Goal: Task Accomplishment & Management: Use online tool/utility

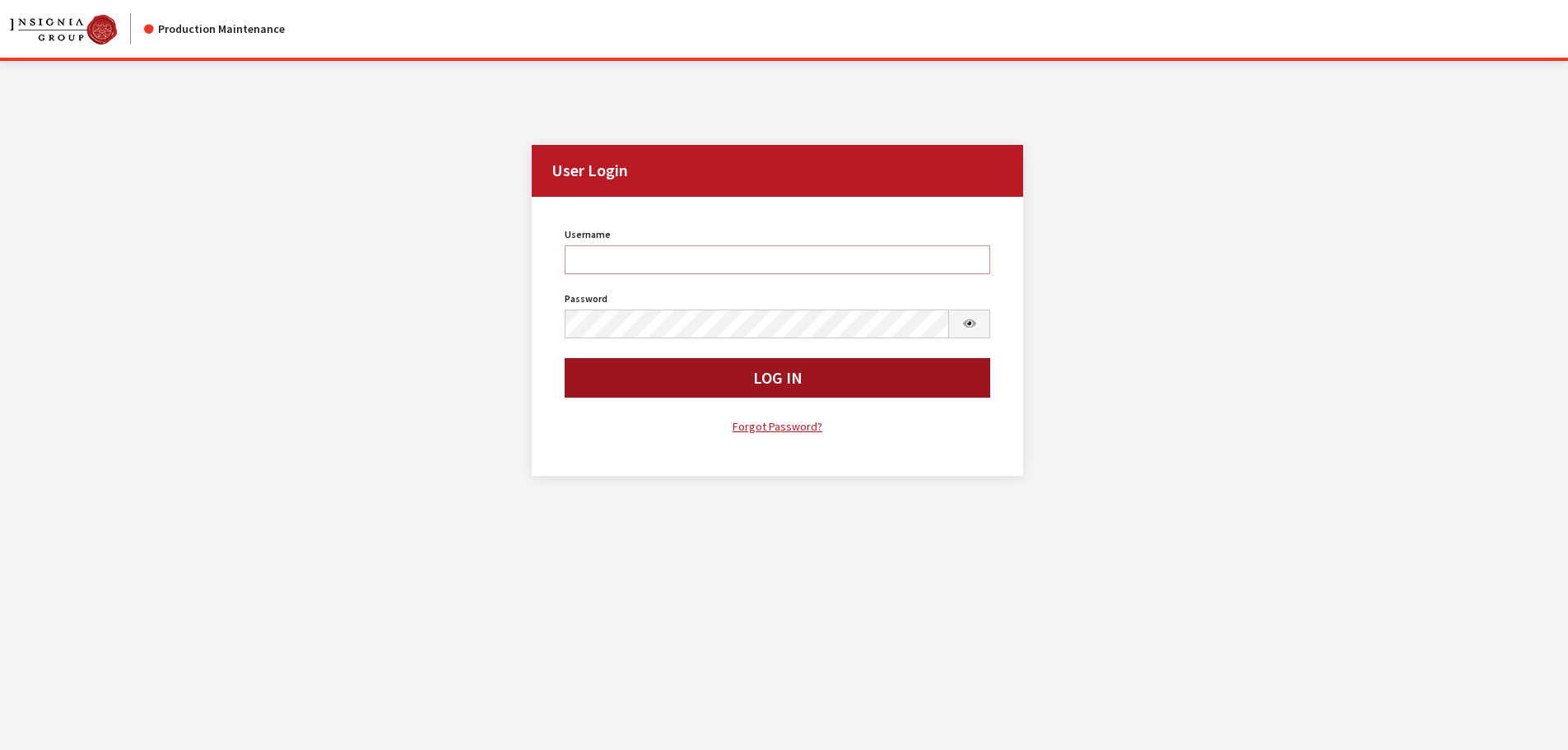
type input "cdorton"
click at [721, 378] on button "Log In" at bounding box center [777, 378] width 426 height 39
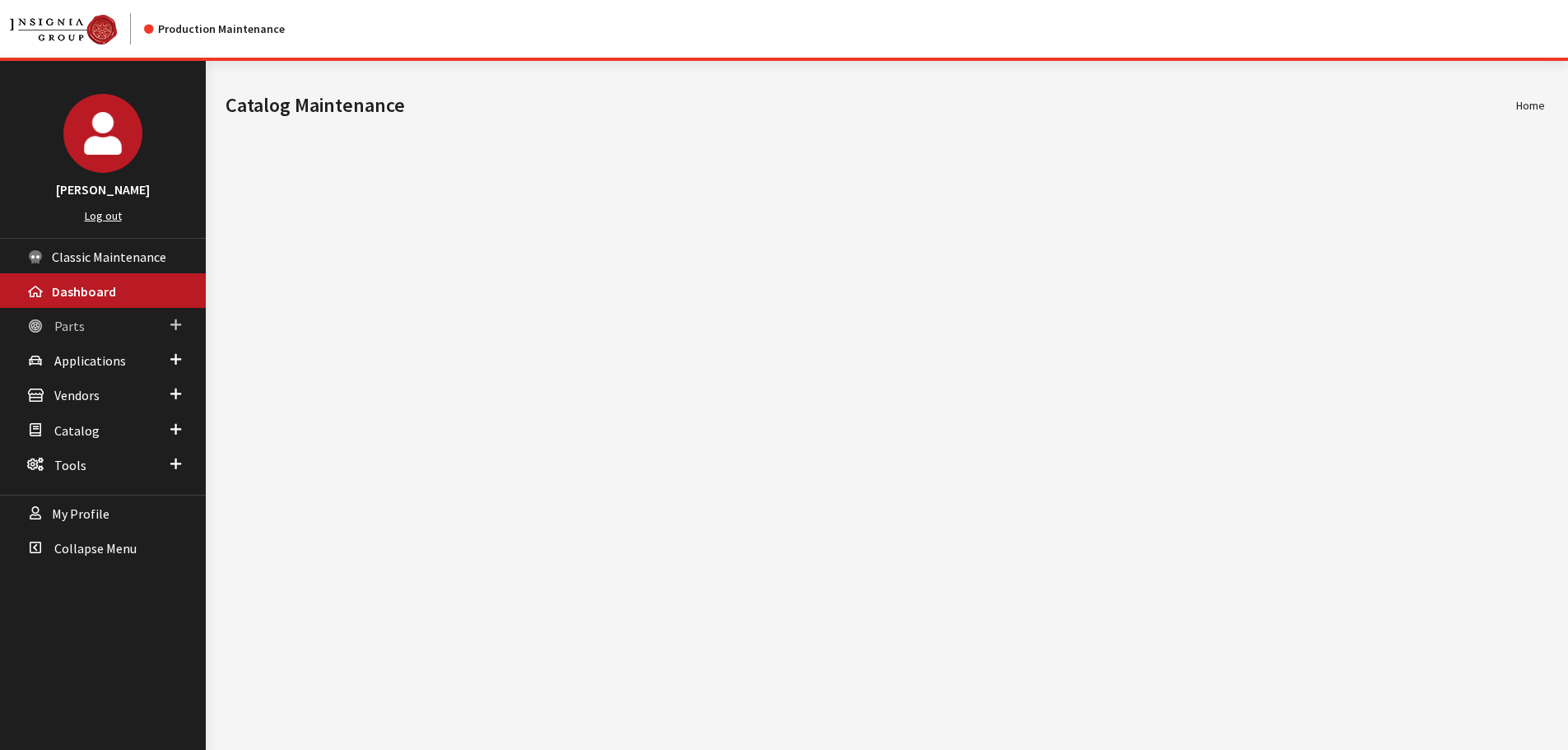
click at [73, 326] on span "Parts" at bounding box center [69, 325] width 31 height 17
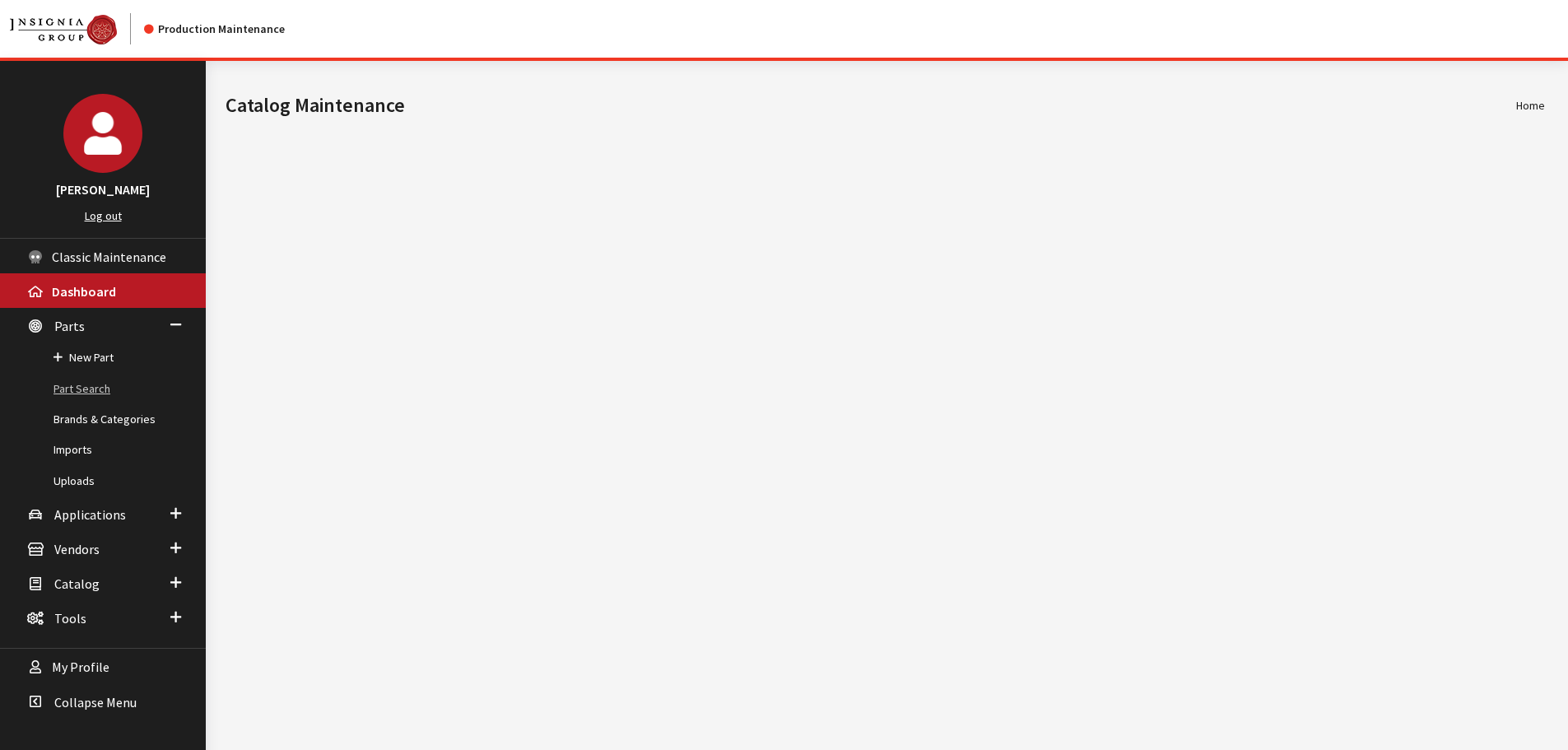
click at [85, 391] on link "Part Search" at bounding box center [103, 389] width 206 height 31
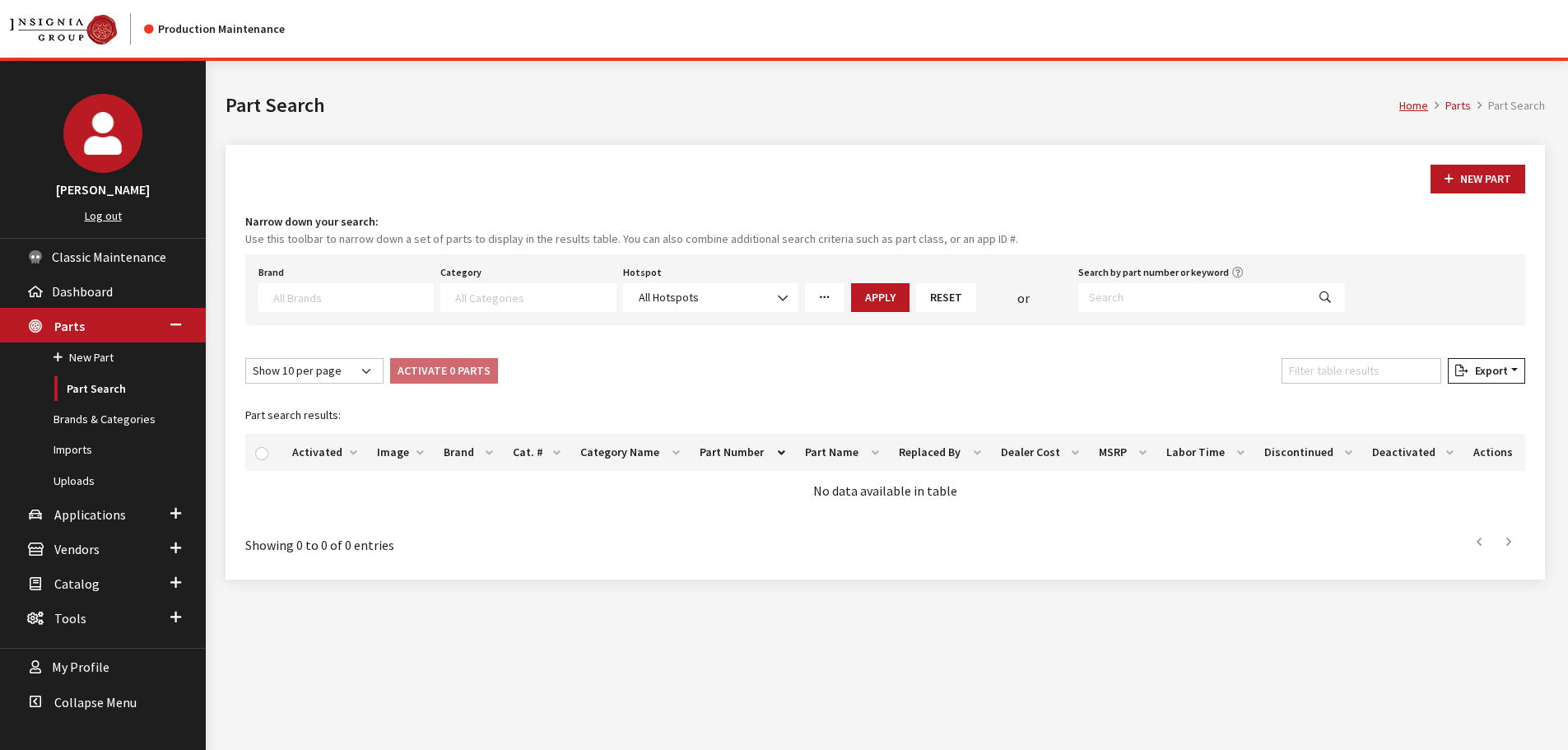
select select
click at [1156, 302] on input "Search by part number or keyword" at bounding box center [1192, 297] width 228 height 29
paste input "08P05-T20-1U0"
type input "08P05-T20-1U0"
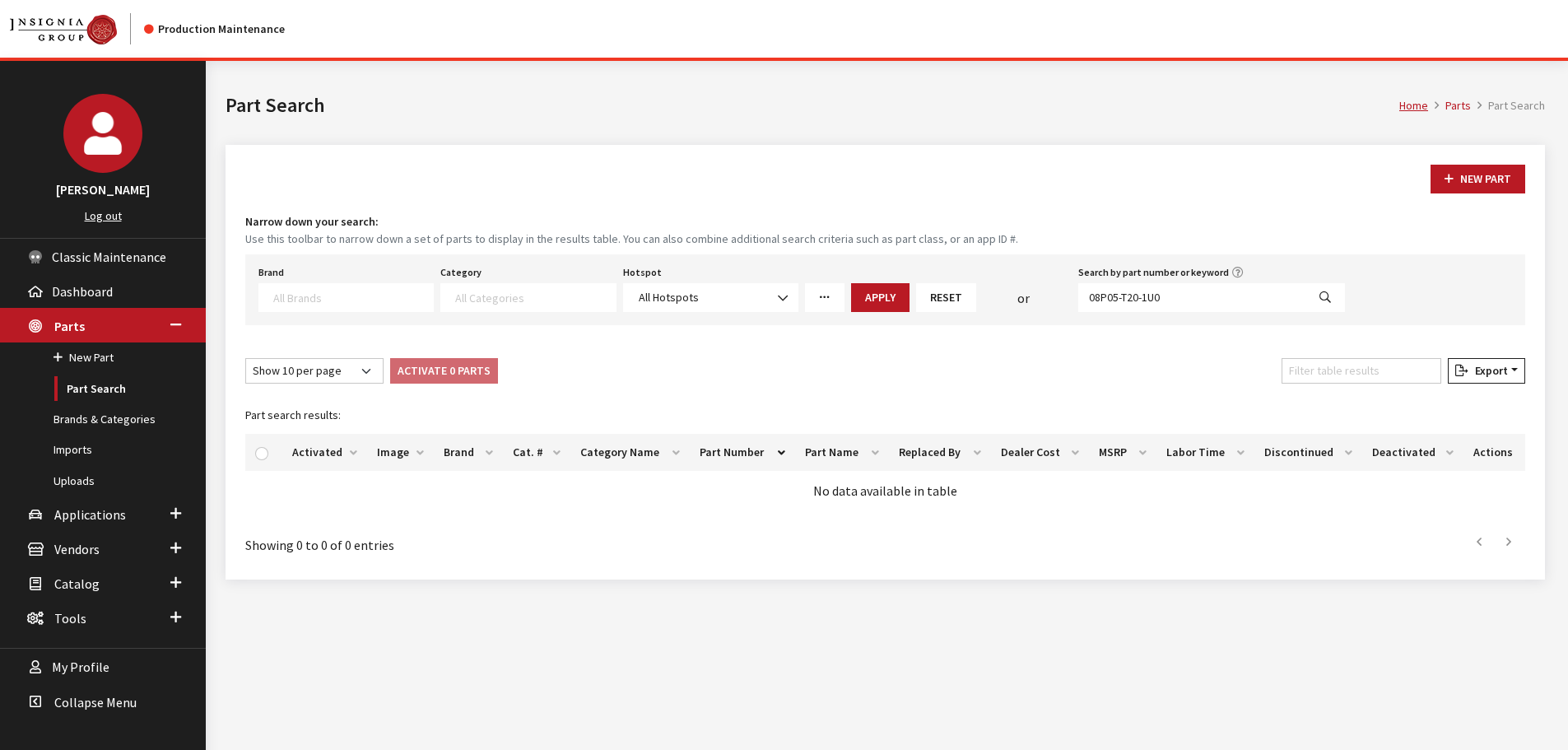
select select
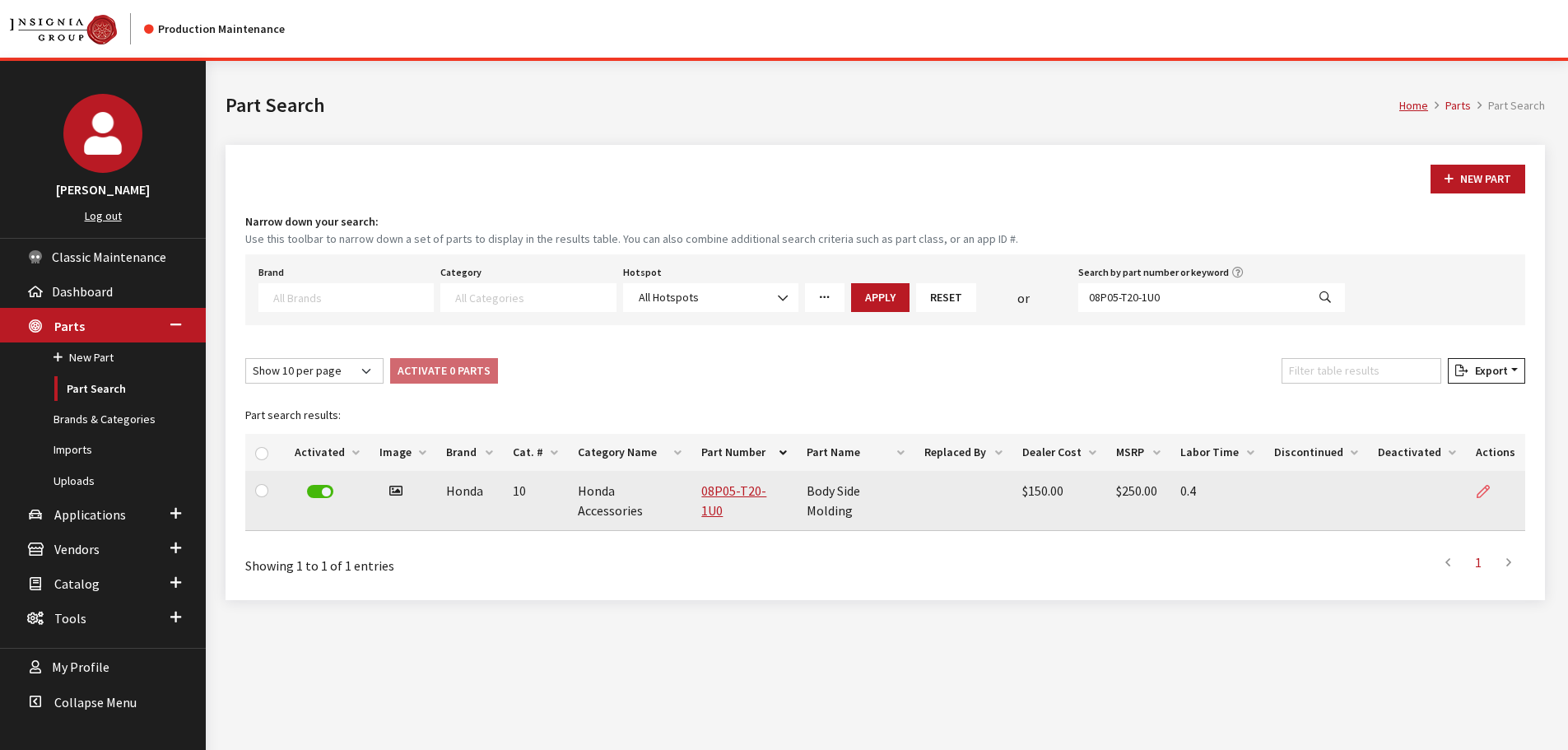
click at [1483, 496] on icon at bounding box center [1483, 492] width 13 height 13
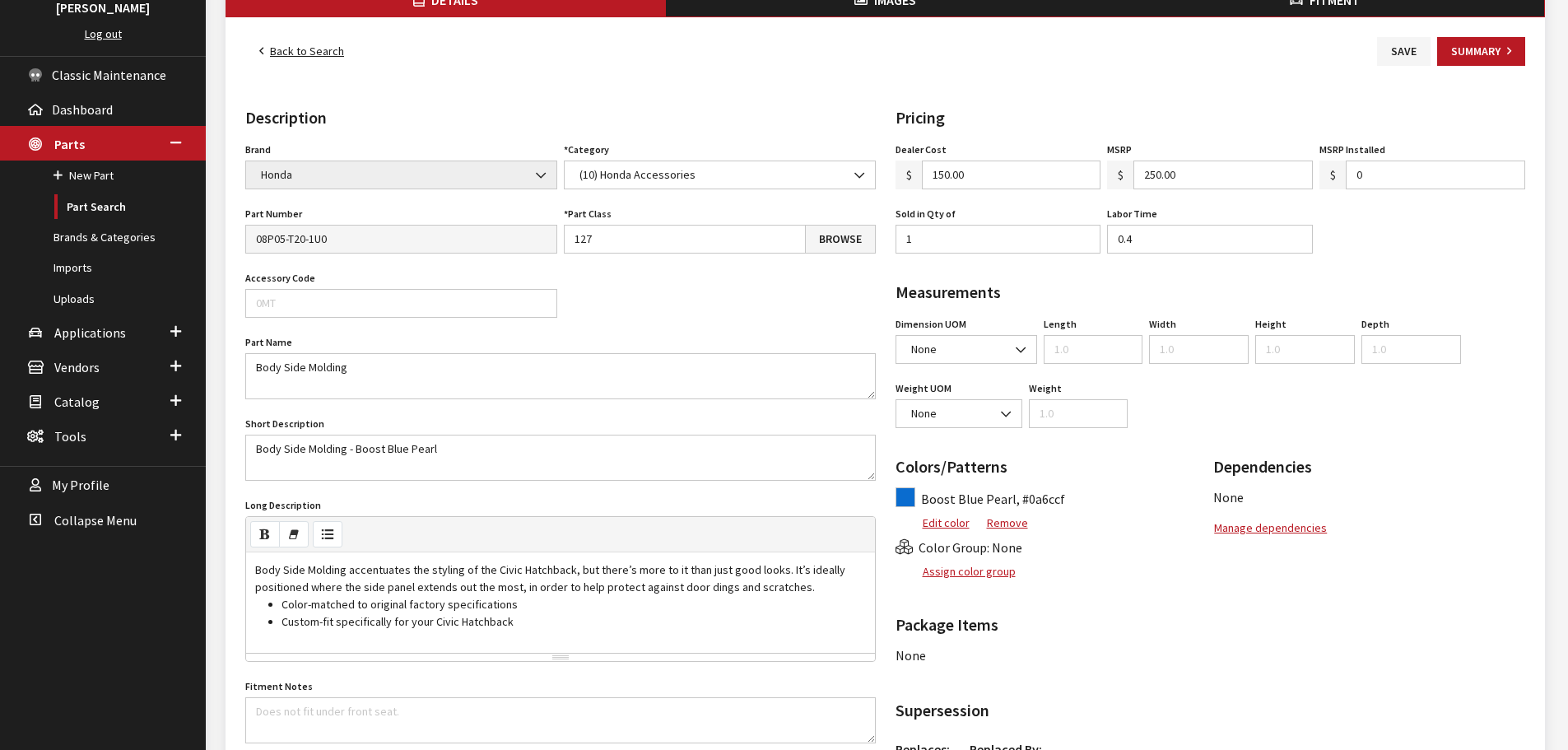
scroll to position [82, 0]
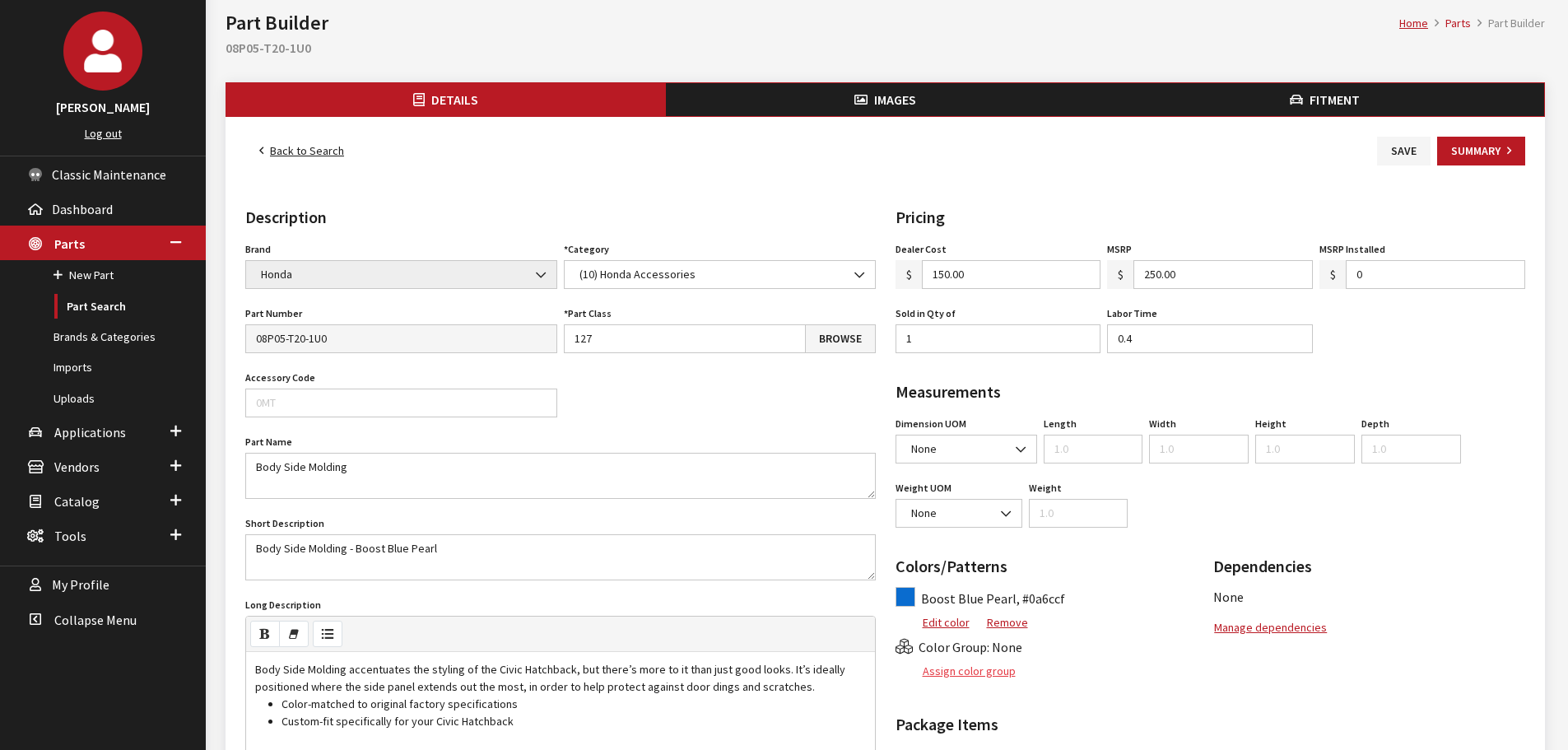
click at [939, 670] on button "Assign color group" at bounding box center [955, 671] width 121 height 29
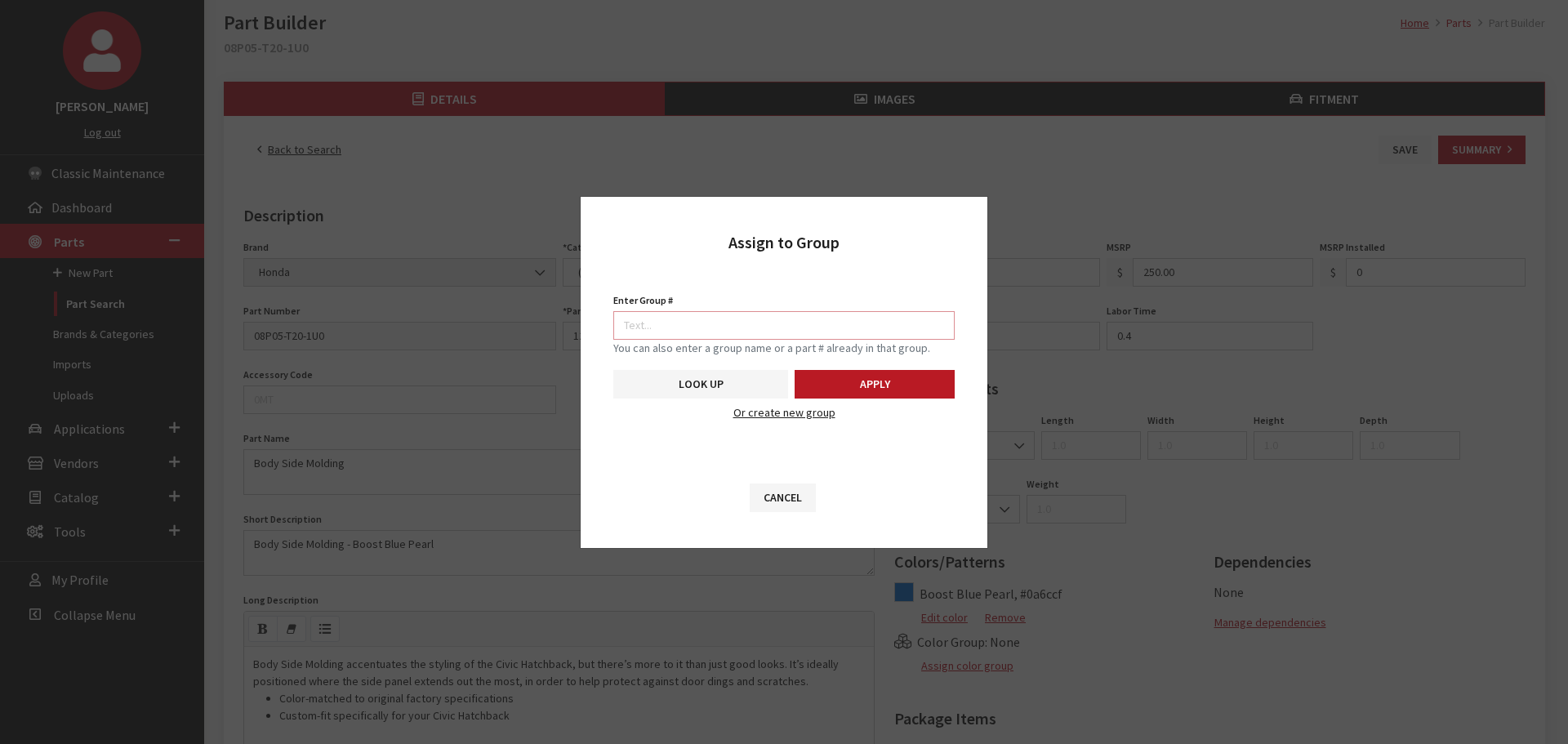
click at [737, 320] on input "Enter Group #" at bounding box center [784, 325] width 342 height 29
paste input "08P05-T20-130"
type input "08P05-T20-130"
click at [878, 370] on button "Apply" at bounding box center [874, 384] width 160 height 29
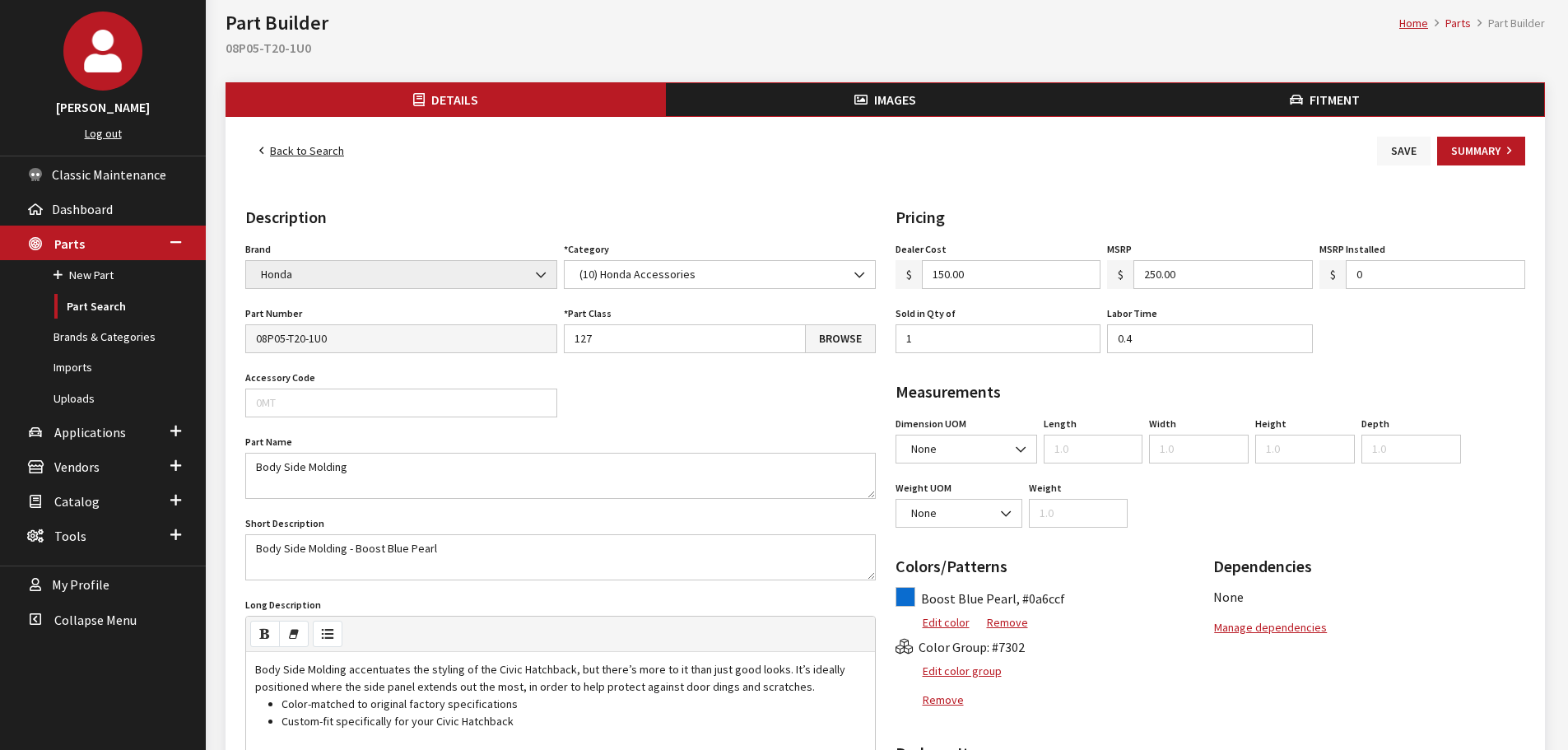
click at [1395, 142] on button "Save" at bounding box center [1402, 151] width 53 height 29
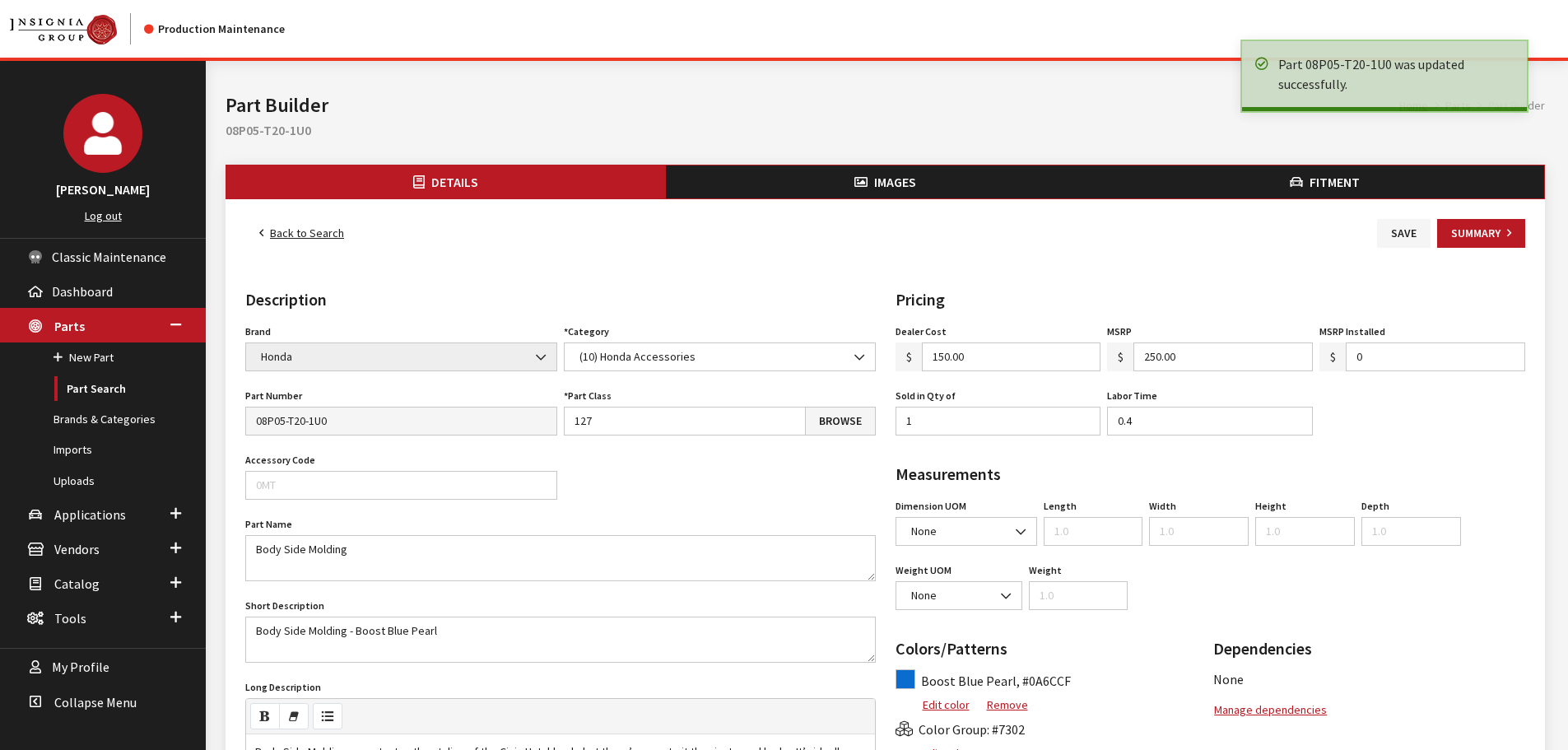
click at [874, 188] on span "Images" at bounding box center [895, 181] width 42 height 17
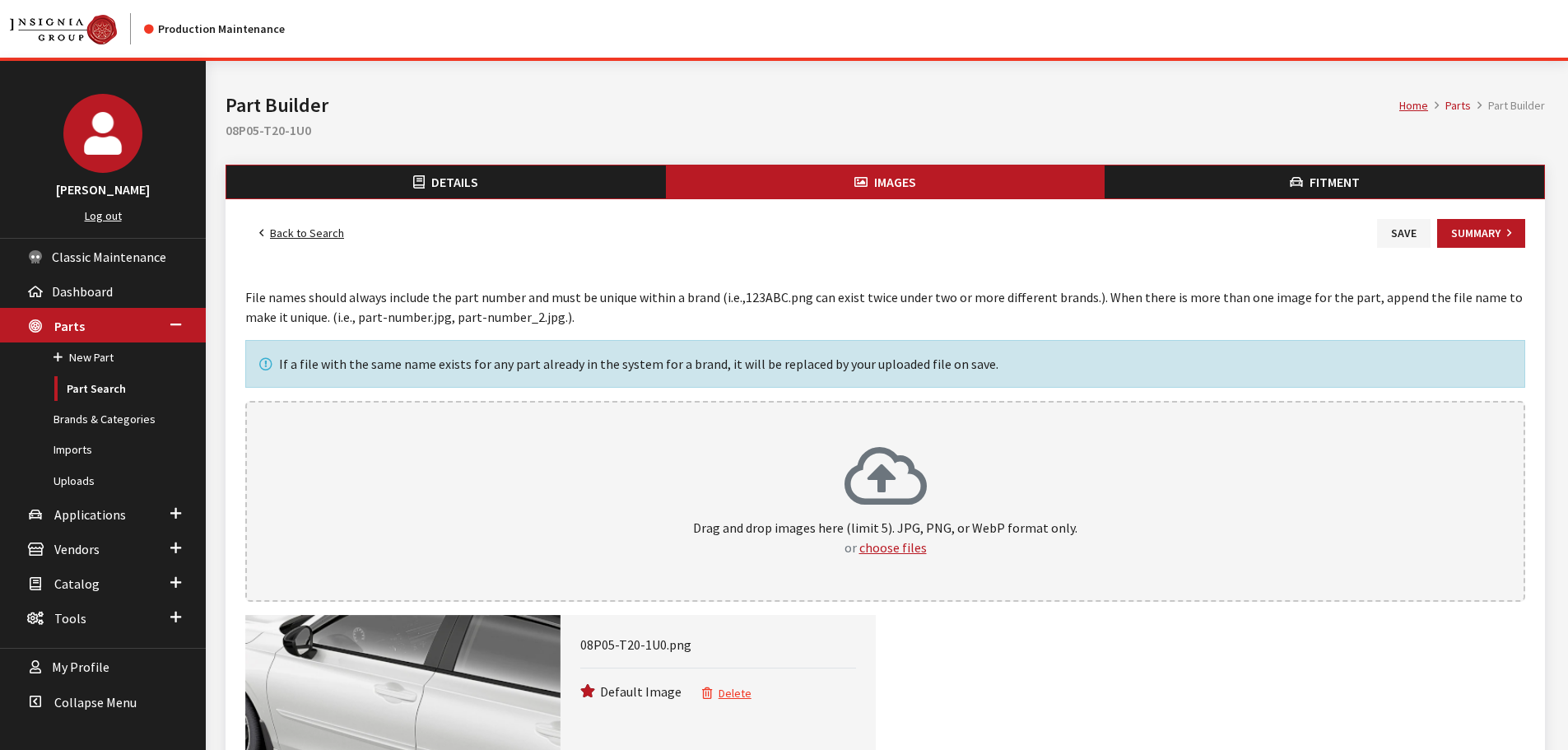
click at [370, 182] on button "Details" at bounding box center [446, 182] width 439 height 33
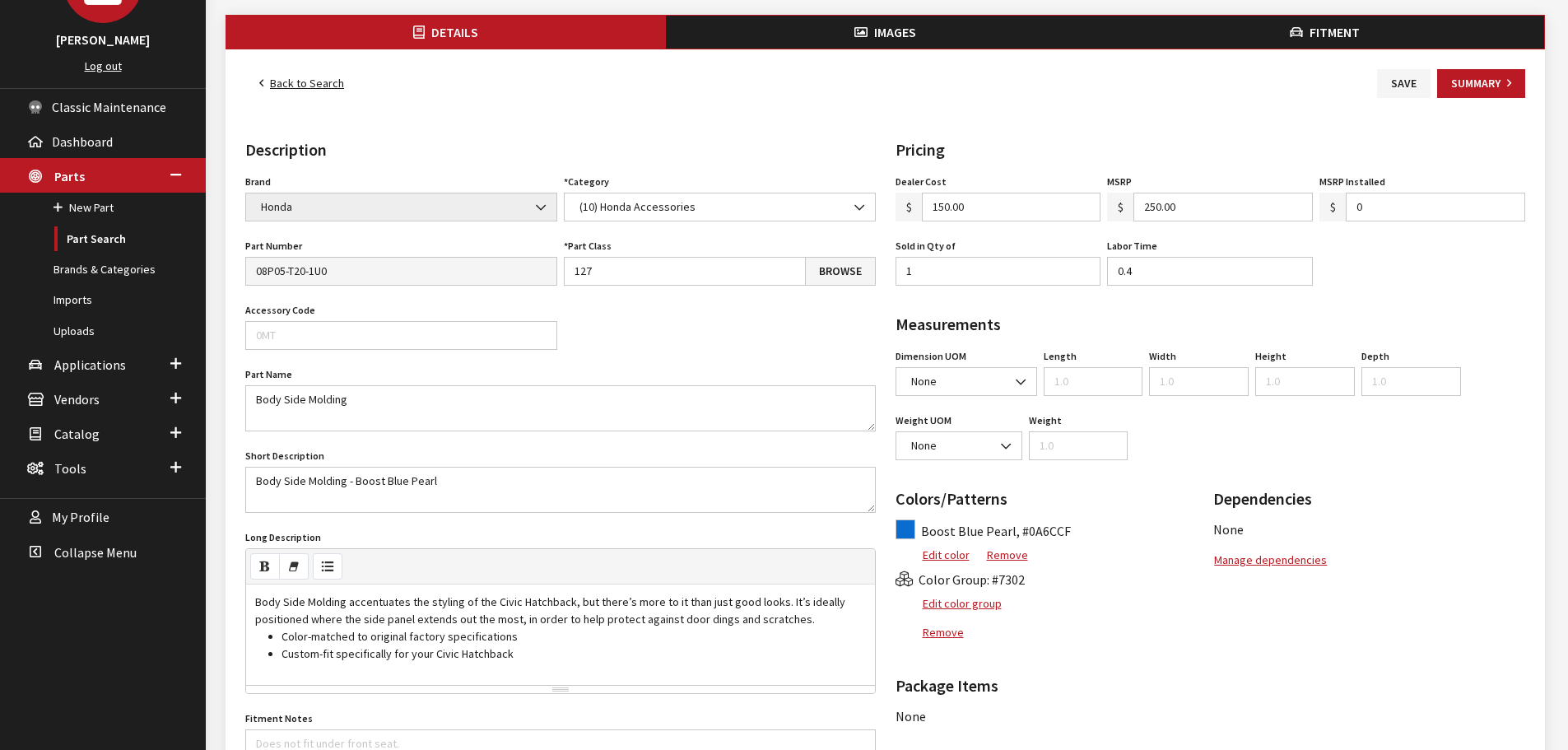
scroll to position [165, 0]
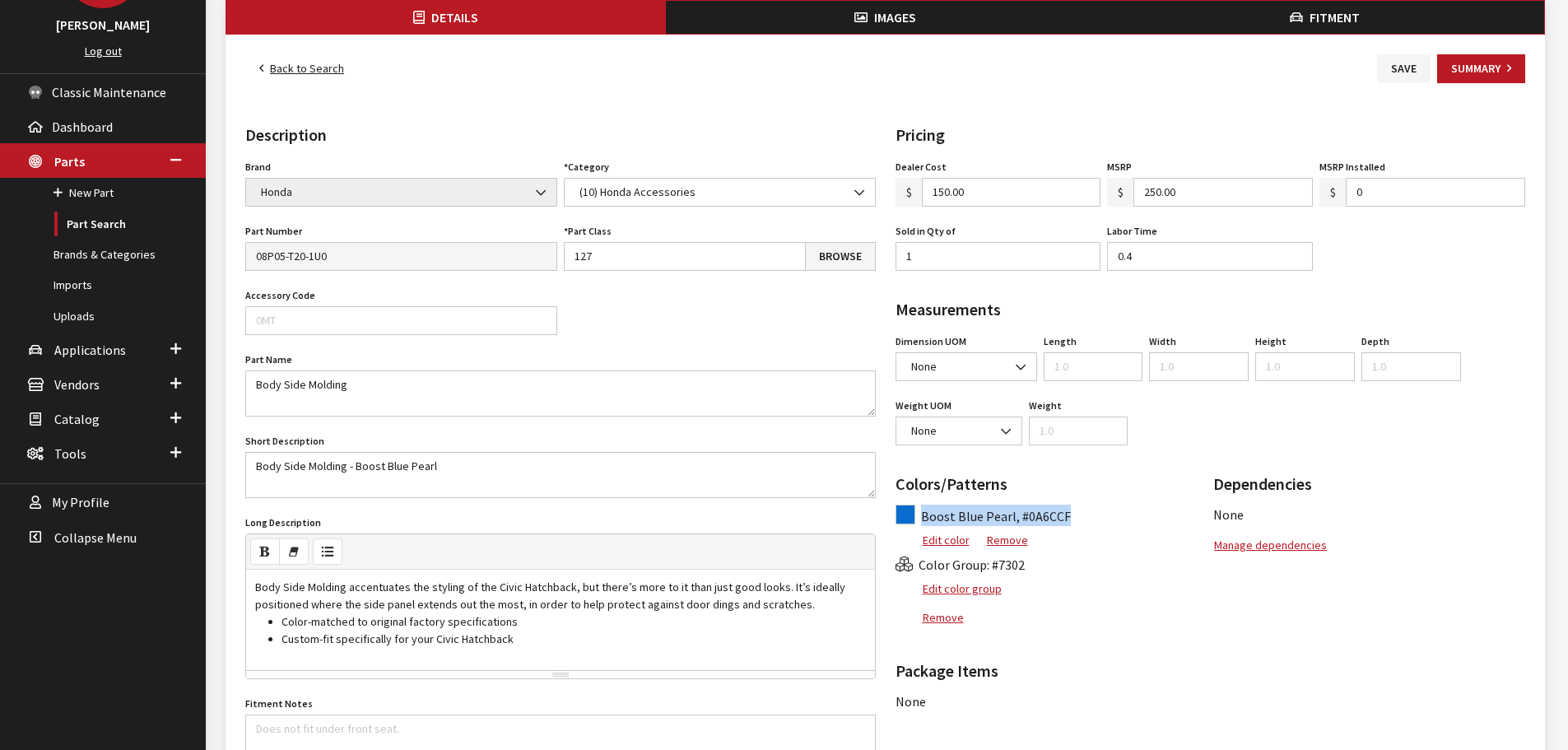
drag, startPoint x: 922, startPoint y: 517, endPoint x: 1123, endPoint y: 516, distance: 201.0
click at [1123, 516] on div "Boost Blue Pearl, #0A6CCF" at bounding box center [1051, 515] width 312 height 22
copy span "Boost Blue Pearl, #0A6CCF"
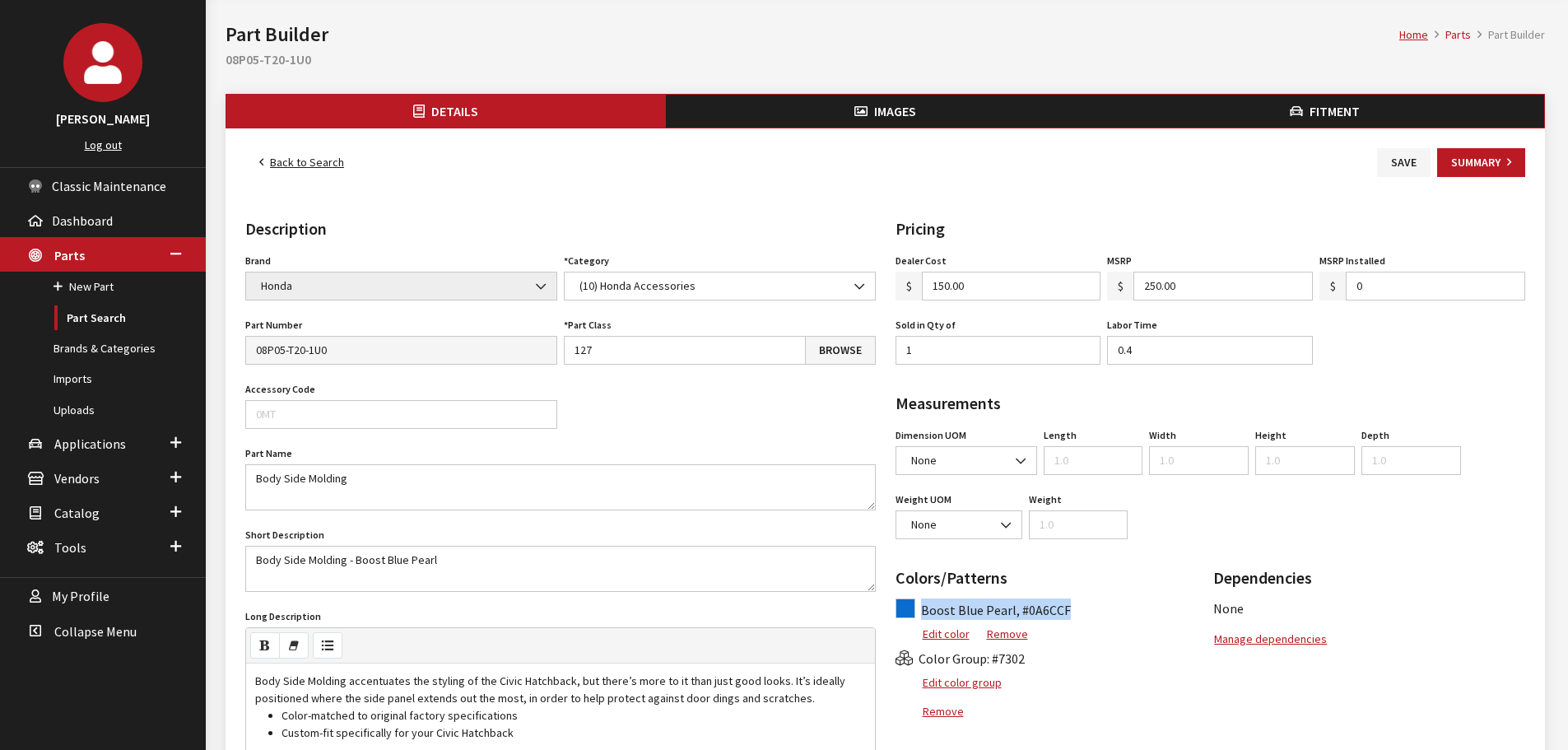
scroll to position [0, 0]
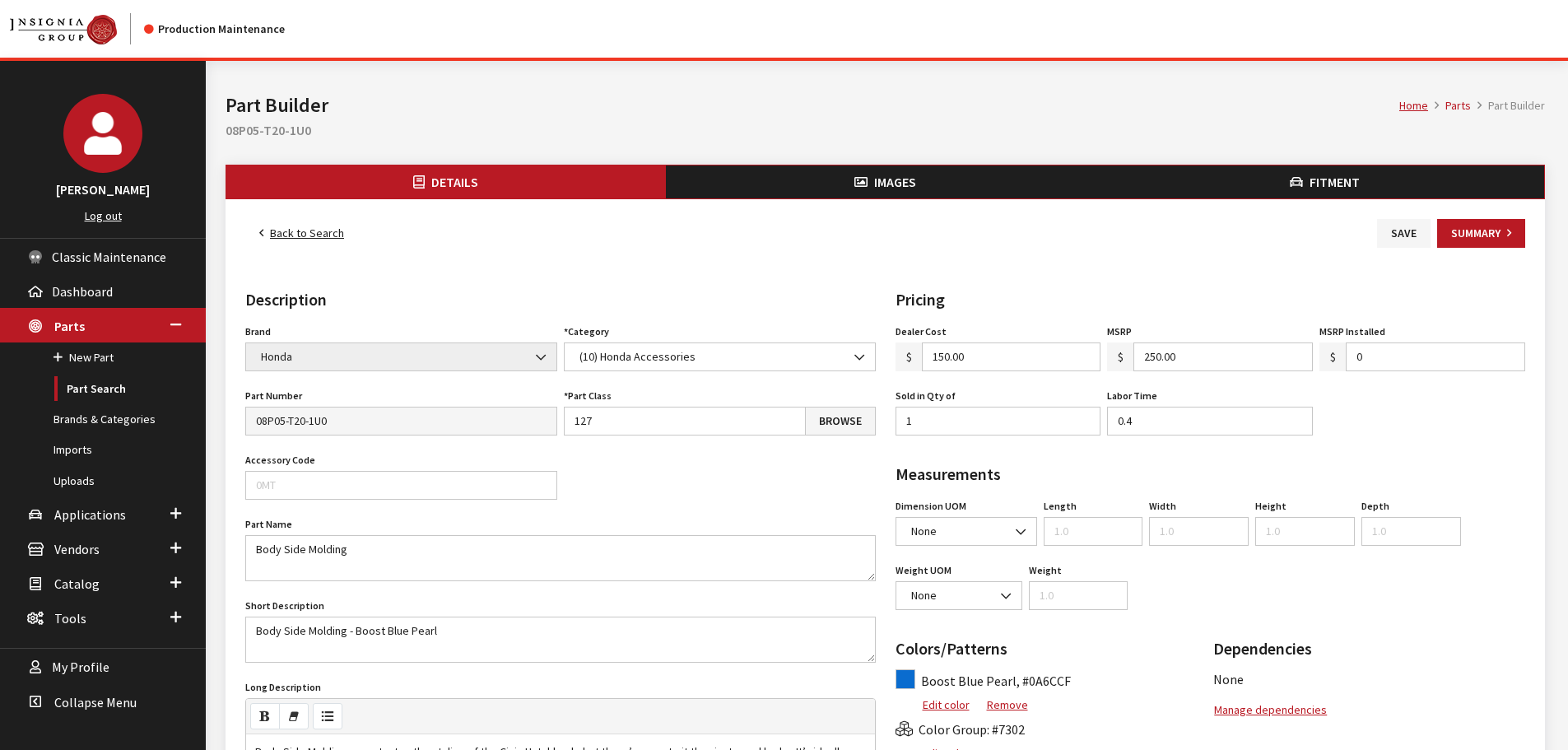
click at [288, 126] on h2 "08P05-T20-1U0" at bounding box center [885, 130] width 1319 height 20
copy form "08P05-T20-1U0 Details Images Fitment Back to Search Save Summary Details"
click at [1404, 236] on button "Save" at bounding box center [1402, 233] width 53 height 29
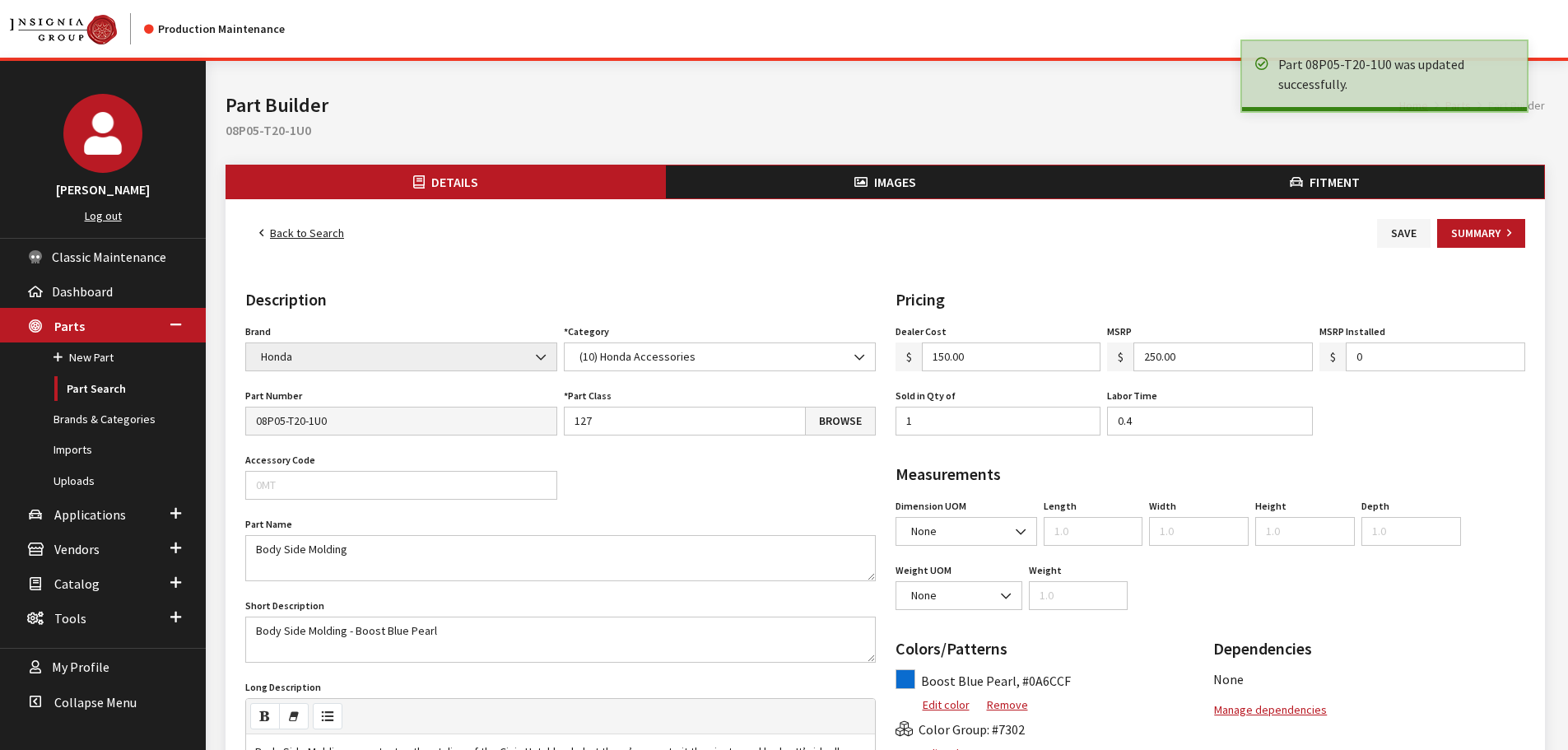
click at [316, 227] on link "Back to Search" at bounding box center [301, 233] width 112 height 29
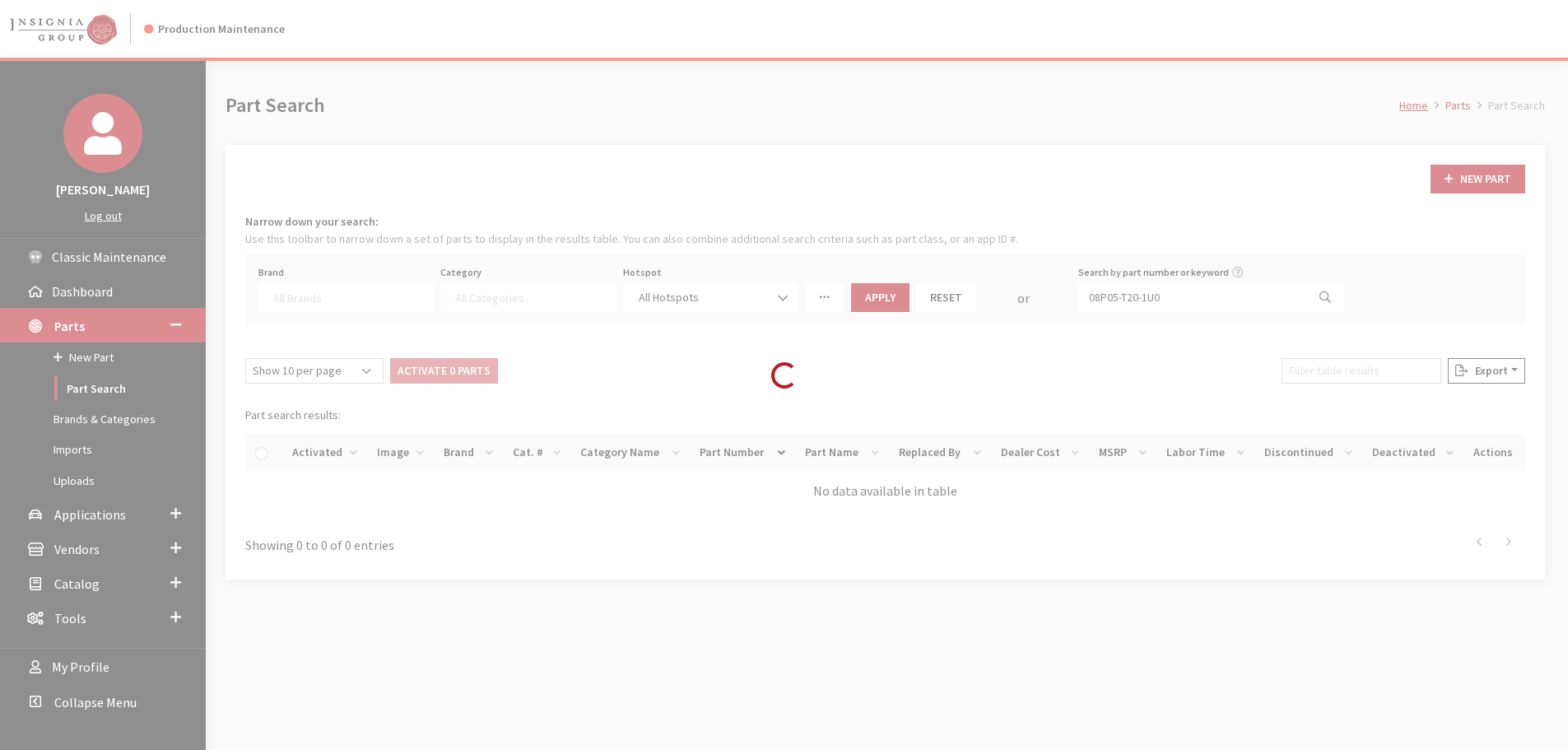
select select
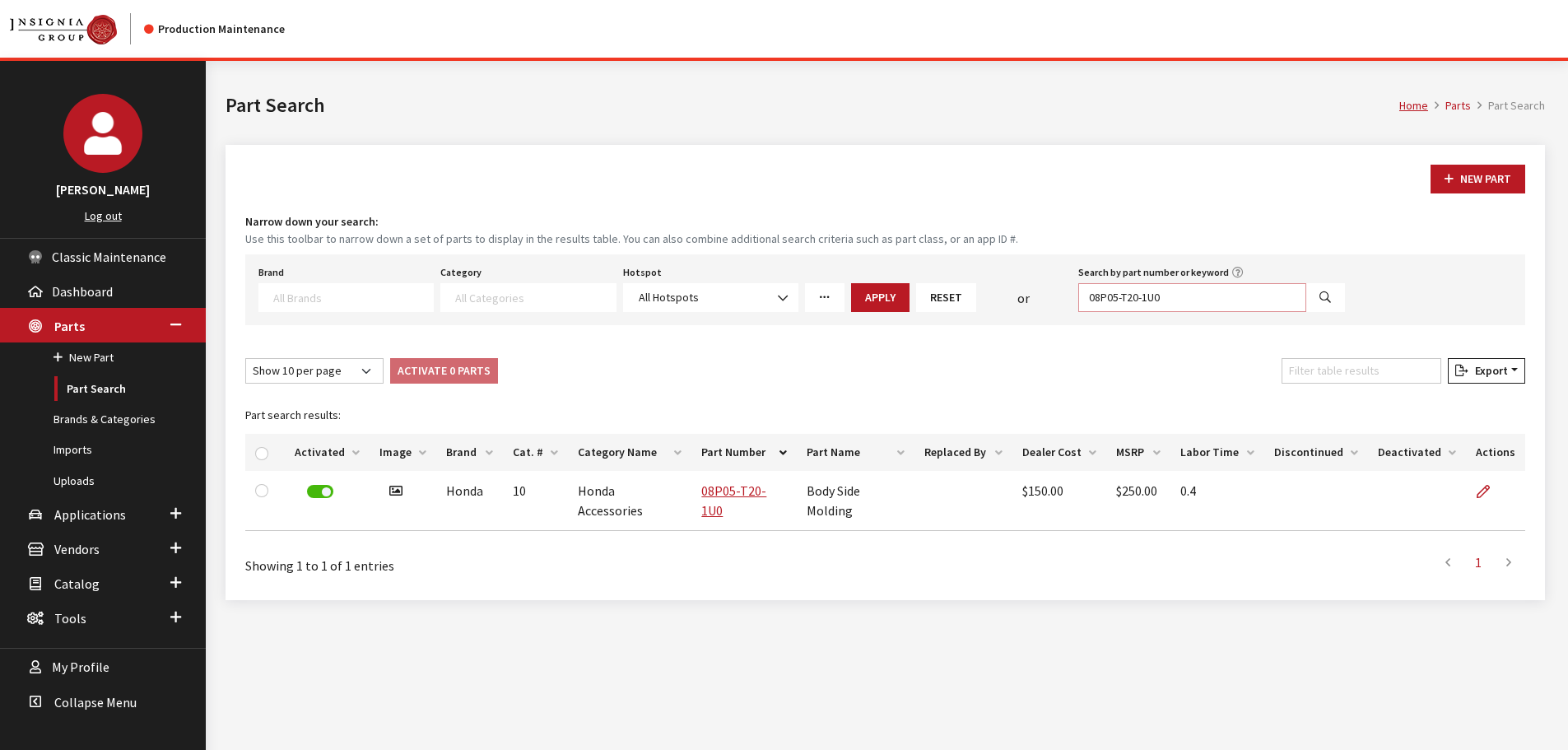
click at [1130, 299] on input "08P05-T20-1U0" at bounding box center [1192, 297] width 228 height 29
paste input "20"
type input "08P20-T20-1U0"
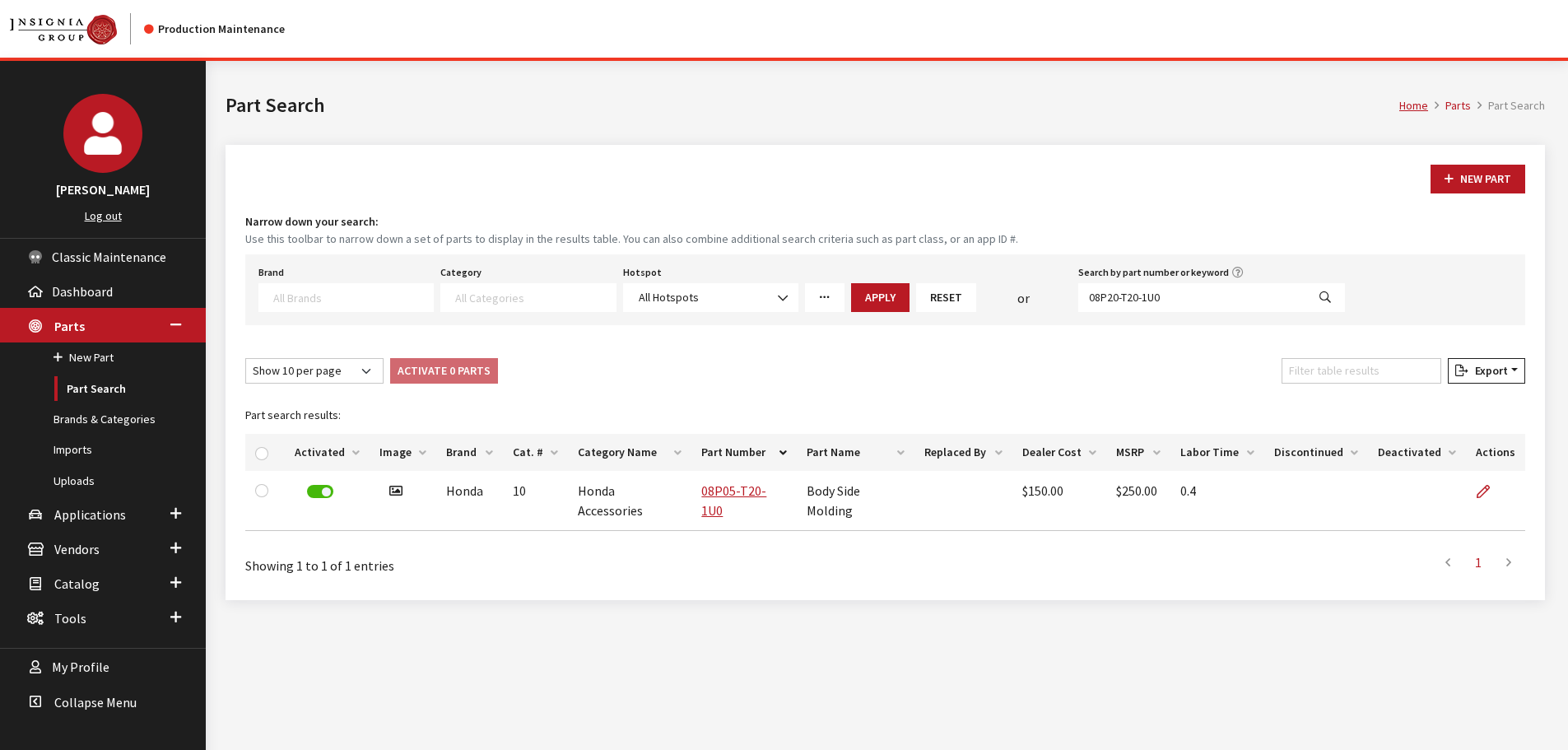
click at [1327, 290] on button "Search" at bounding box center [1324, 297] width 39 height 29
select select
click at [1483, 486] on icon at bounding box center [1483, 492] width 13 height 13
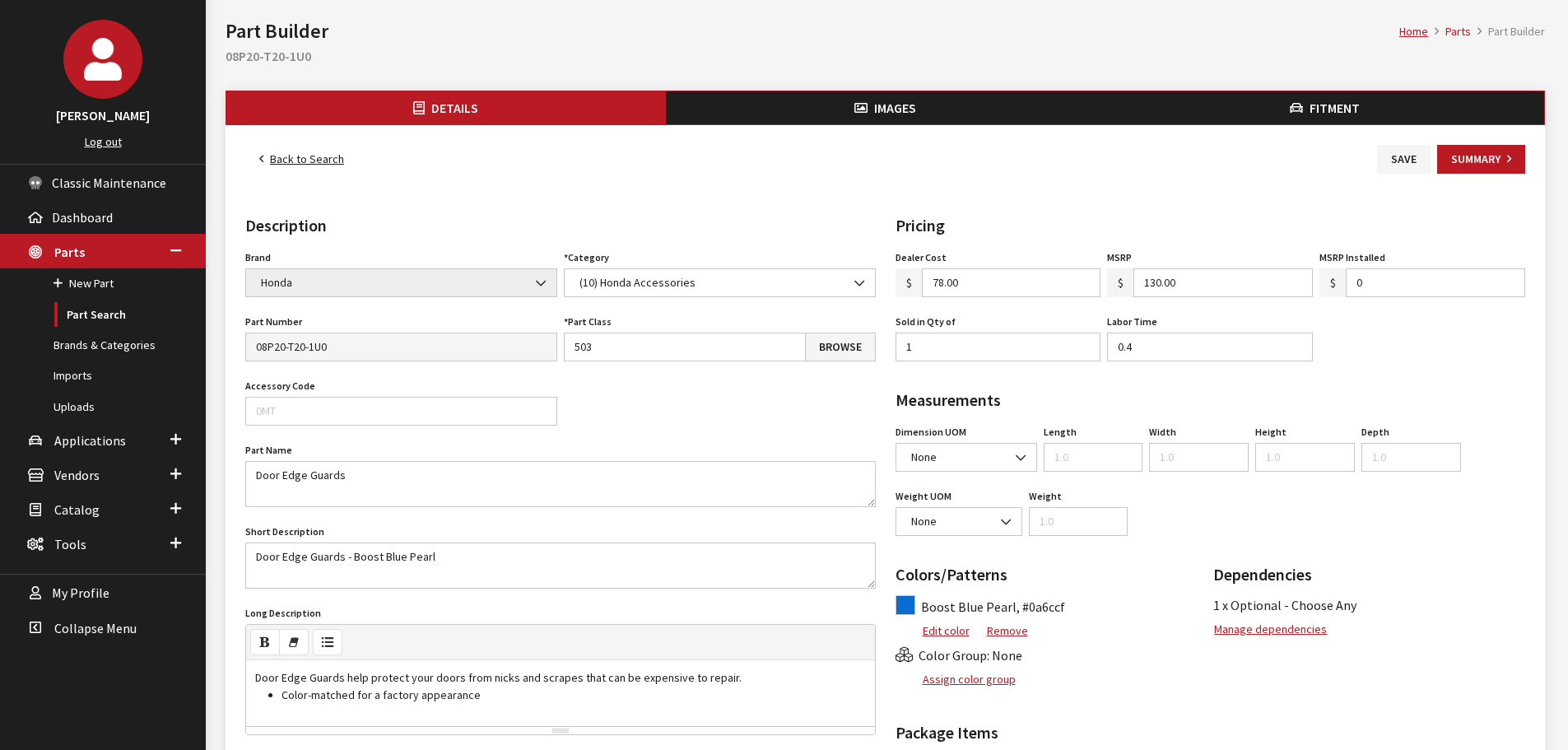
scroll to position [165, 0]
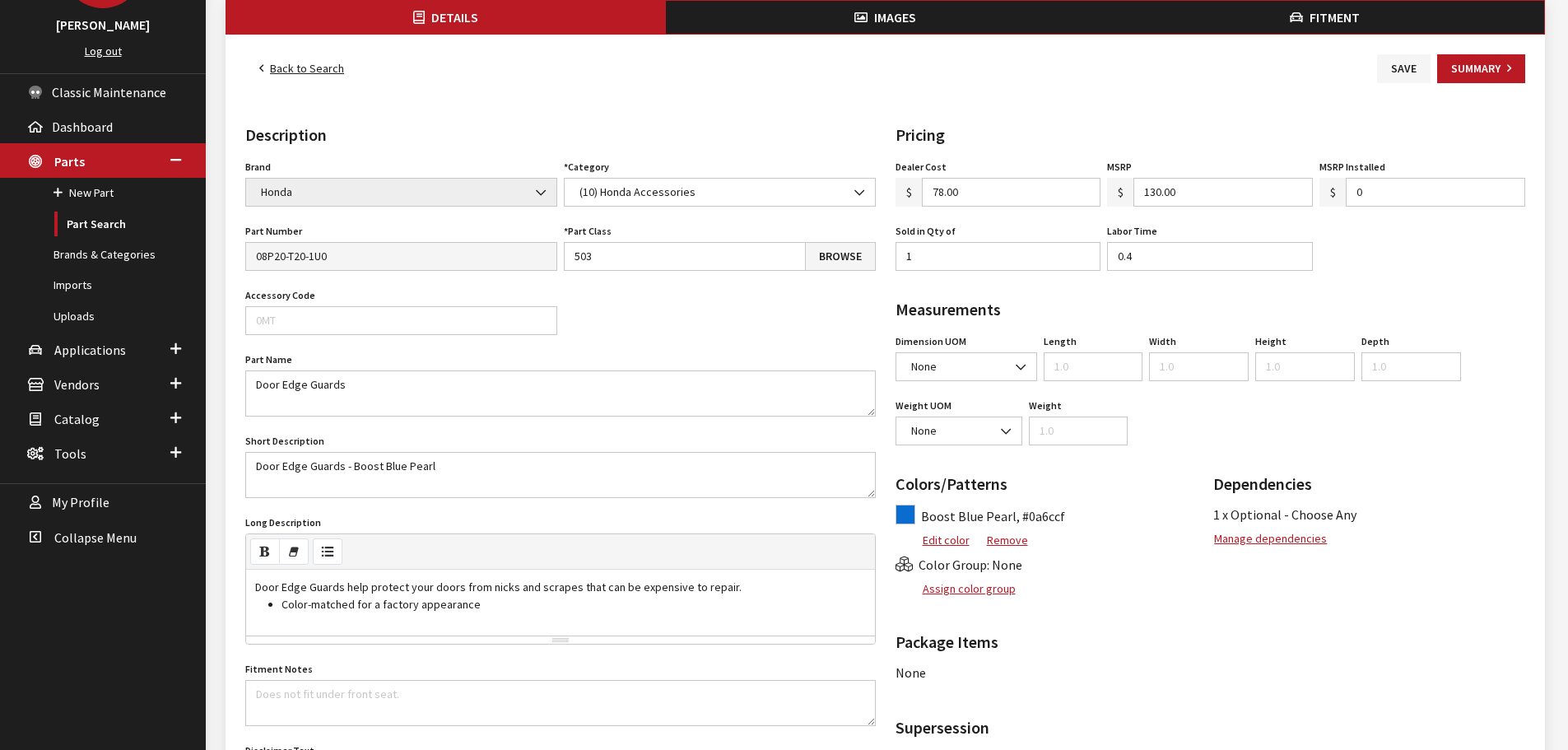
click at [960, 591] on button "Assign color group" at bounding box center [955, 589] width 121 height 29
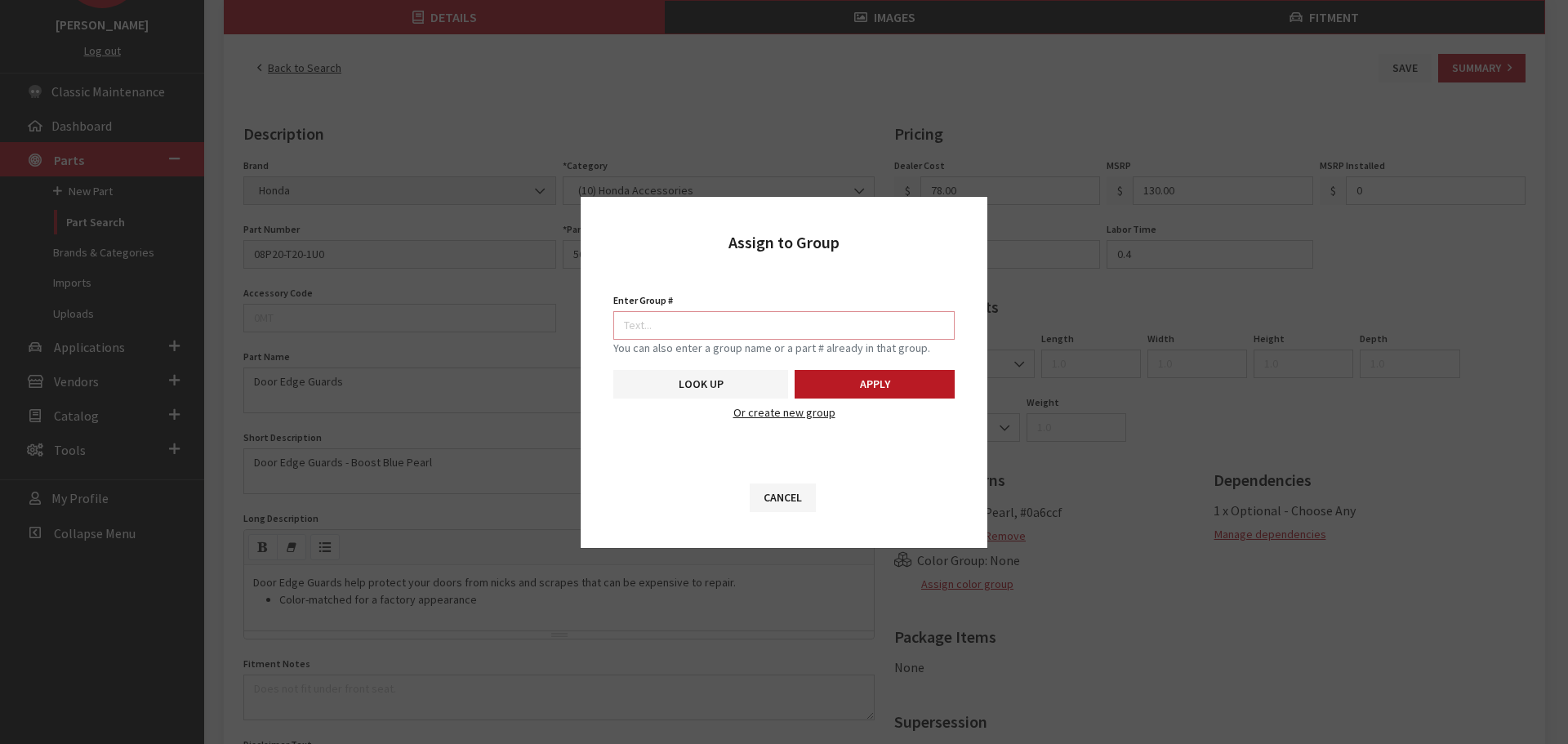
drag, startPoint x: 698, startPoint y: 323, endPoint x: 710, endPoint y: 328, distance: 13.0
click at [698, 323] on input "Enter Group #" at bounding box center [784, 325] width 342 height 29
paste input "08P20-T20-130"
type input "08P20-T20-130"
click at [883, 386] on button "Apply" at bounding box center [874, 384] width 160 height 29
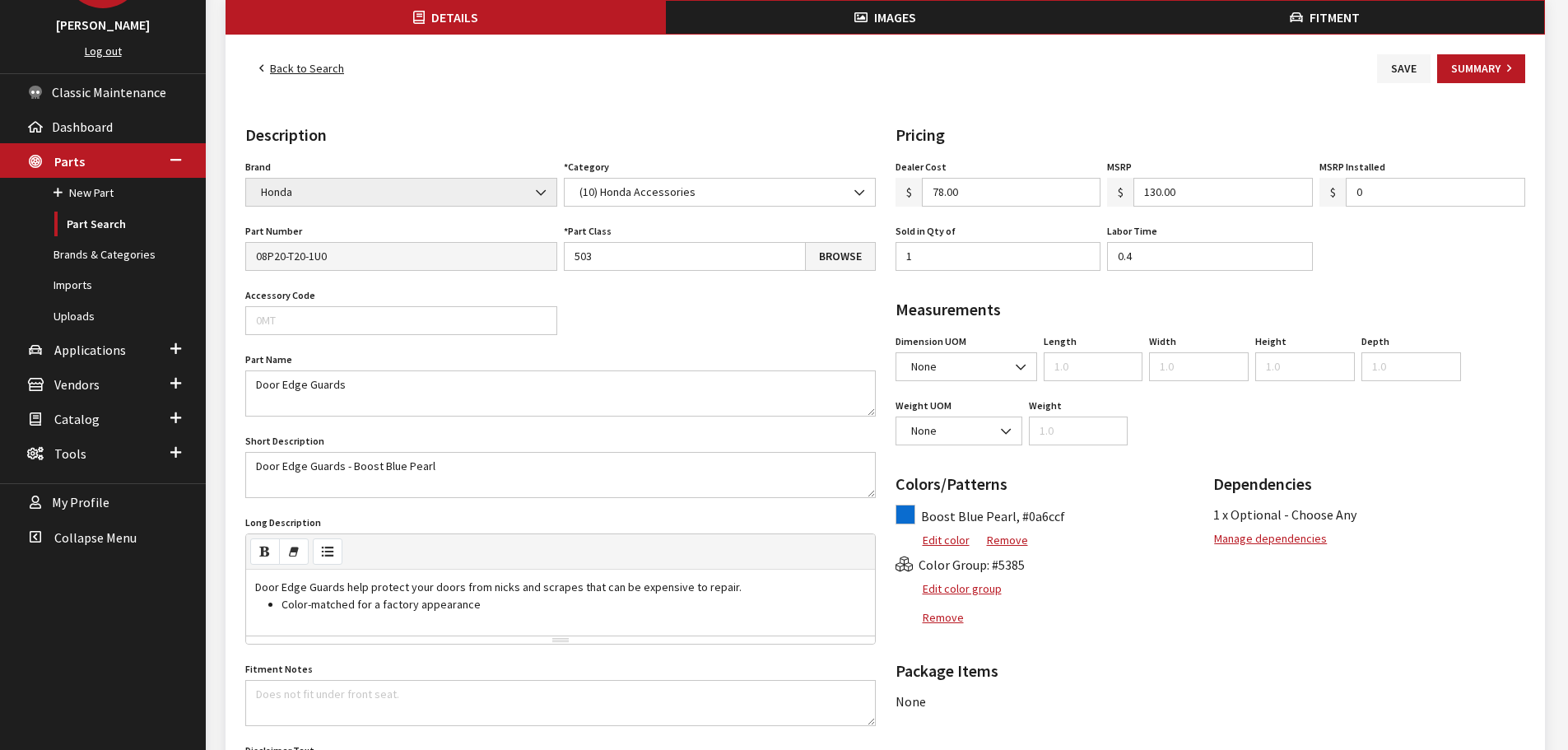
scroll to position [0, 0]
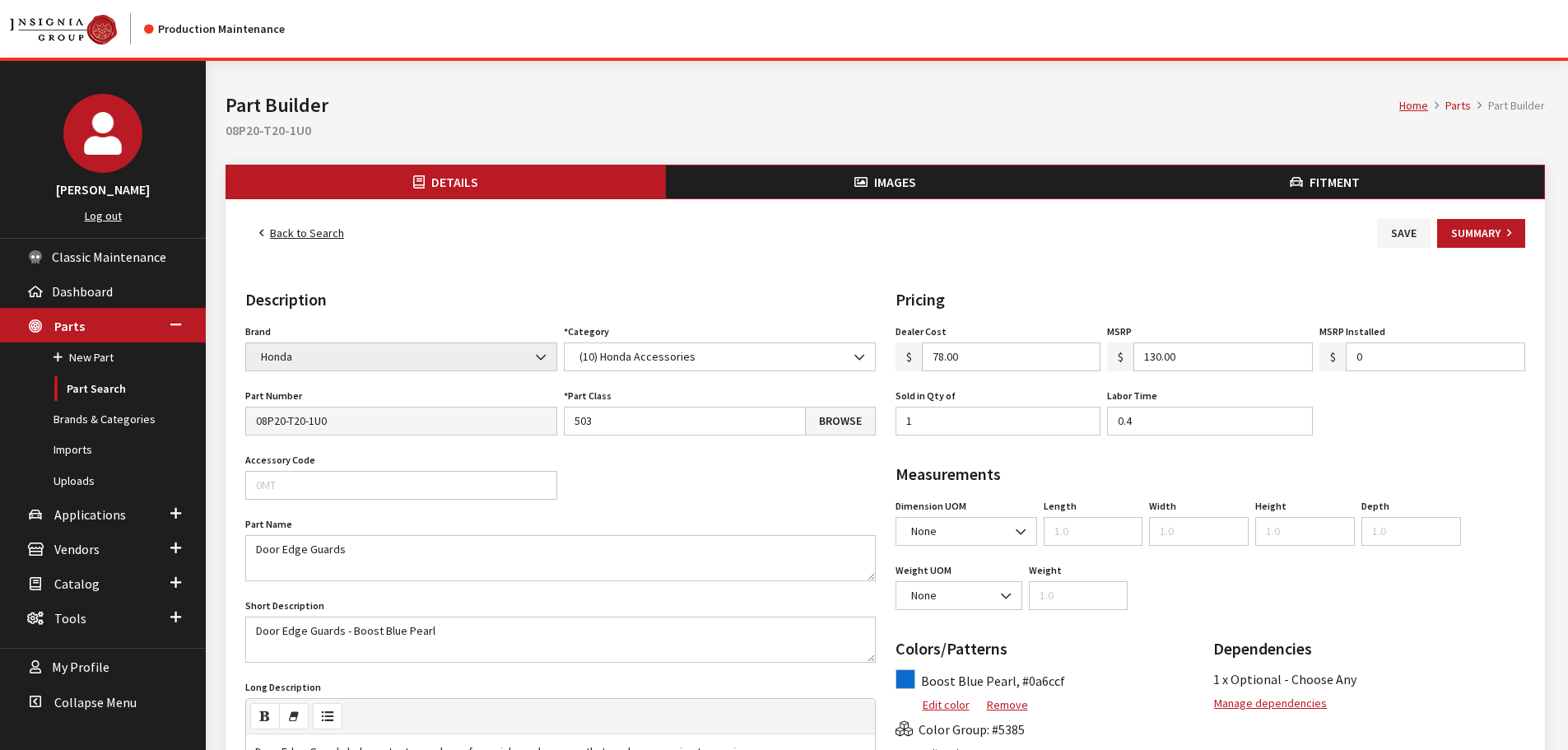
click at [896, 173] on button "Images" at bounding box center [886, 182] width 439 height 33
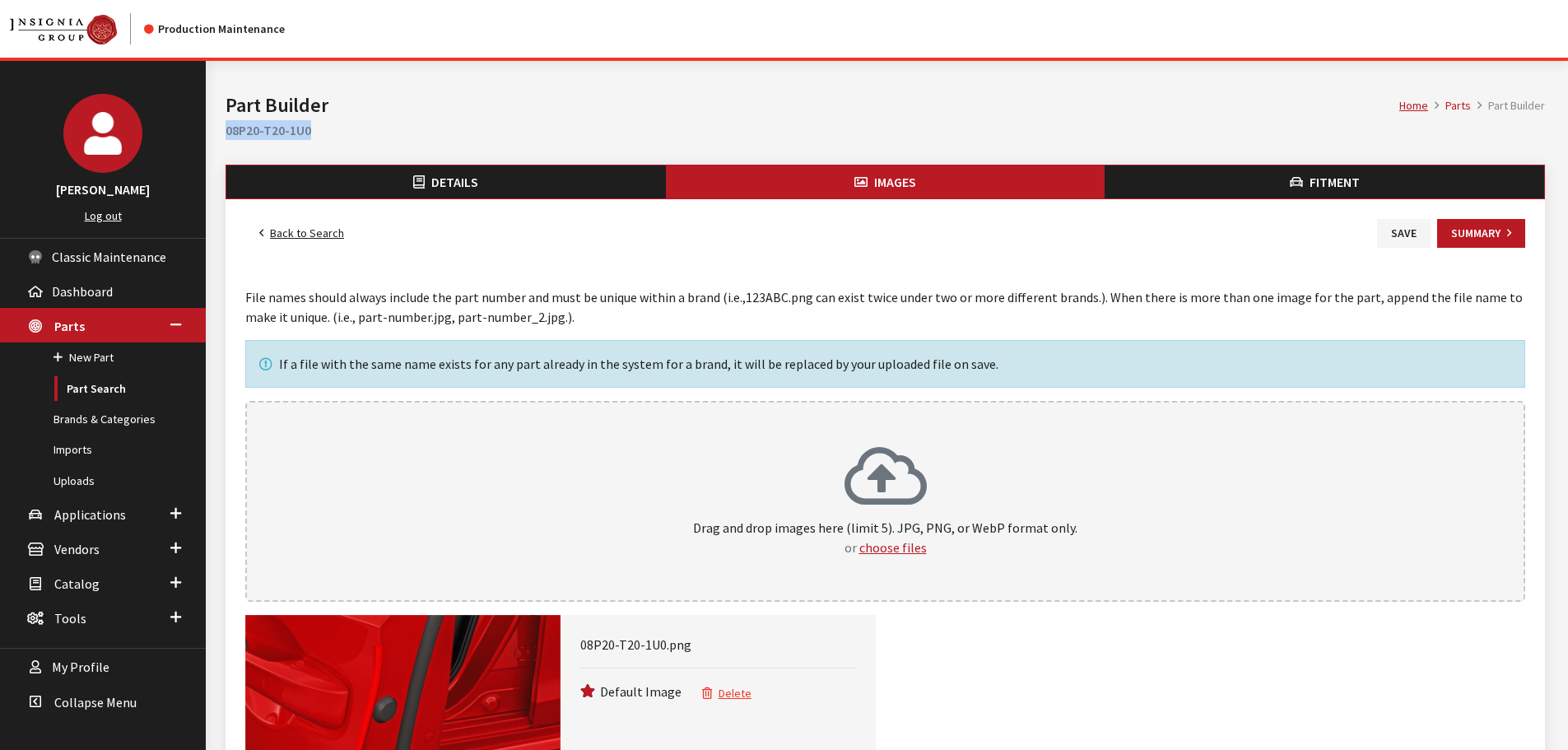
drag, startPoint x: 261, startPoint y: 128, endPoint x: 326, endPoint y: 128, distance: 65.0
click at [326, 128] on div "Home Parts Part Builder Part Builder 08P20-T20-1U0" at bounding box center [885, 112] width 1339 height 104
copy h2 "08P20-T20-1U0"
click at [390, 176] on button "Details" at bounding box center [446, 182] width 439 height 33
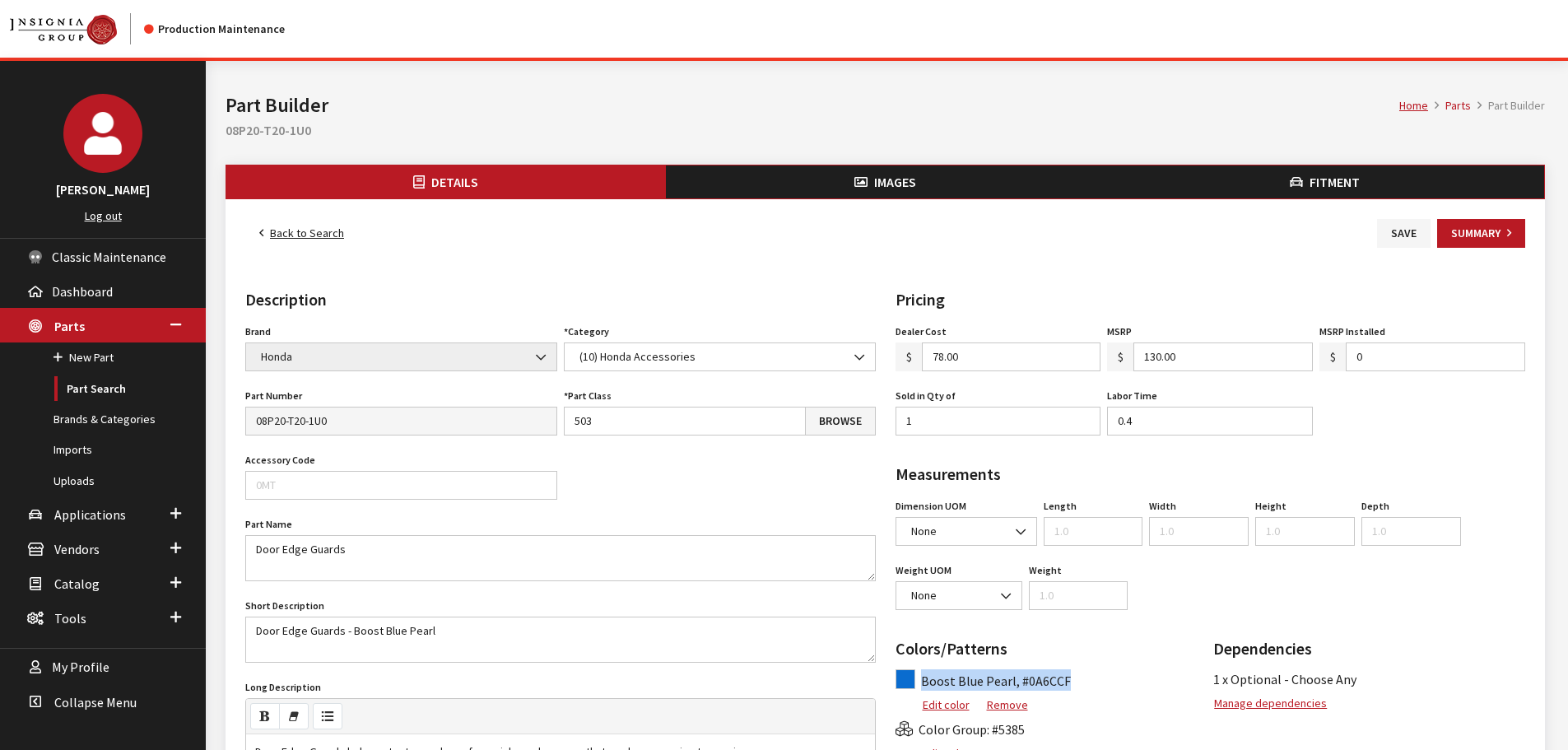
drag, startPoint x: 920, startPoint y: 685, endPoint x: 1065, endPoint y: 682, distance: 145.0
click at [1065, 682] on div "Boost Blue Pearl, #0A6CCF" at bounding box center [1051, 680] width 312 height 22
copy span "Boost Blue Pearl, #0A6CCF"
click at [1421, 242] on button "Save" at bounding box center [1402, 233] width 53 height 29
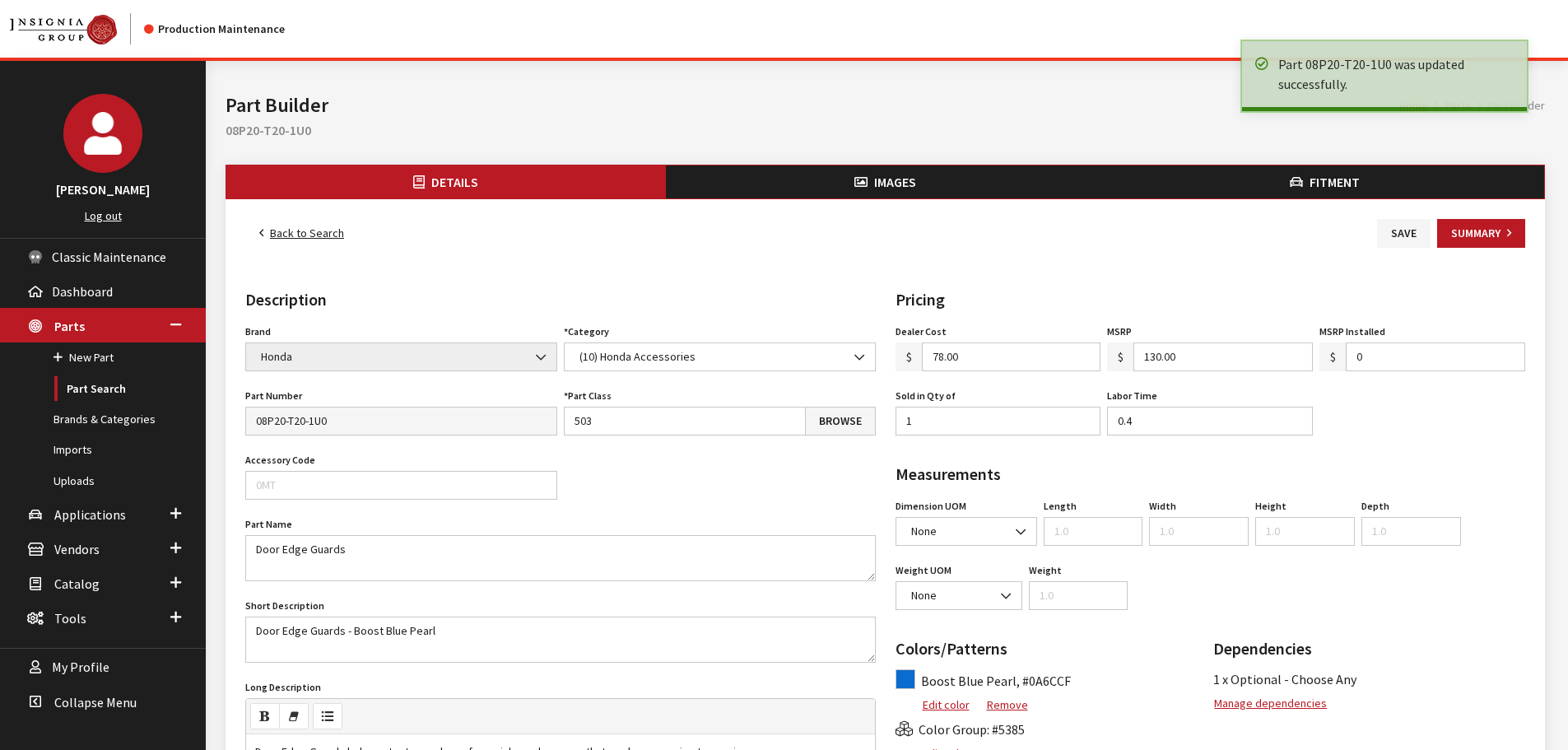
drag, startPoint x: 0, startPoint y: 0, endPoint x: 312, endPoint y: 228, distance: 386.4
click at [312, 228] on link "Back to Search" at bounding box center [301, 233] width 112 height 29
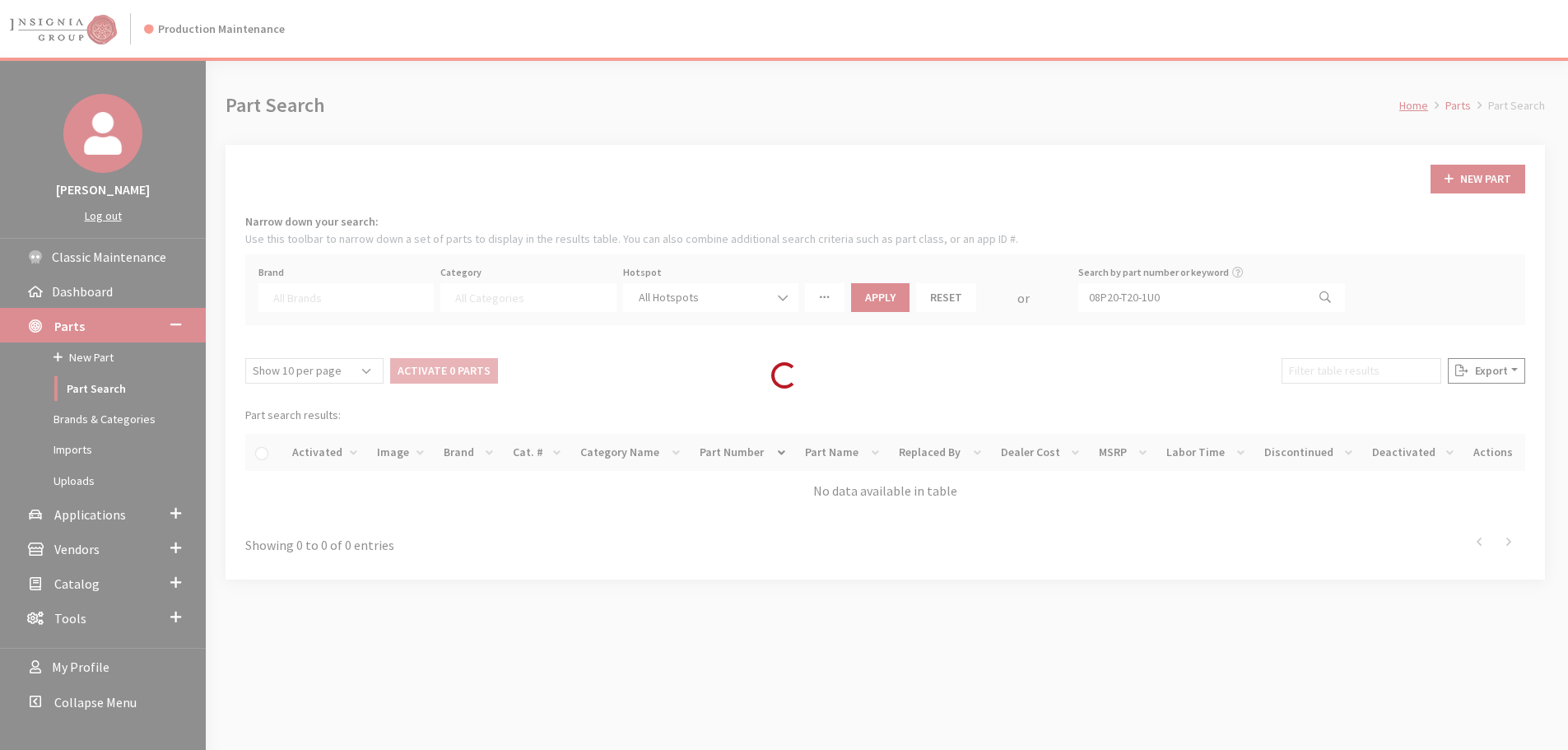
select select
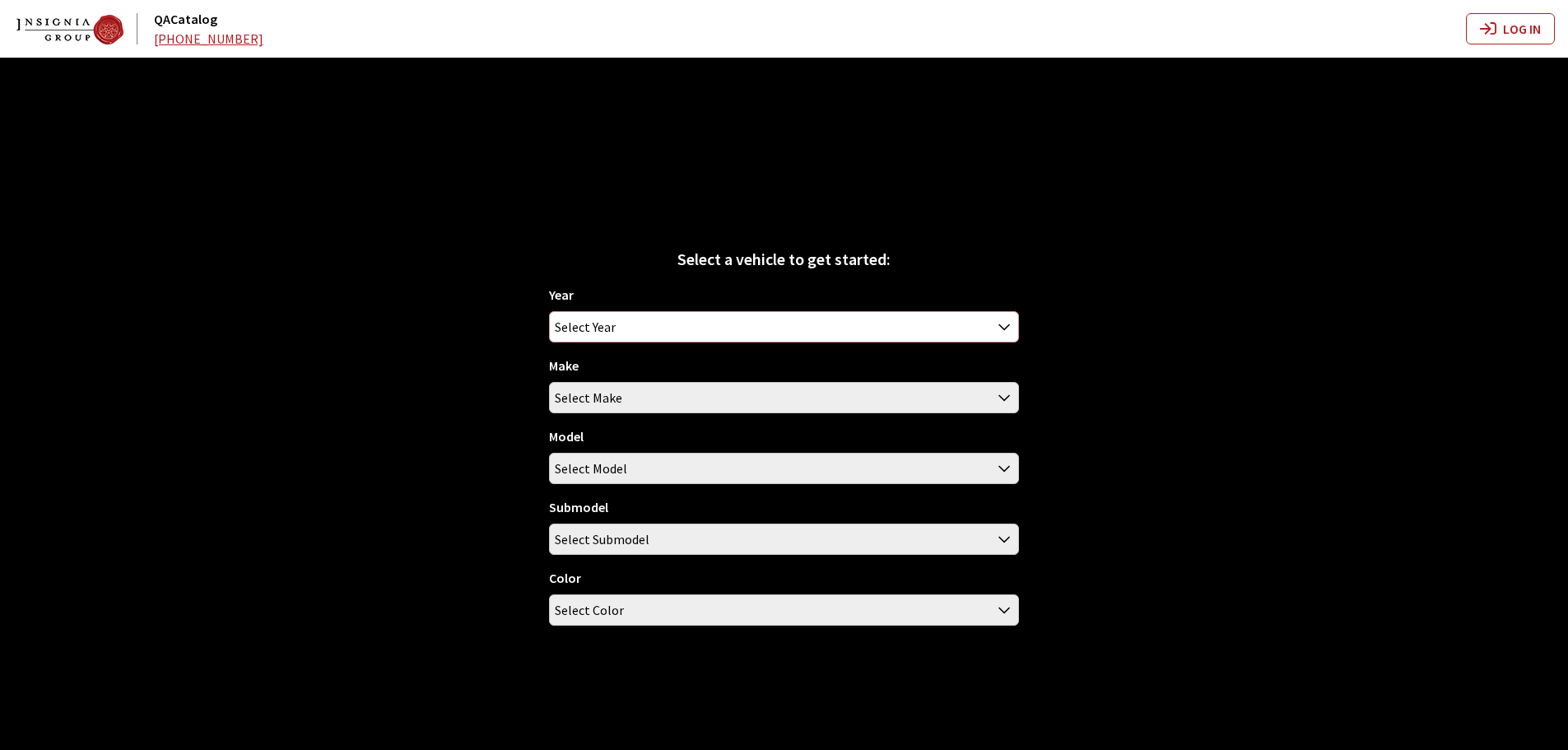
click at [597, 330] on span "Select Year" at bounding box center [585, 327] width 61 height 30
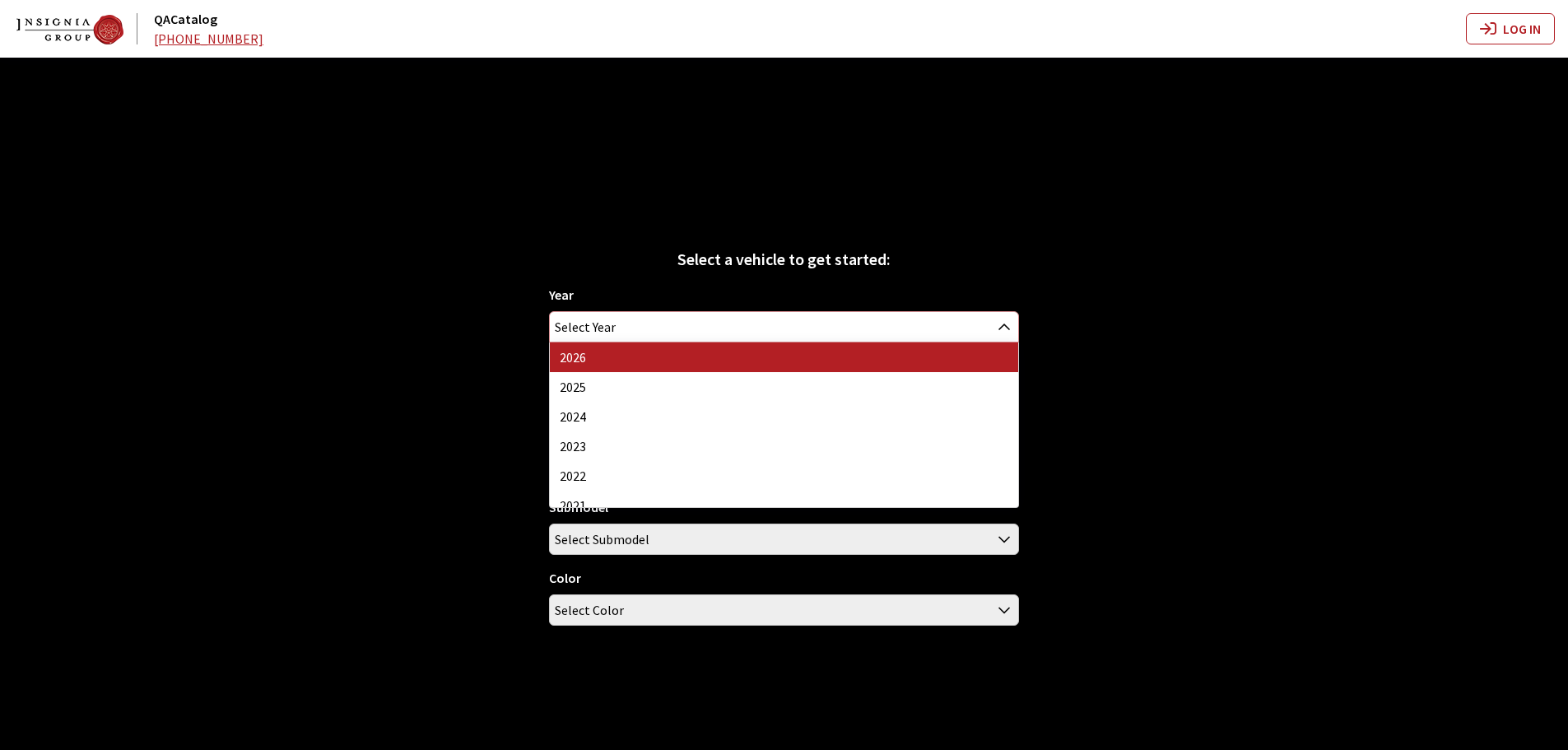
select select "44"
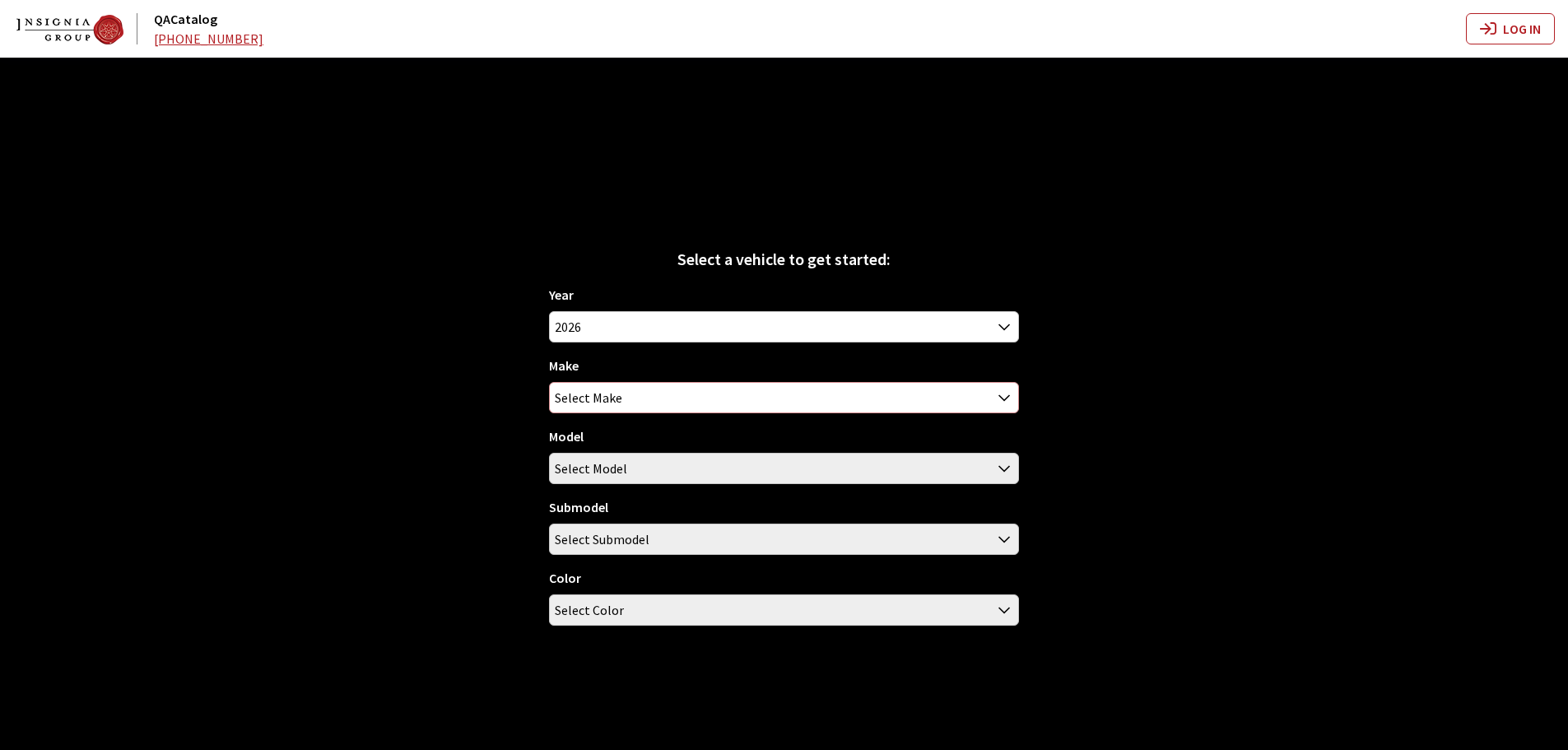
click at [607, 399] on span "Select Make" at bounding box center [587, 398] width 67 height 30
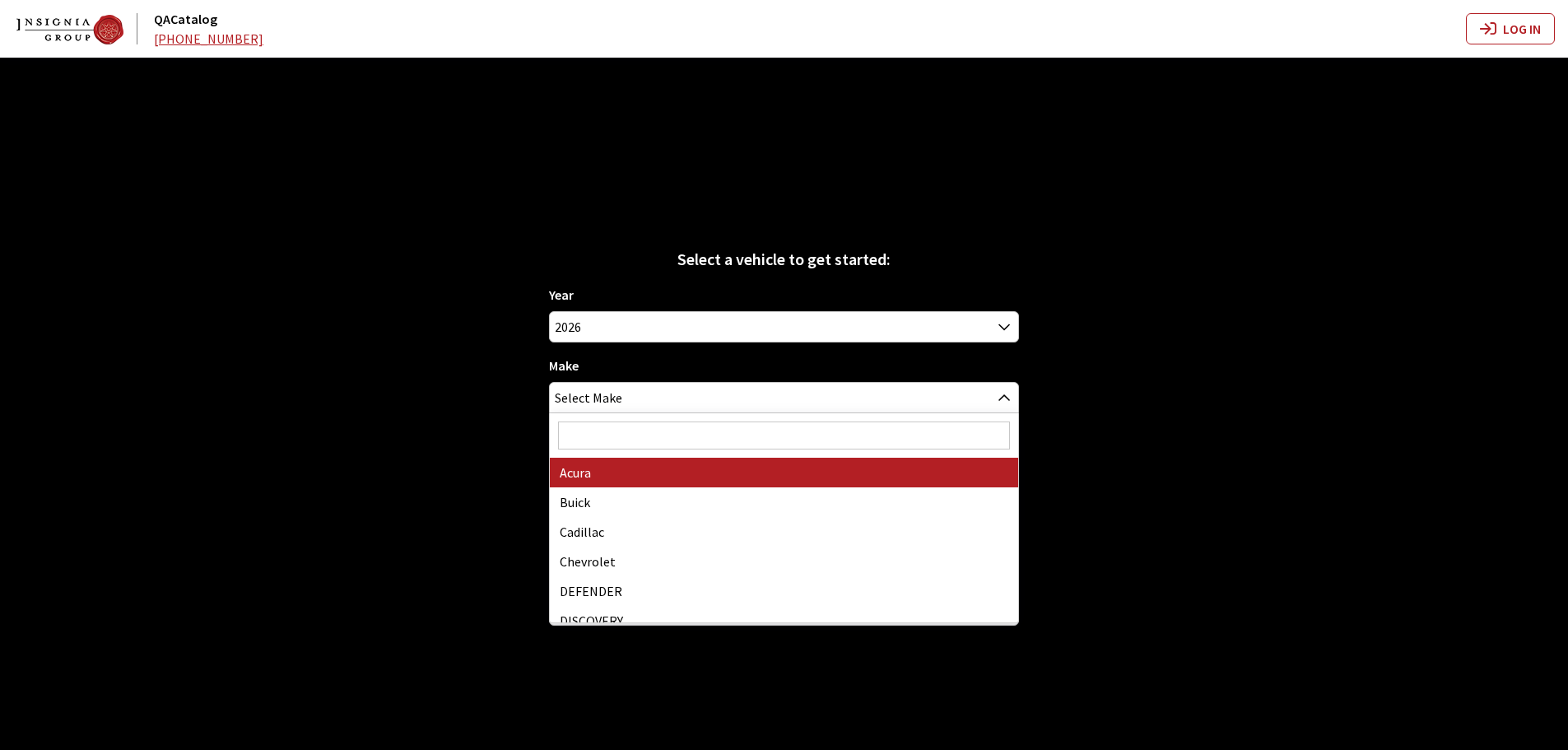
click at [645, 426] on input "Search" at bounding box center [784, 435] width 451 height 28
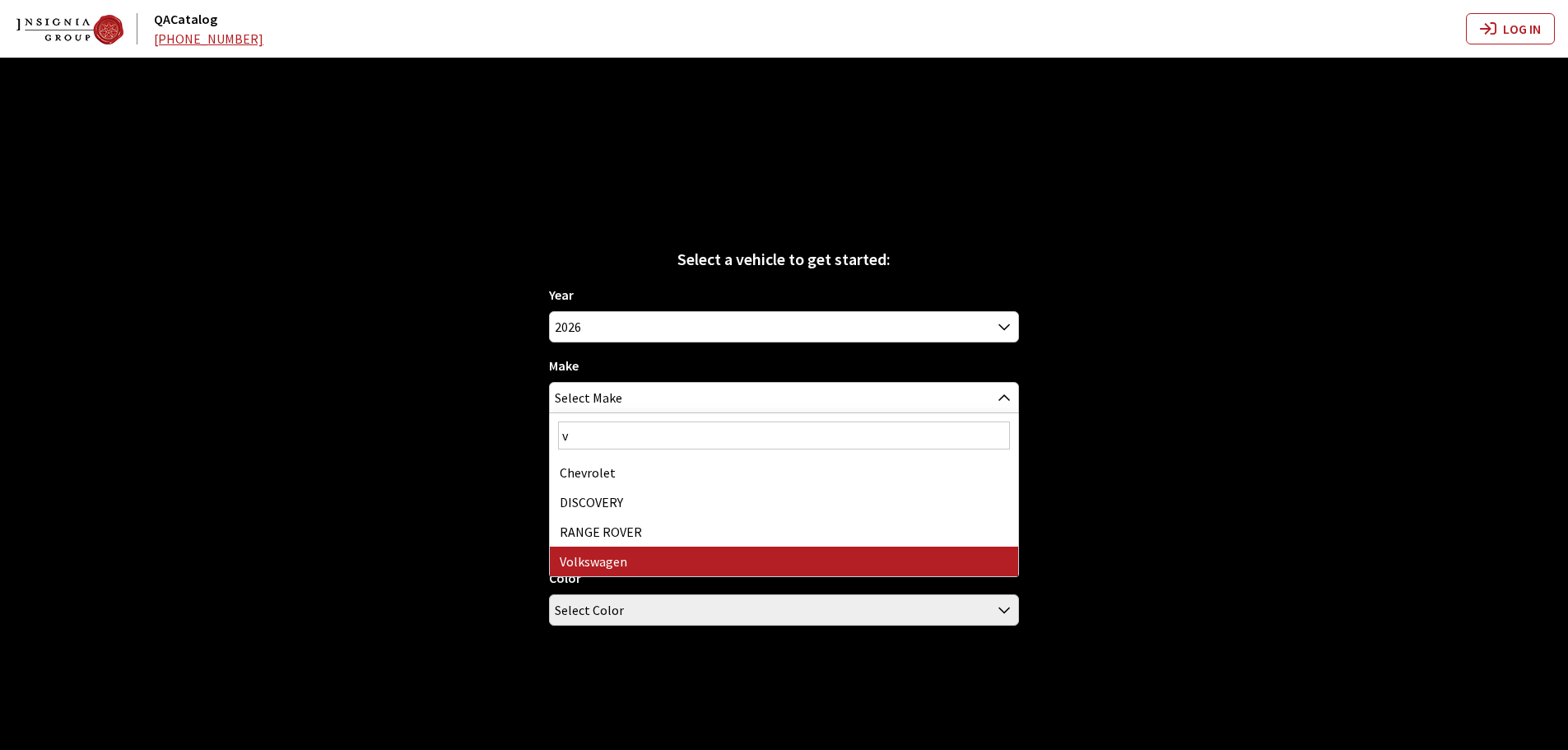
type input "v"
select select "25"
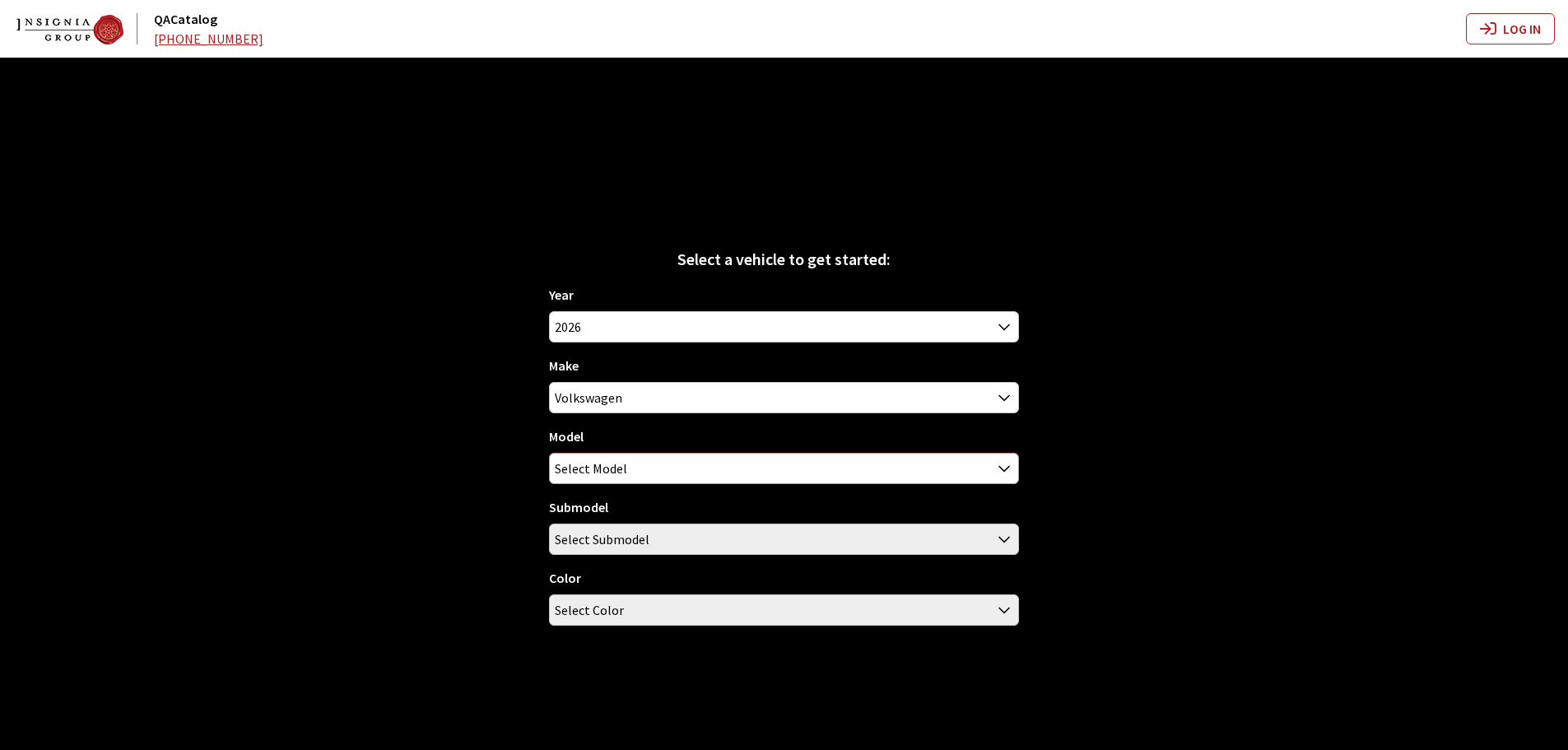
click at [607, 465] on span "Select Model" at bounding box center [590, 468] width 72 height 30
click at [600, 526] on span "Select Submodel" at bounding box center [601, 539] width 95 height 30
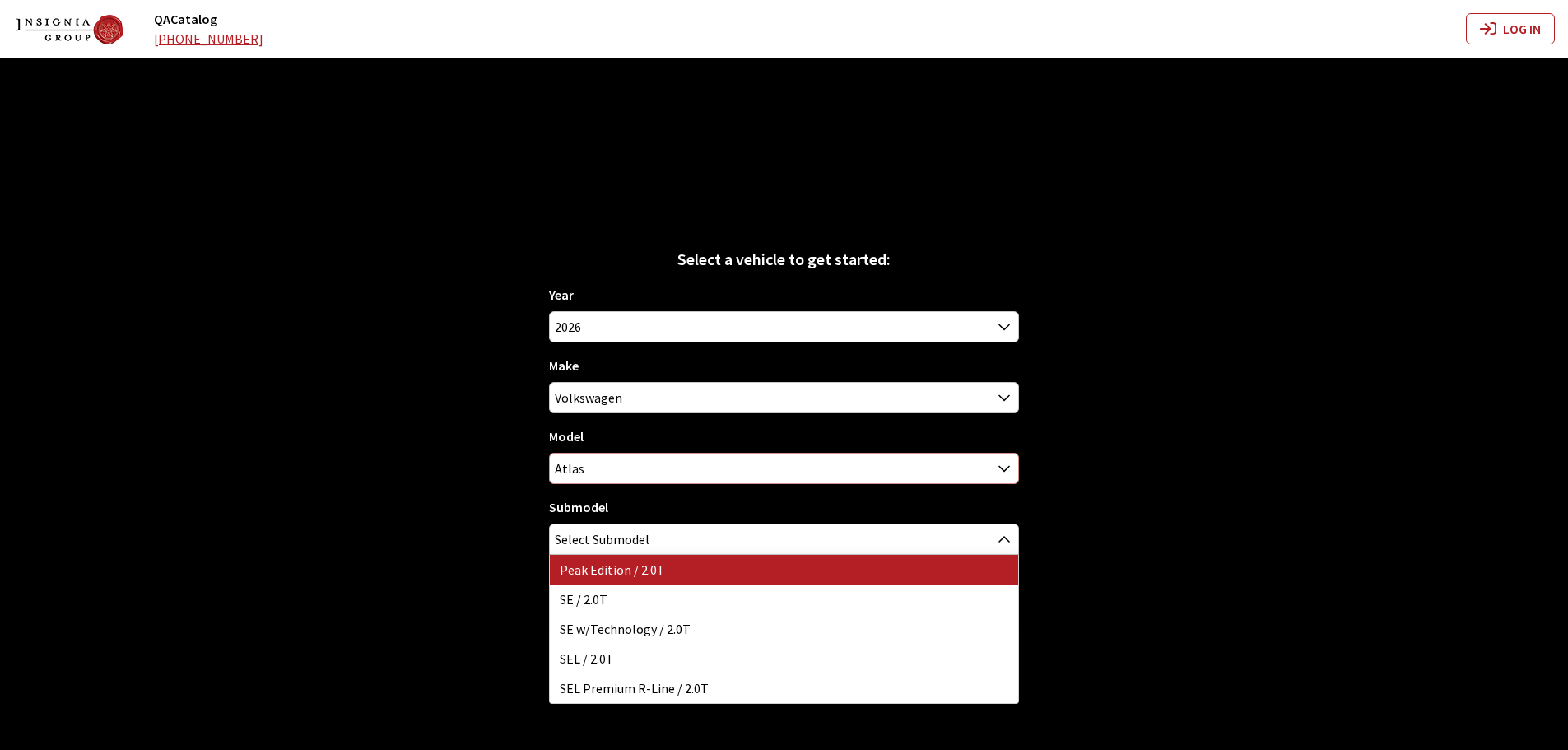
click at [586, 467] on span "Atlas" at bounding box center [784, 468] width 468 height 30
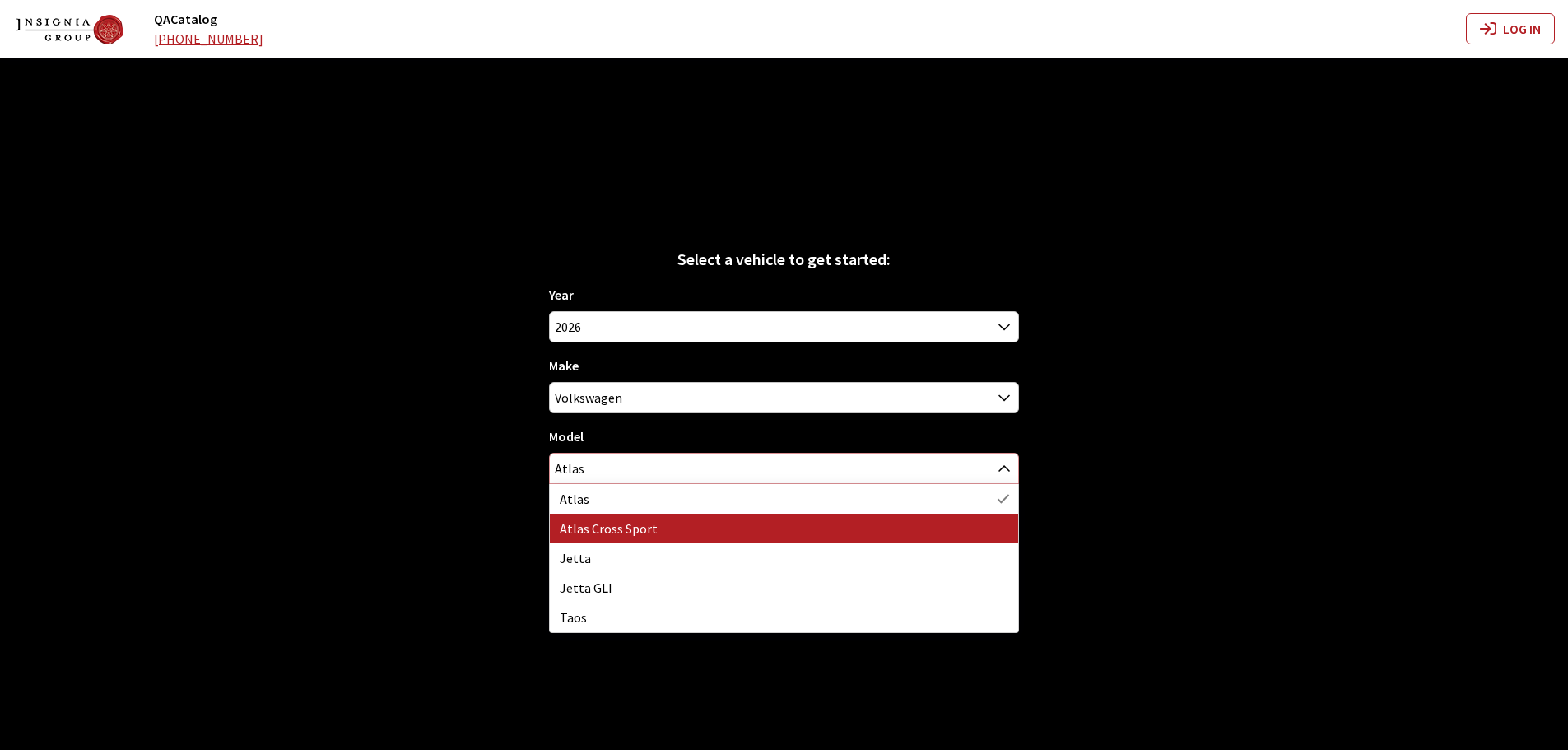
select select "1089"
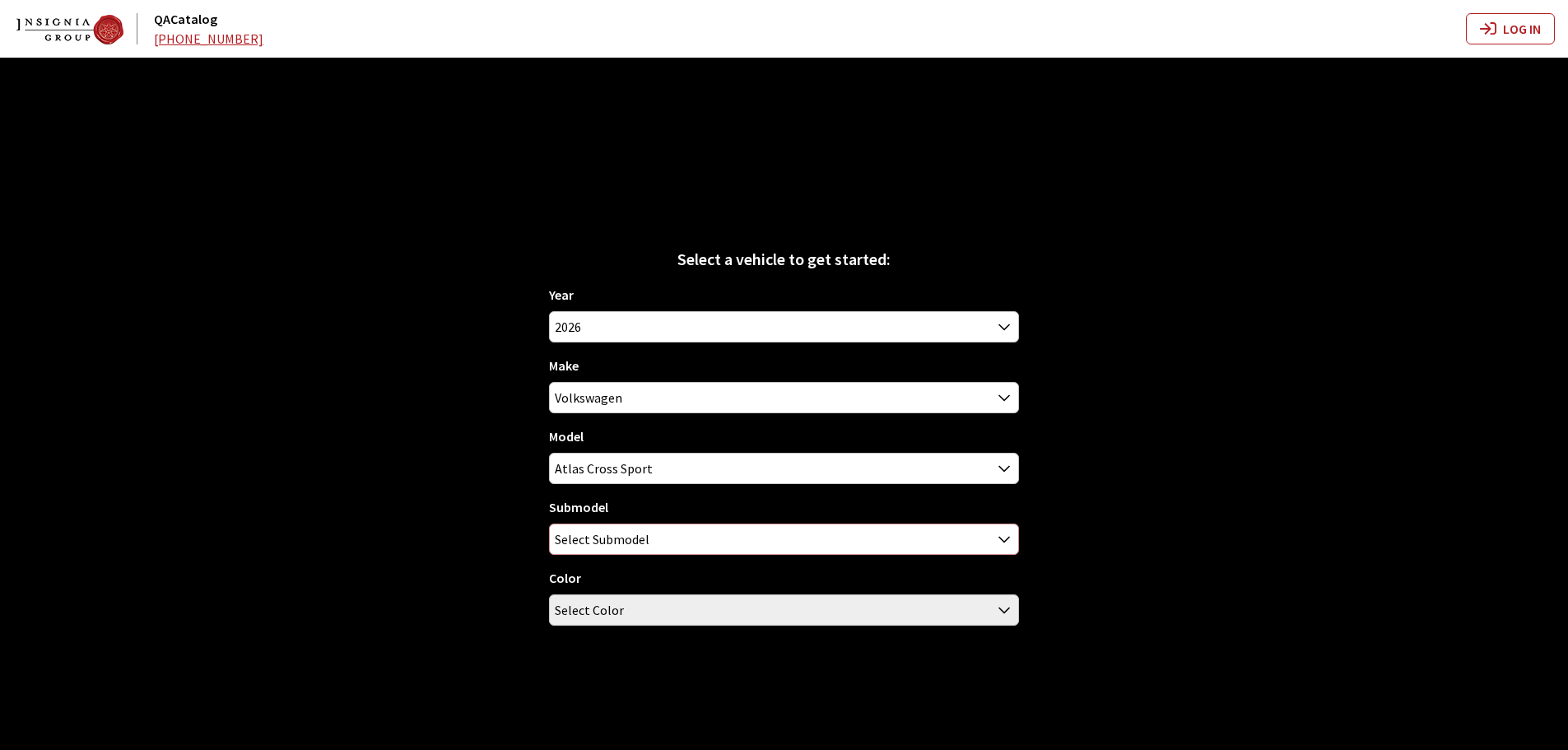
click at [601, 529] on span "Select Submodel" at bounding box center [601, 539] width 95 height 30
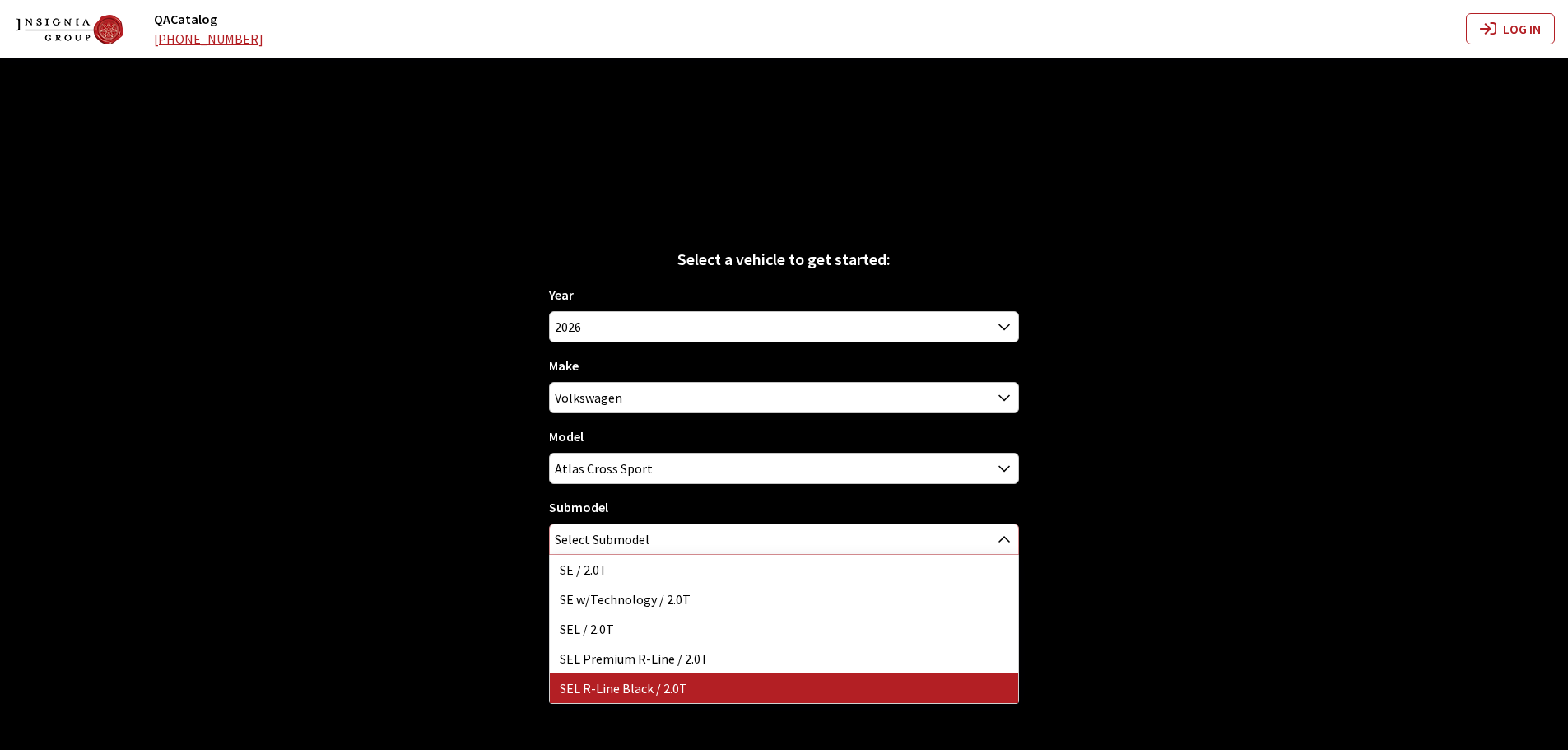
select select "4816"
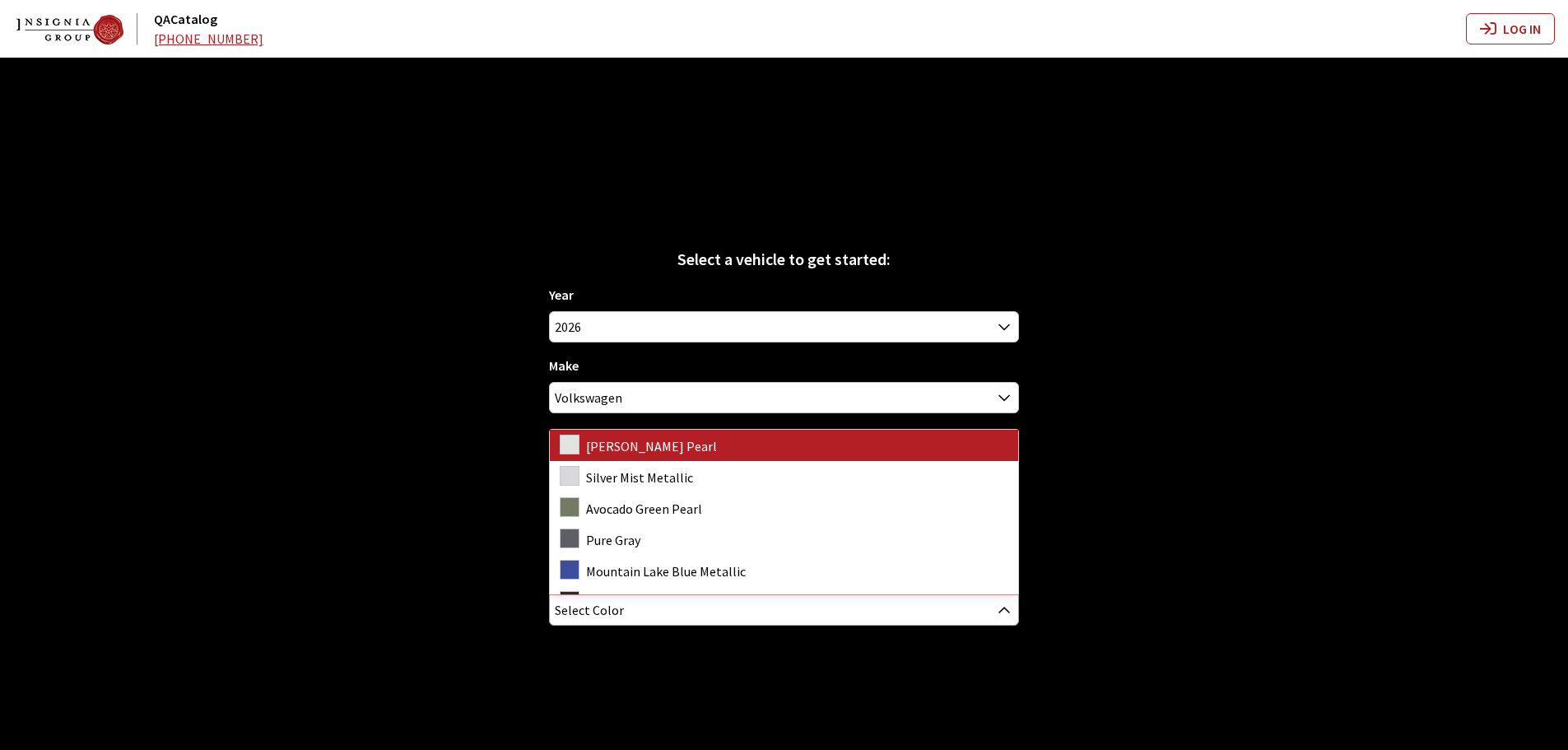
click at [614, 596] on span "Select Color" at bounding box center [588, 610] width 69 height 30
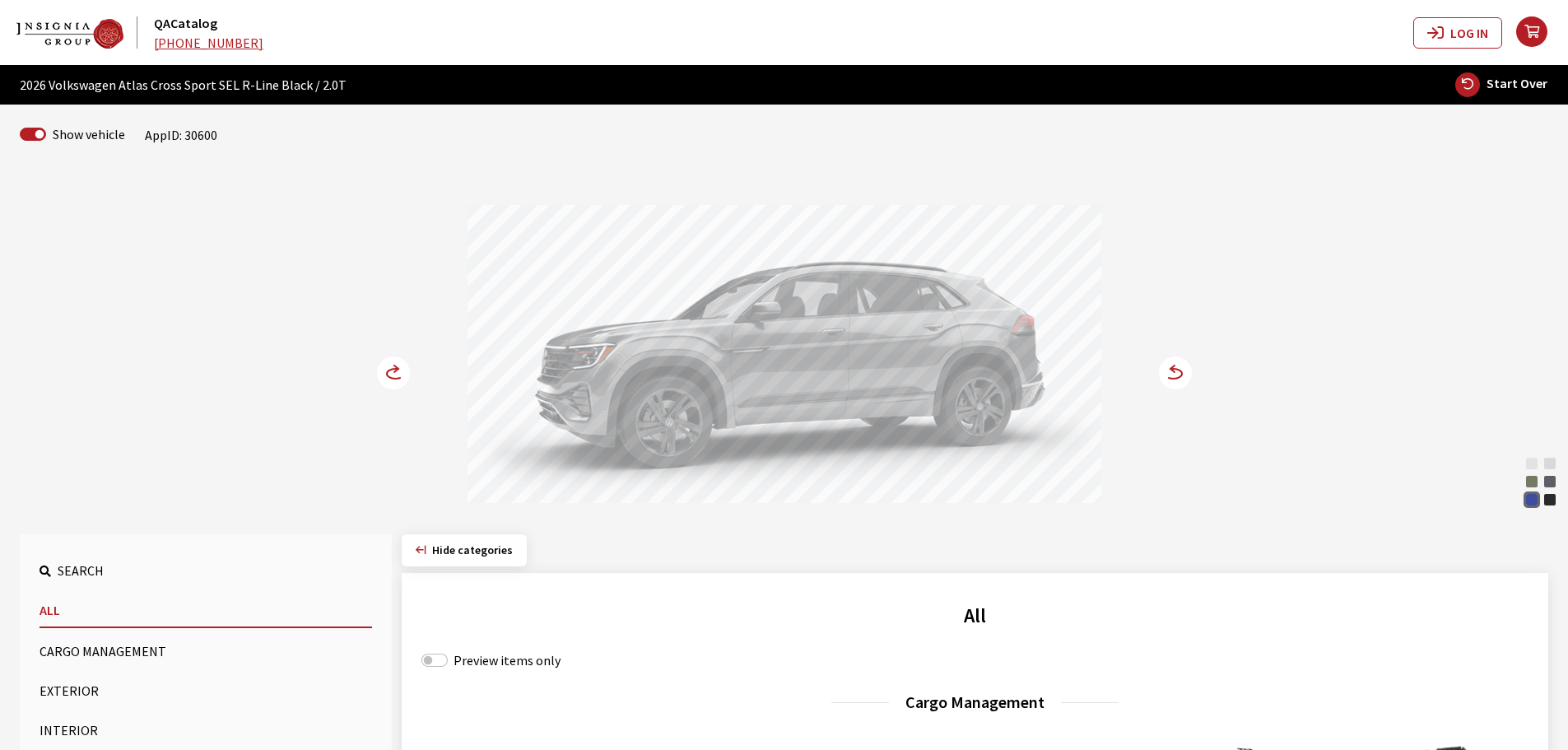
click at [1185, 378] on circle at bounding box center [1175, 373] width 33 height 33
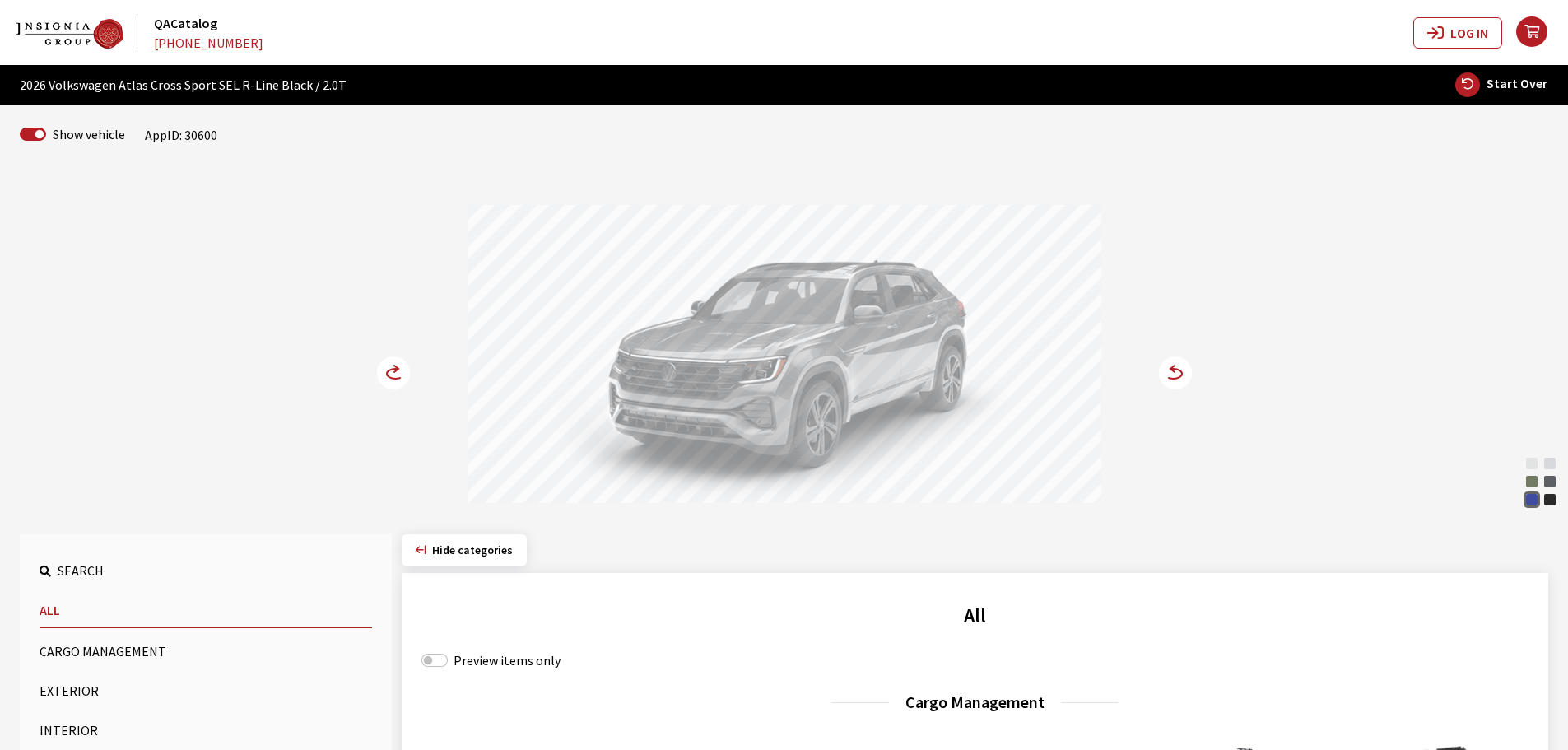
click at [1185, 378] on circle at bounding box center [1175, 373] width 33 height 33
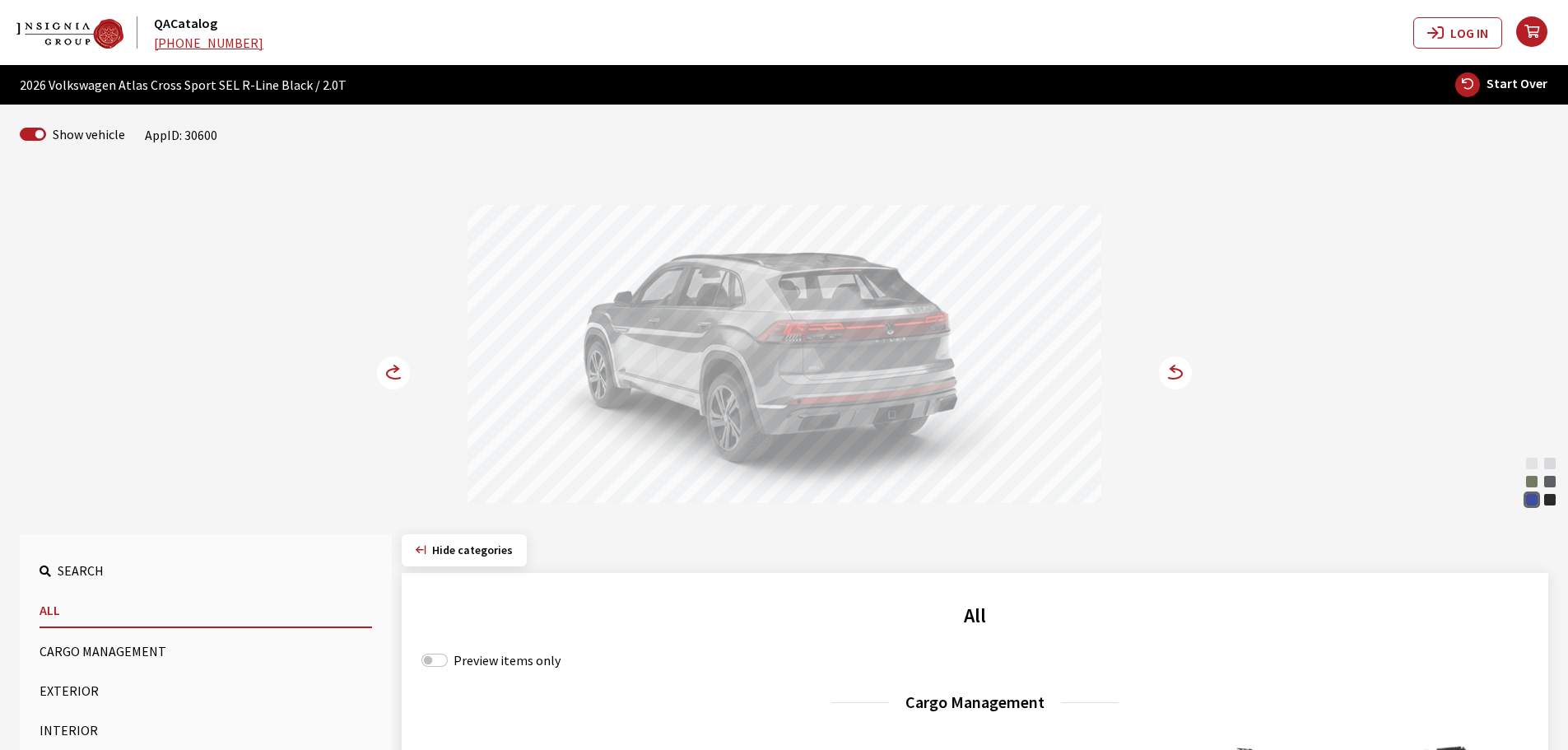
click at [399, 370] on icon at bounding box center [403, 374] width 11 height 14
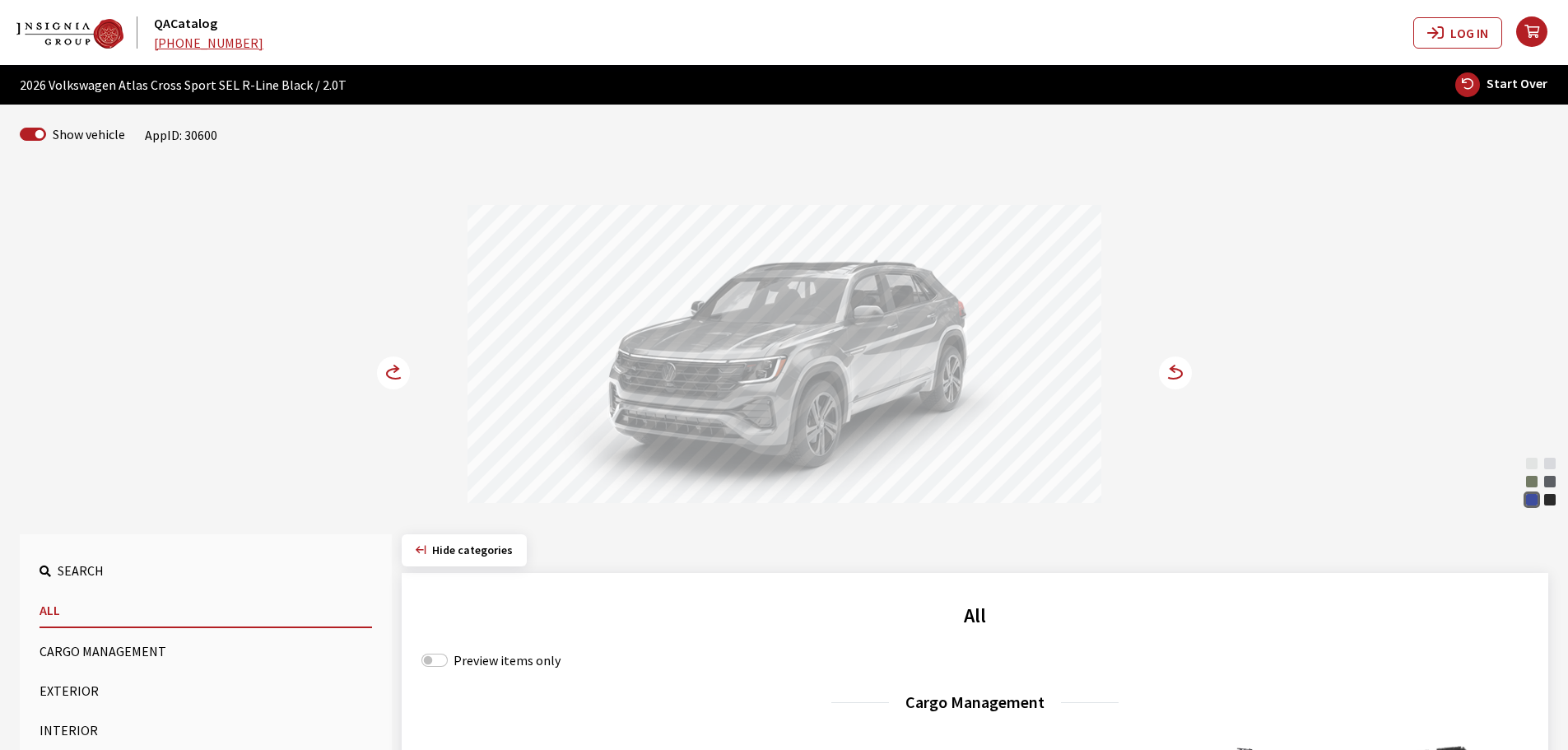
click at [399, 370] on icon at bounding box center [403, 374] width 11 height 14
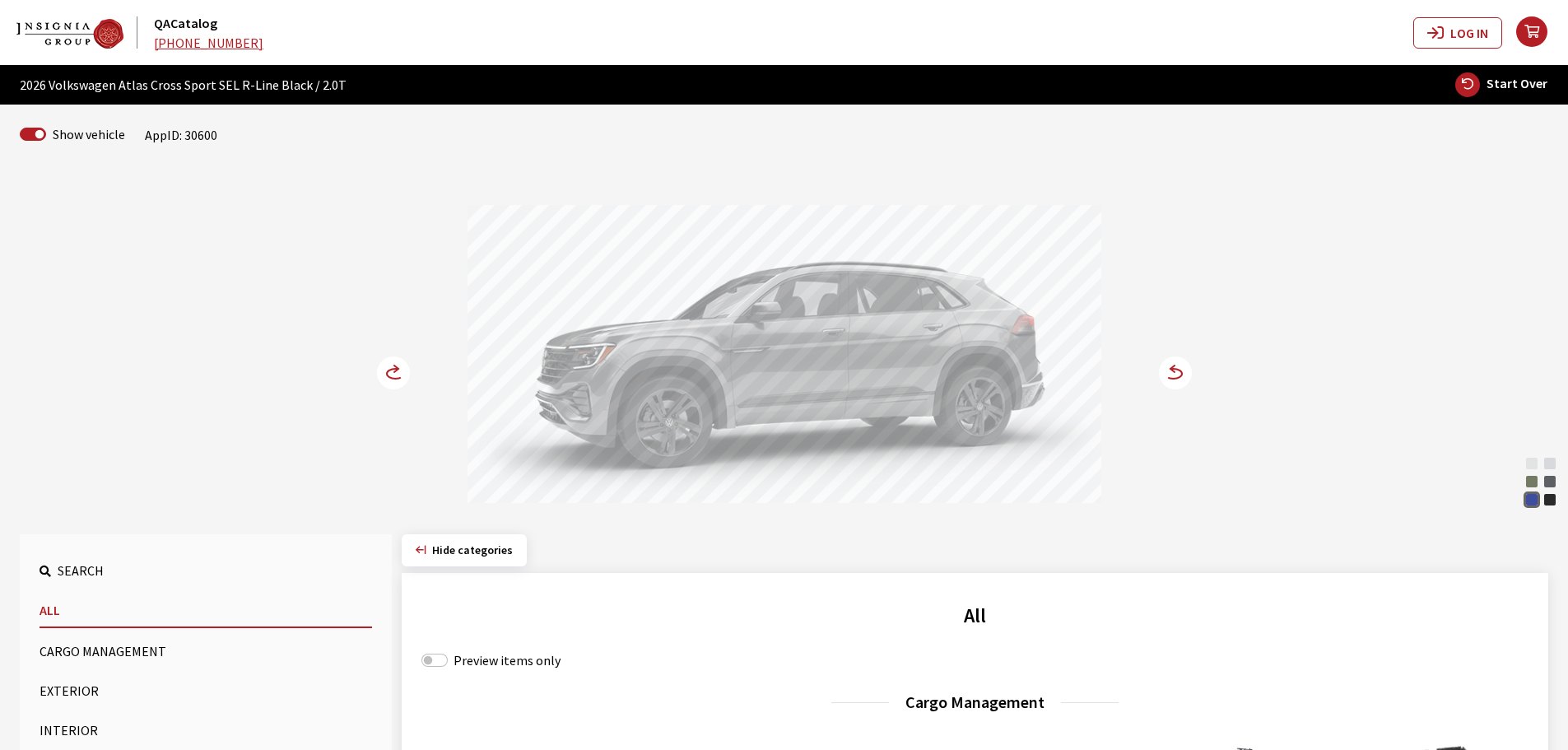
click at [1511, 91] on span "Start Over" at bounding box center [1517, 83] width 61 height 17
select select
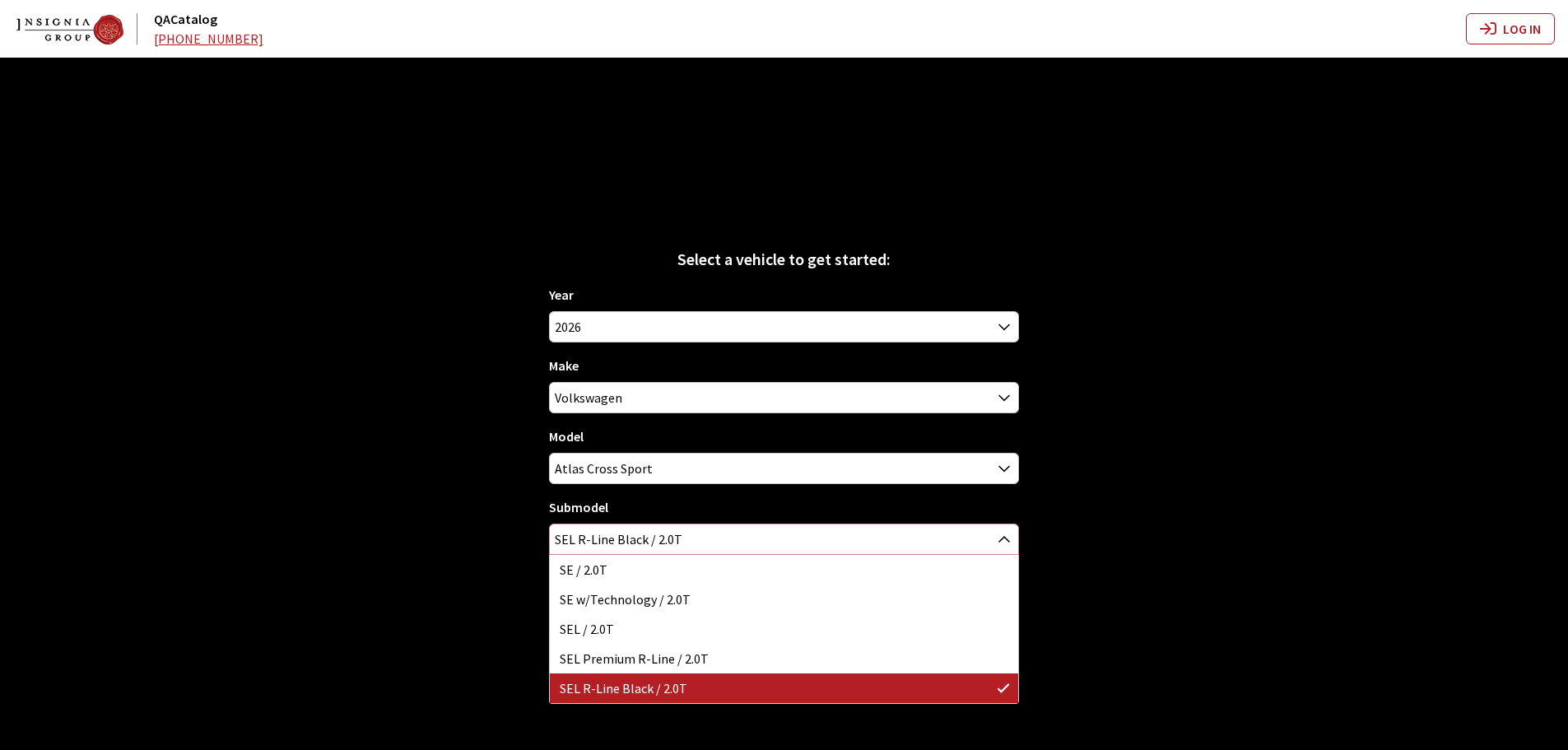
click at [690, 536] on span "SEL R-Line Black / 2.0T" at bounding box center [784, 539] width 468 height 30
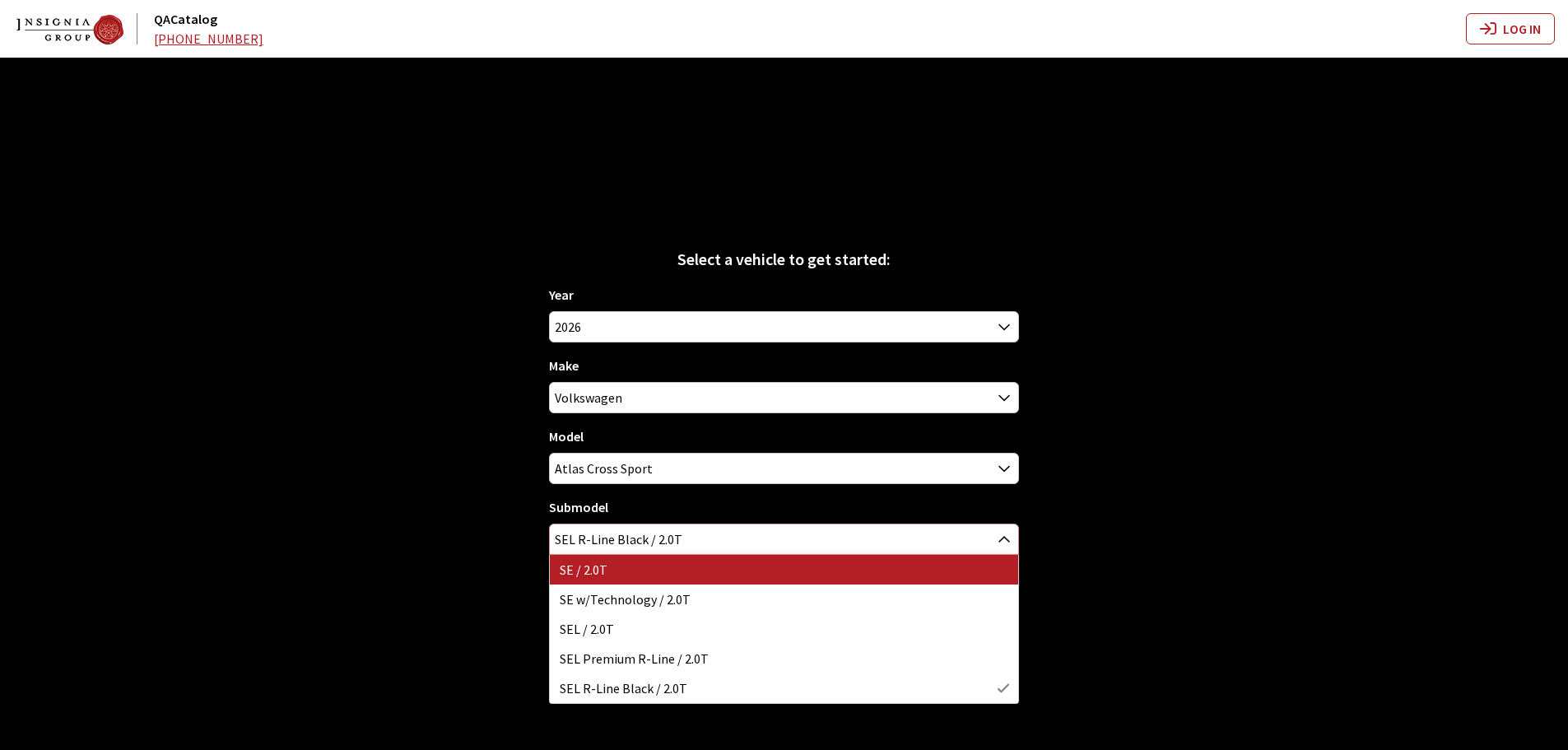
select select "3045"
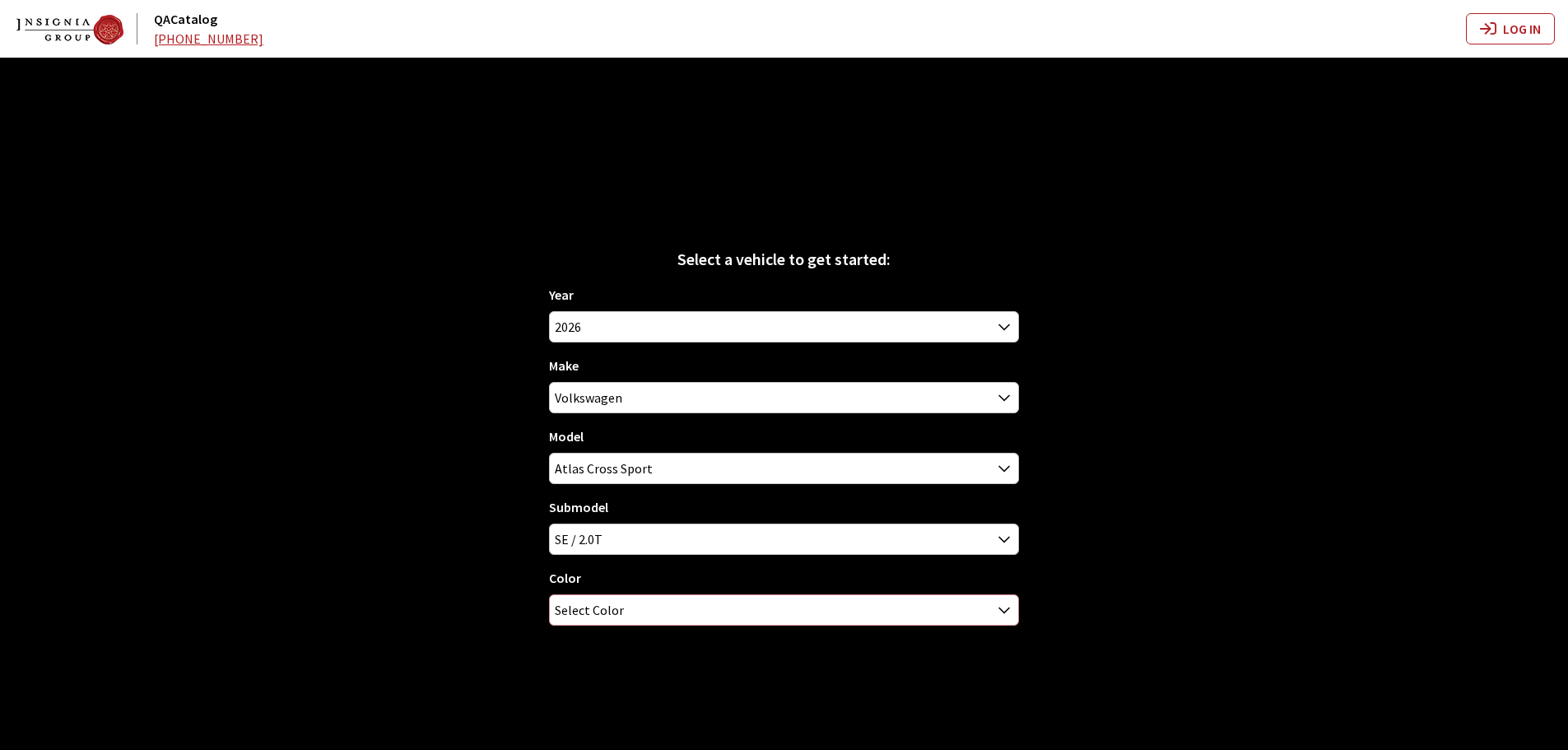
click at [631, 607] on span "Select Color" at bounding box center [784, 610] width 468 height 30
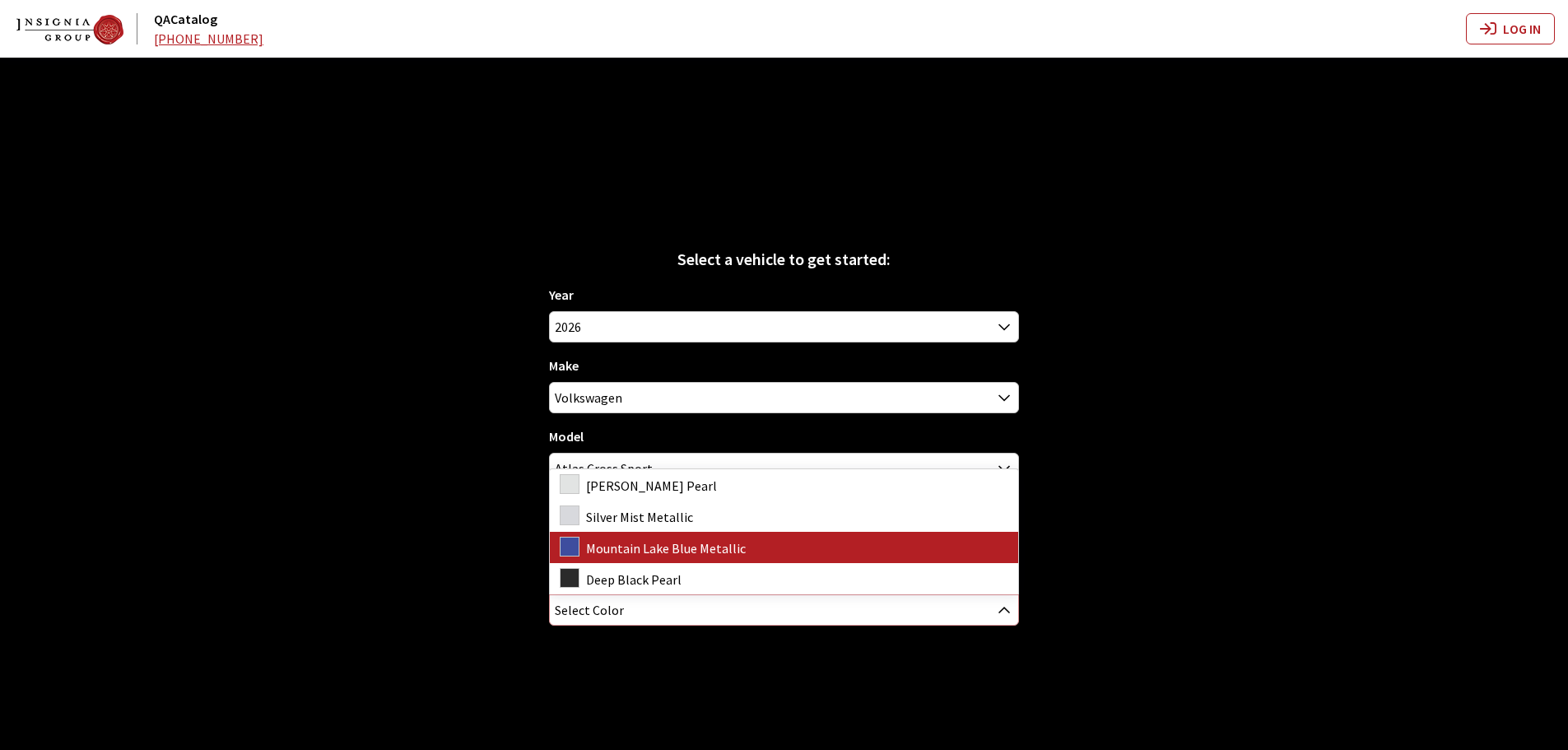
select select "6211"
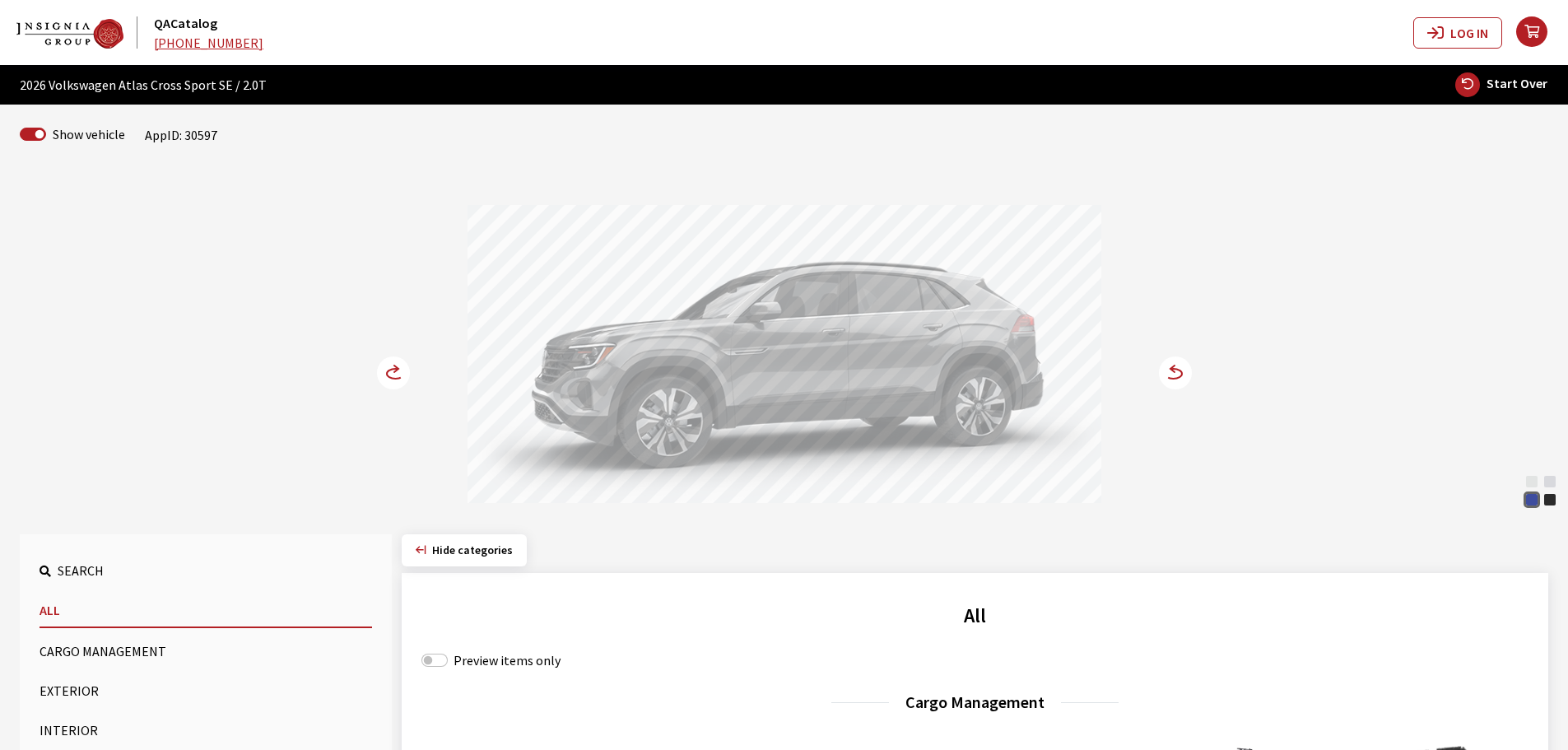
click at [1185, 374] on circle at bounding box center [1175, 373] width 33 height 33
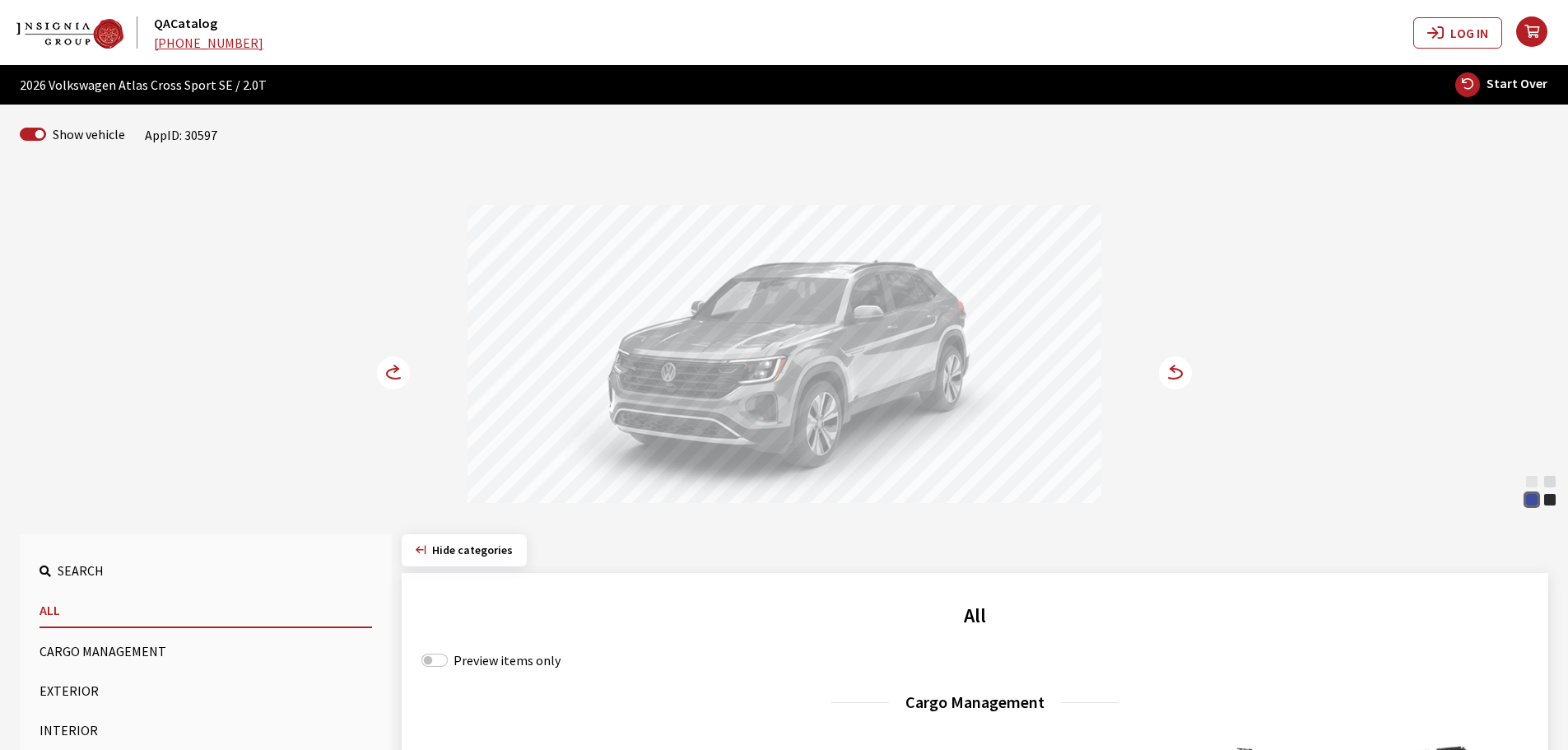
click at [1179, 374] on circle at bounding box center [1175, 373] width 33 height 33
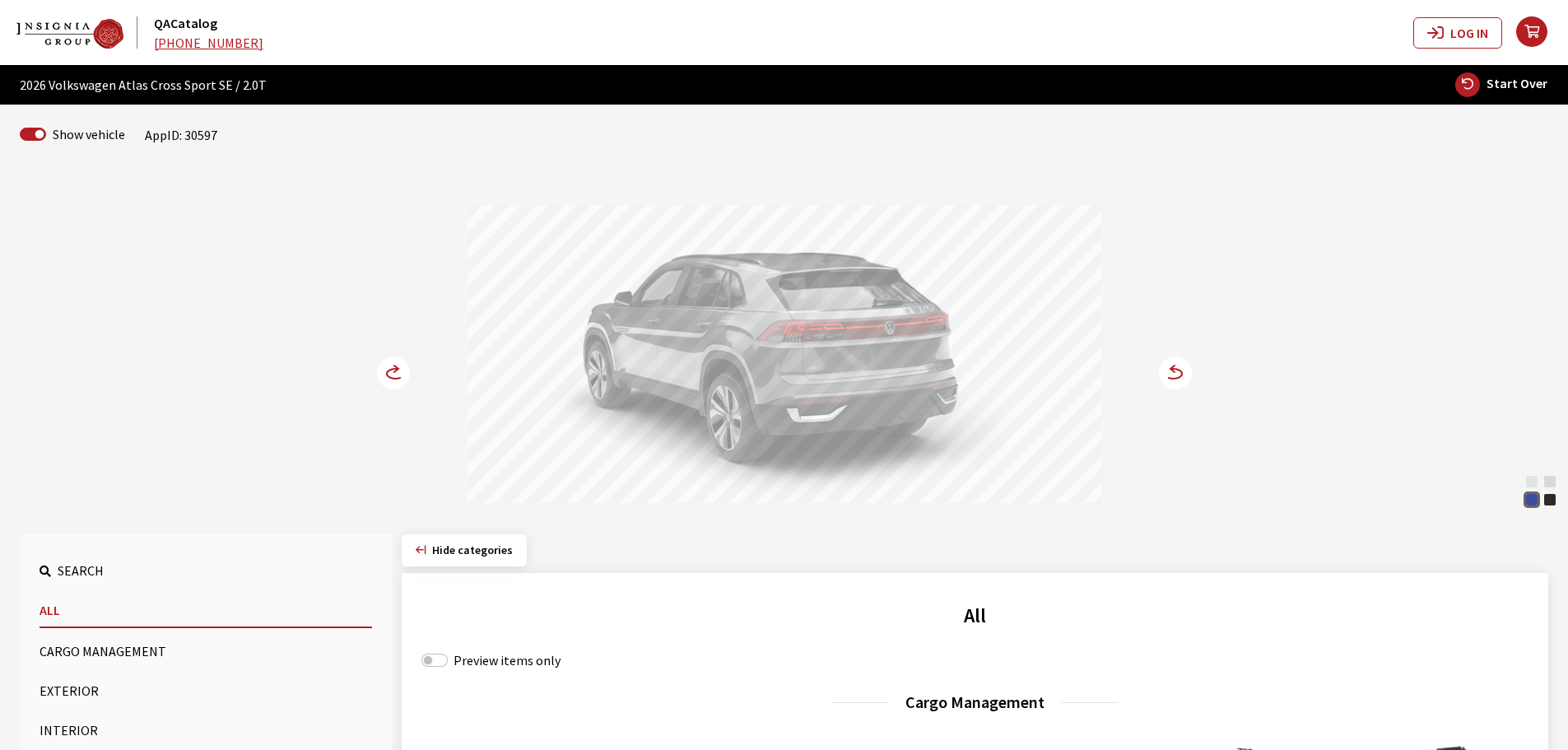
drag, startPoint x: 750, startPoint y: 355, endPoint x: 818, endPoint y: 355, distance: 68.0
click at [818, 355] on div at bounding box center [784, 356] width 634 height 303
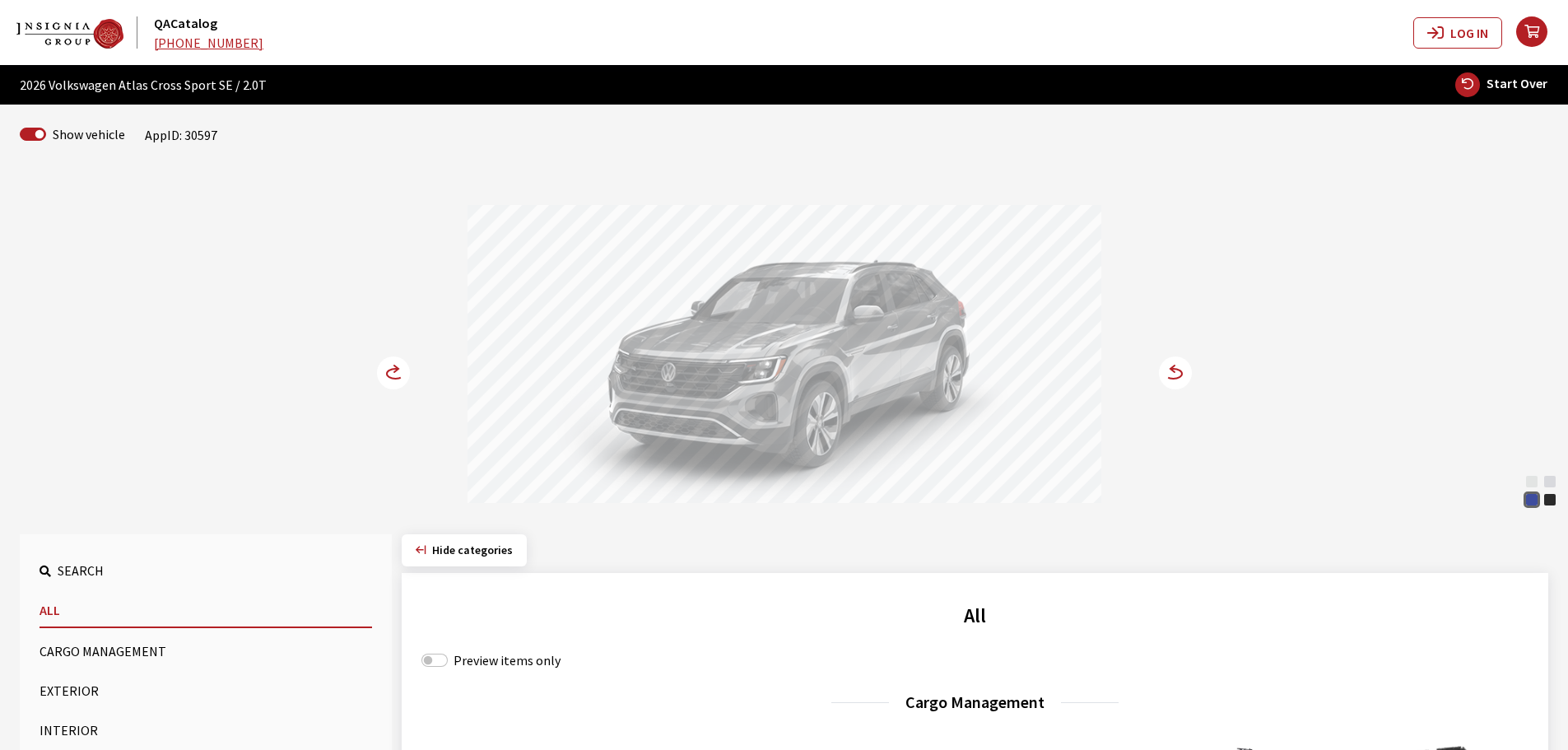
drag, startPoint x: 732, startPoint y: 354, endPoint x: 818, endPoint y: 350, distance: 86.1
click at [818, 350] on div at bounding box center [784, 356] width 634 height 303
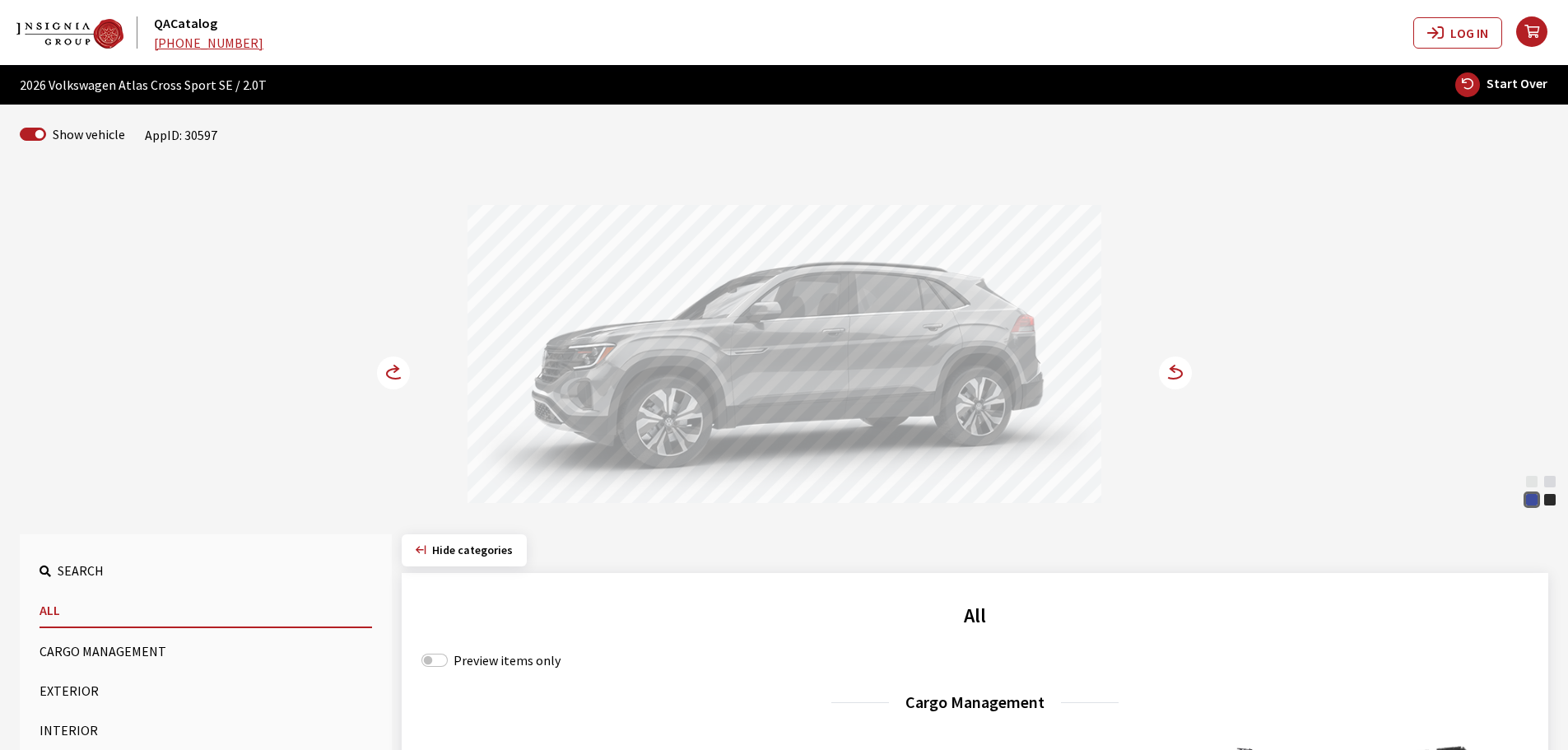
drag, startPoint x: 779, startPoint y: 349, endPoint x: 880, endPoint y: 346, distance: 101.0
click at [880, 346] on div at bounding box center [784, 356] width 634 height 303
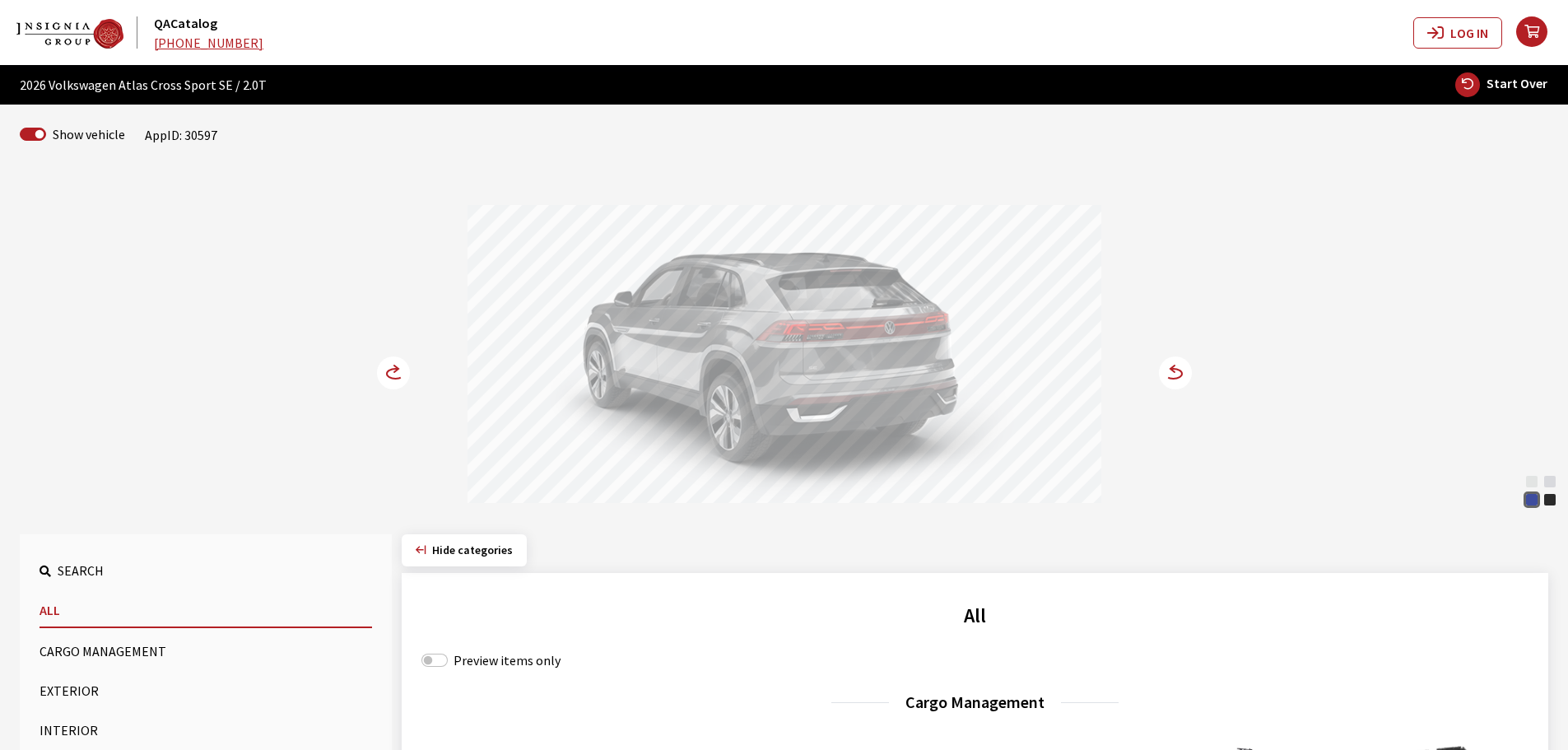
click at [1515, 88] on span "Start Over" at bounding box center [1517, 83] width 61 height 17
select select
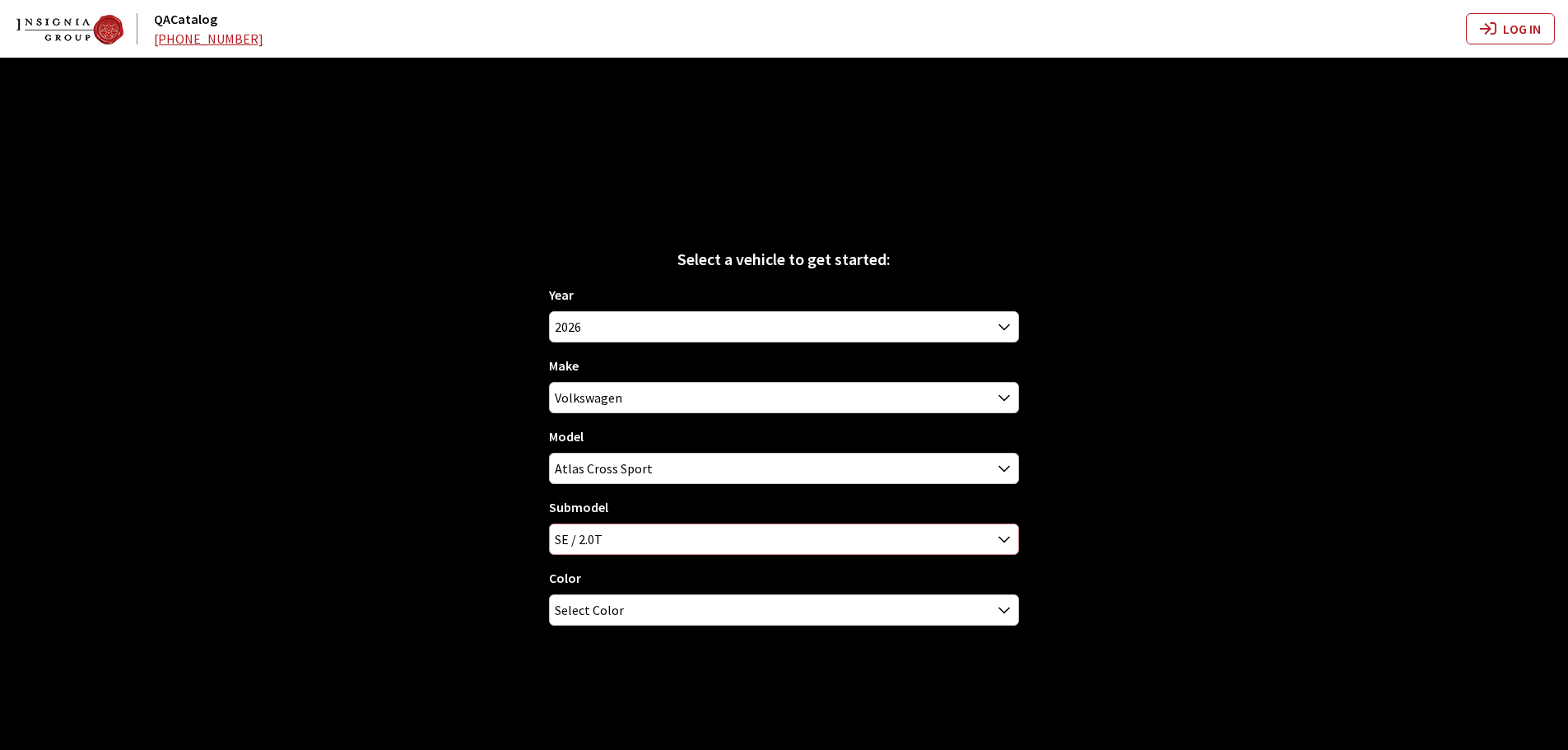
click at [635, 549] on span "SE / 2.0T" at bounding box center [784, 539] width 468 height 30
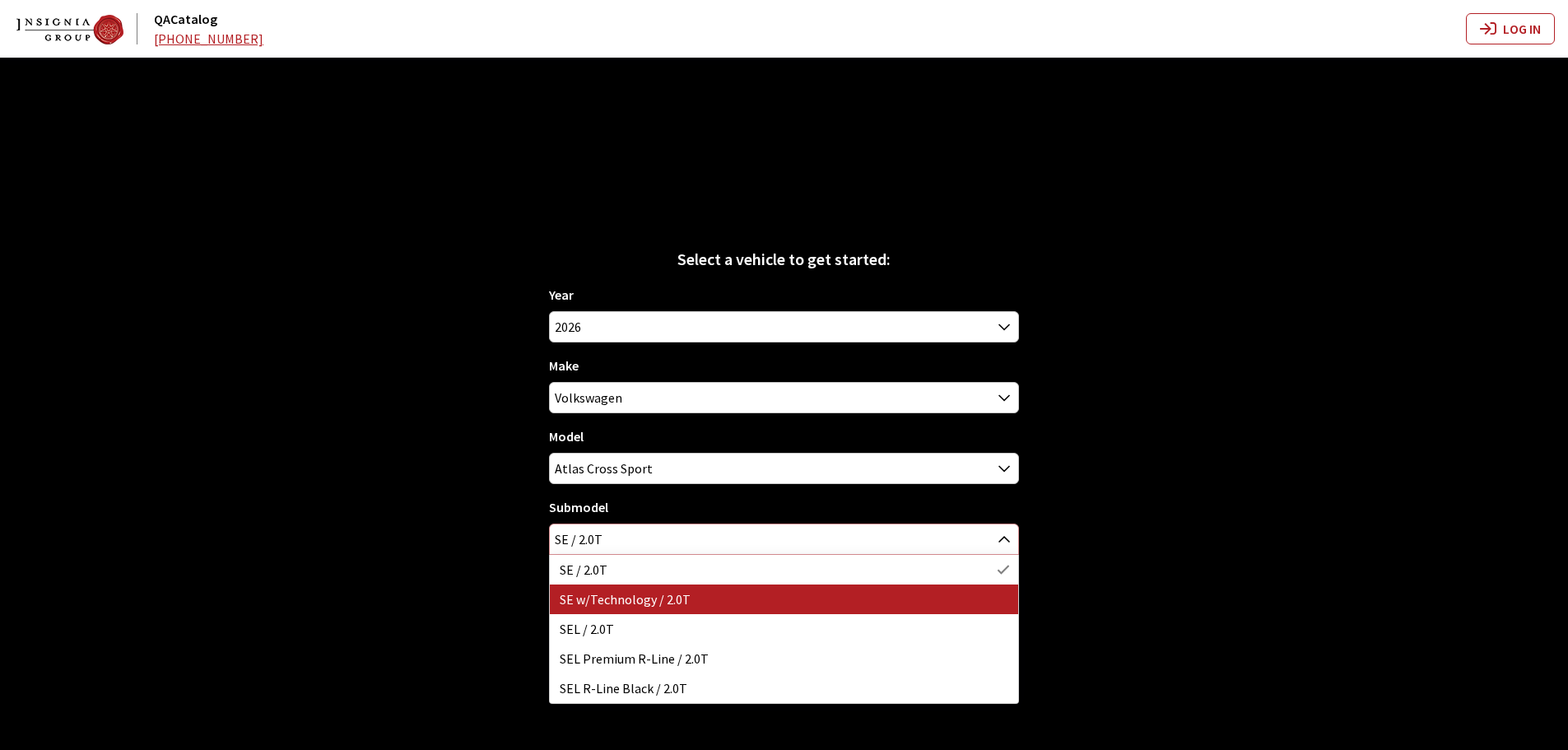
select select "4814"
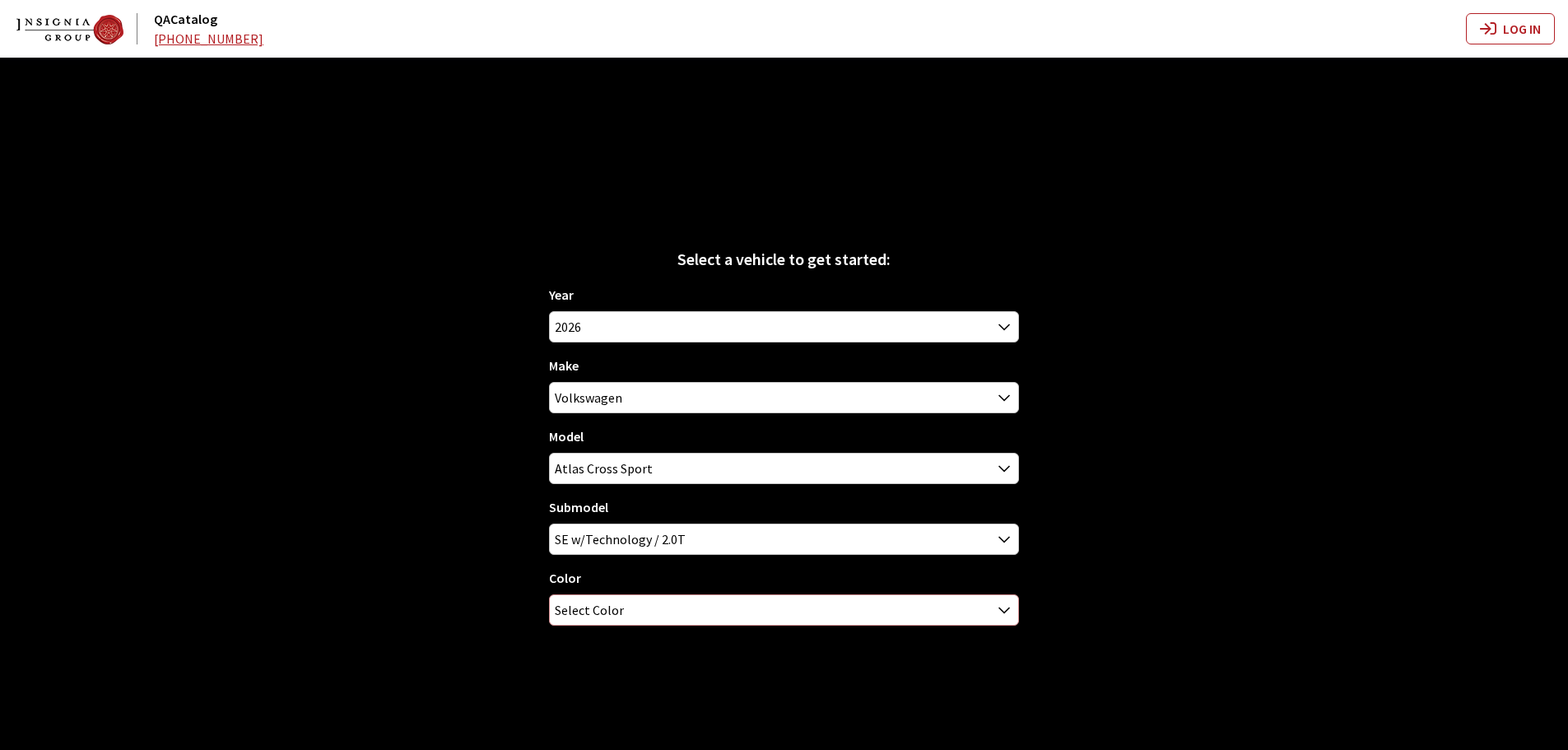
click at [621, 597] on span "Select Color" at bounding box center [784, 610] width 468 height 30
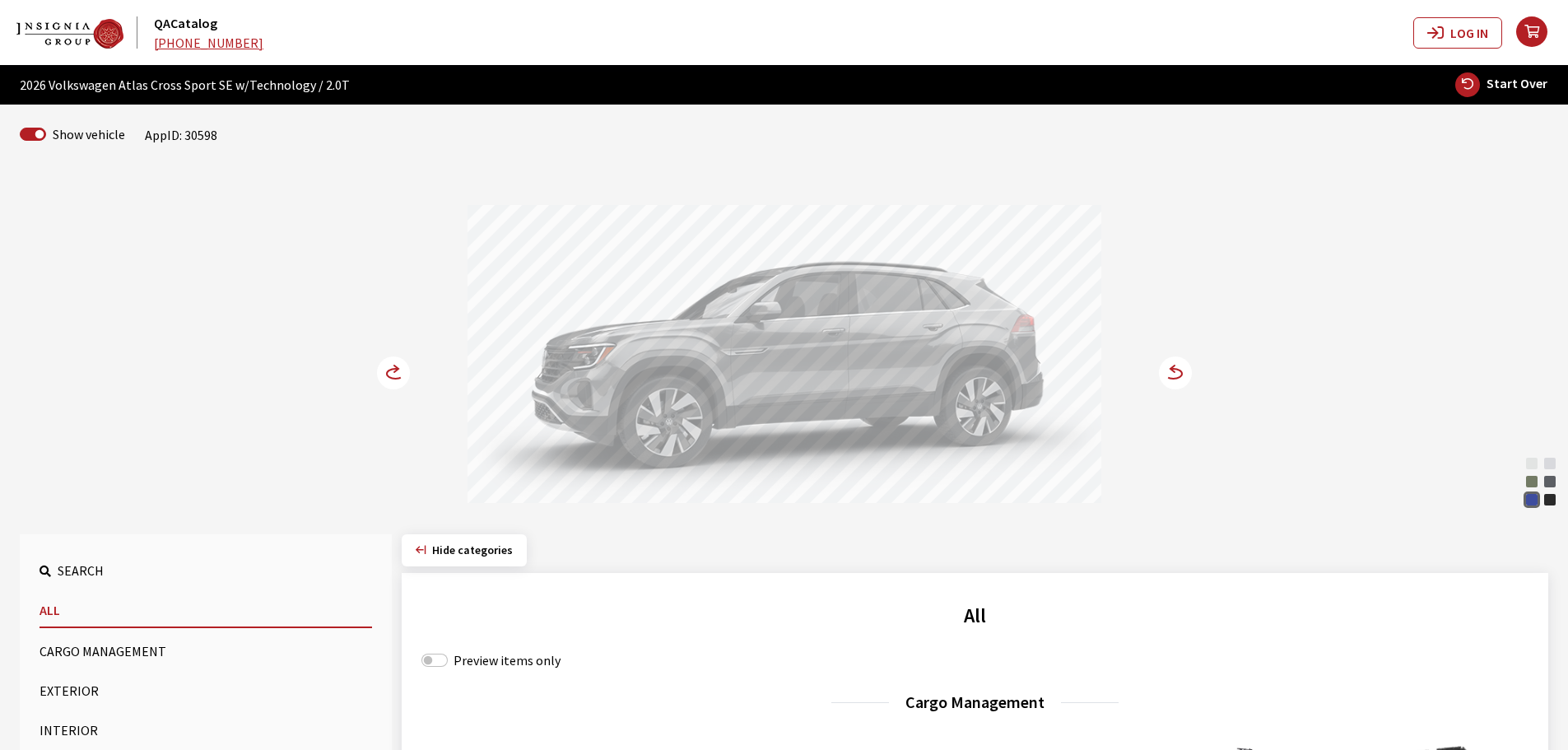
click at [1195, 376] on div "Opal White Pearl Silver Mist Metallic Avocado Green Pearl Pure Gray Mountain La…" at bounding box center [784, 339] width 1086 height 336
click at [1179, 375] on circle at bounding box center [1175, 373] width 33 height 33
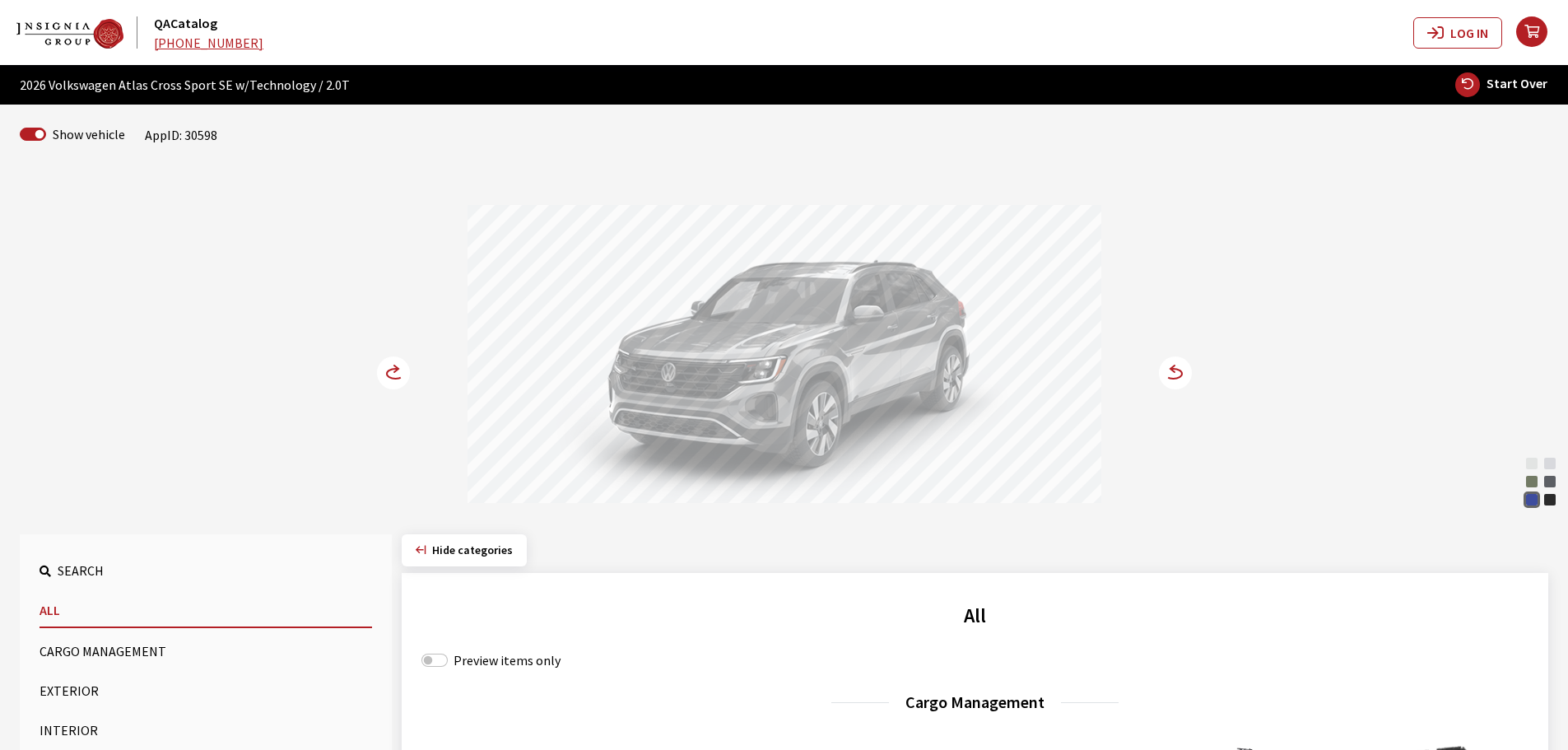
click at [1537, 481] on div "Avocado Green Pearl" at bounding box center [1531, 481] width 17 height 17
click at [1533, 496] on div "Mountain Lake Blue Metallic" at bounding box center [1531, 500] width 17 height 17
click at [1529, 466] on div "Opal White Pearl" at bounding box center [1531, 463] width 17 height 17
click at [1534, 506] on div "Mountain Lake Blue Metallic" at bounding box center [1531, 500] width 17 height 17
drag, startPoint x: 850, startPoint y: 371, endPoint x: 741, endPoint y: 385, distance: 109.9
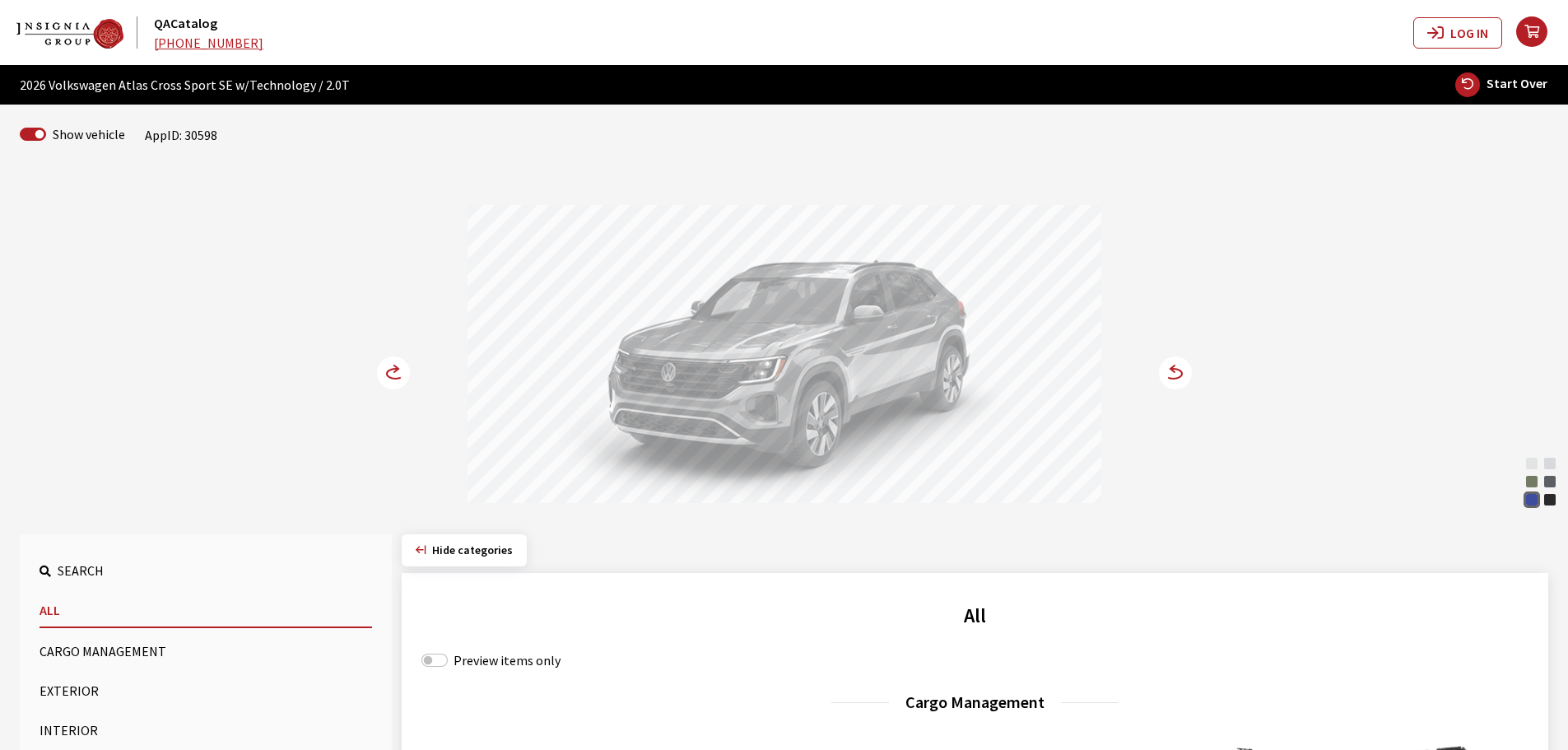
click at [741, 385] on div at bounding box center [784, 356] width 634 height 303
click at [388, 376] on icon at bounding box center [396, 373] width 17 height 10
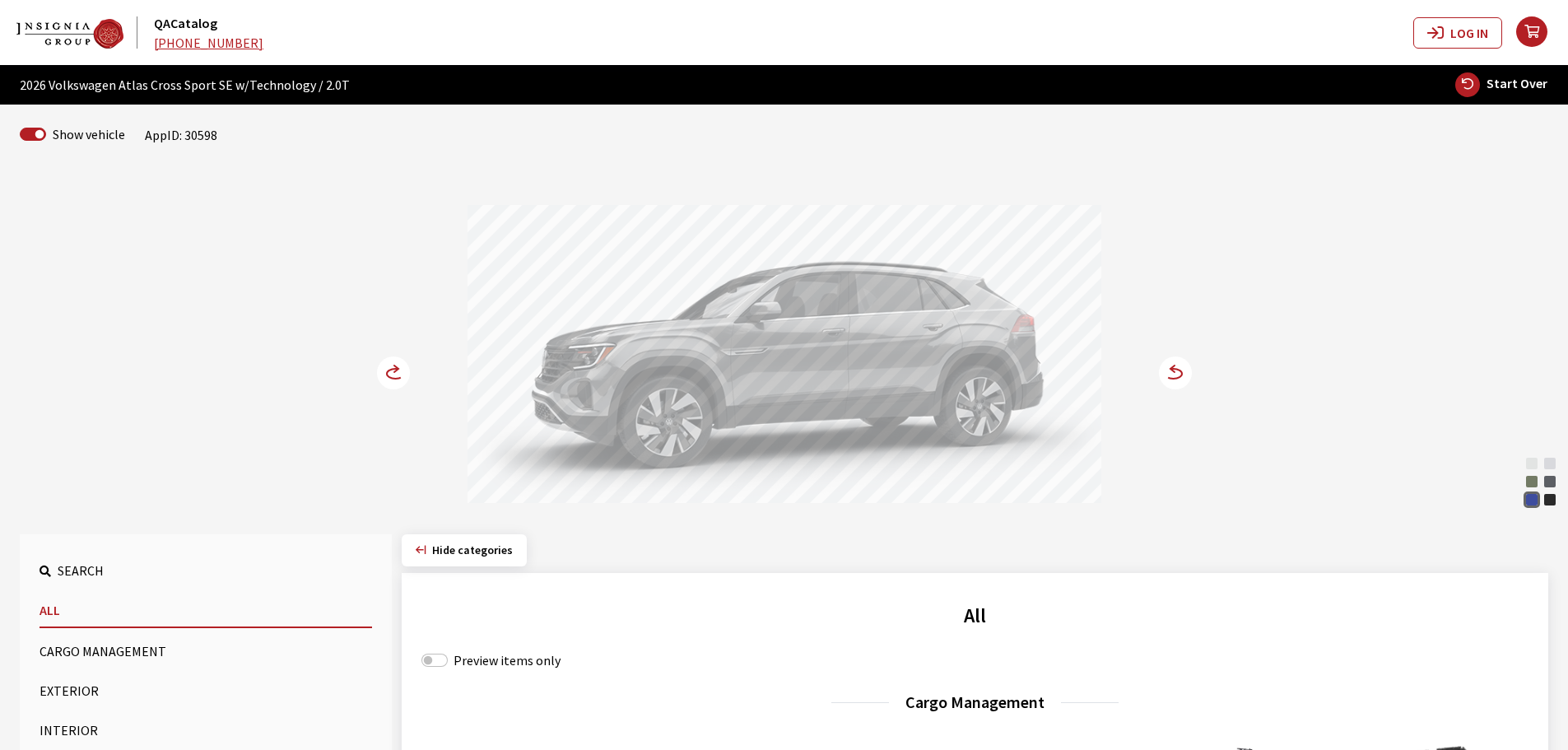
click at [392, 376] on circle at bounding box center [393, 373] width 33 height 33
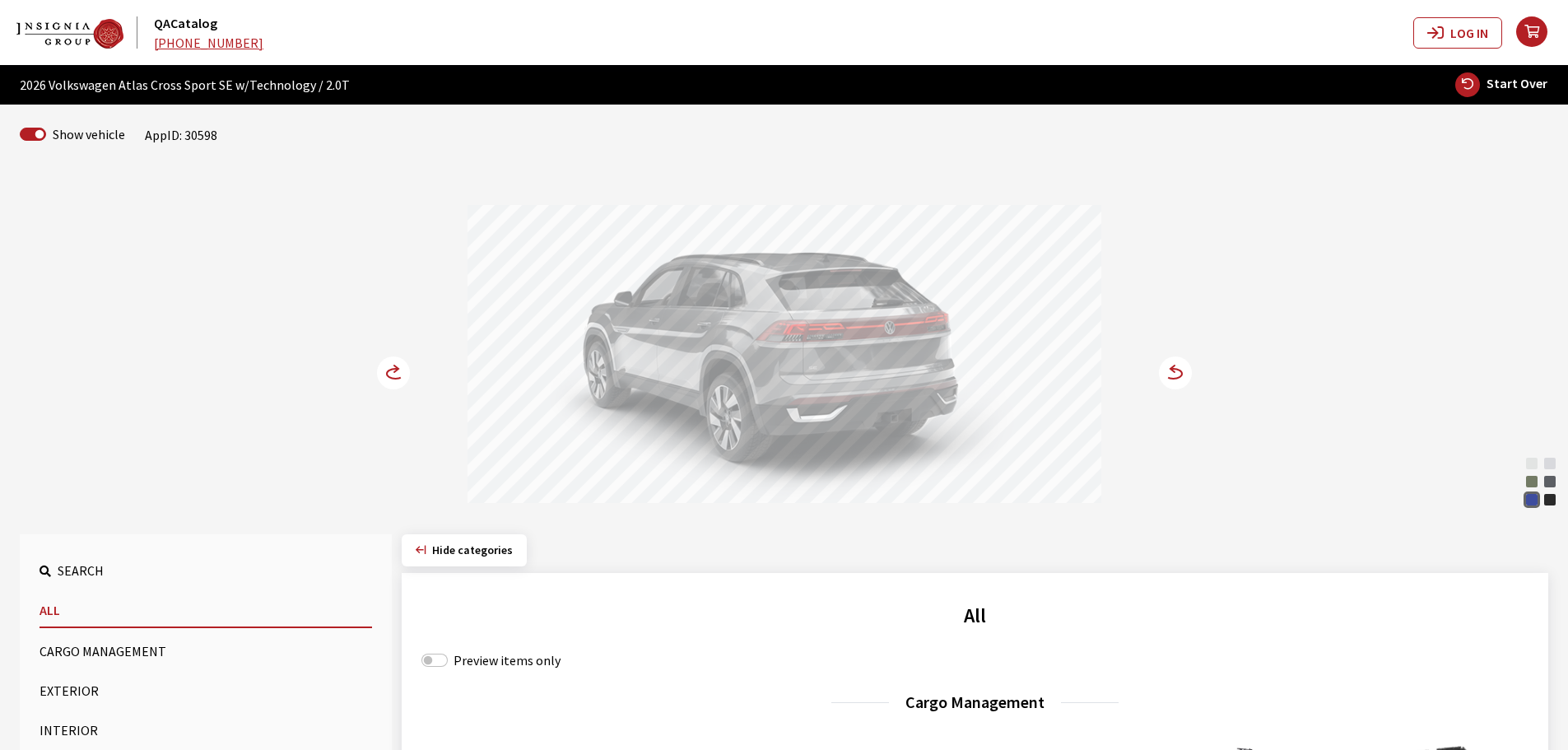
click at [392, 376] on circle at bounding box center [393, 373] width 33 height 33
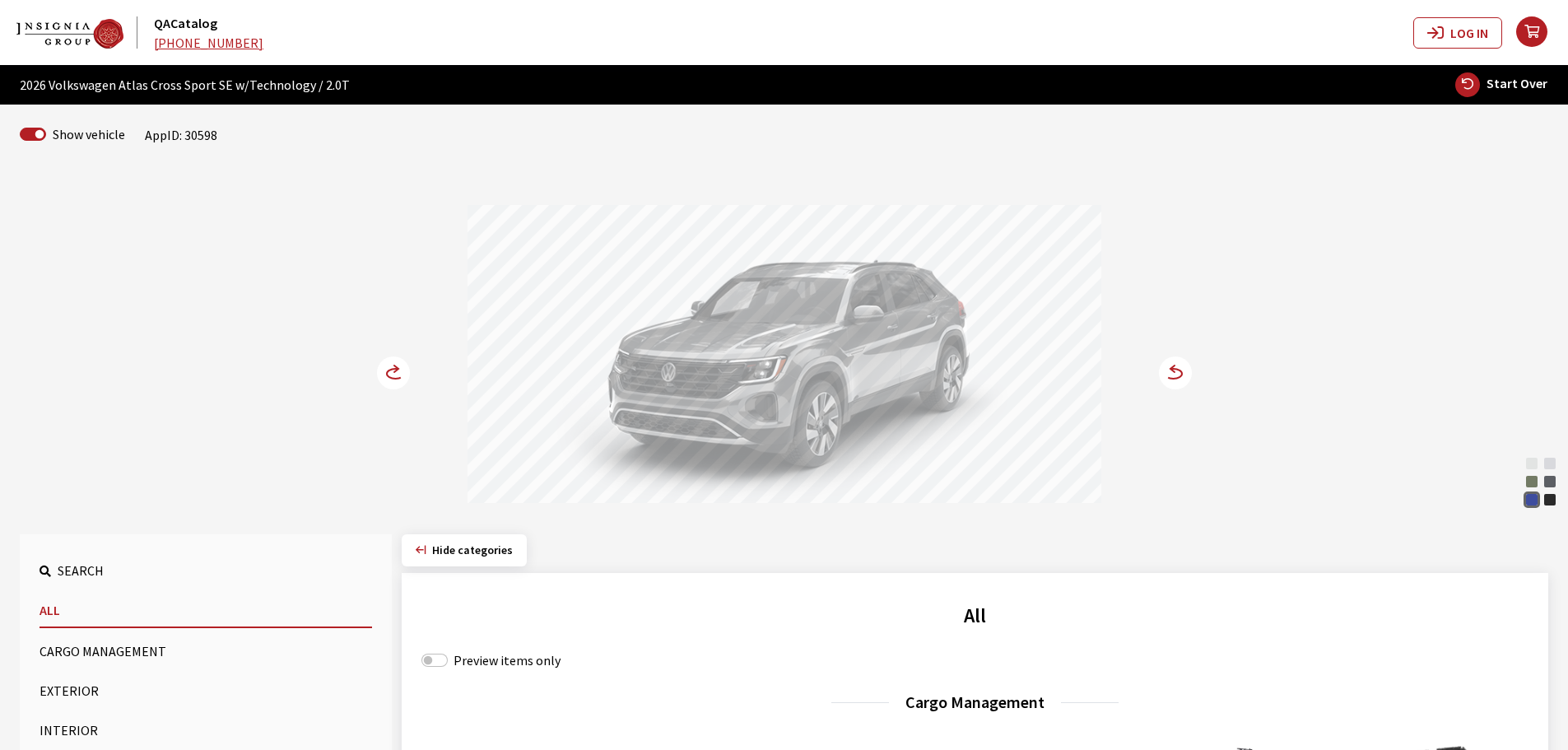
click at [392, 376] on circle at bounding box center [393, 373] width 33 height 33
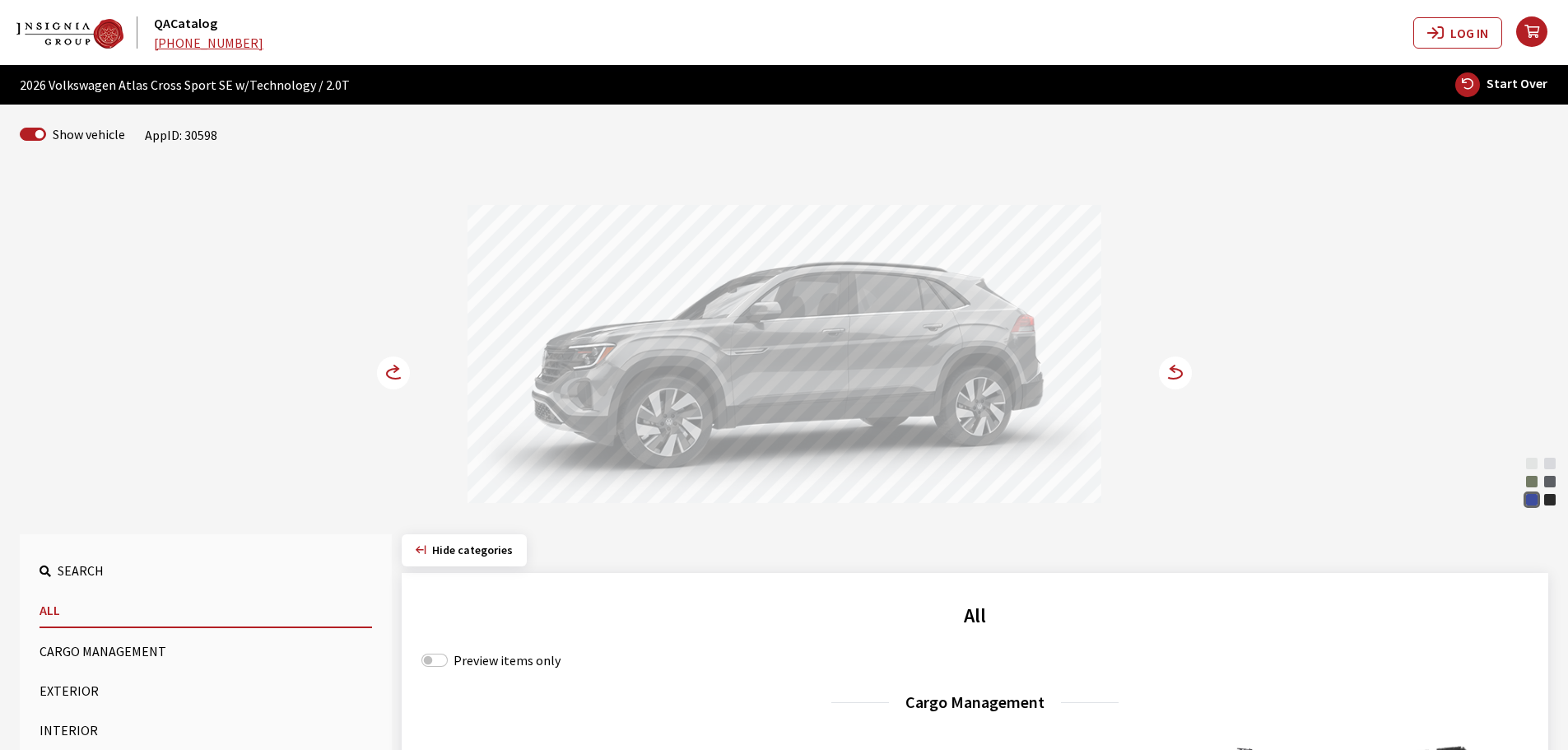
click at [387, 377] on circle at bounding box center [393, 373] width 33 height 33
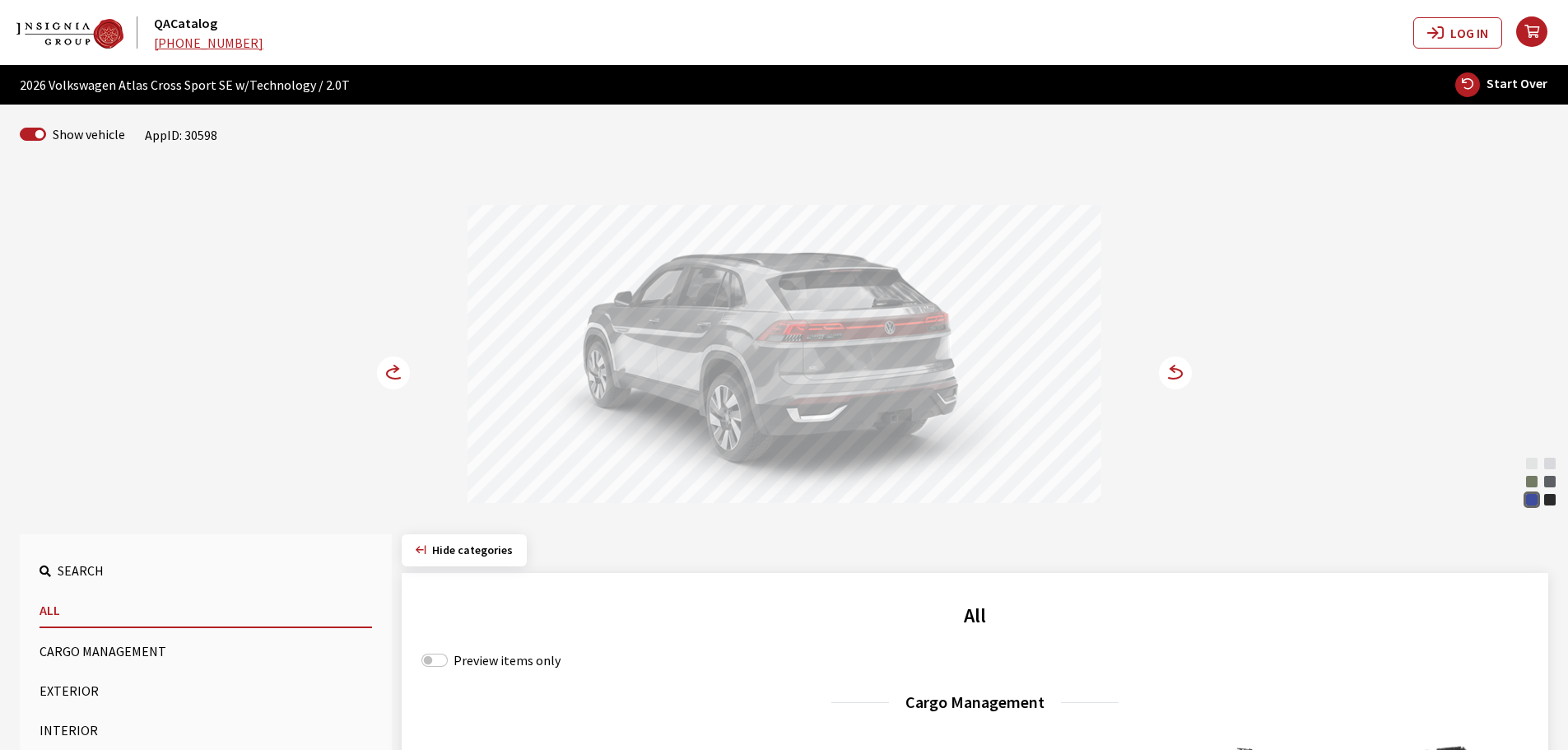
click at [1520, 89] on span "Start Over" at bounding box center [1517, 83] width 61 height 17
select select
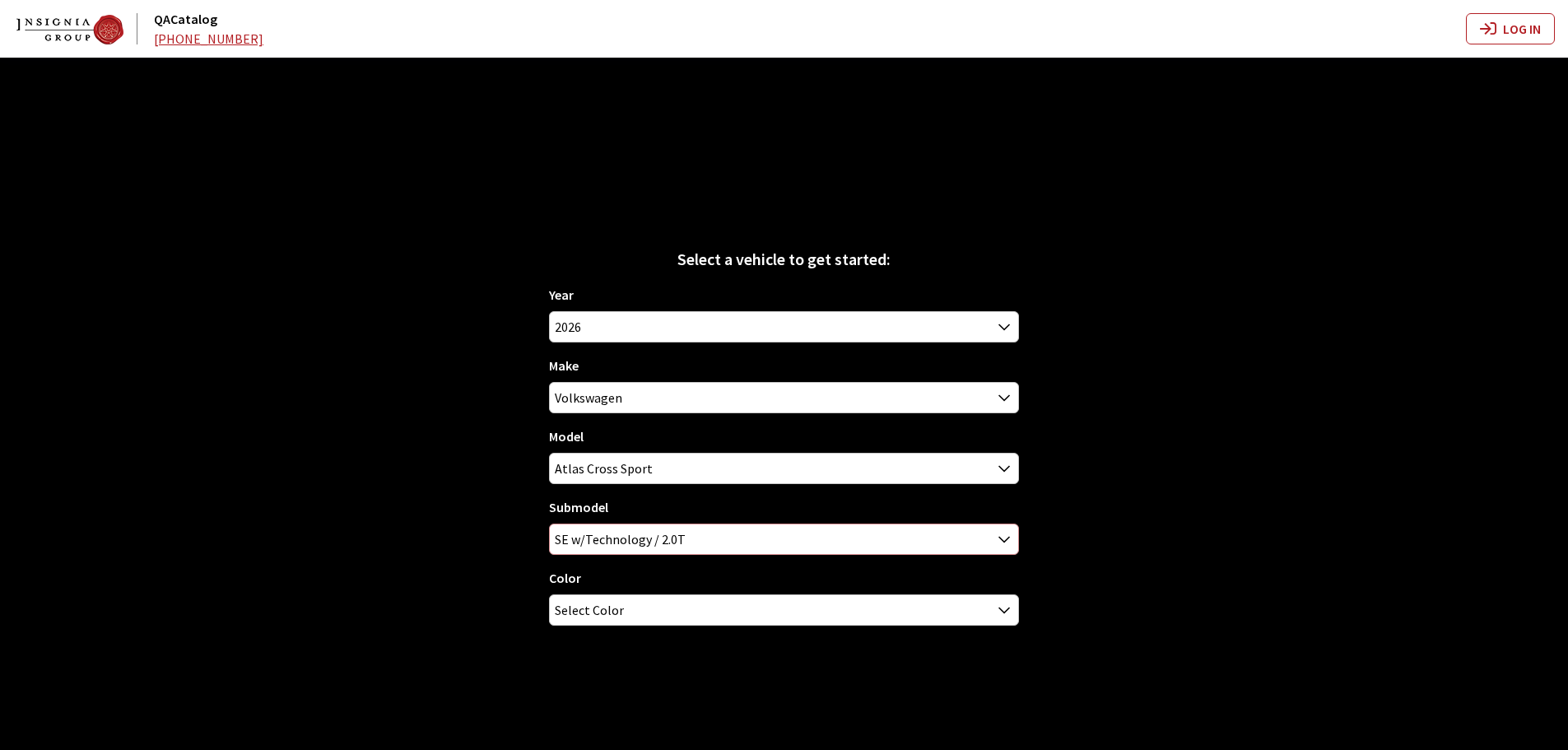
click at [634, 538] on span "SE w/Technology / 2.0T" at bounding box center [784, 539] width 468 height 30
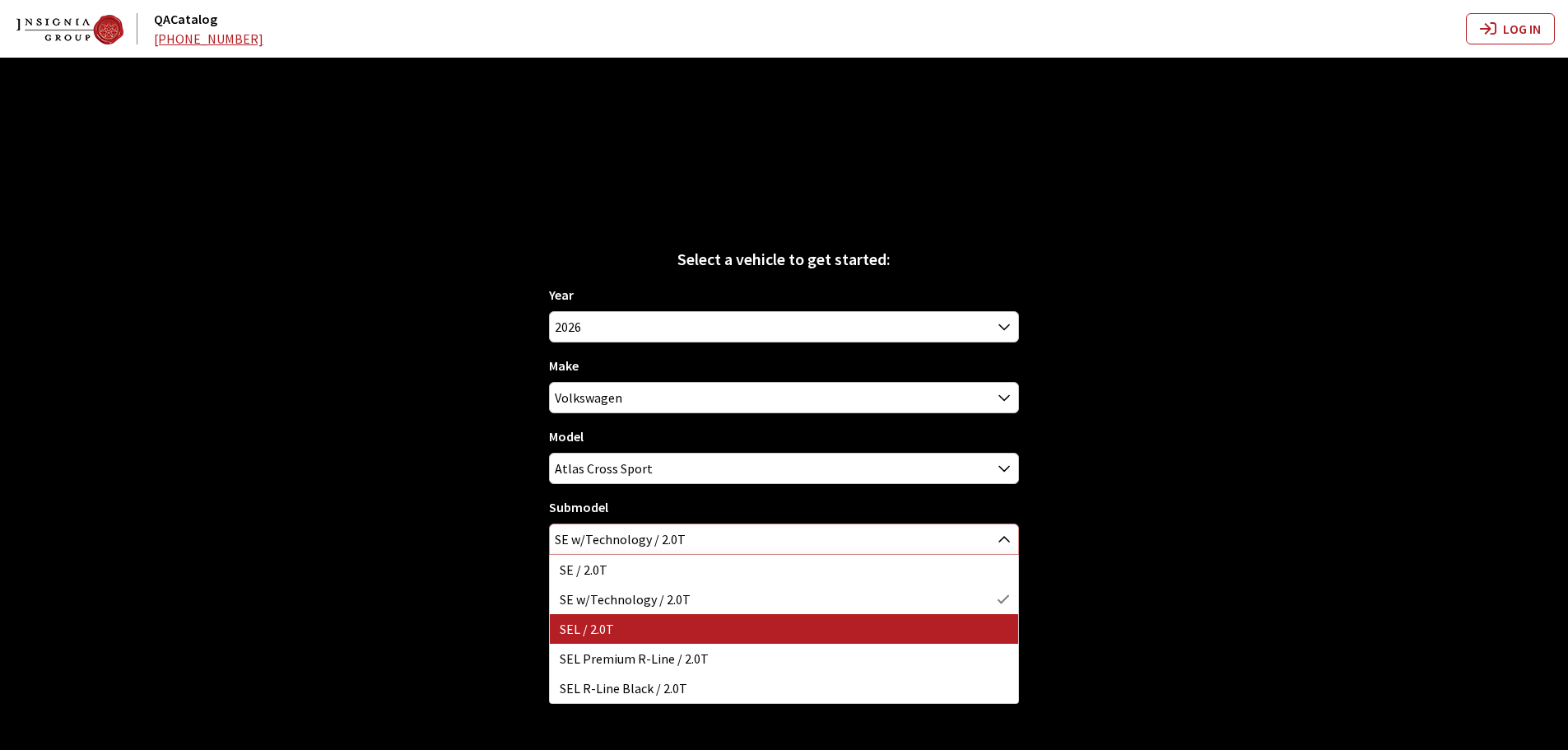
select select "3046"
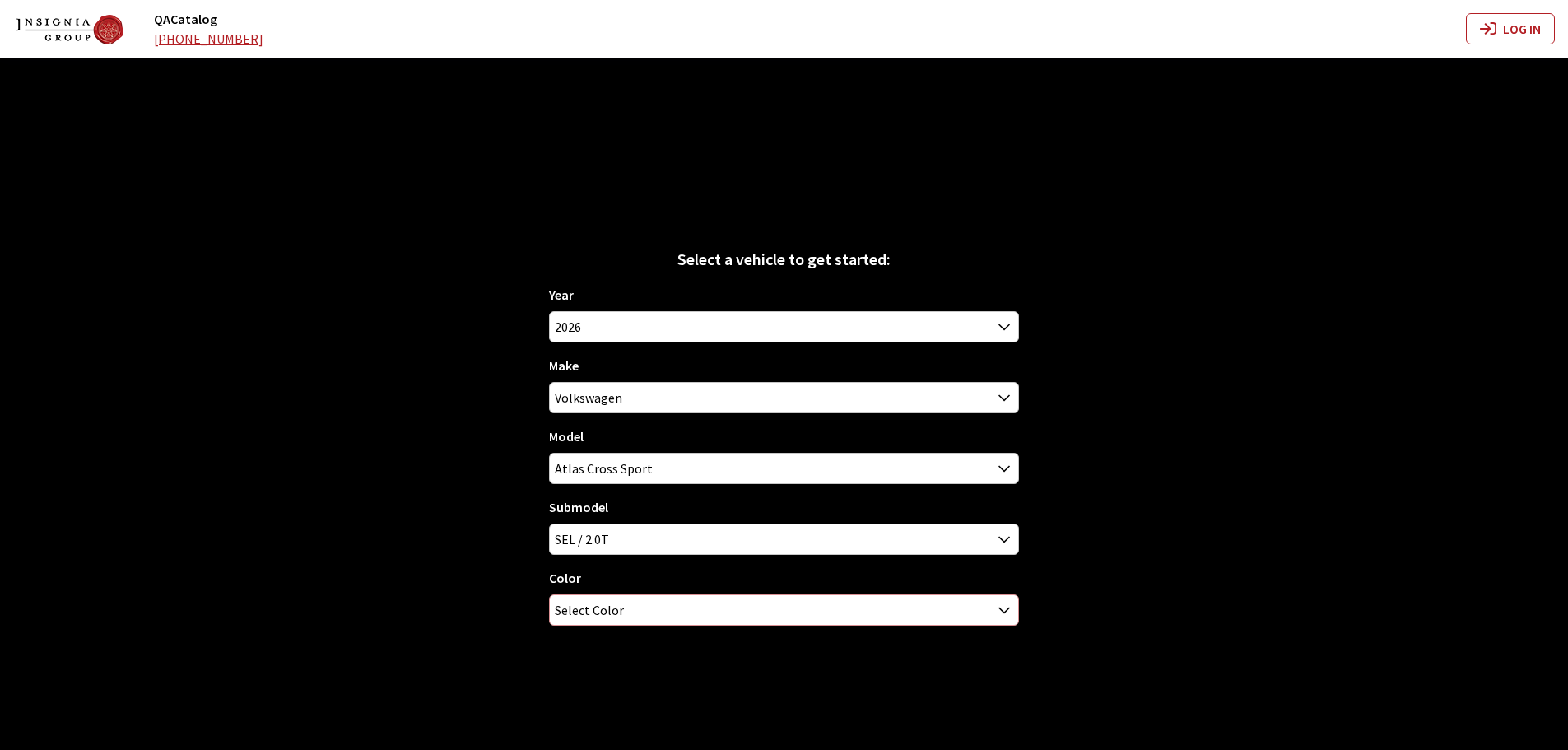
click at [614, 603] on span "Select Color" at bounding box center [588, 610] width 69 height 30
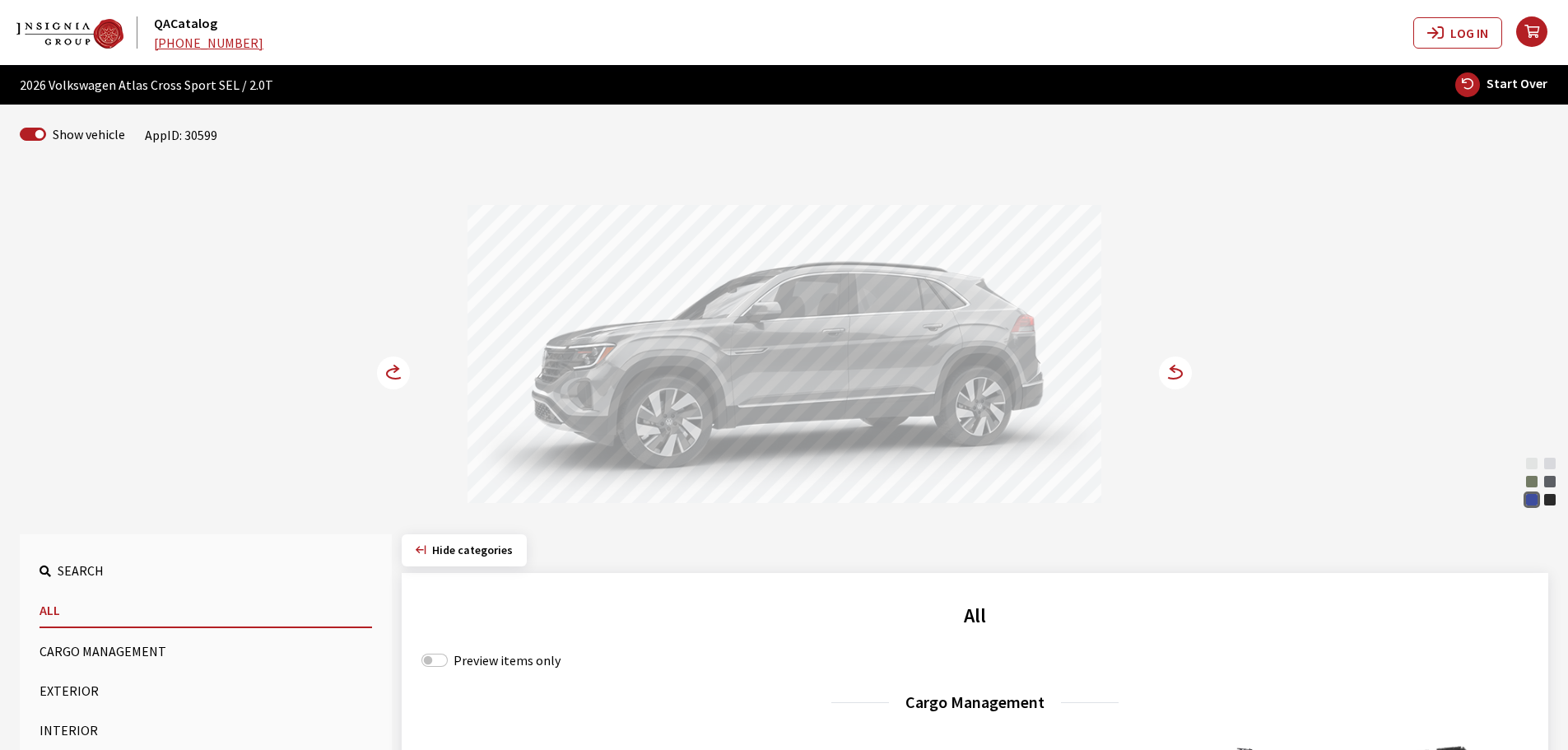
click at [1530, 479] on div "Avocado Green Pearl" at bounding box center [1531, 481] width 17 height 17
click at [1184, 372] on circle at bounding box center [1175, 373] width 33 height 33
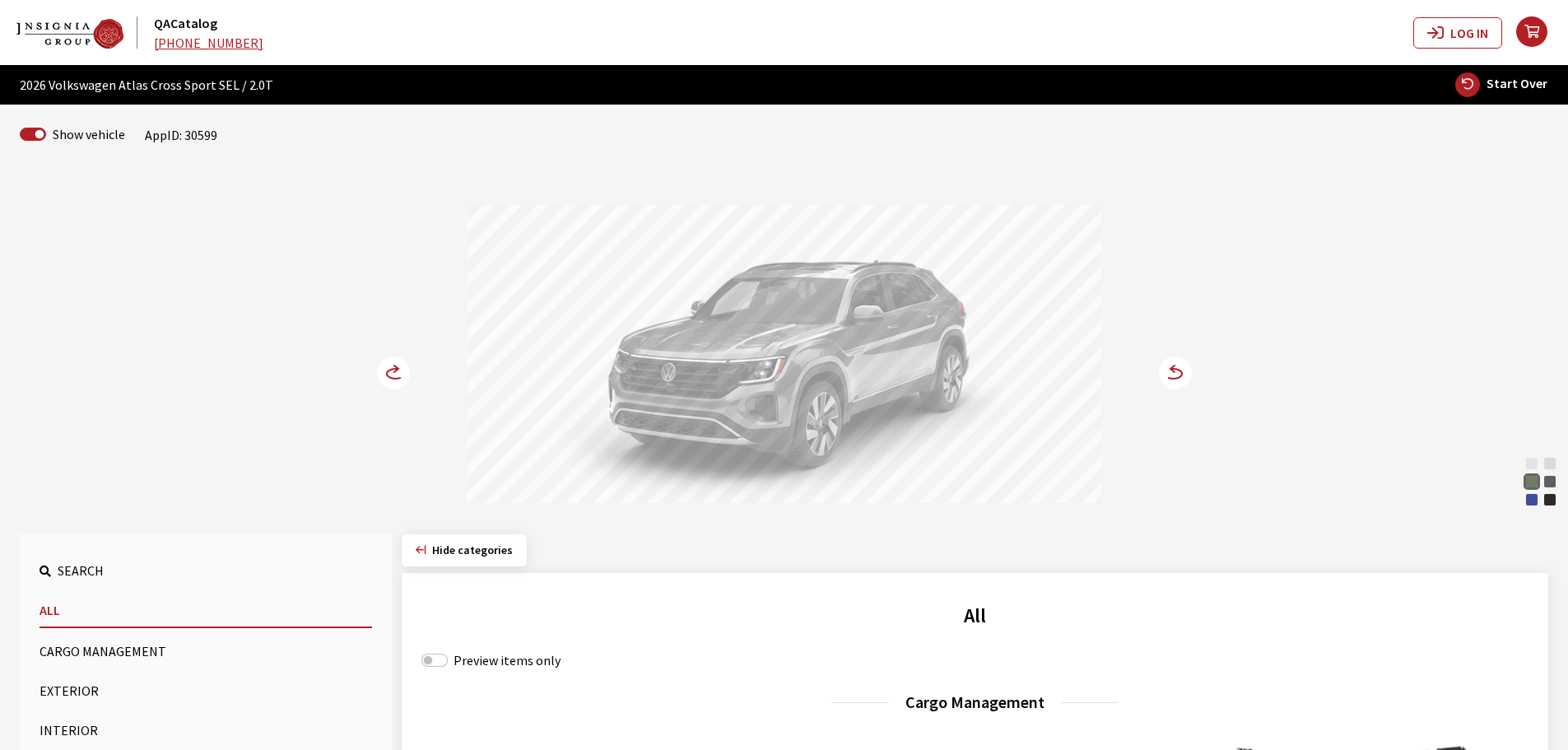
click at [1184, 372] on circle at bounding box center [1175, 373] width 33 height 33
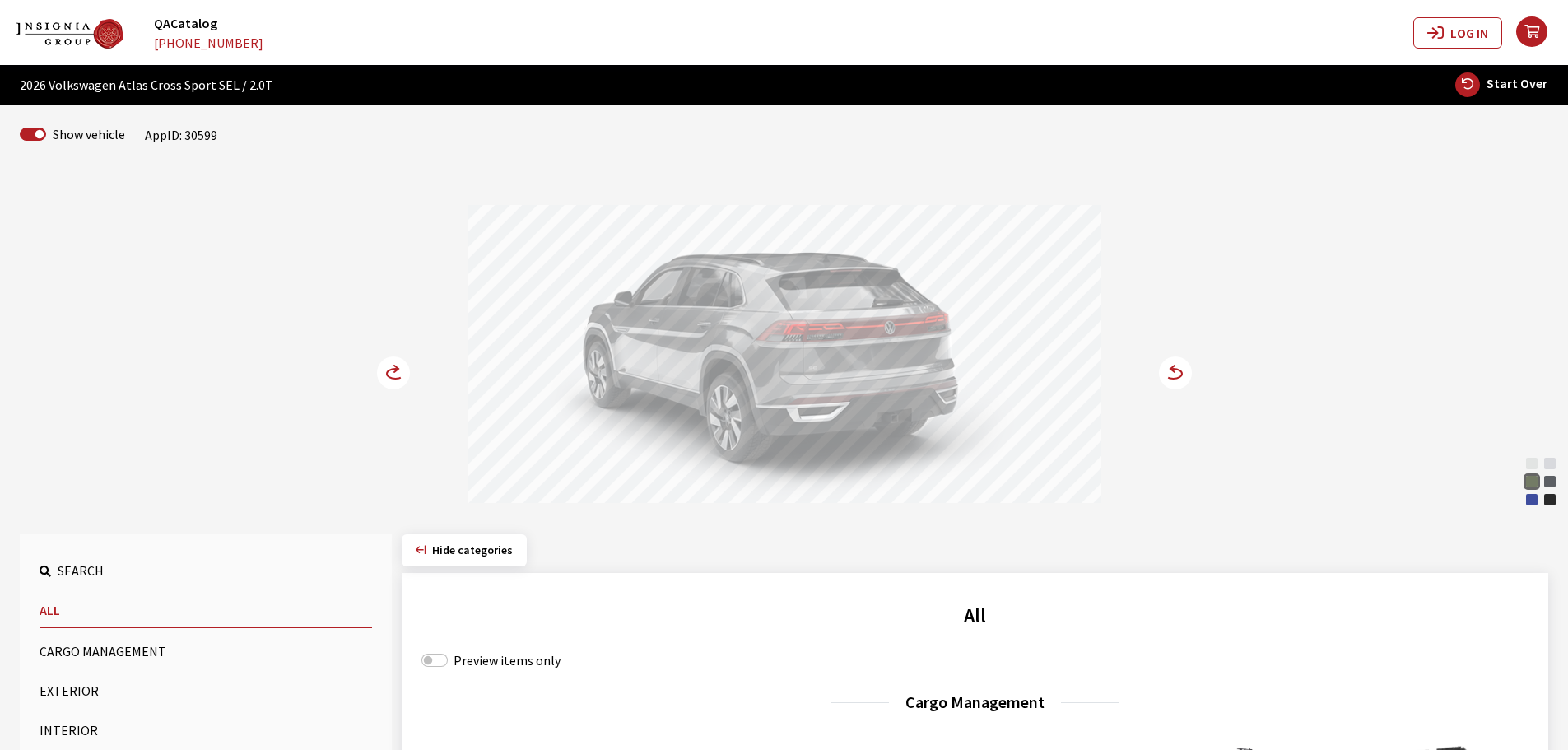
click at [1524, 88] on span "Start Over" at bounding box center [1517, 83] width 61 height 17
select select
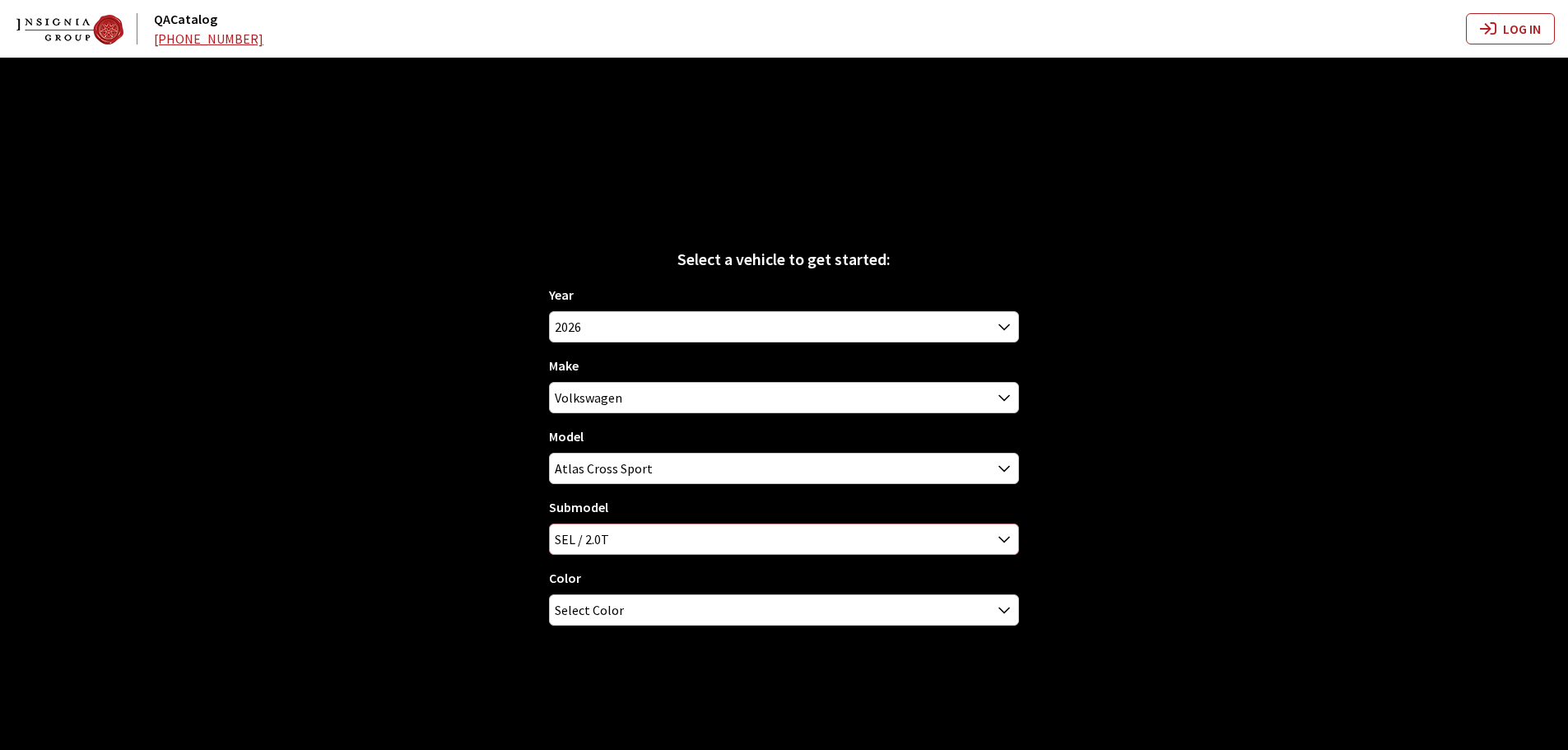
click at [586, 535] on span "SEL / 2.0T" at bounding box center [784, 539] width 468 height 30
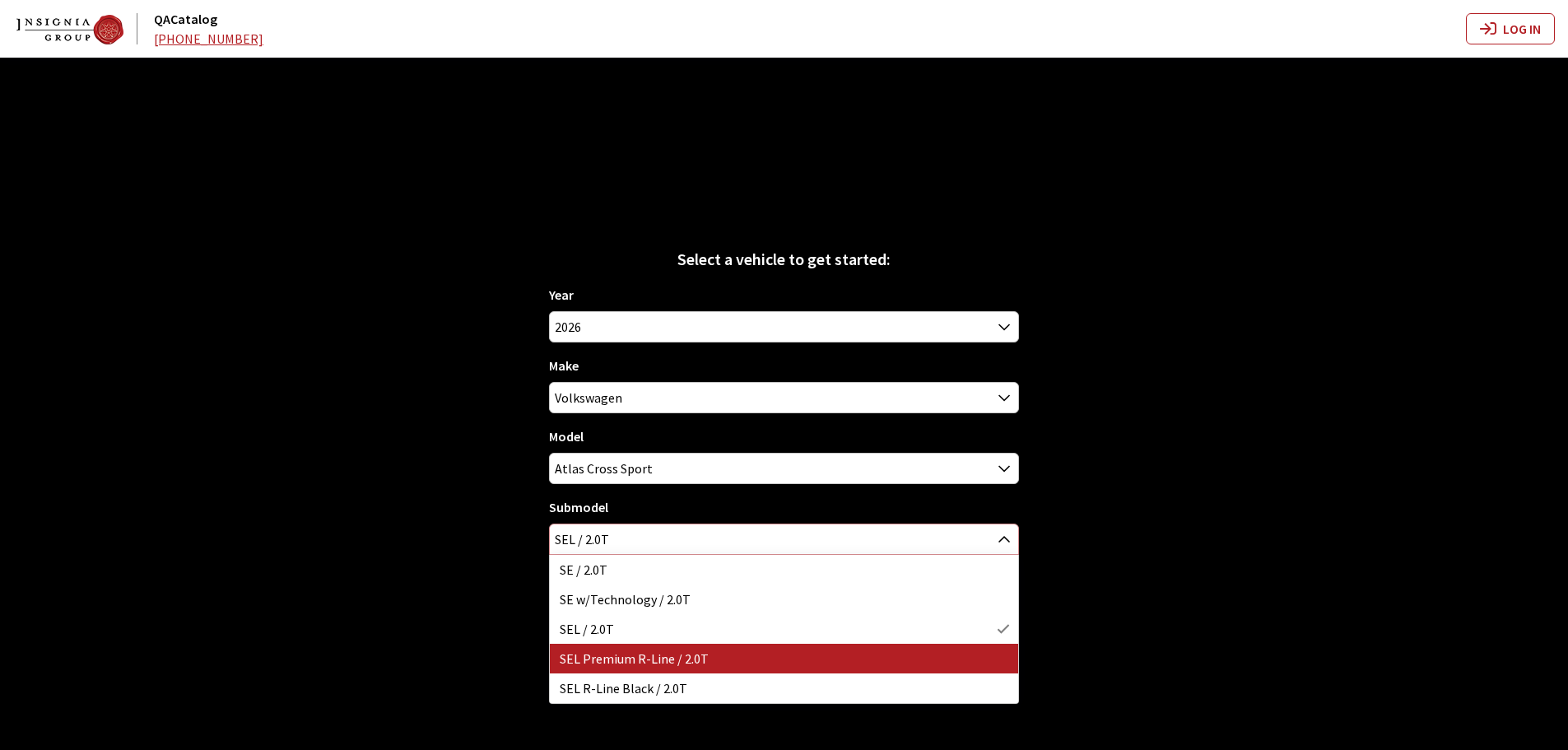
select select "3048"
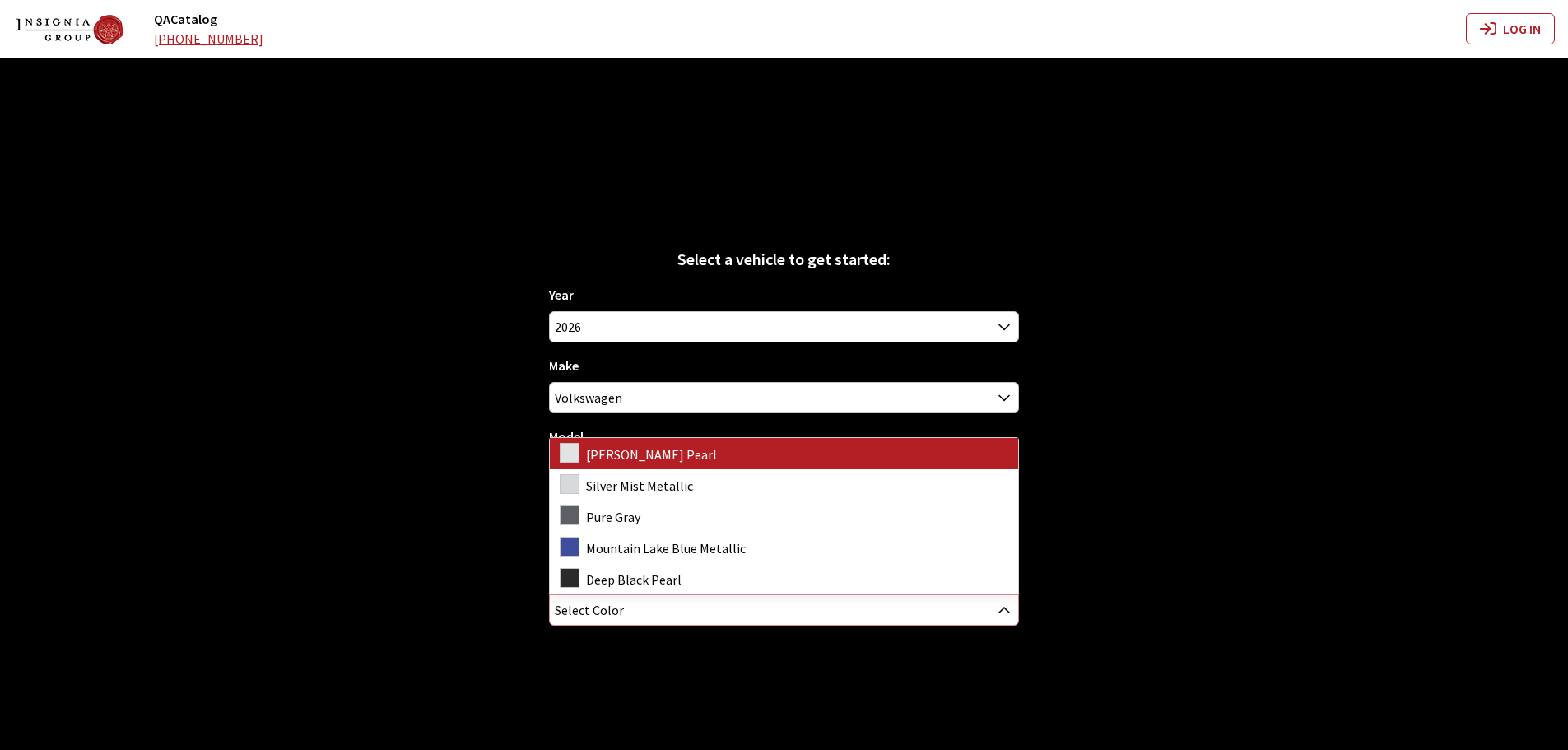
click at [648, 596] on span "Select Color" at bounding box center [784, 610] width 468 height 30
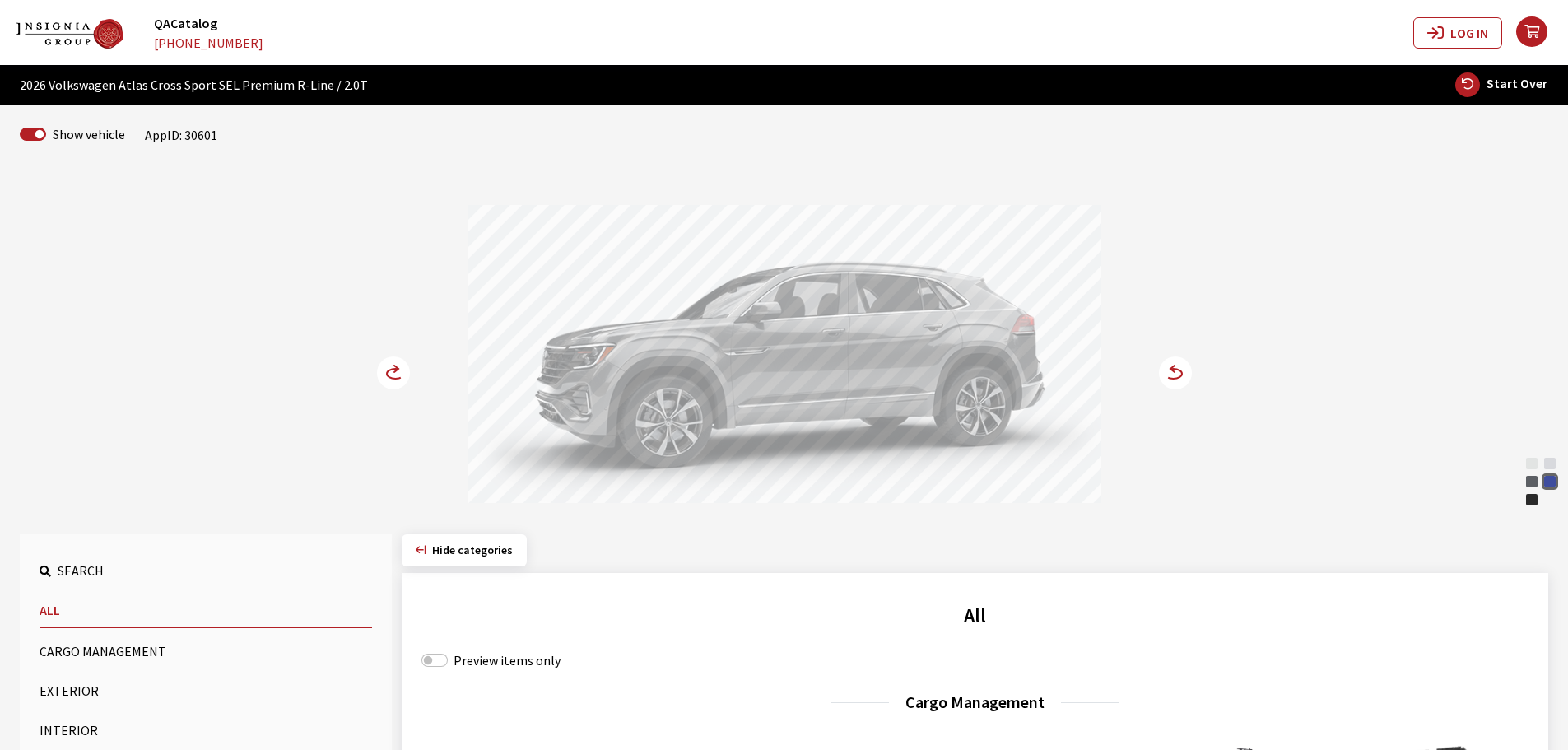
click at [1533, 481] on div "Pure Gray" at bounding box center [1531, 481] width 17 height 17
click at [1550, 484] on div "Mountain Lake Blue Metallic" at bounding box center [1549, 481] width 17 height 17
click at [1182, 368] on circle at bounding box center [1175, 373] width 33 height 33
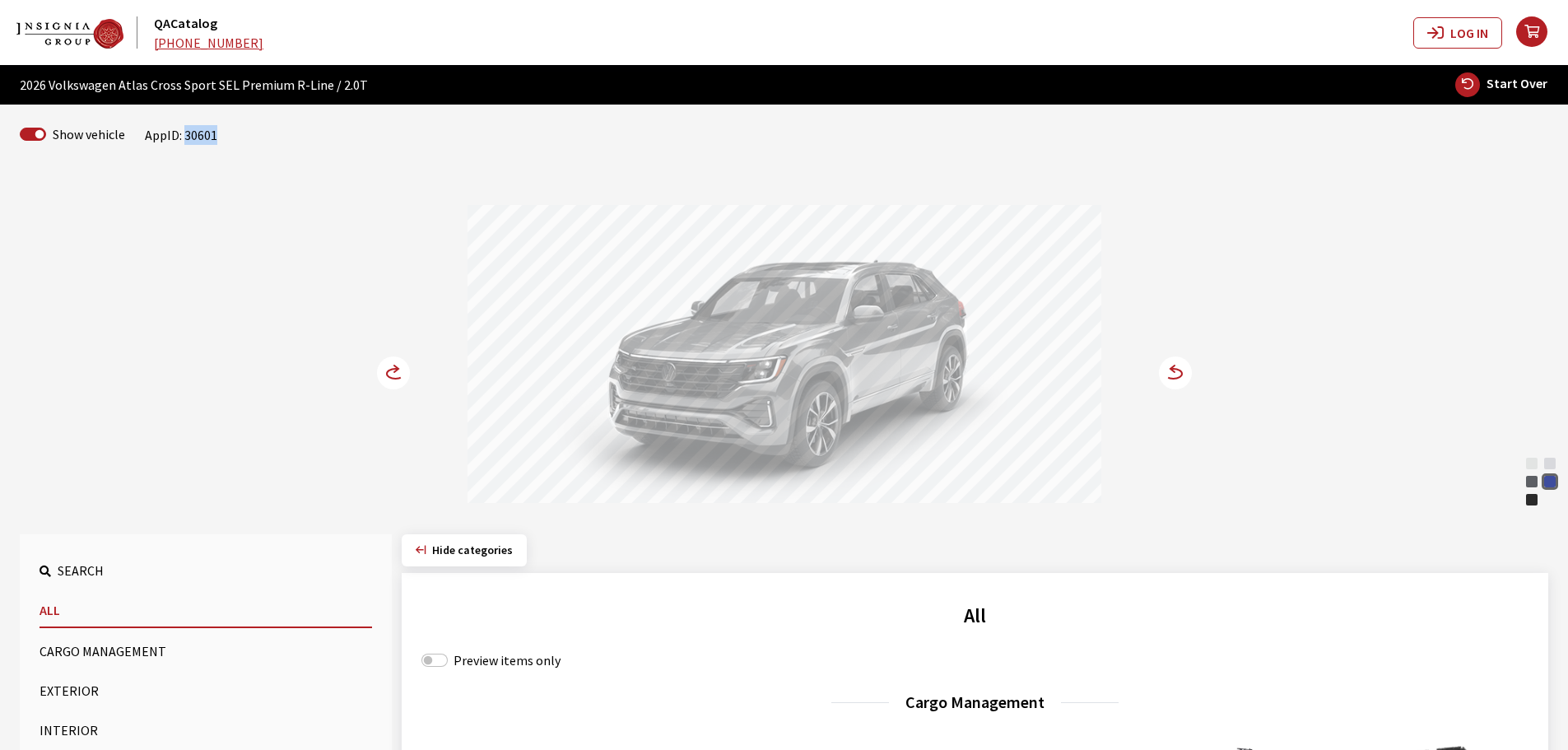
drag, startPoint x: 184, startPoint y: 136, endPoint x: 220, endPoint y: 138, distance: 36.1
click at [220, 138] on div "Show vehicle AppID: 30601" at bounding box center [784, 135] width 1568 height 22
copy div "30601"
click at [1185, 377] on circle at bounding box center [1175, 373] width 33 height 33
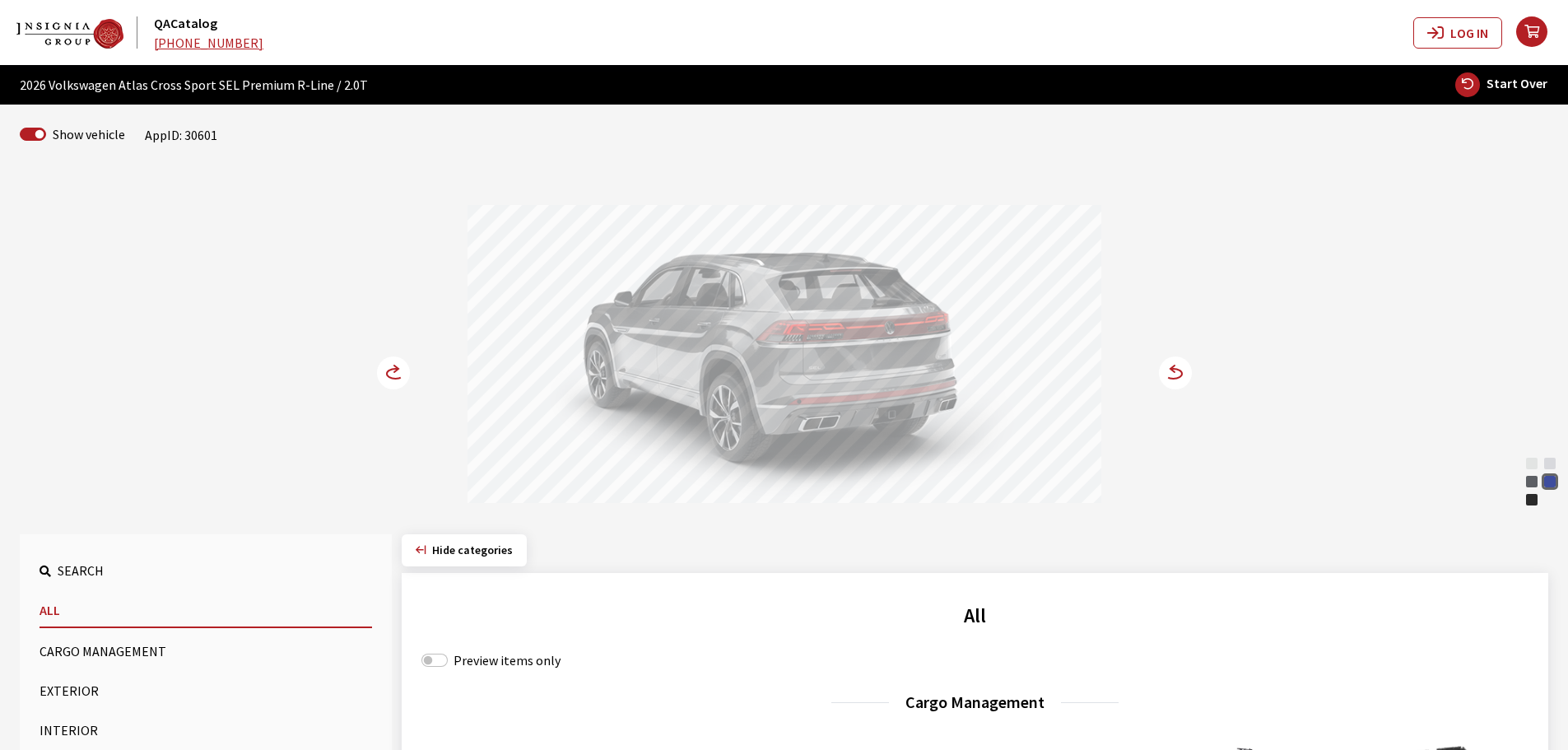
drag, startPoint x: 745, startPoint y: 291, endPoint x: 849, endPoint y: 304, distance: 104.8
click at [850, 303] on div at bounding box center [784, 356] width 634 height 303
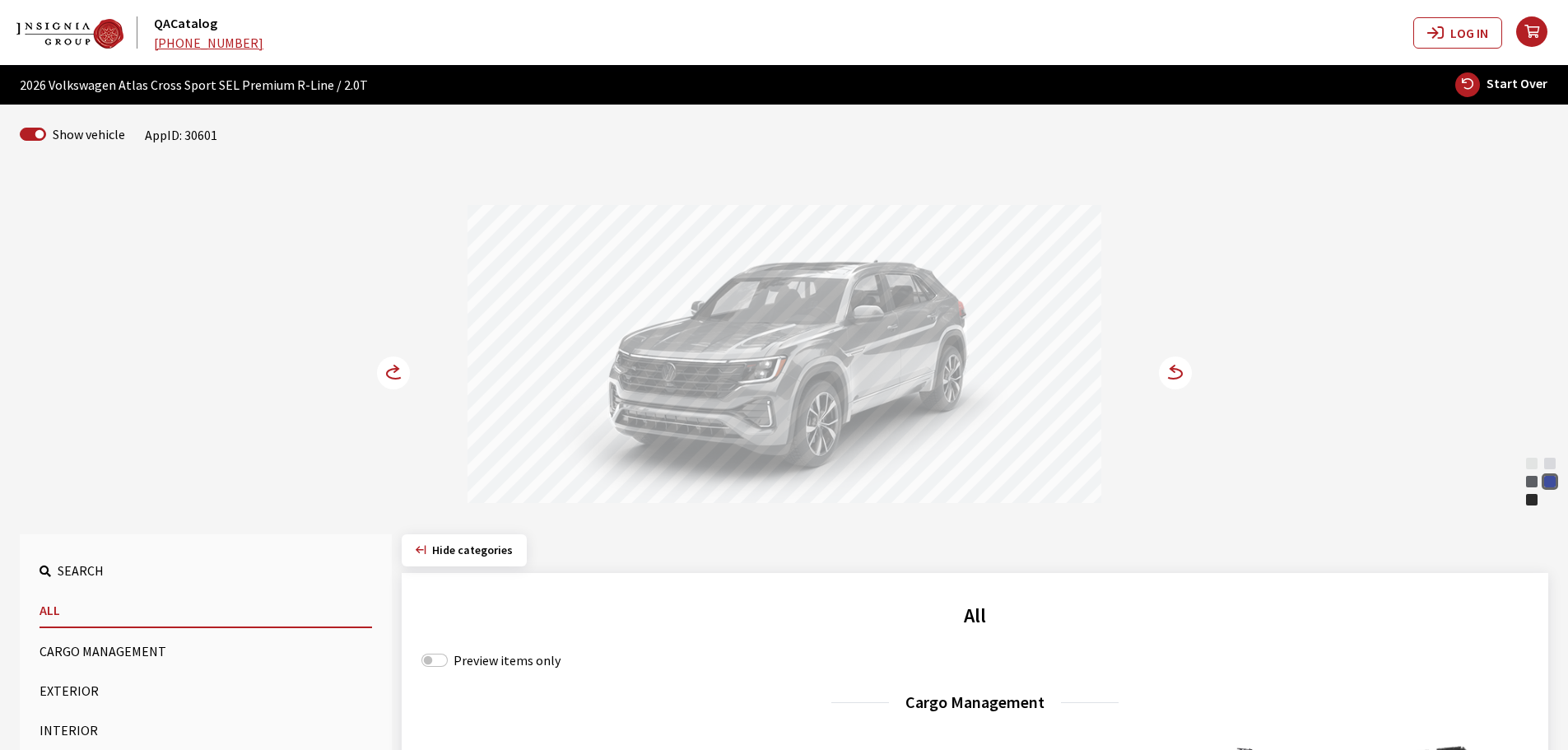
drag, startPoint x: 1483, startPoint y: 78, endPoint x: 1468, endPoint y: 82, distance: 15.5
click at [1483, 78] on button "Start Over" at bounding box center [1501, 85] width 94 height 26
select select
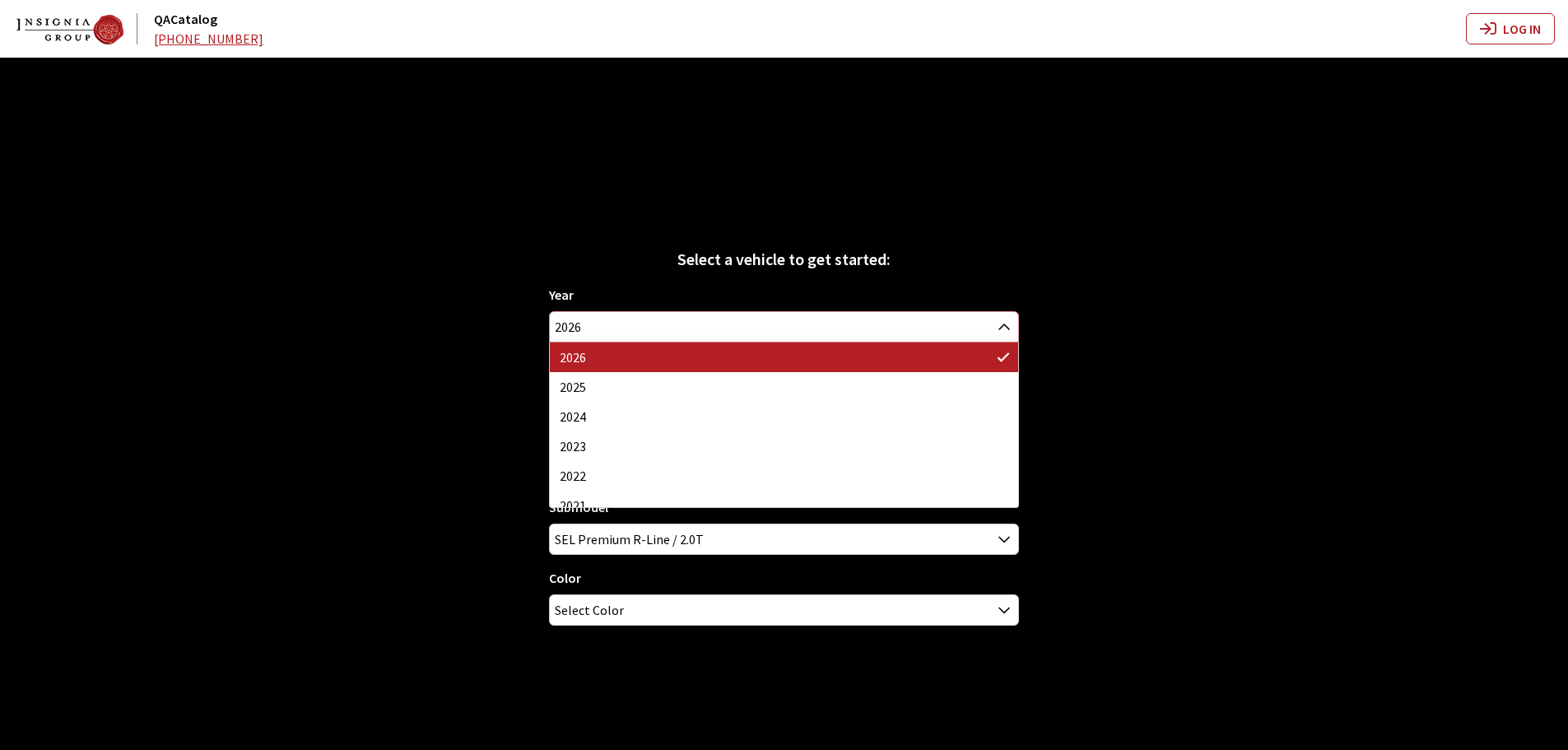
click at [687, 317] on span "2026" at bounding box center [784, 327] width 468 height 30
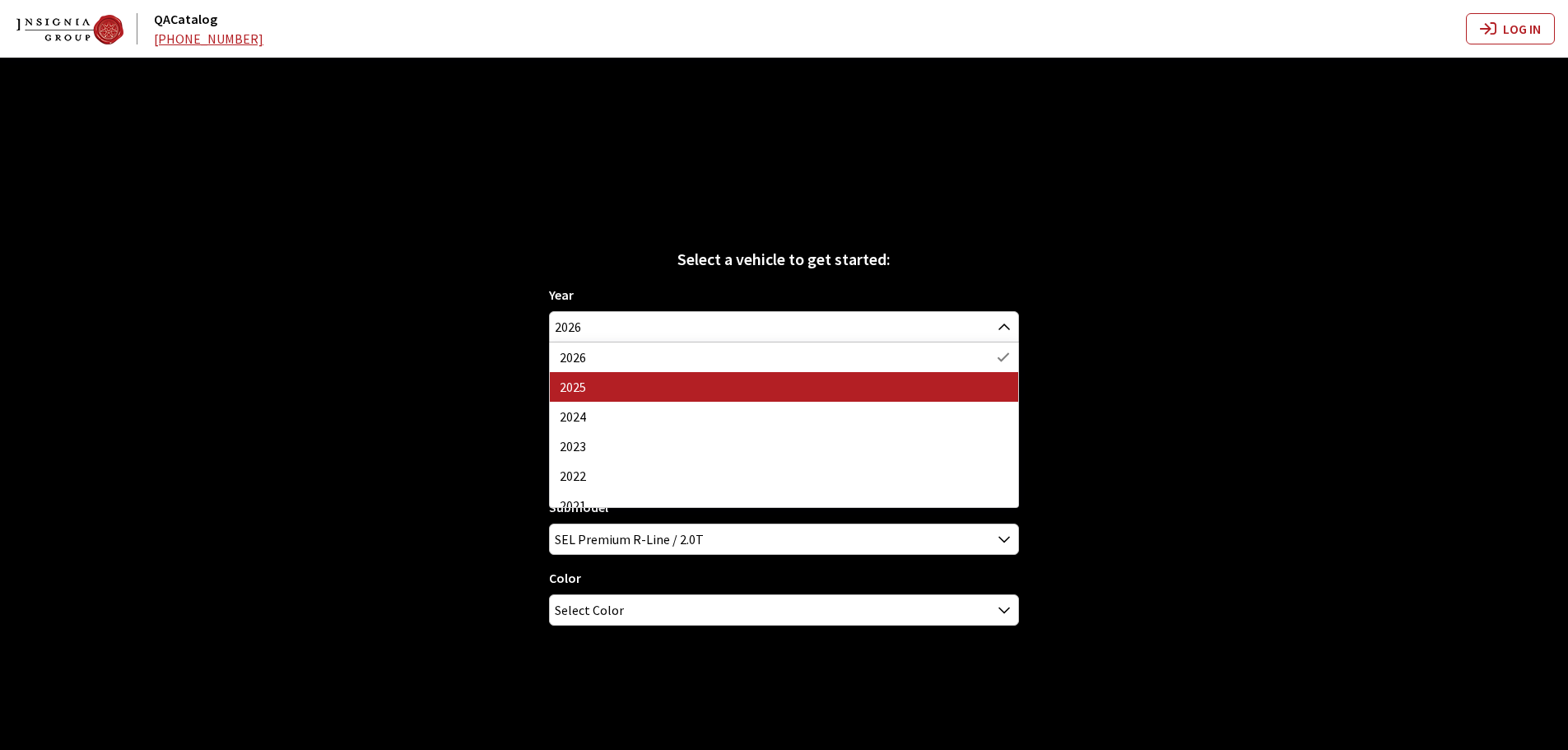
click at [438, 343] on div "Select a vehicle to get started: Year 2026 2025 2024 2023 2022 2021 2020 2019 2…" at bounding box center [784, 433] width 1568 height 750
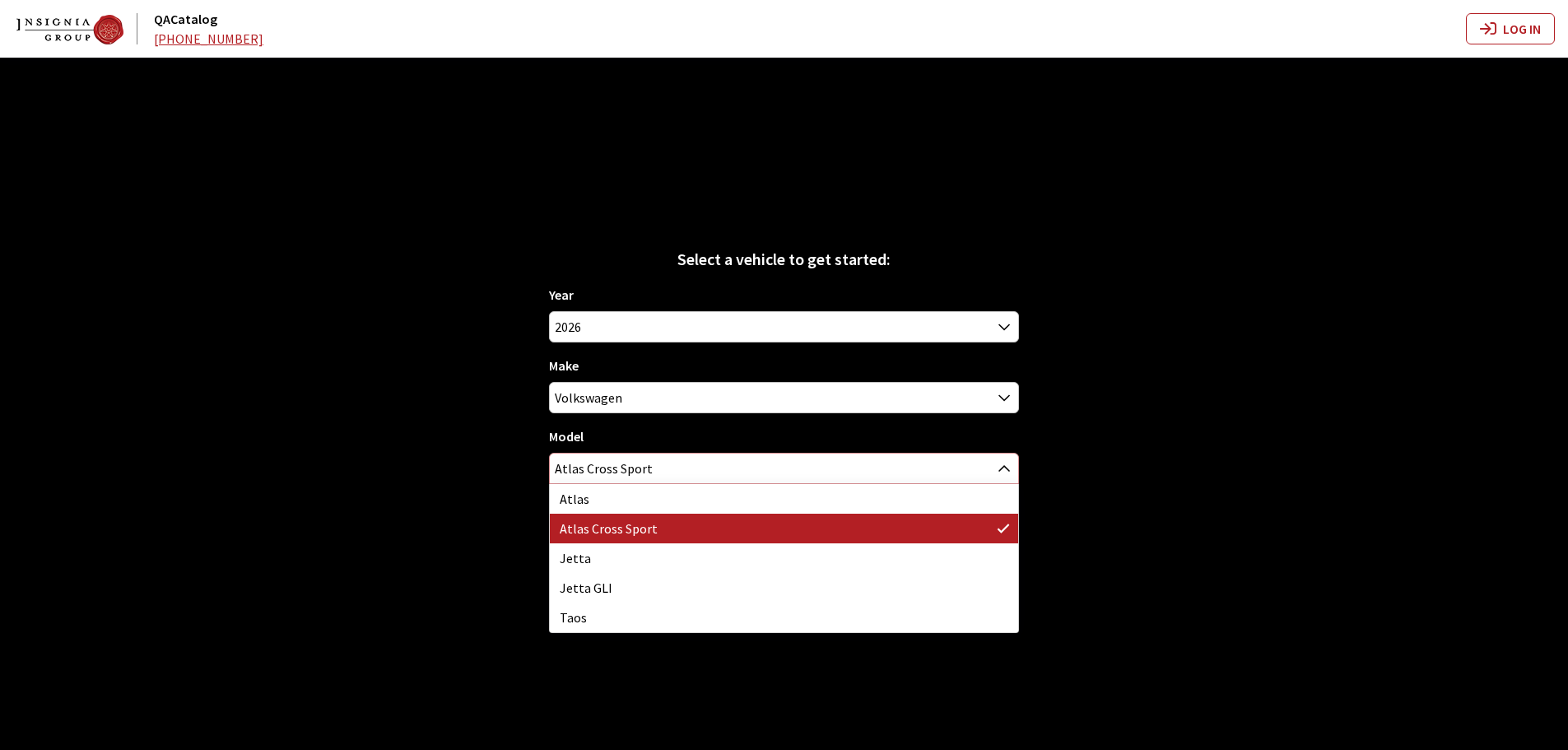
click at [614, 469] on span "Atlas Cross Sport" at bounding box center [784, 468] width 468 height 30
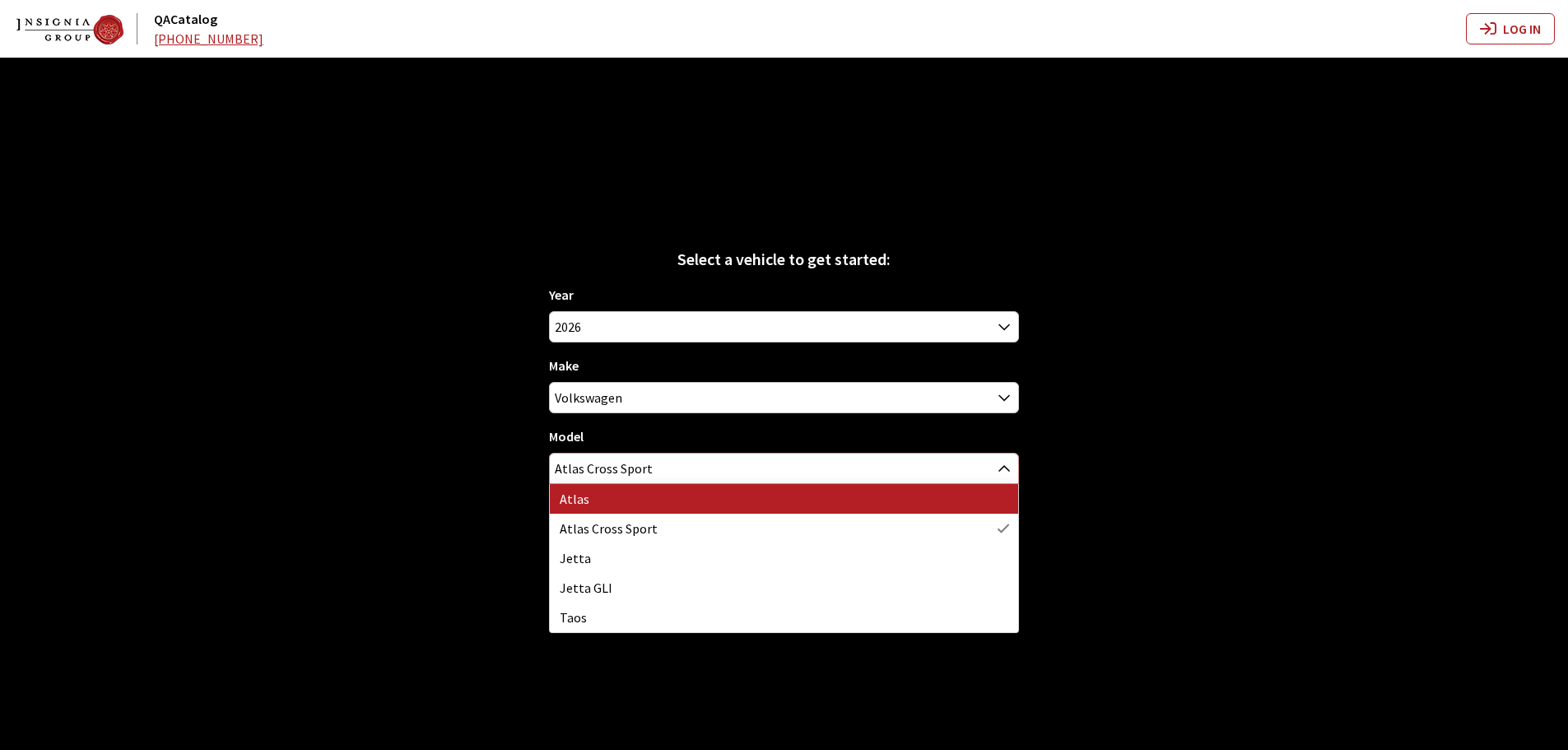
select select "915"
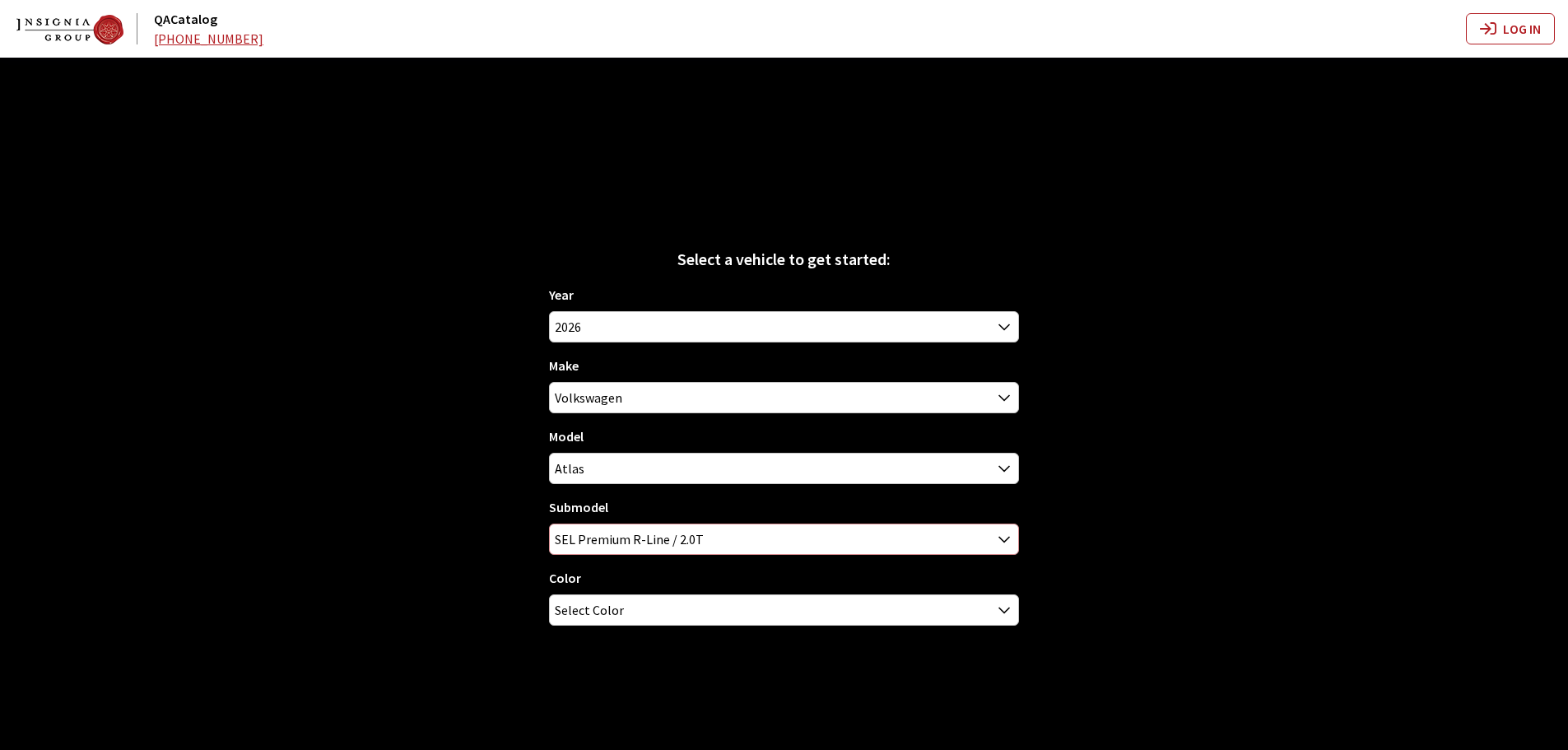
click at [607, 531] on span "SEL Premium R-Line / 2.0T" at bounding box center [784, 539] width 468 height 30
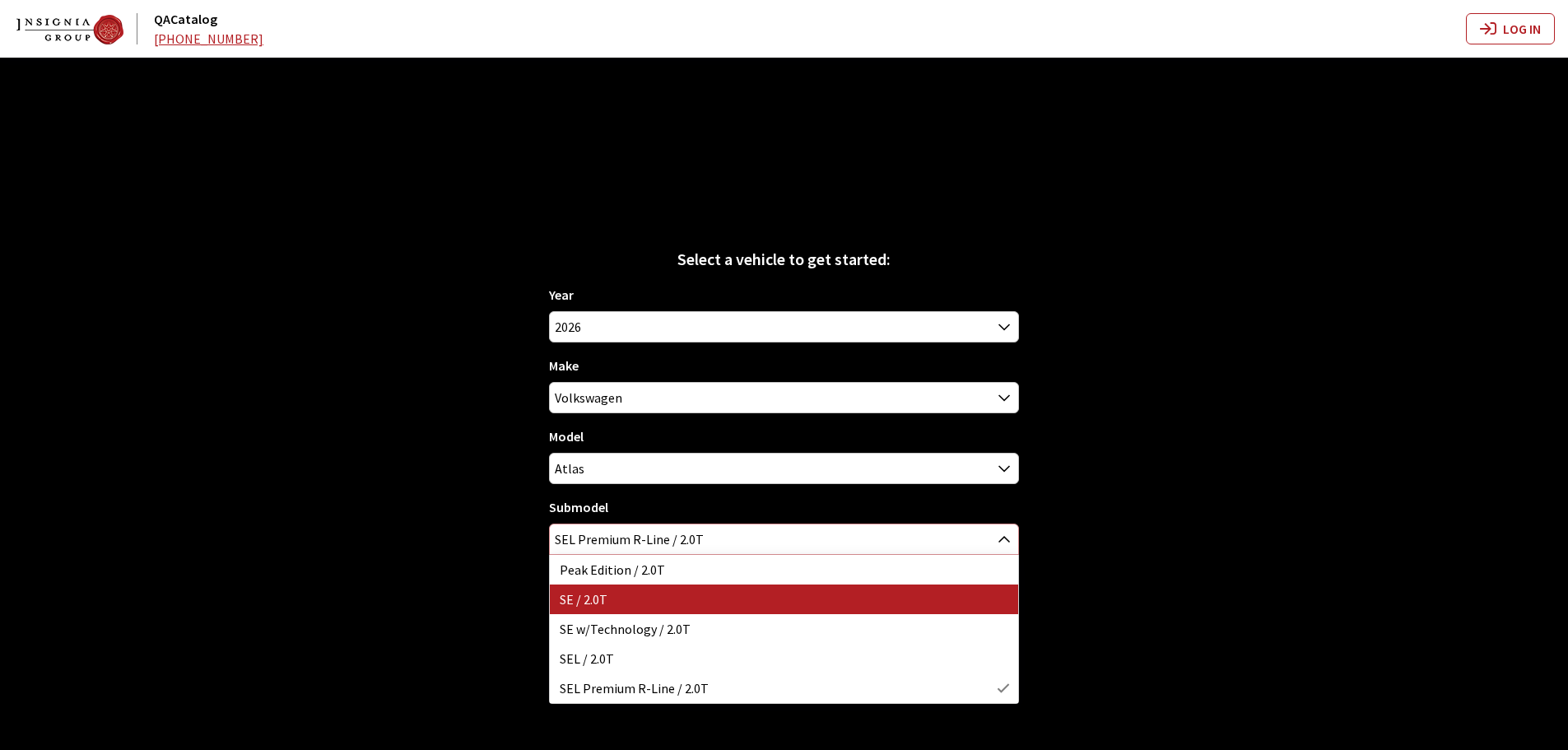
select select "3045"
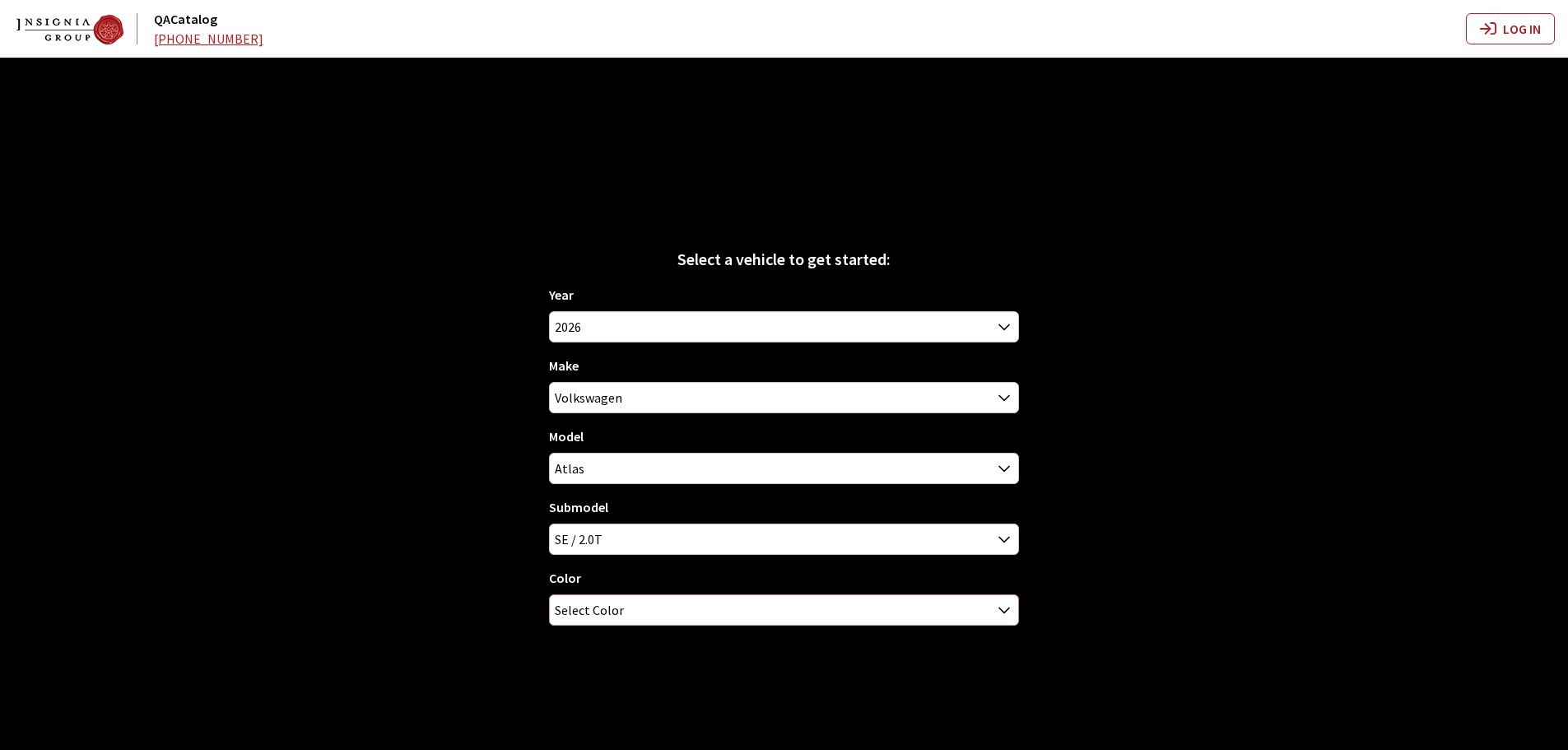
click at [598, 606] on span "Select Color" at bounding box center [588, 610] width 69 height 30
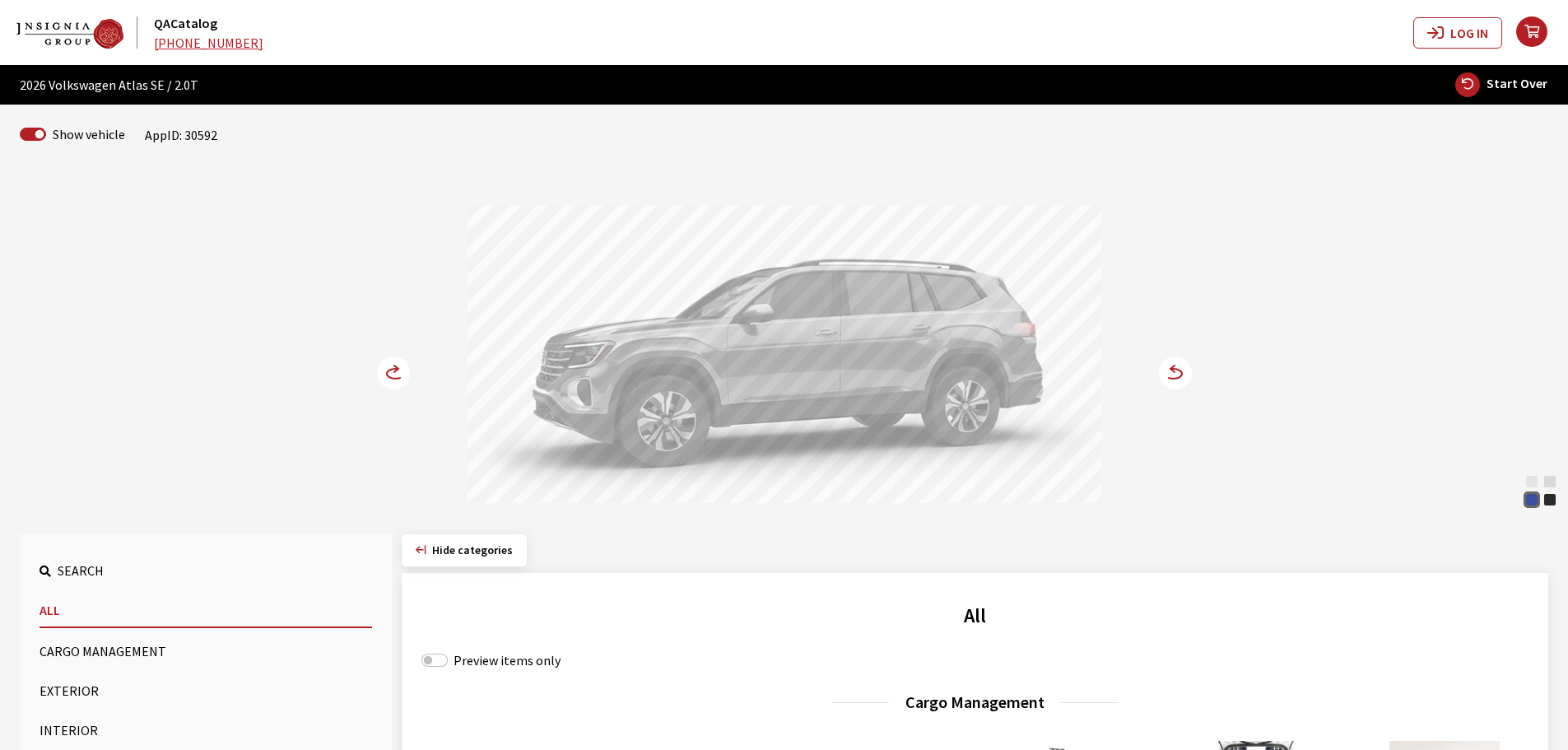
click at [1175, 372] on circle at bounding box center [1175, 373] width 33 height 33
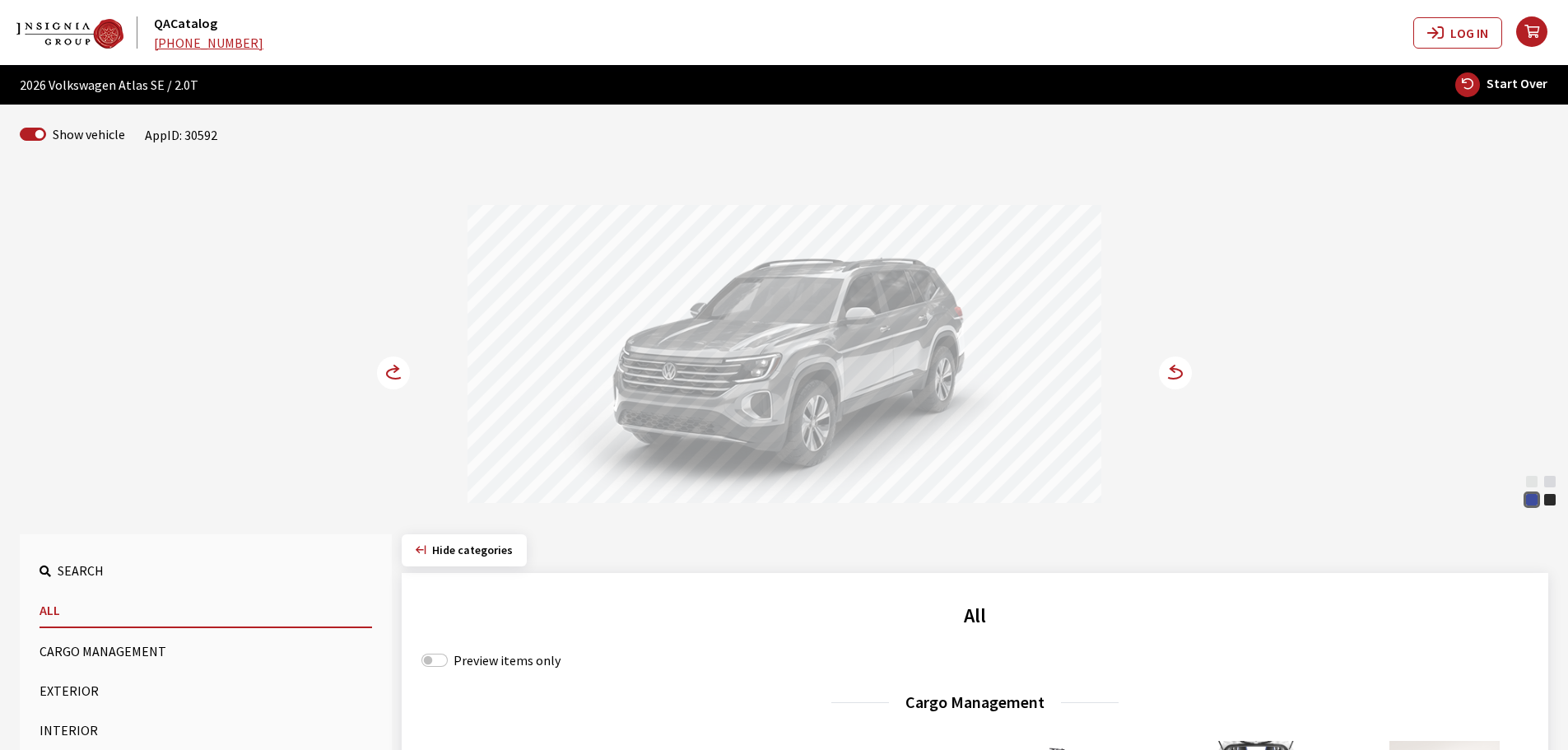
click at [1175, 372] on circle at bounding box center [1175, 373] width 33 height 33
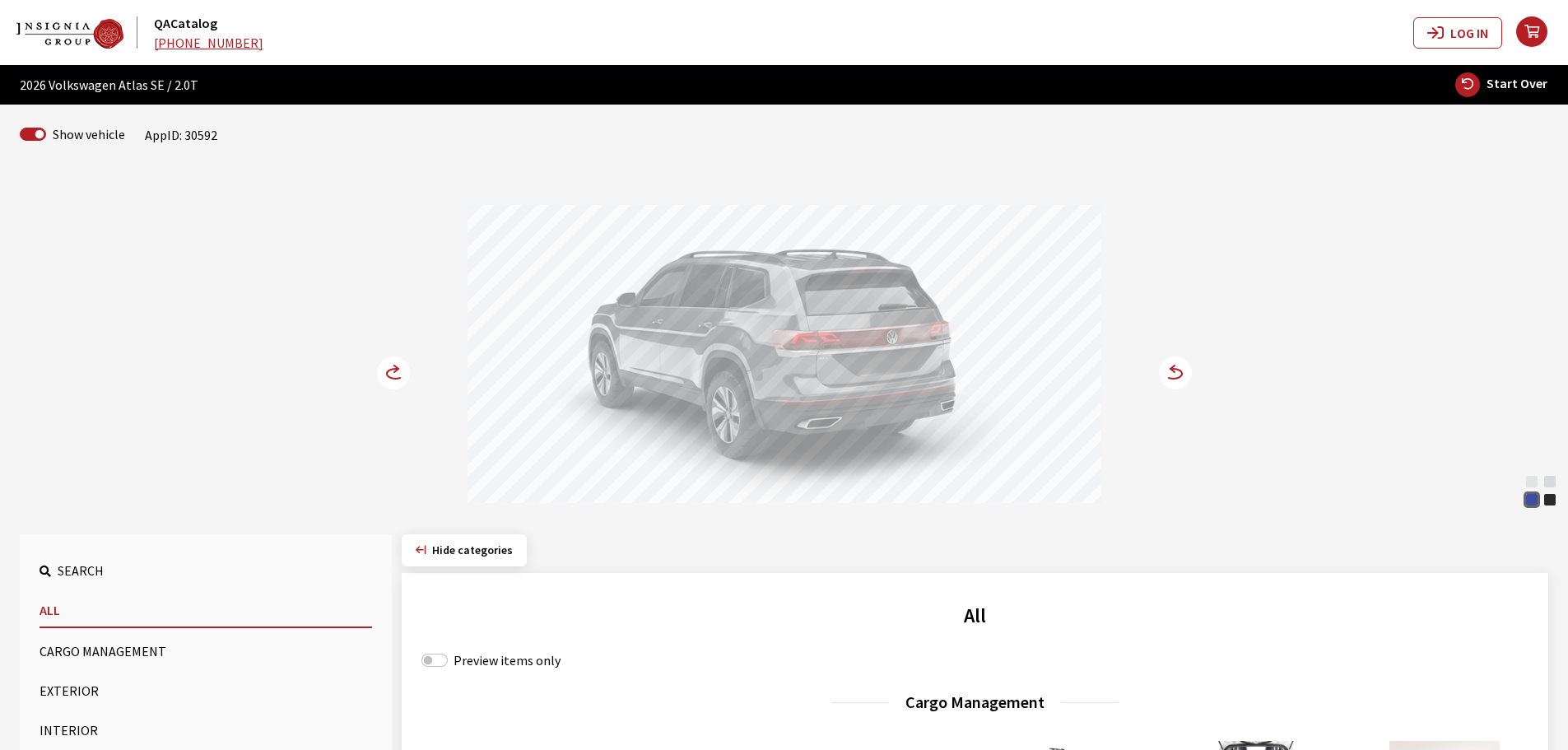
drag, startPoint x: 809, startPoint y: 385, endPoint x: 901, endPoint y: 385, distance: 92.0
click at [960, 385] on div at bounding box center [784, 356] width 634 height 303
click at [374, 380] on div "Opal White Pearl Silver Mist Metallic Mountain Lake Blue Metallic Deep Black Pe…" at bounding box center [784, 339] width 1086 height 336
click at [404, 365] on circle at bounding box center [393, 373] width 33 height 33
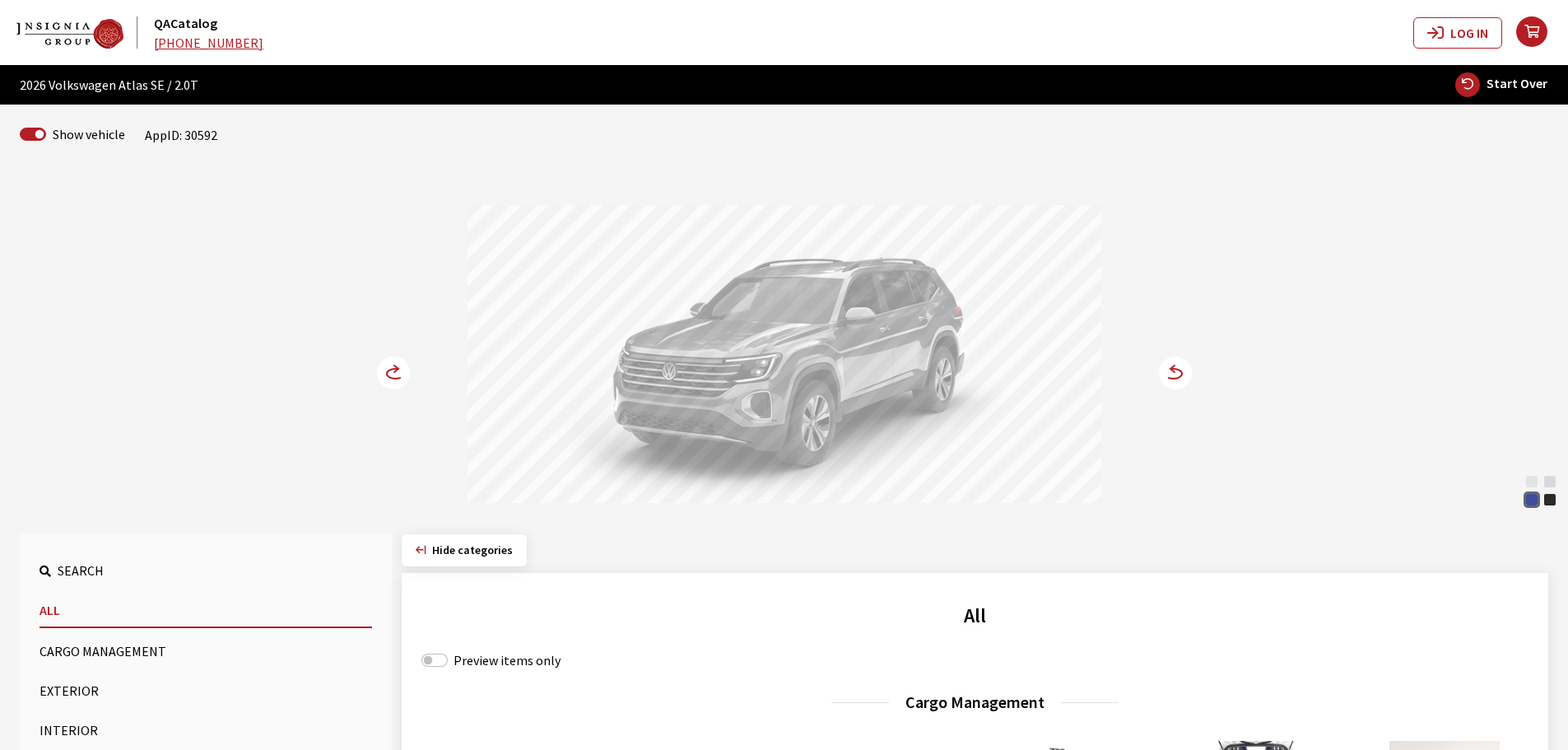
click at [1525, 84] on span "Start Over" at bounding box center [1517, 83] width 61 height 17
select select
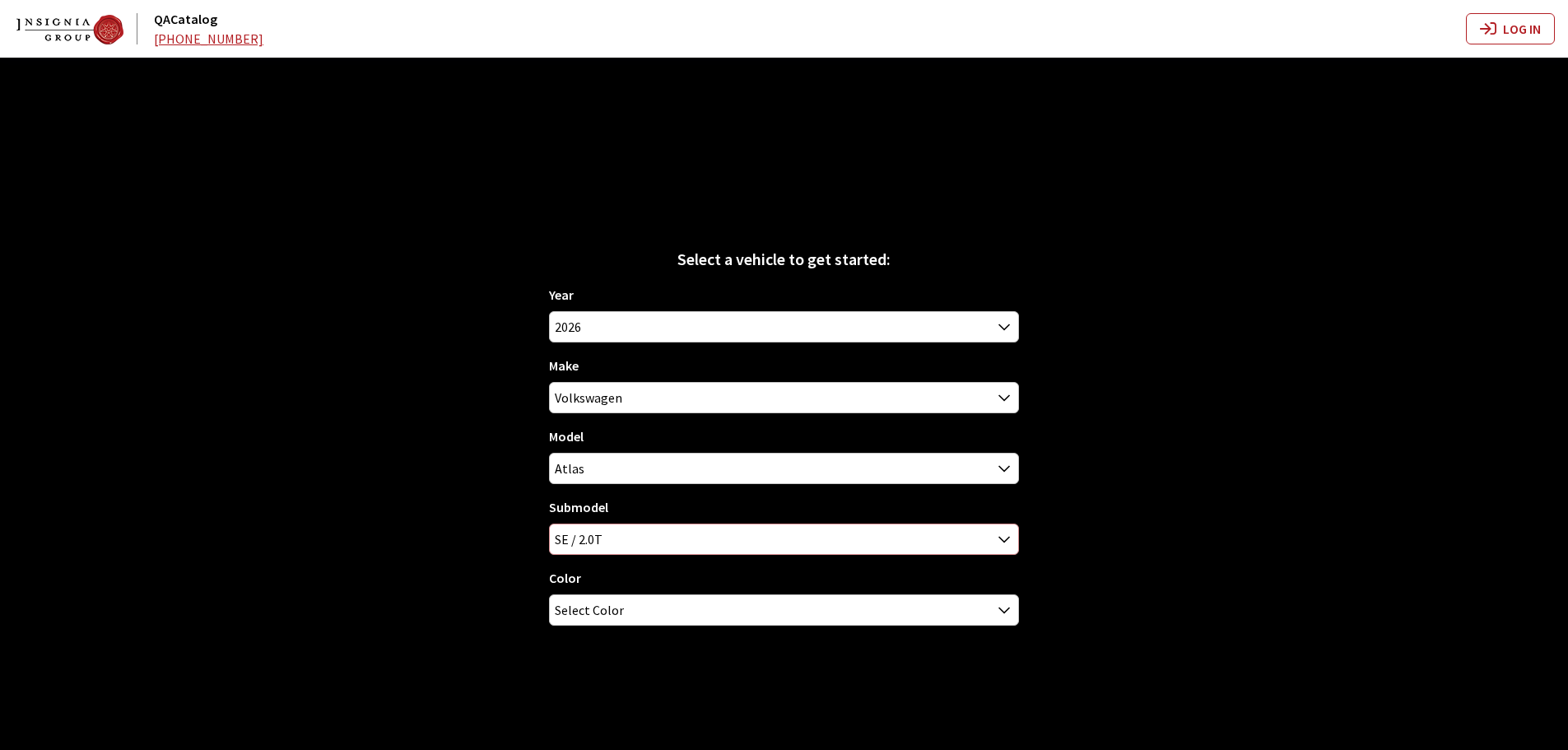
click at [599, 535] on span "SE / 2.0T" at bounding box center [784, 539] width 468 height 30
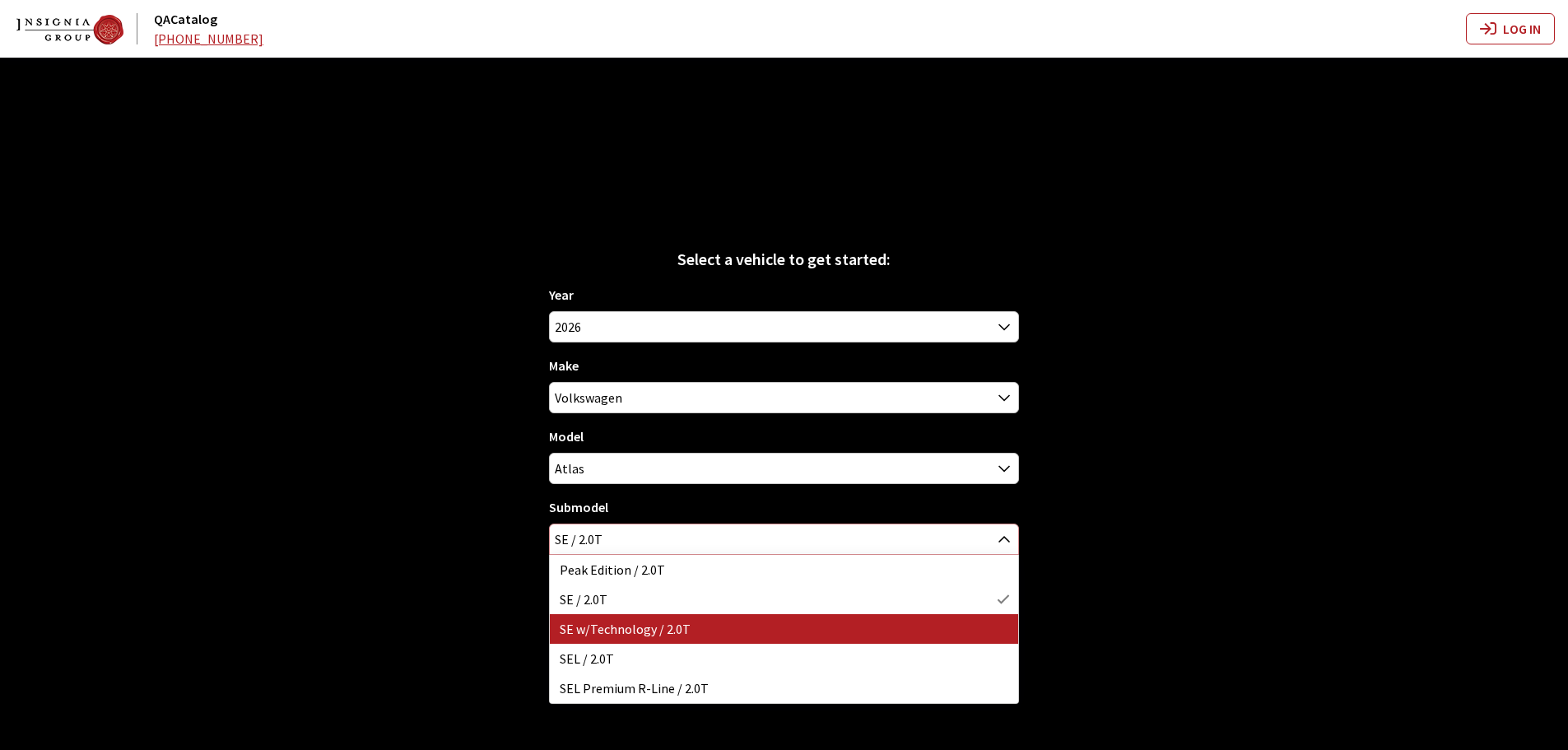
select select "4814"
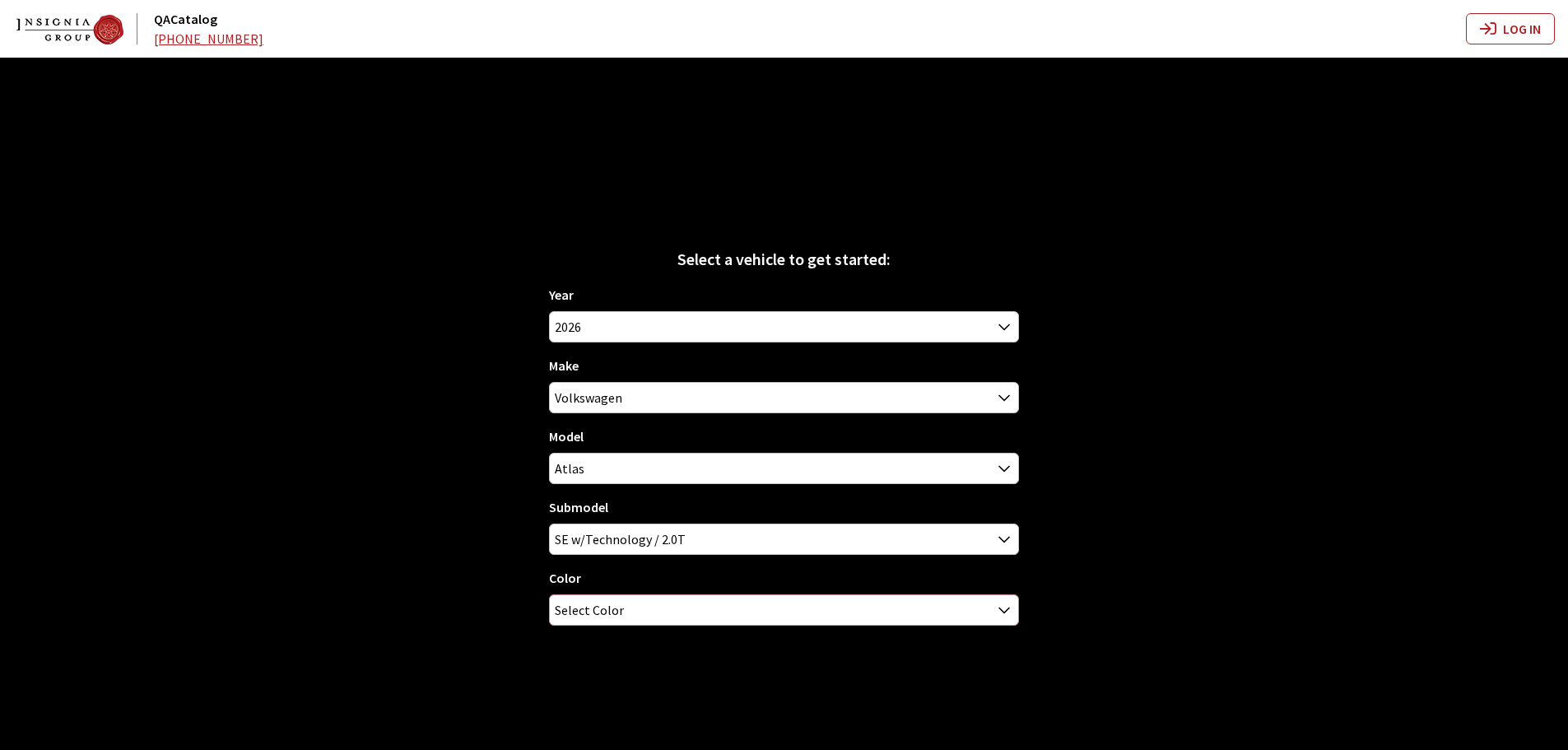
click at [614, 607] on span "Select Color" at bounding box center [588, 610] width 69 height 30
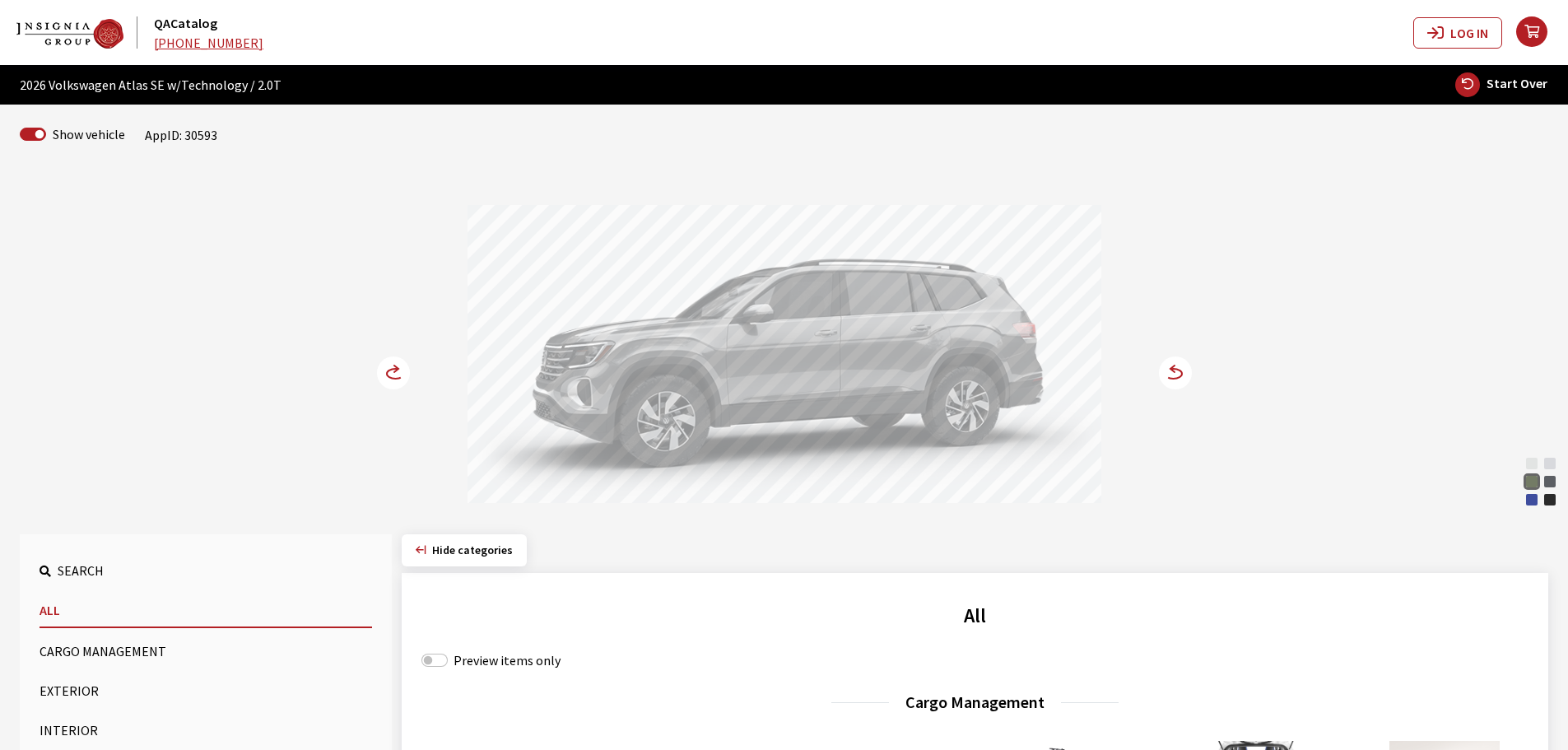
click at [1187, 372] on circle at bounding box center [1175, 373] width 33 height 33
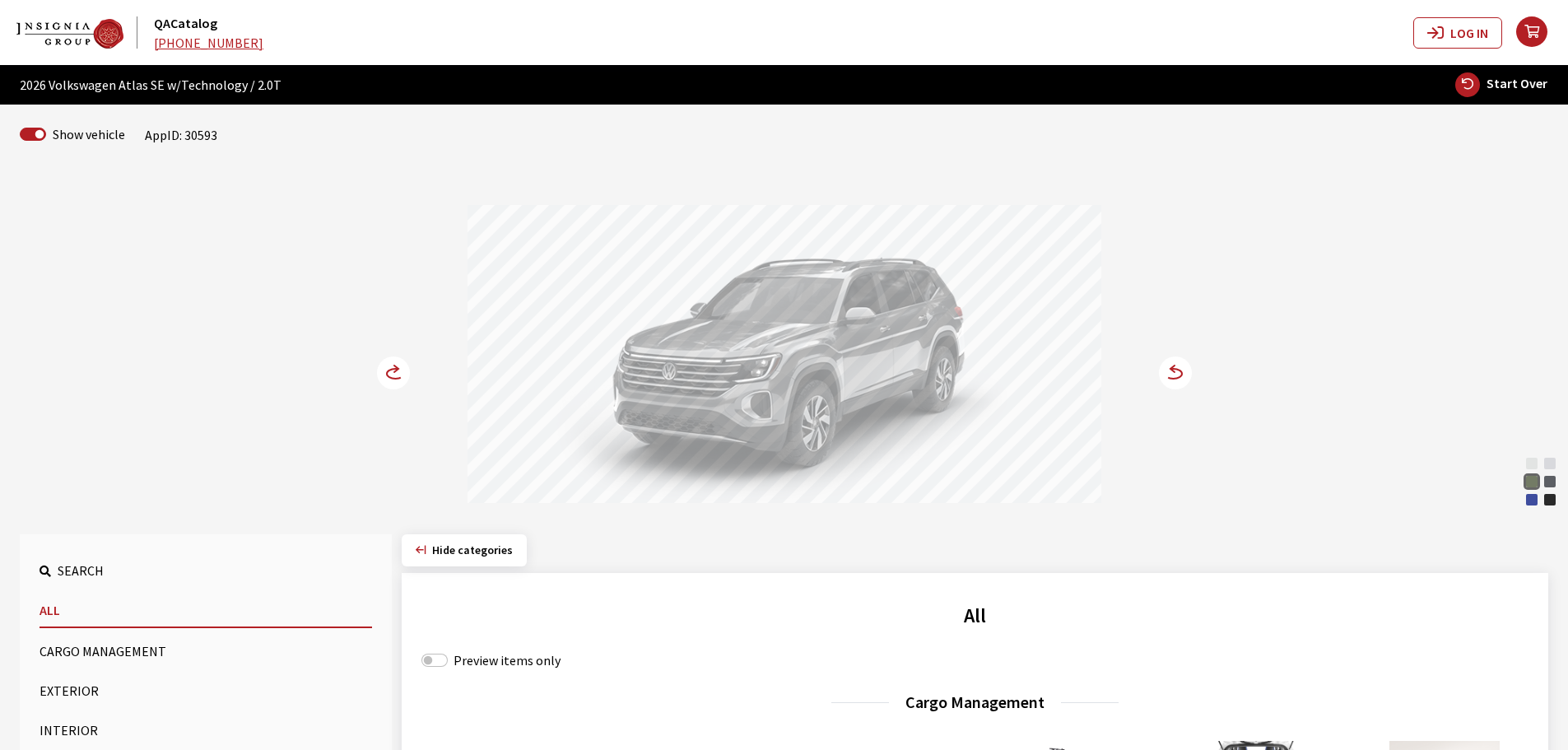
click at [1171, 368] on icon at bounding box center [1172, 369] width 4 height 7
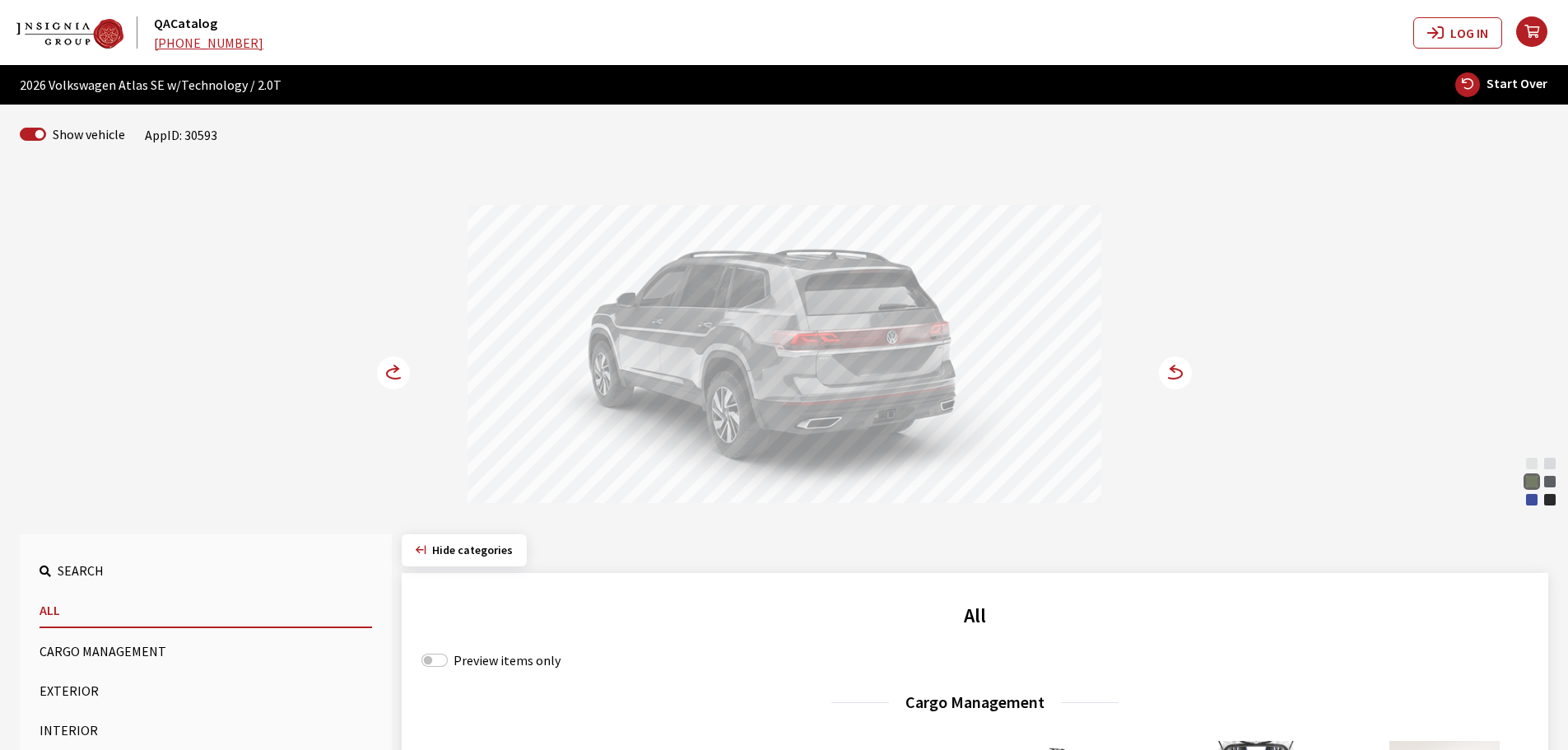
click at [1171, 368] on icon at bounding box center [1172, 369] width 4 height 7
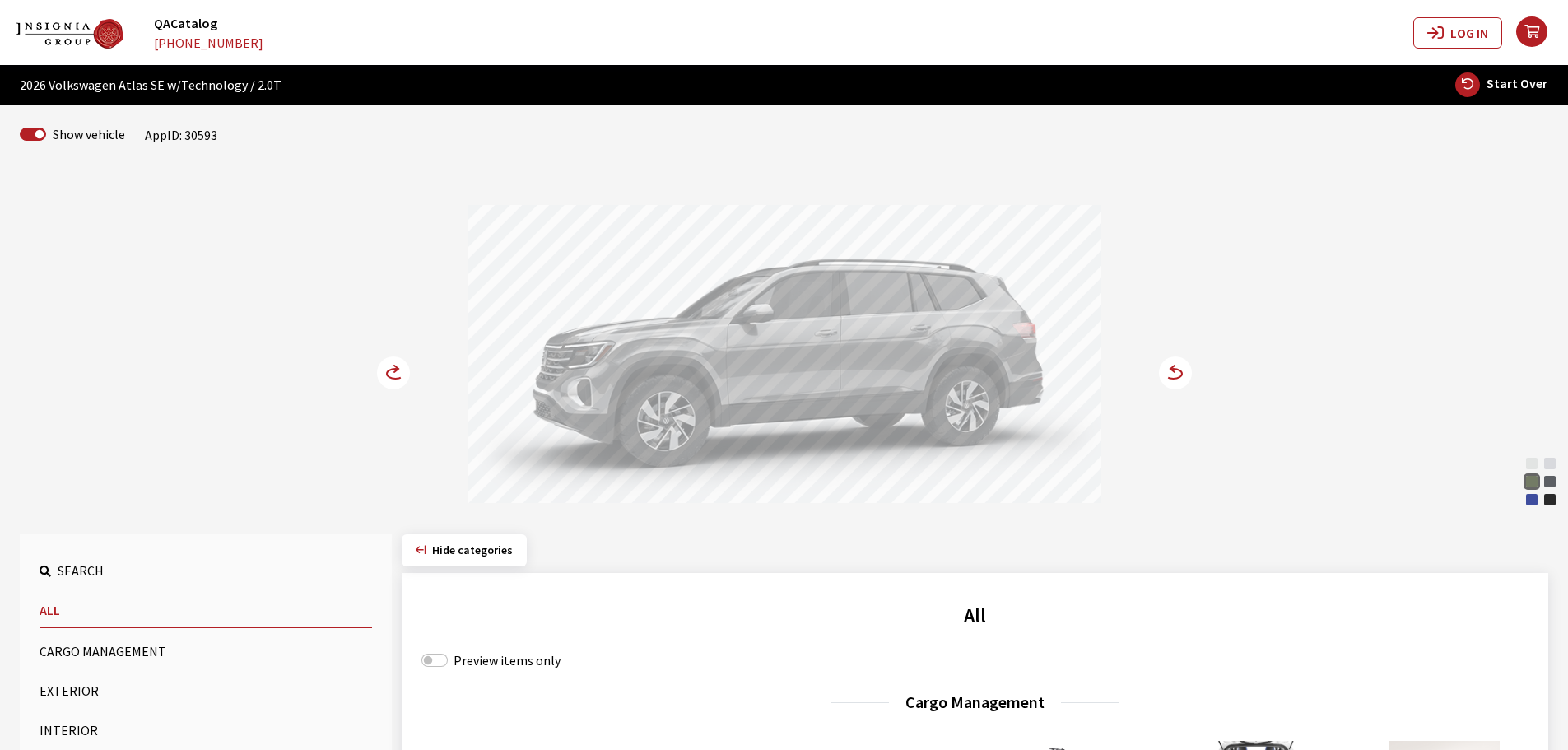
click at [1171, 368] on icon at bounding box center [1172, 369] width 4 height 7
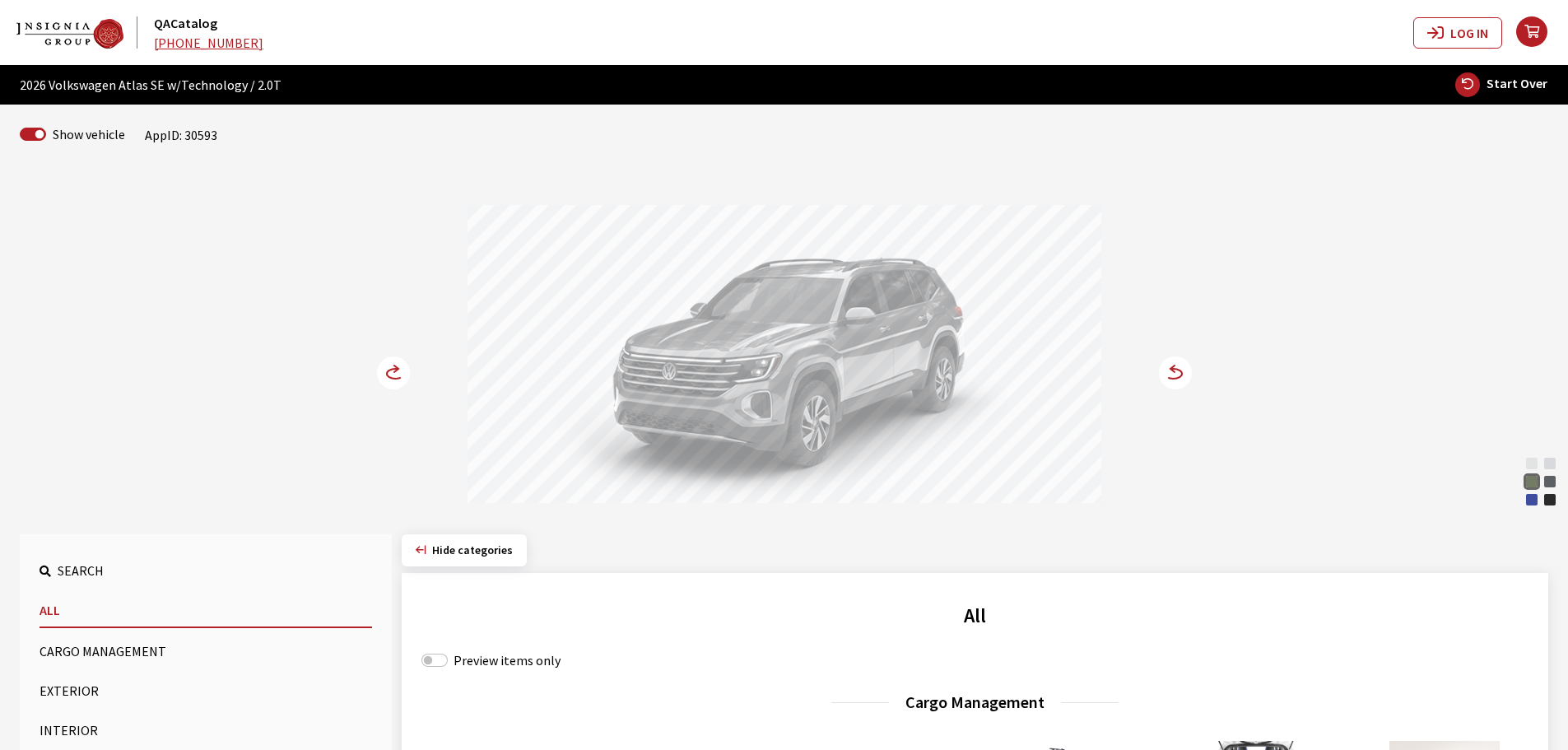
click at [1171, 368] on icon at bounding box center [1172, 369] width 4 height 7
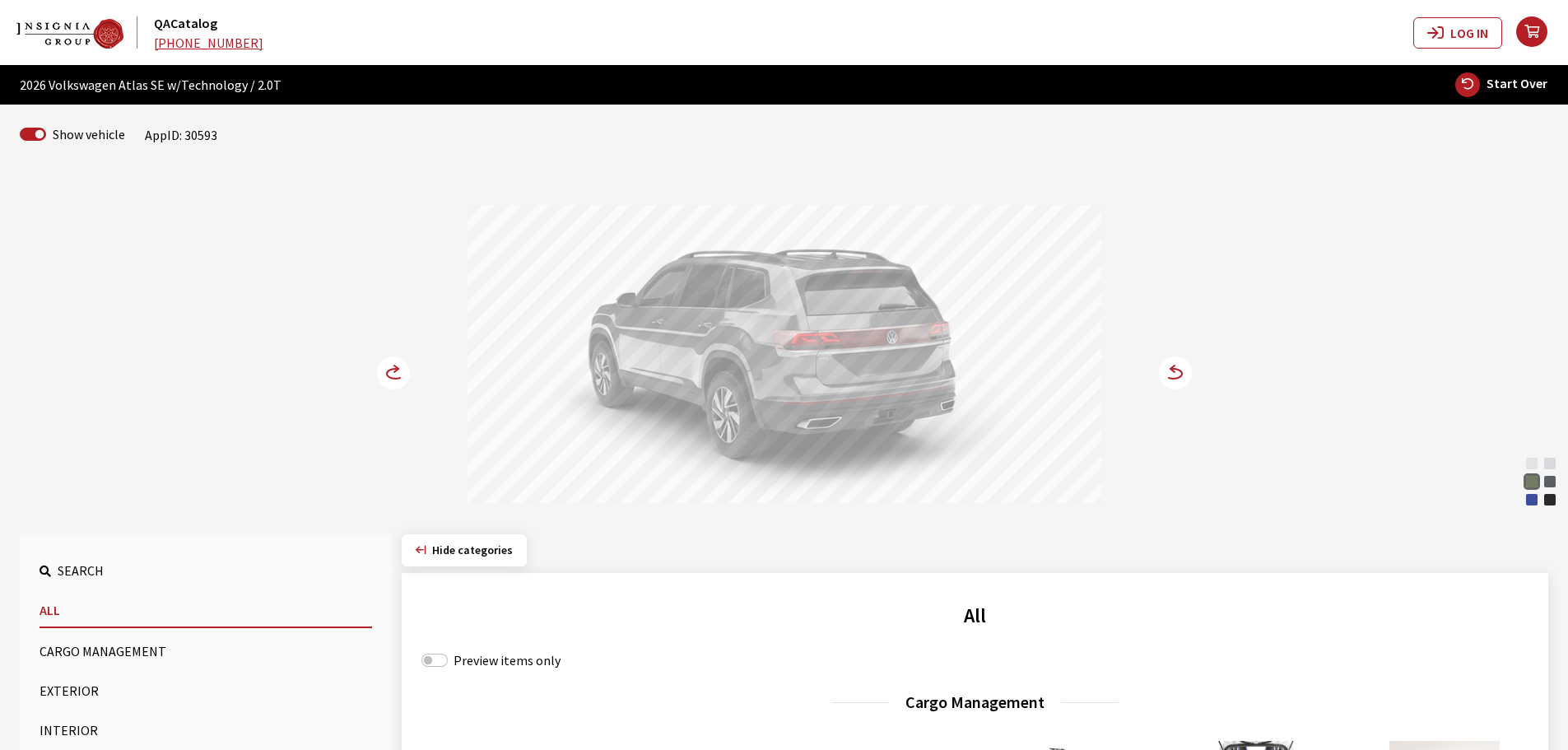
click at [387, 373] on icon at bounding box center [396, 373] width 17 height 10
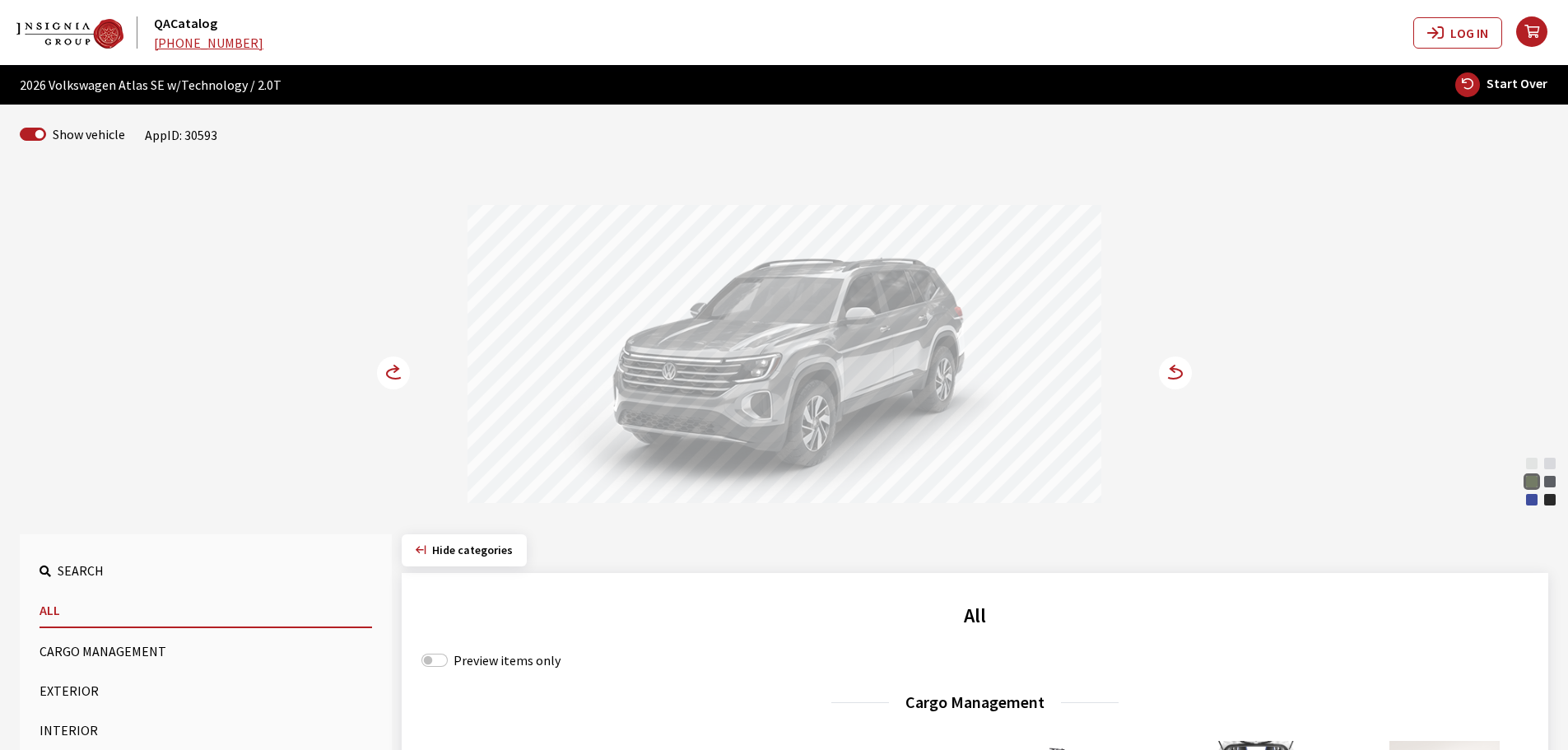
click at [387, 373] on icon at bounding box center [396, 373] width 17 height 10
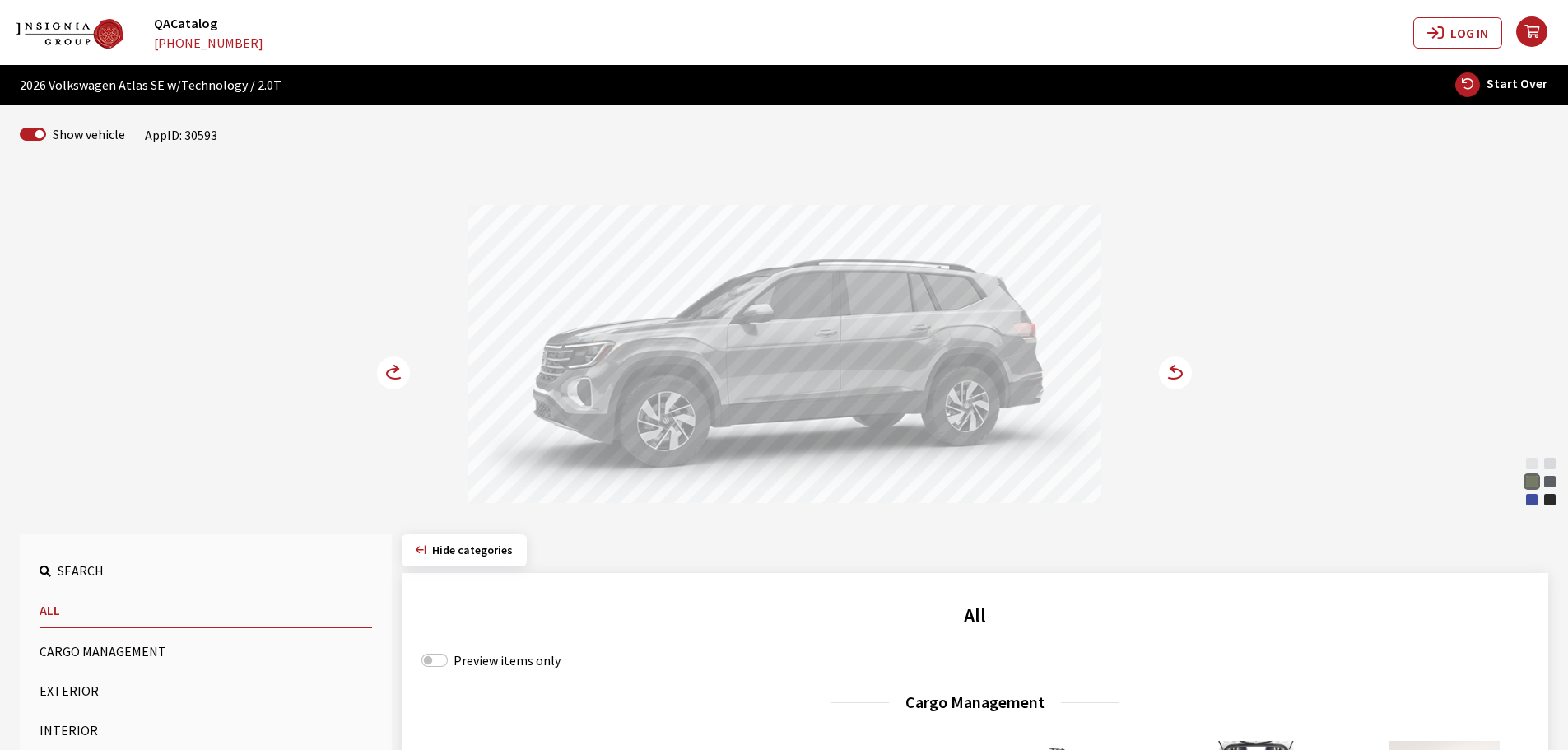
click at [387, 373] on icon at bounding box center [396, 373] width 17 height 10
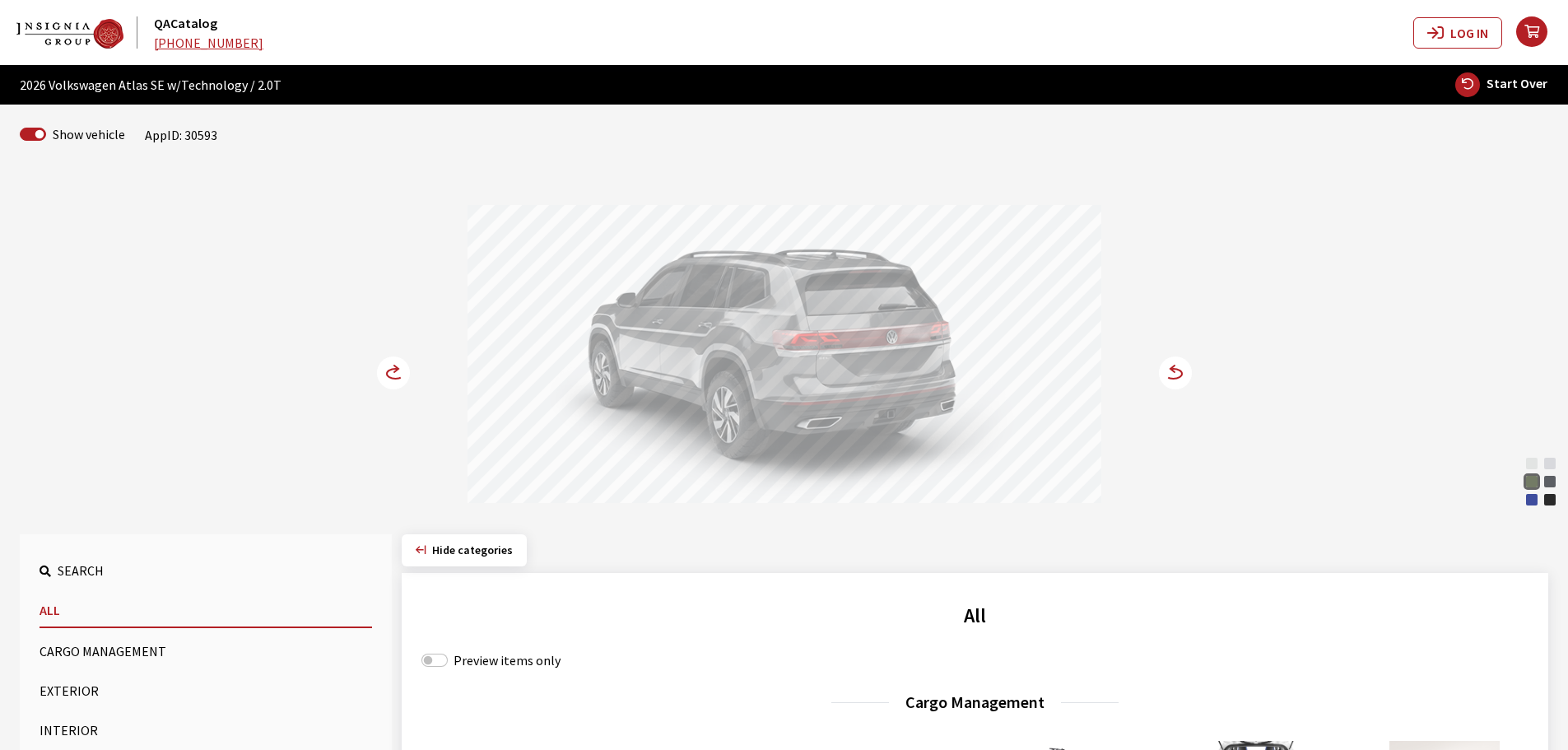
click at [387, 373] on icon at bounding box center [396, 373] width 17 height 10
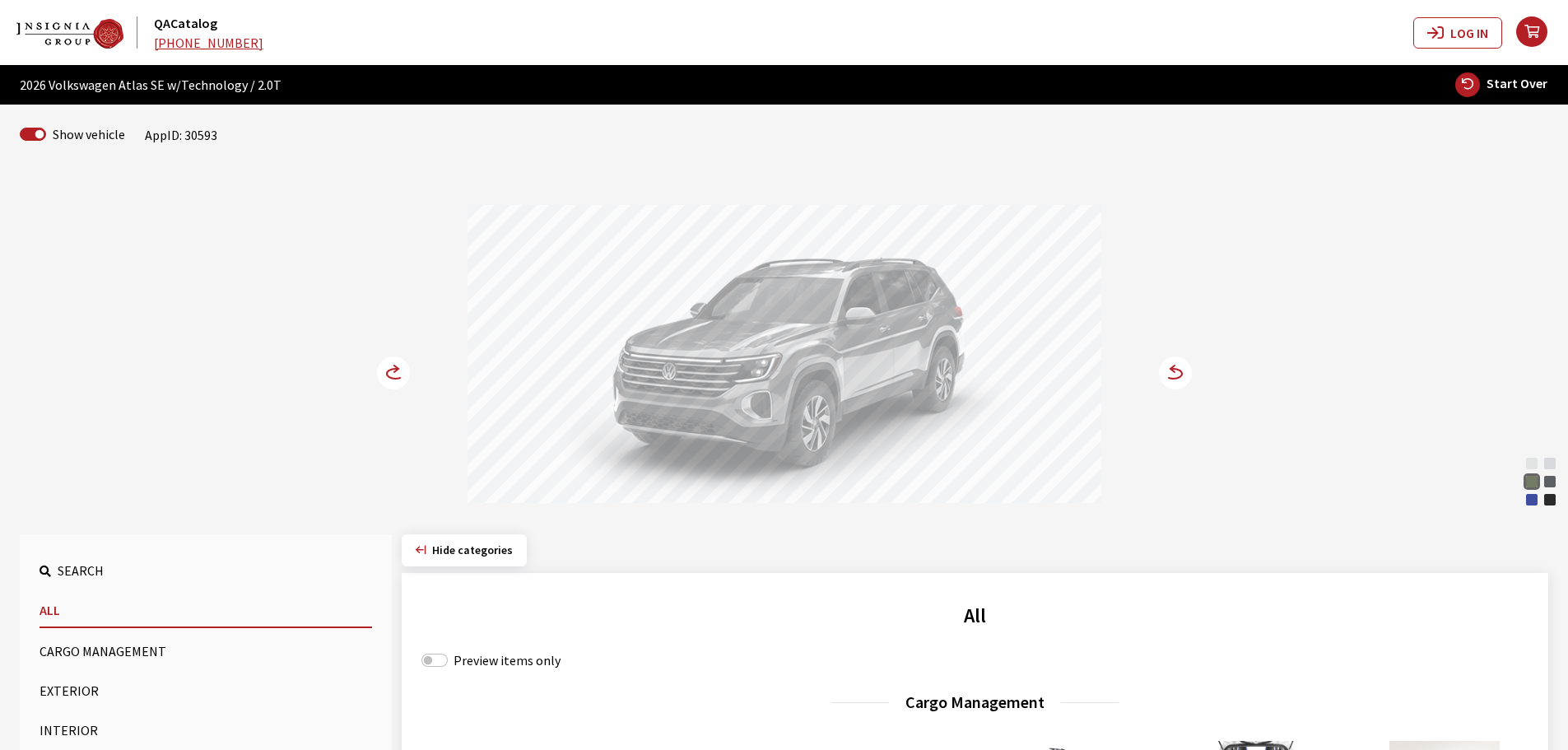
click at [1505, 79] on span "Start Over" at bounding box center [1517, 83] width 61 height 17
select select
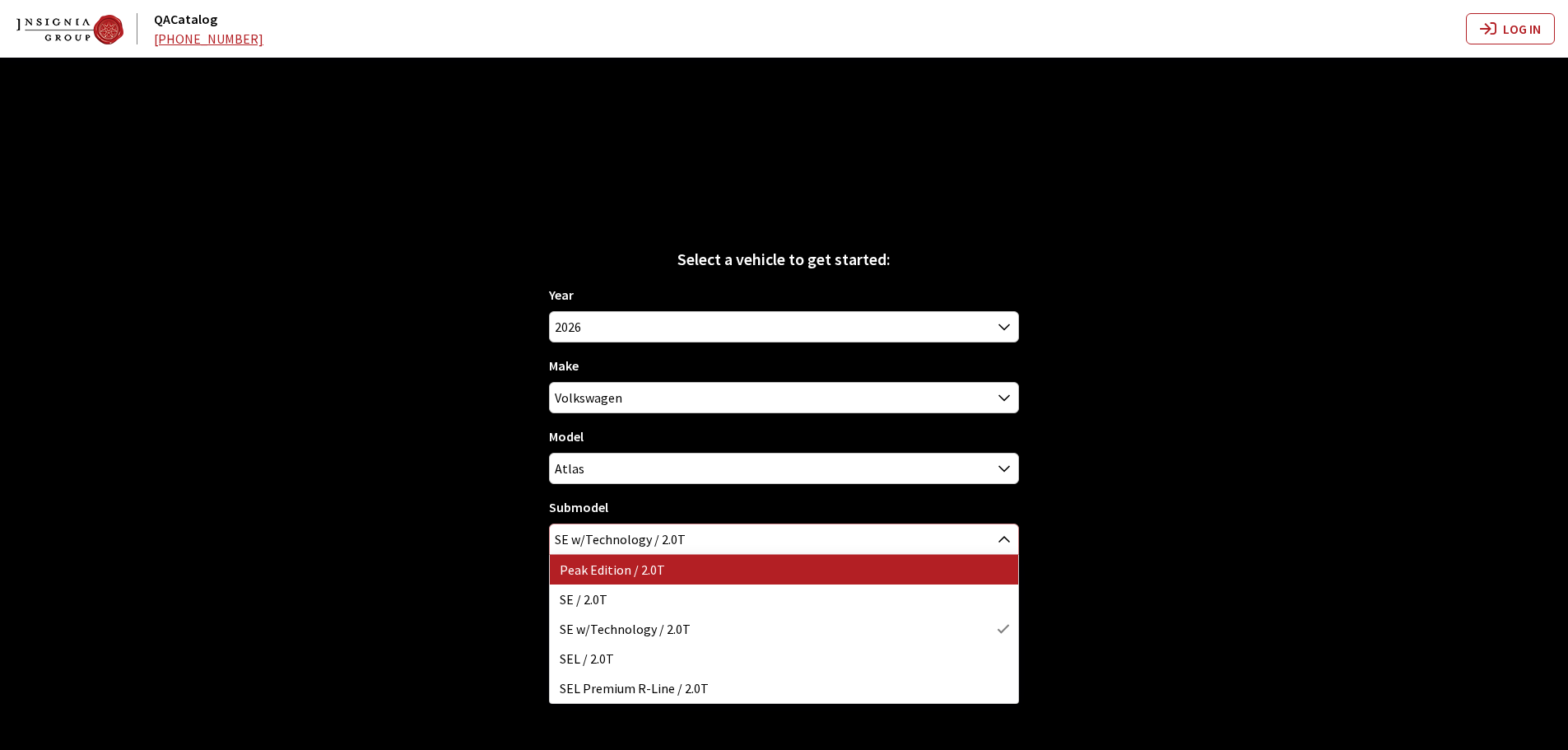
select select "4815"
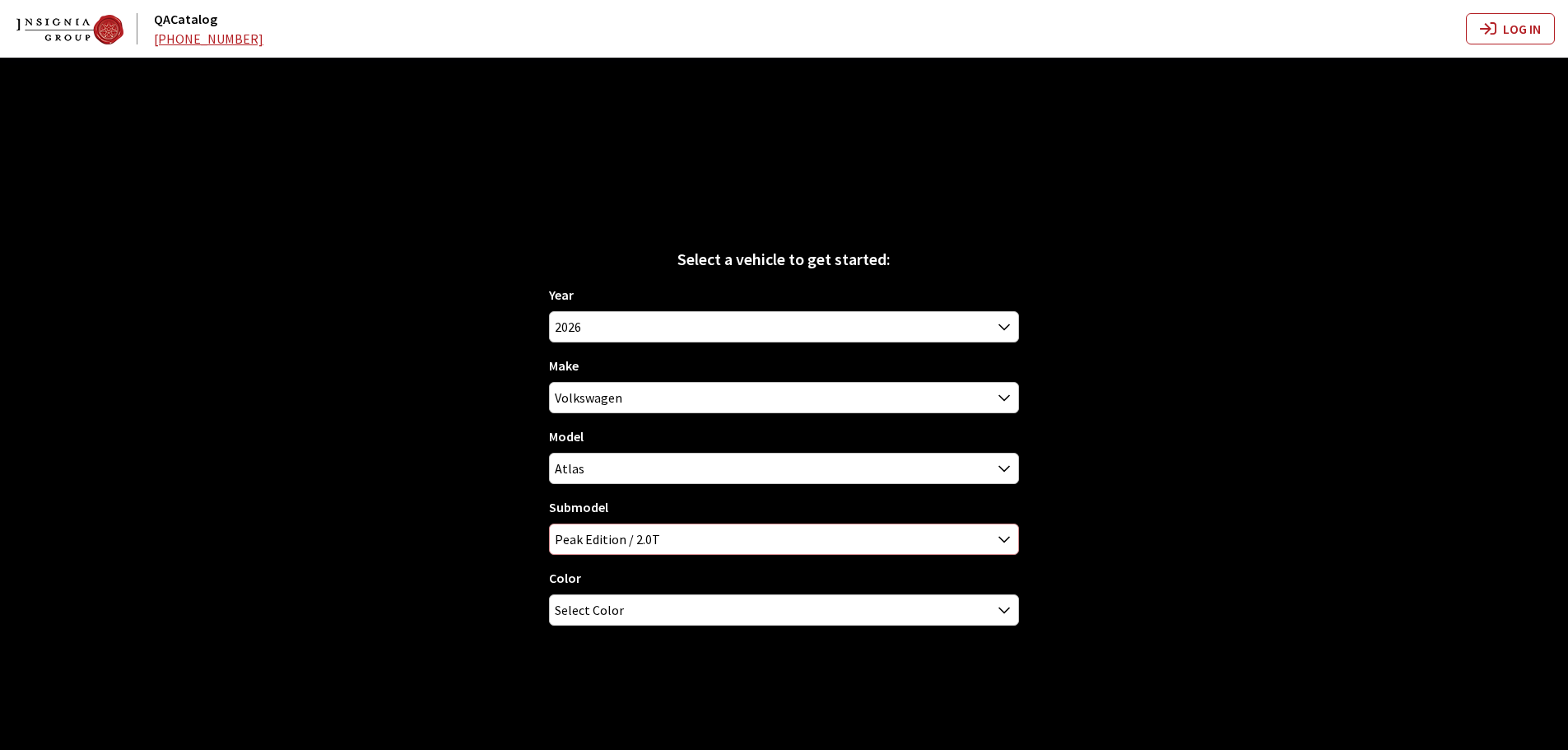
click at [588, 544] on span "Peak Edition / 2.0T" at bounding box center [784, 539] width 468 height 30
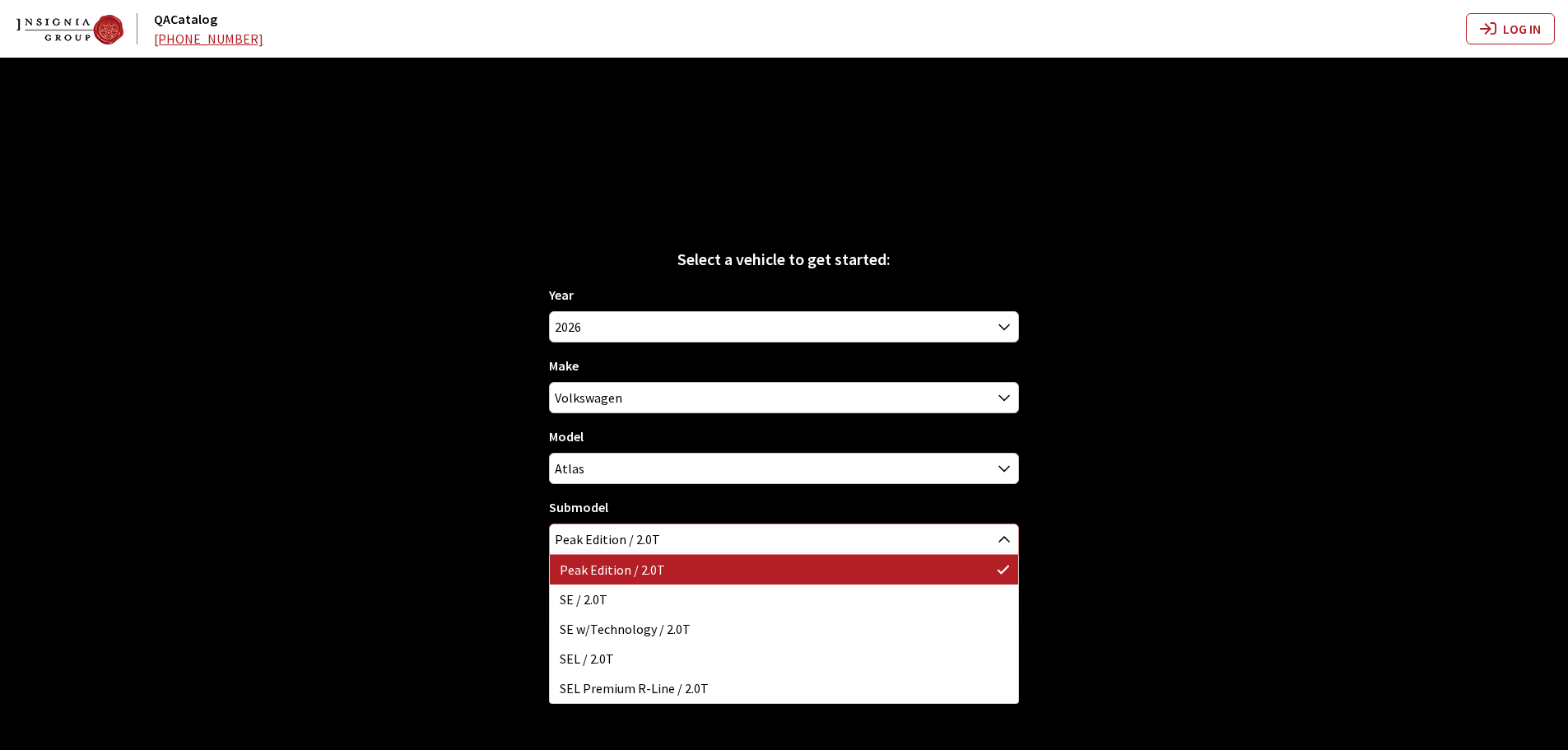
click at [588, 544] on span "Peak Edition / 2.0T" at bounding box center [784, 539] width 468 height 30
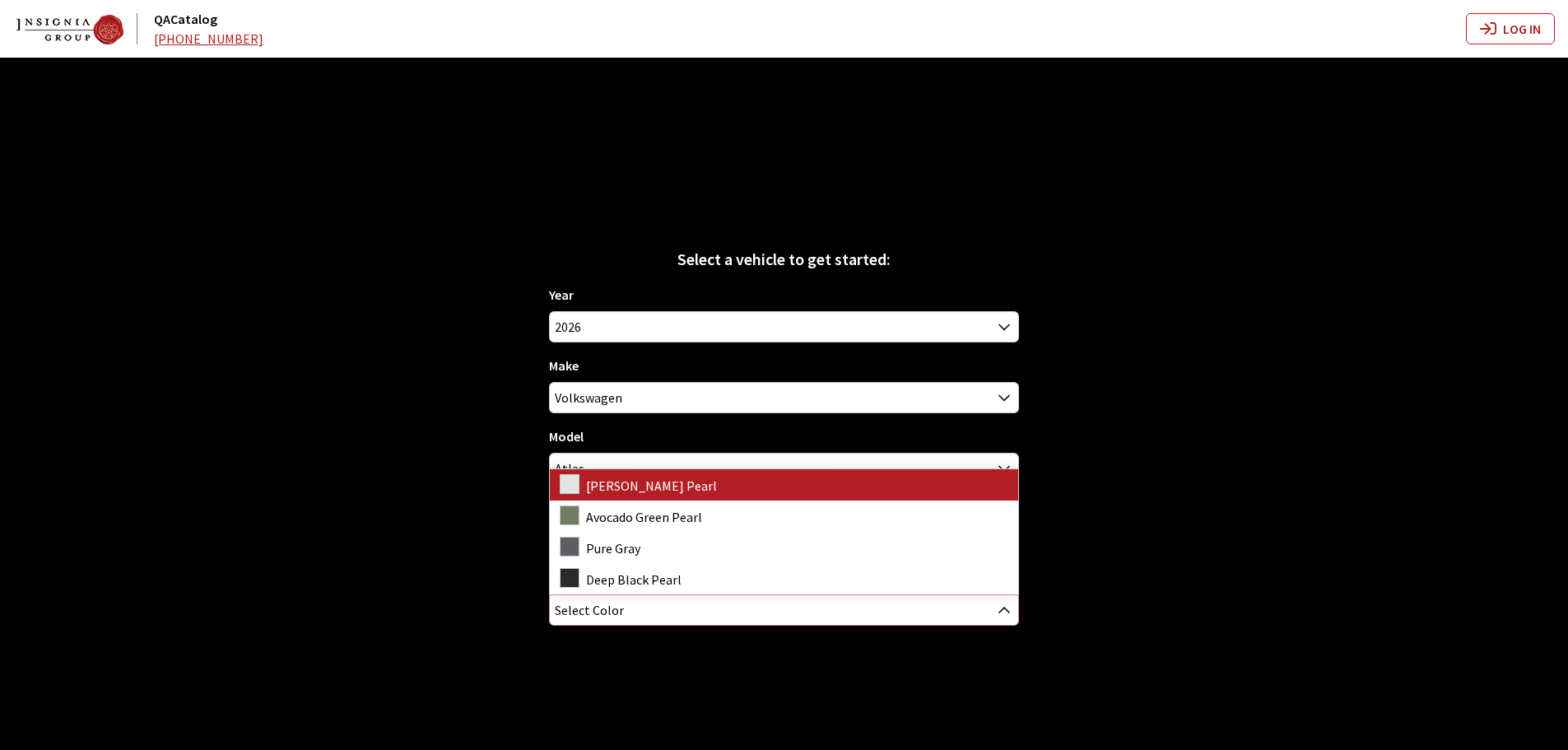
click at [593, 621] on span "Select Color" at bounding box center [588, 610] width 69 height 30
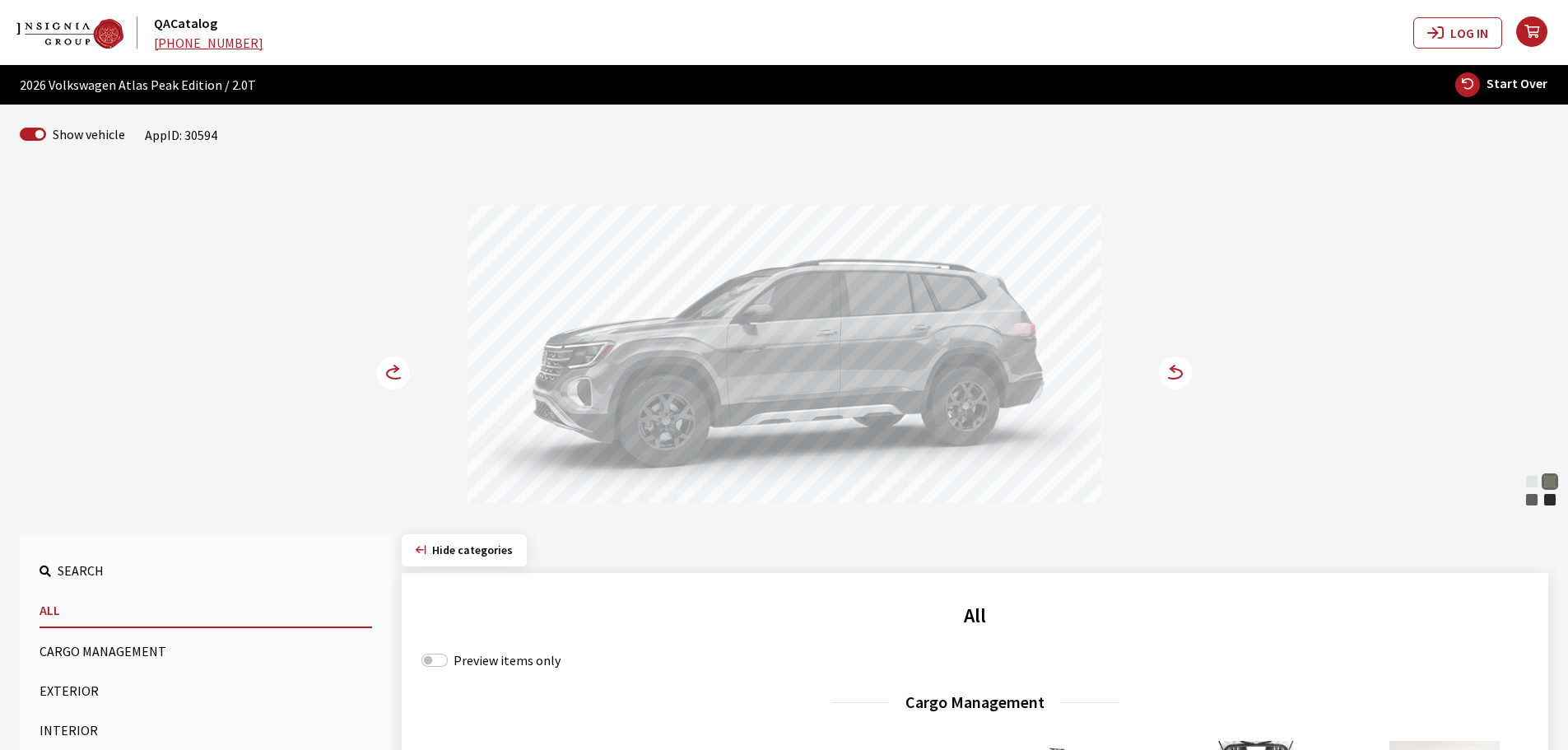
click at [1165, 372] on icon at bounding box center [1164, 374] width 11 height 14
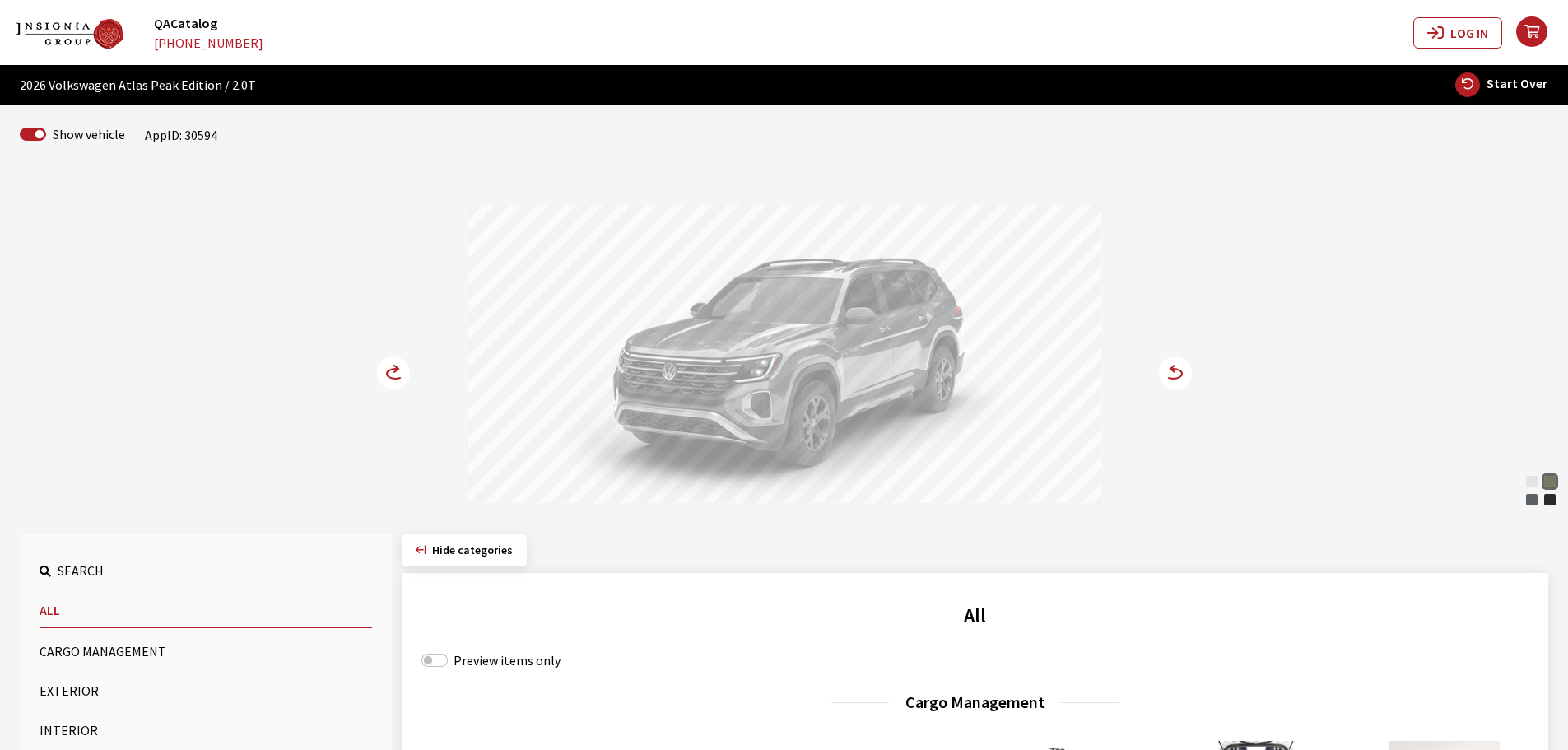
click at [1165, 372] on icon at bounding box center [1164, 374] width 11 height 14
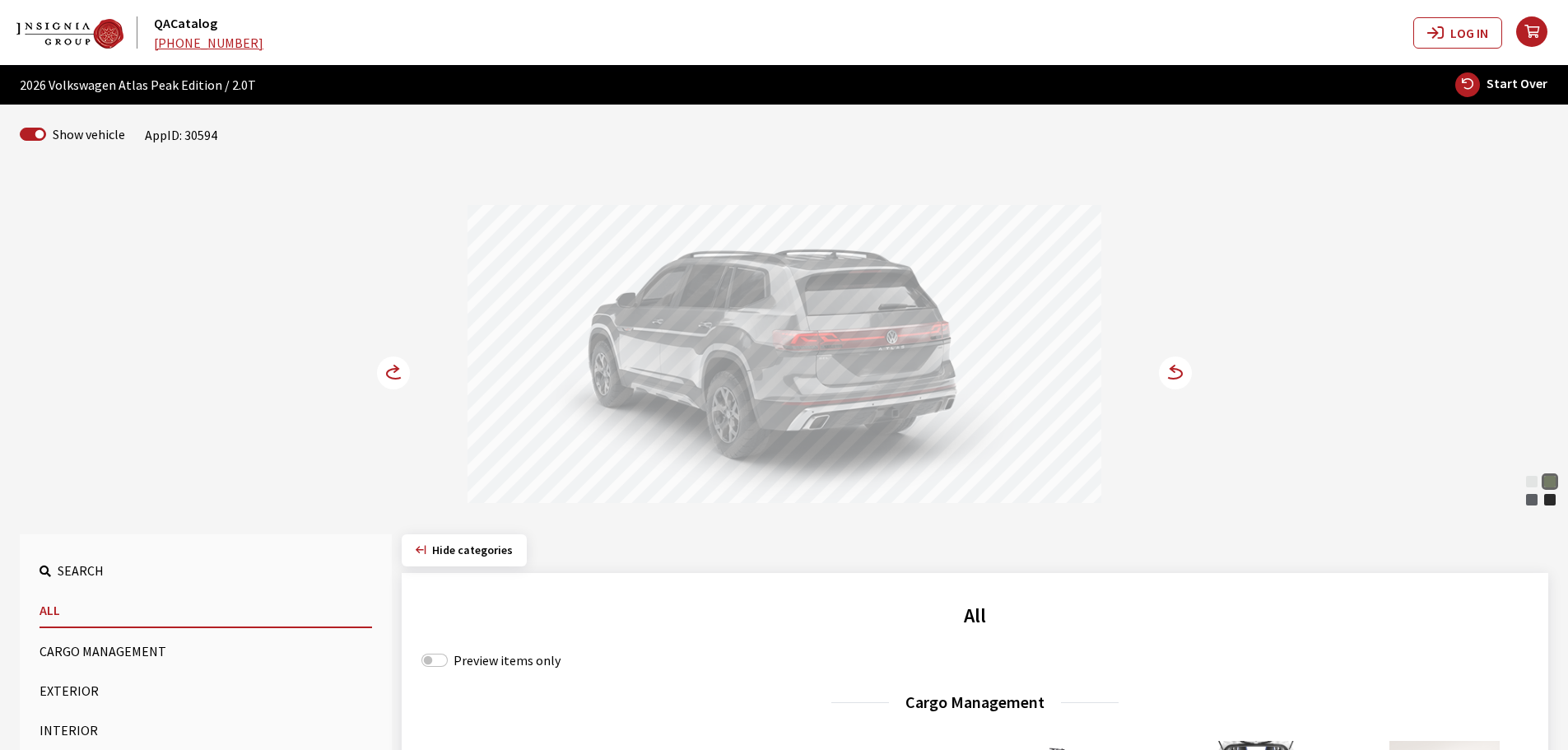
click at [1176, 372] on circle at bounding box center [1175, 373] width 33 height 33
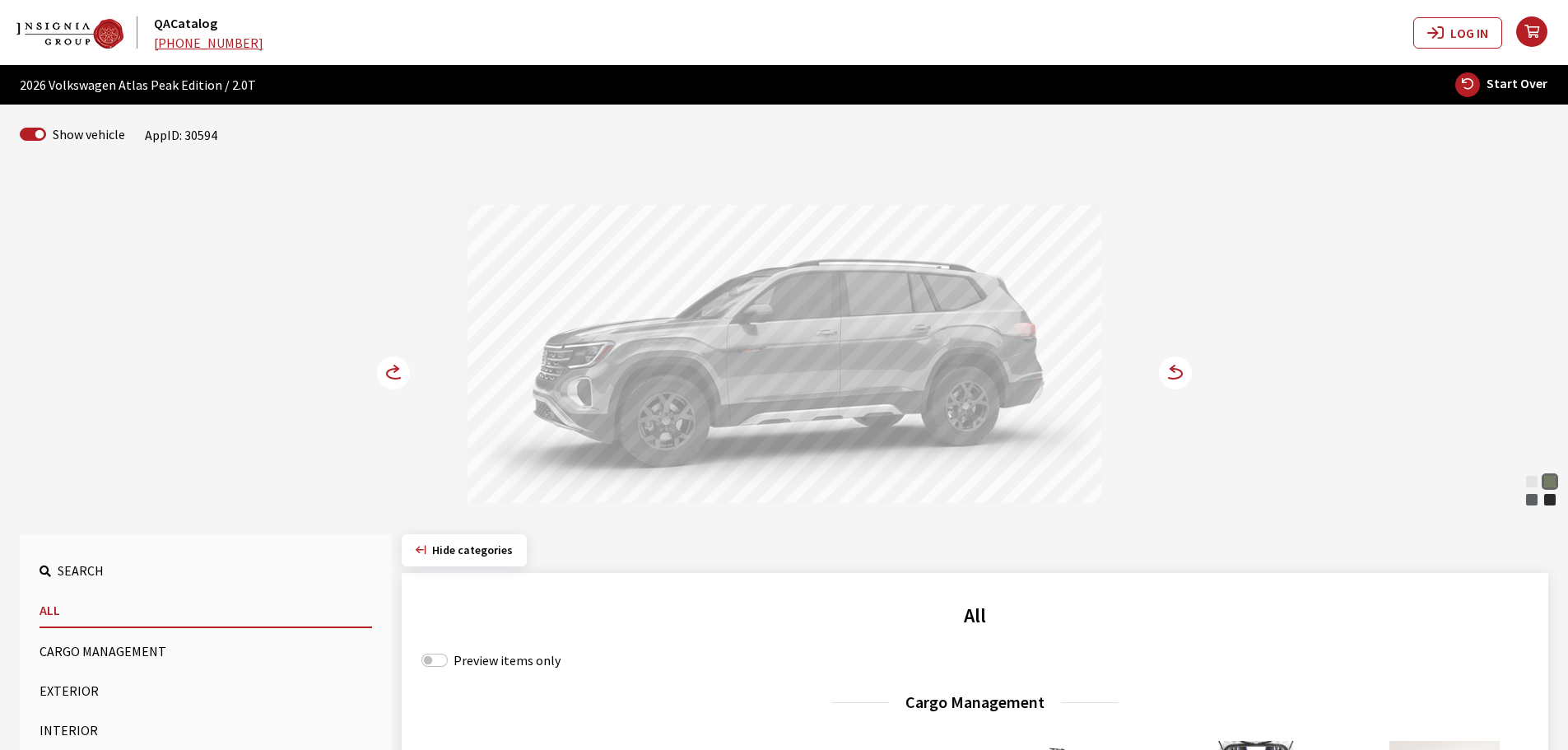
click at [1176, 372] on circle at bounding box center [1175, 373] width 33 height 33
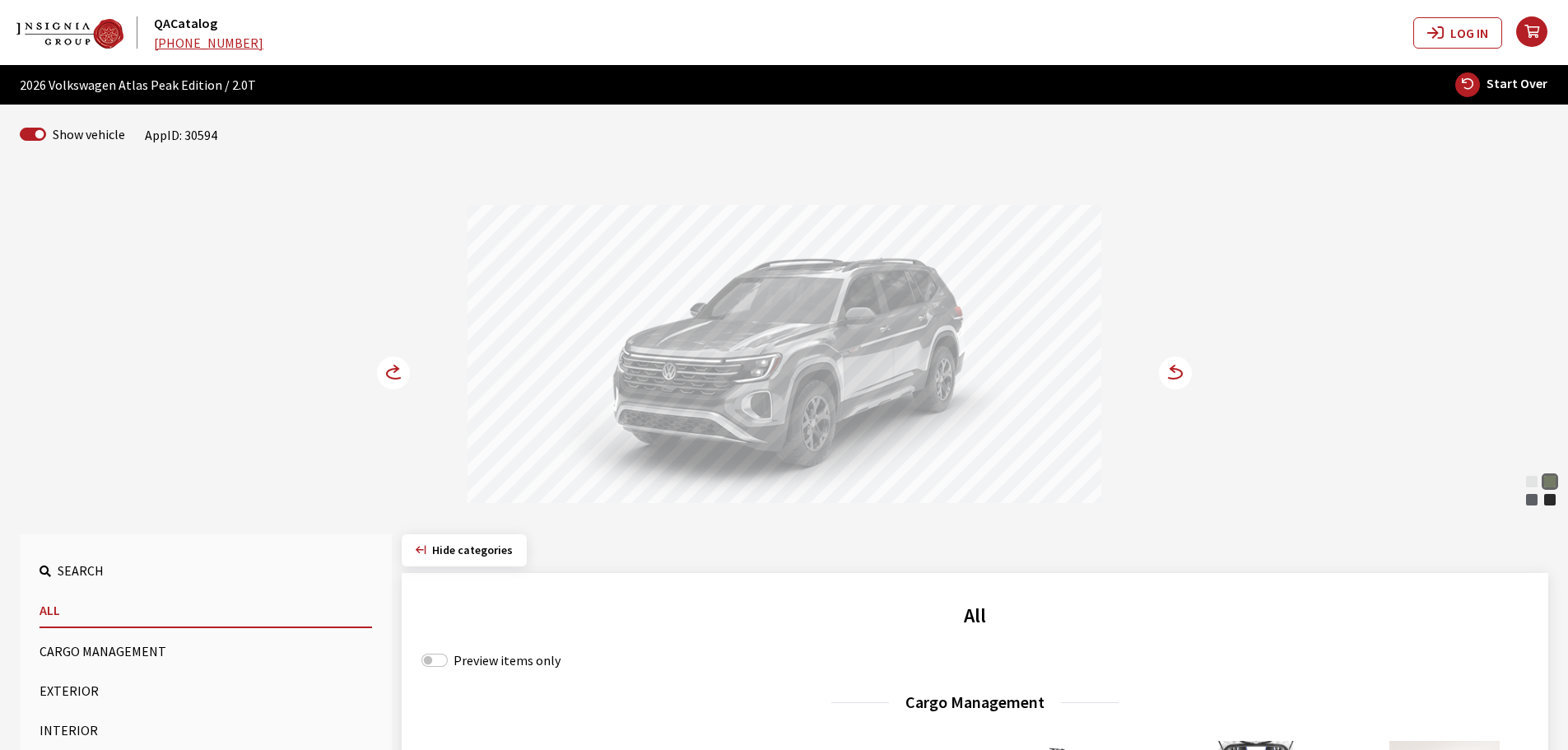
click at [1176, 372] on circle at bounding box center [1175, 373] width 33 height 33
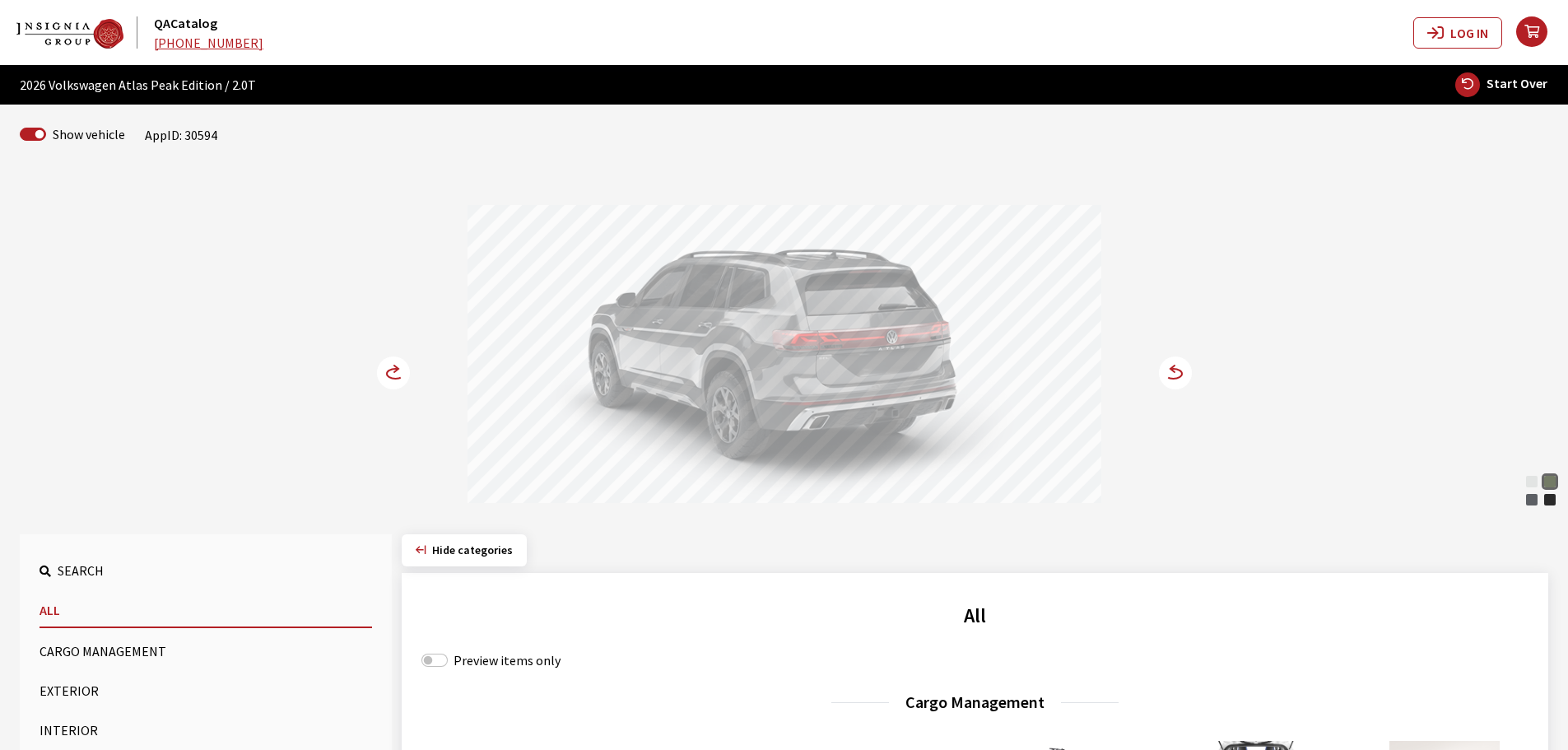
click at [1176, 372] on circle at bounding box center [1175, 373] width 33 height 33
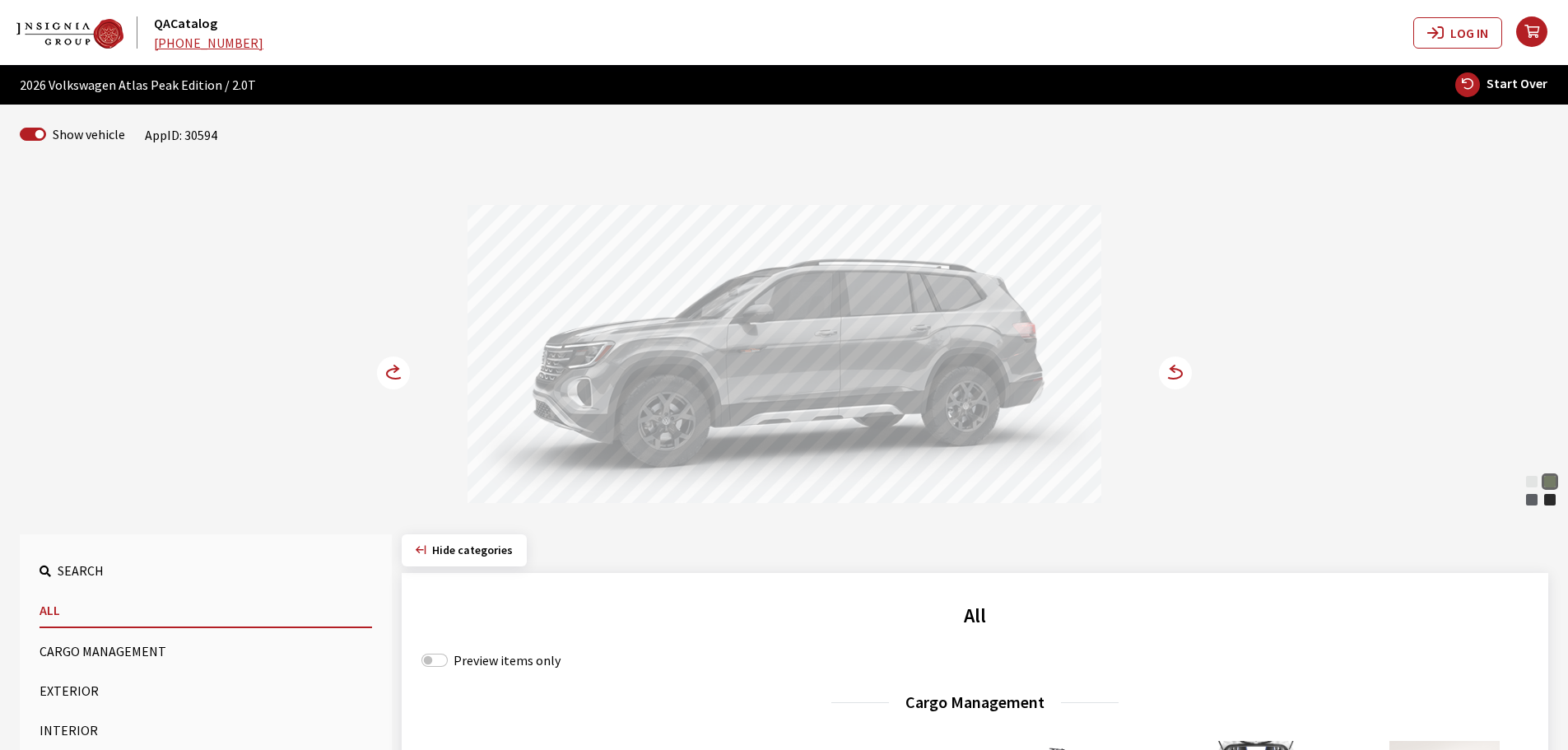
click at [1176, 372] on circle at bounding box center [1175, 373] width 33 height 33
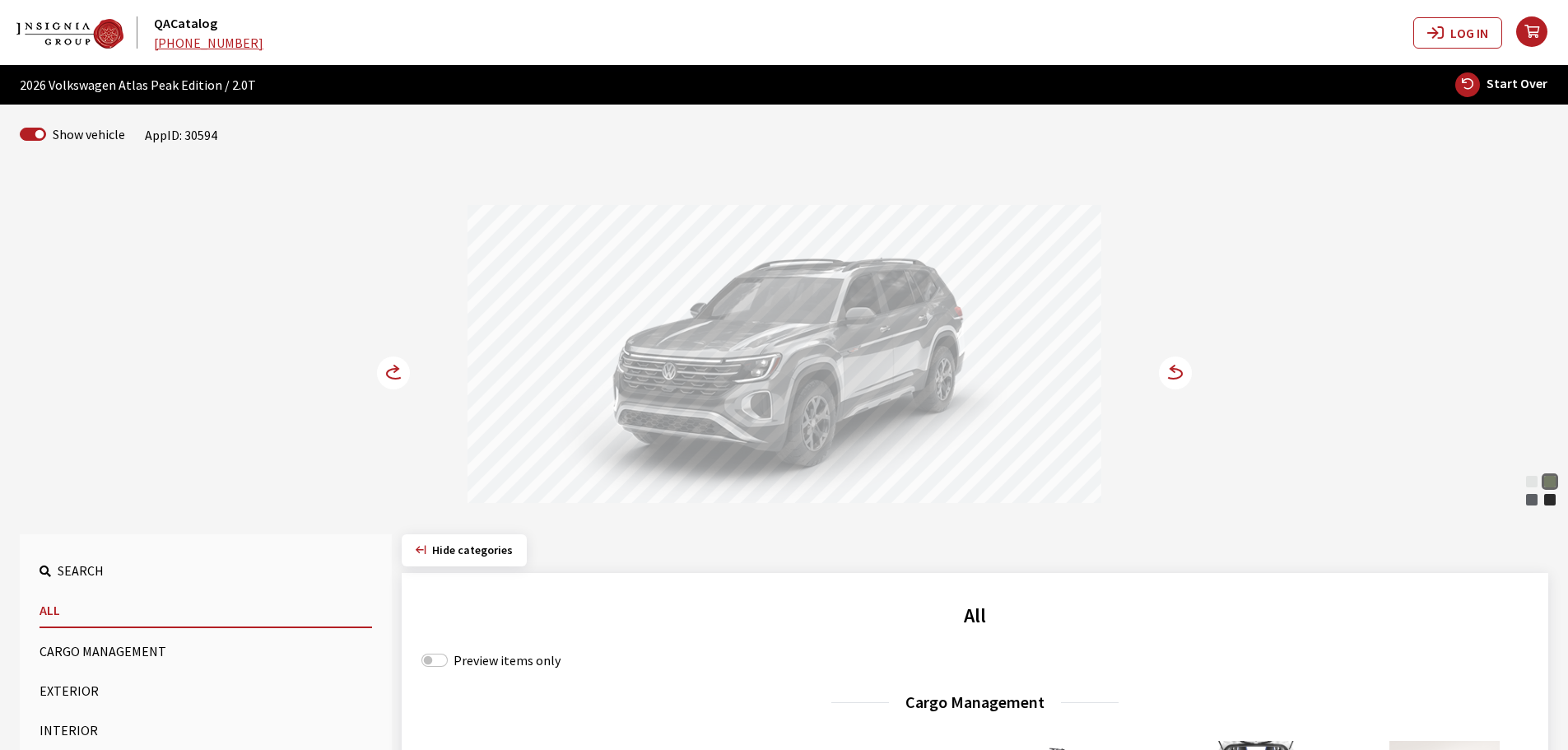
click at [1176, 372] on circle at bounding box center [1175, 373] width 33 height 33
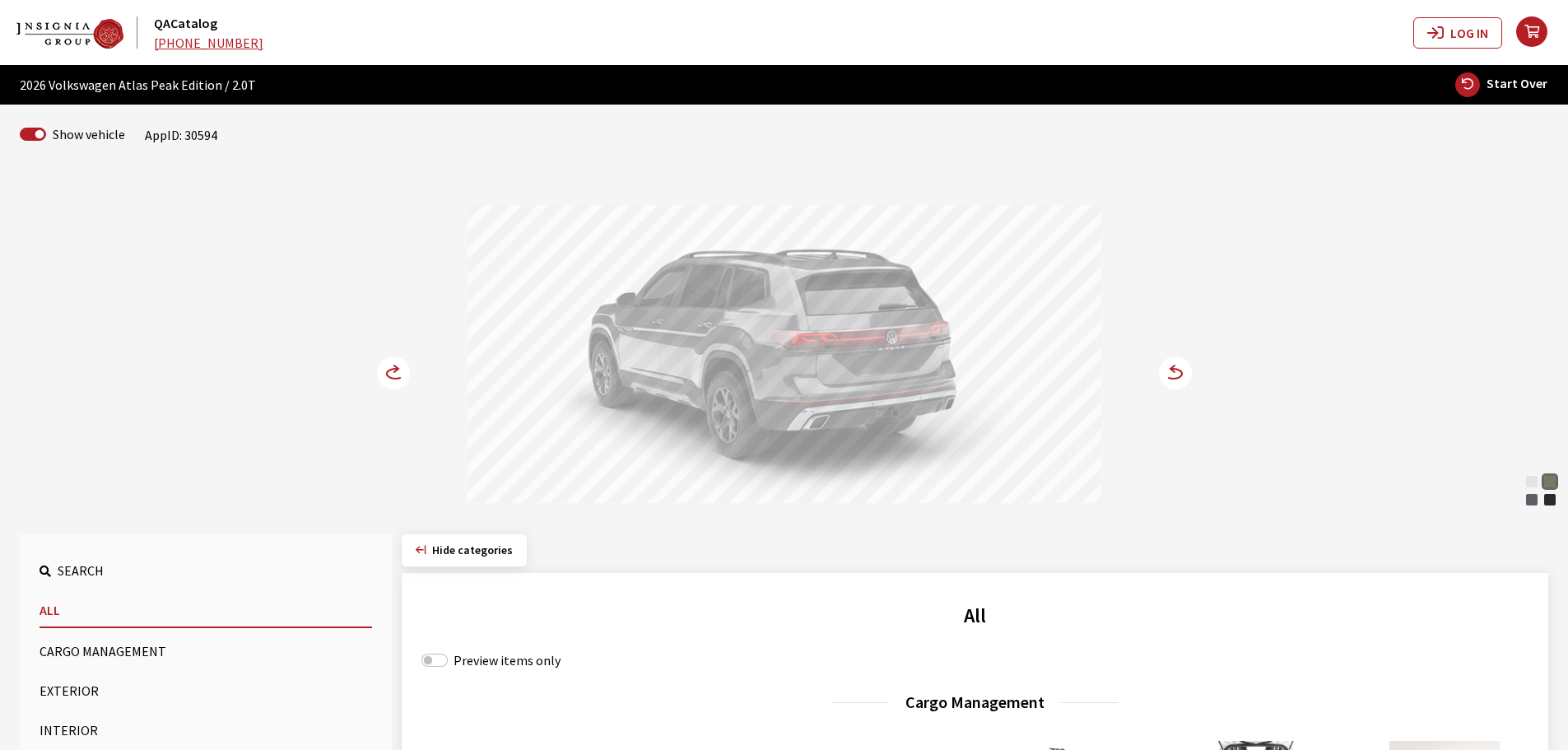
click at [1515, 83] on span "Start Over" at bounding box center [1517, 83] width 61 height 17
select select
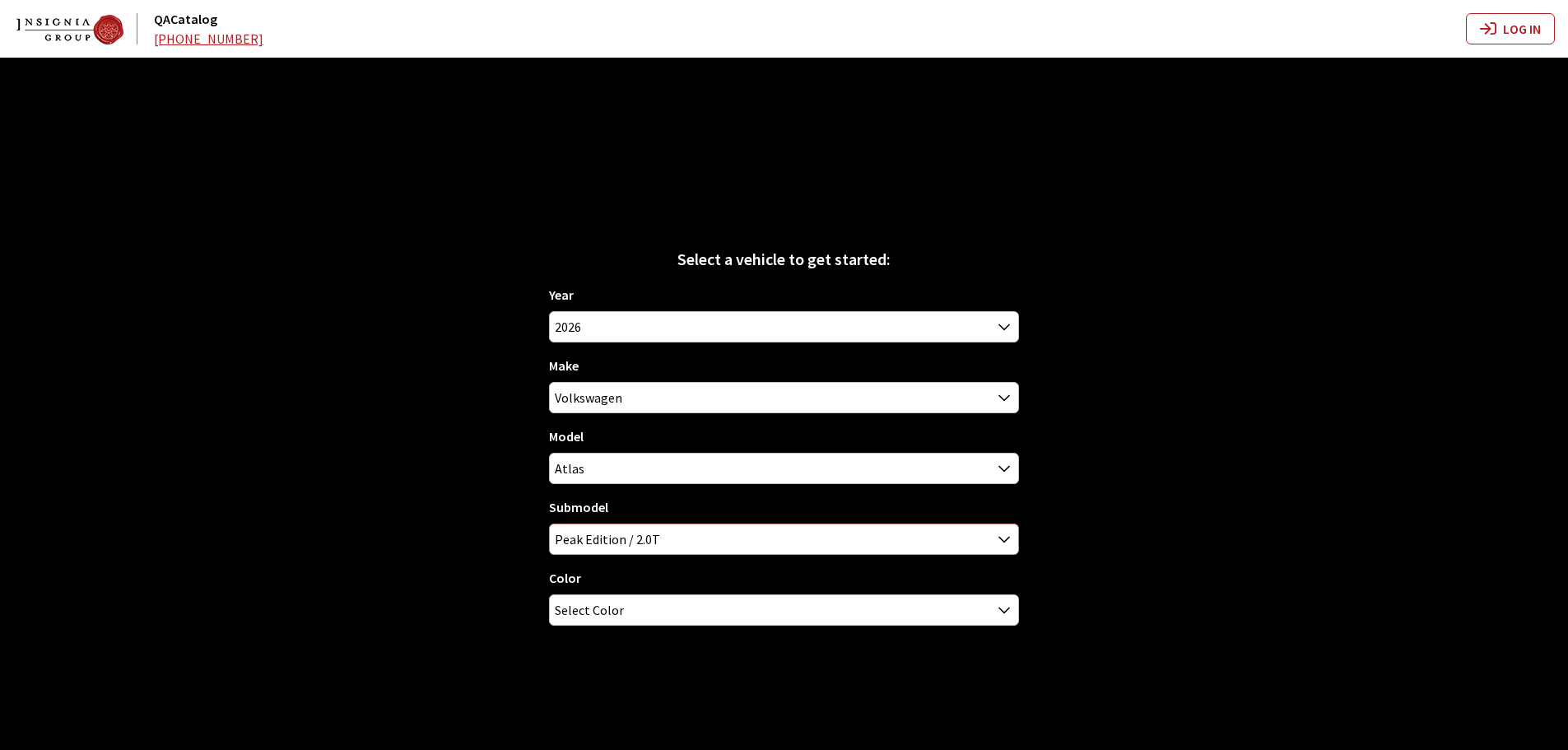
click at [736, 535] on span "Peak Edition / 2.0T" at bounding box center [784, 539] width 468 height 30
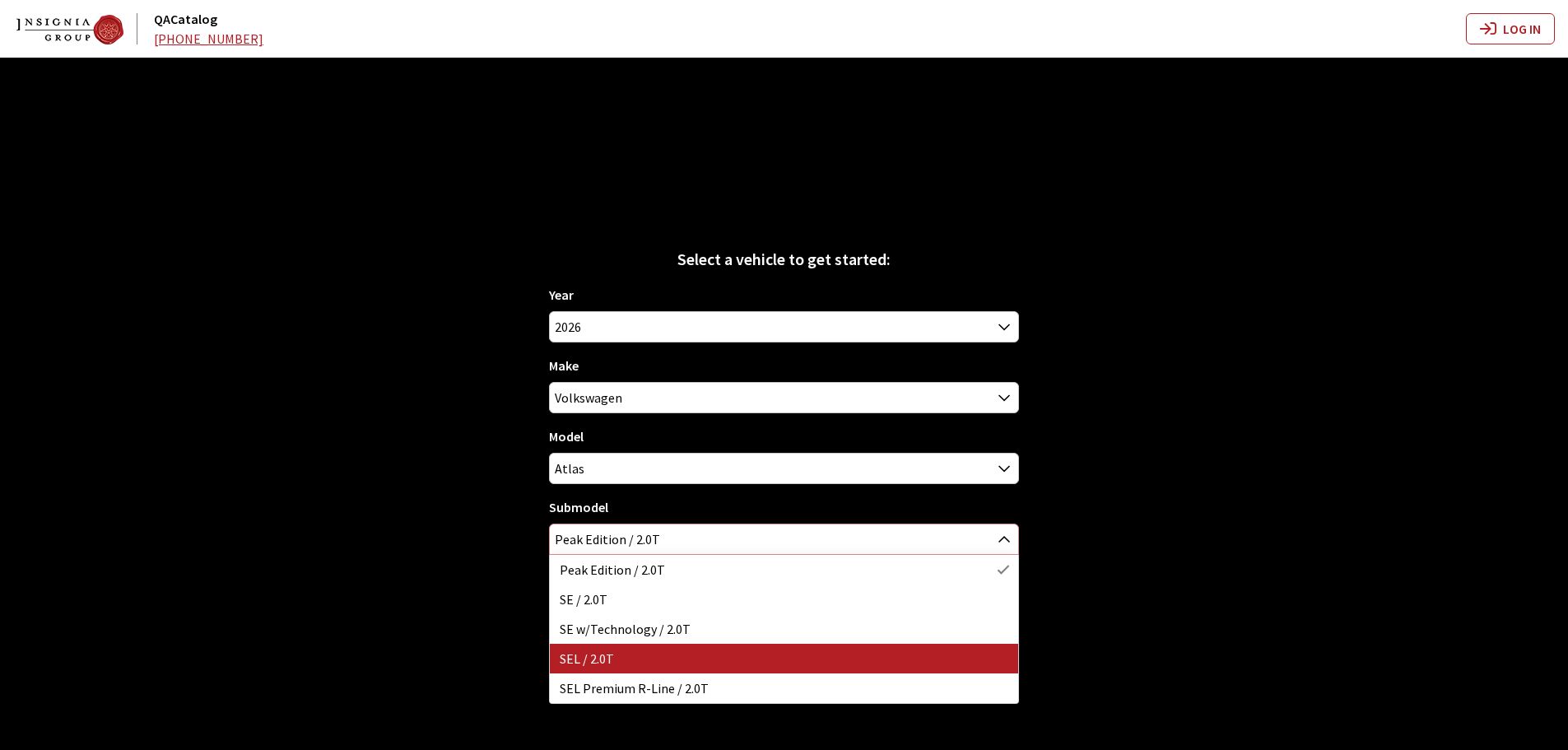
select select "3046"
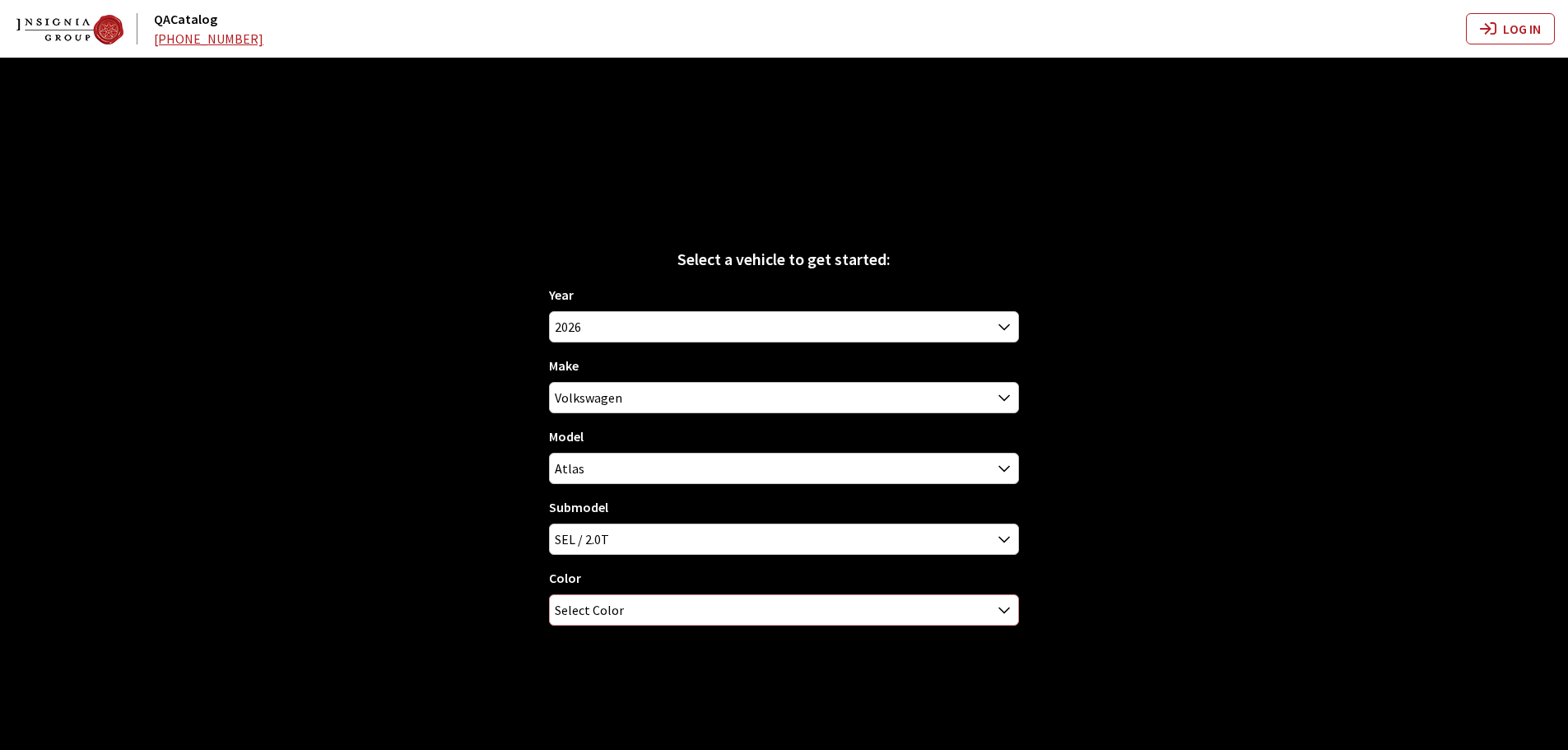
click at [659, 609] on span "Select Color" at bounding box center [784, 610] width 468 height 30
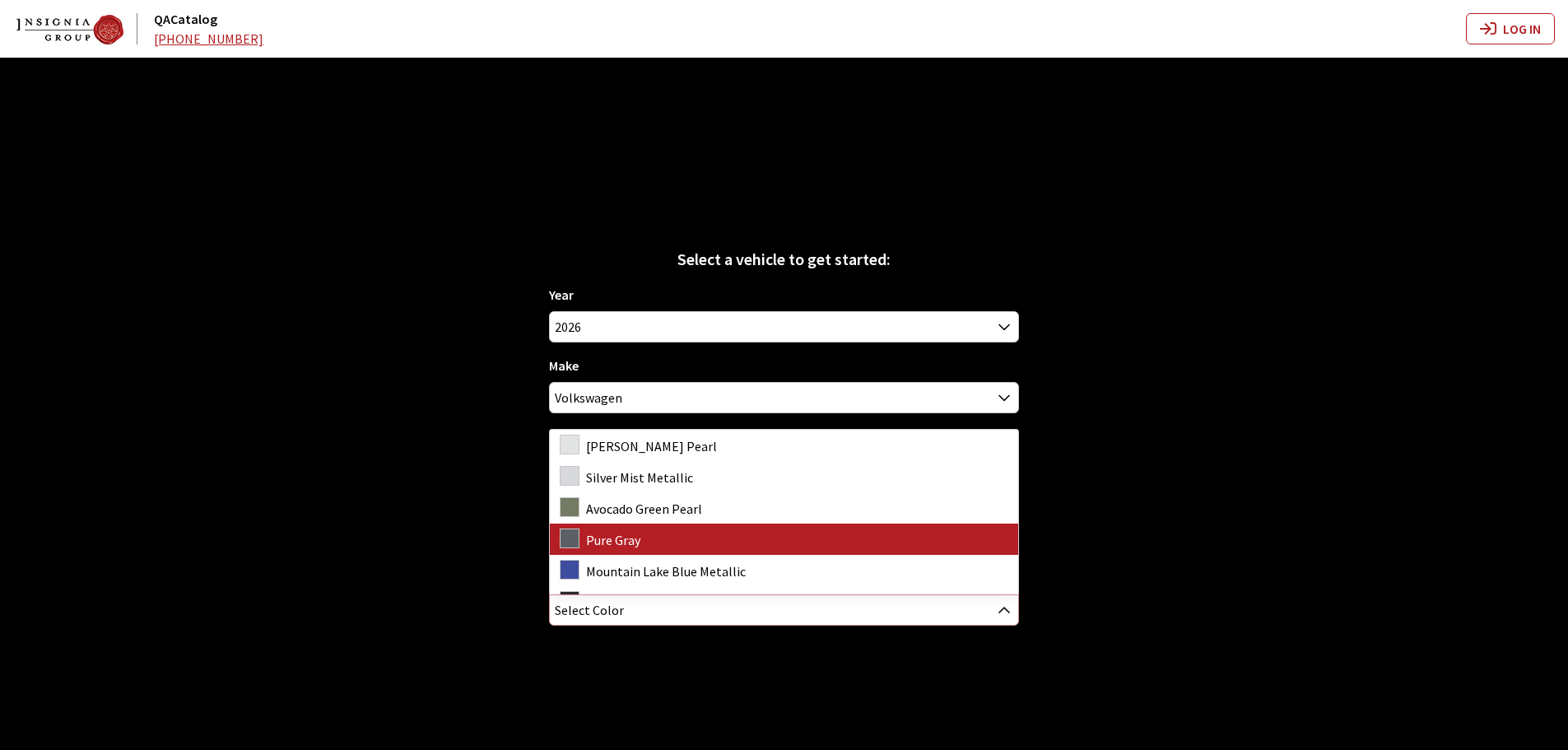
scroll to position [23, 0]
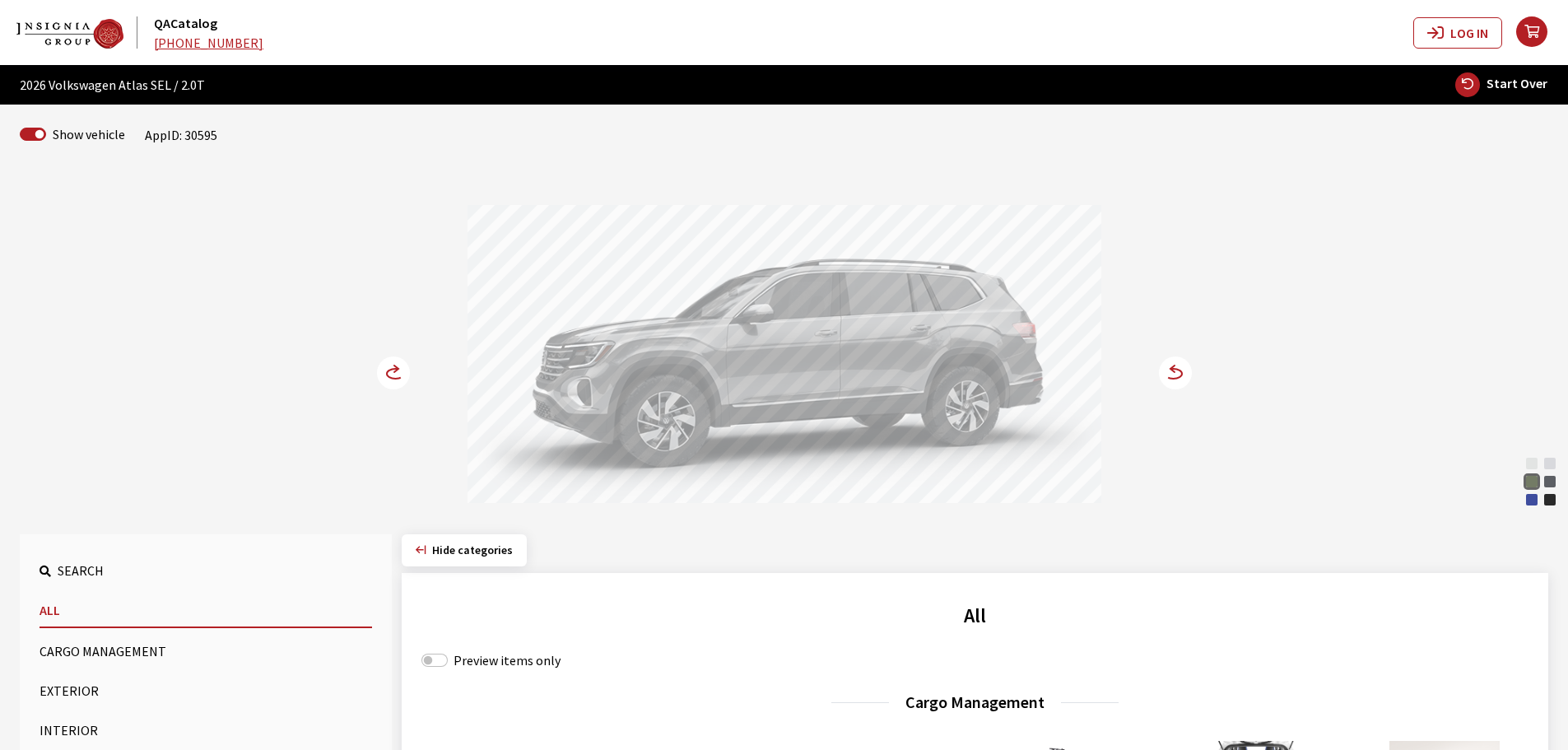
click at [1189, 373] on circle at bounding box center [1175, 373] width 33 height 33
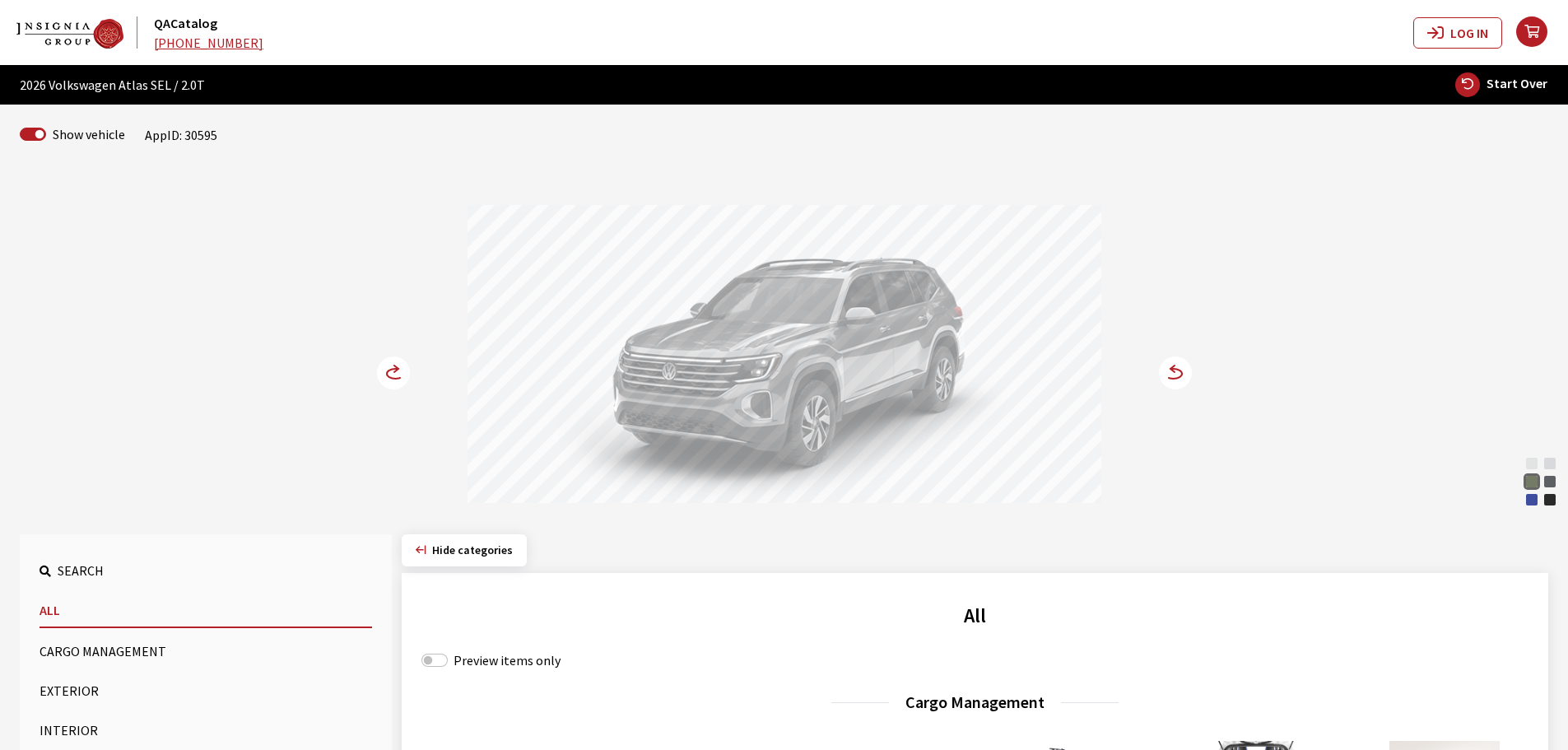
click at [1532, 496] on div "Mountain Lake Blue Metallic" at bounding box center [1531, 500] width 17 height 17
click at [1527, 481] on div "Avocado Green Pearl" at bounding box center [1531, 481] width 17 height 17
click at [1185, 363] on circle at bounding box center [1175, 373] width 33 height 33
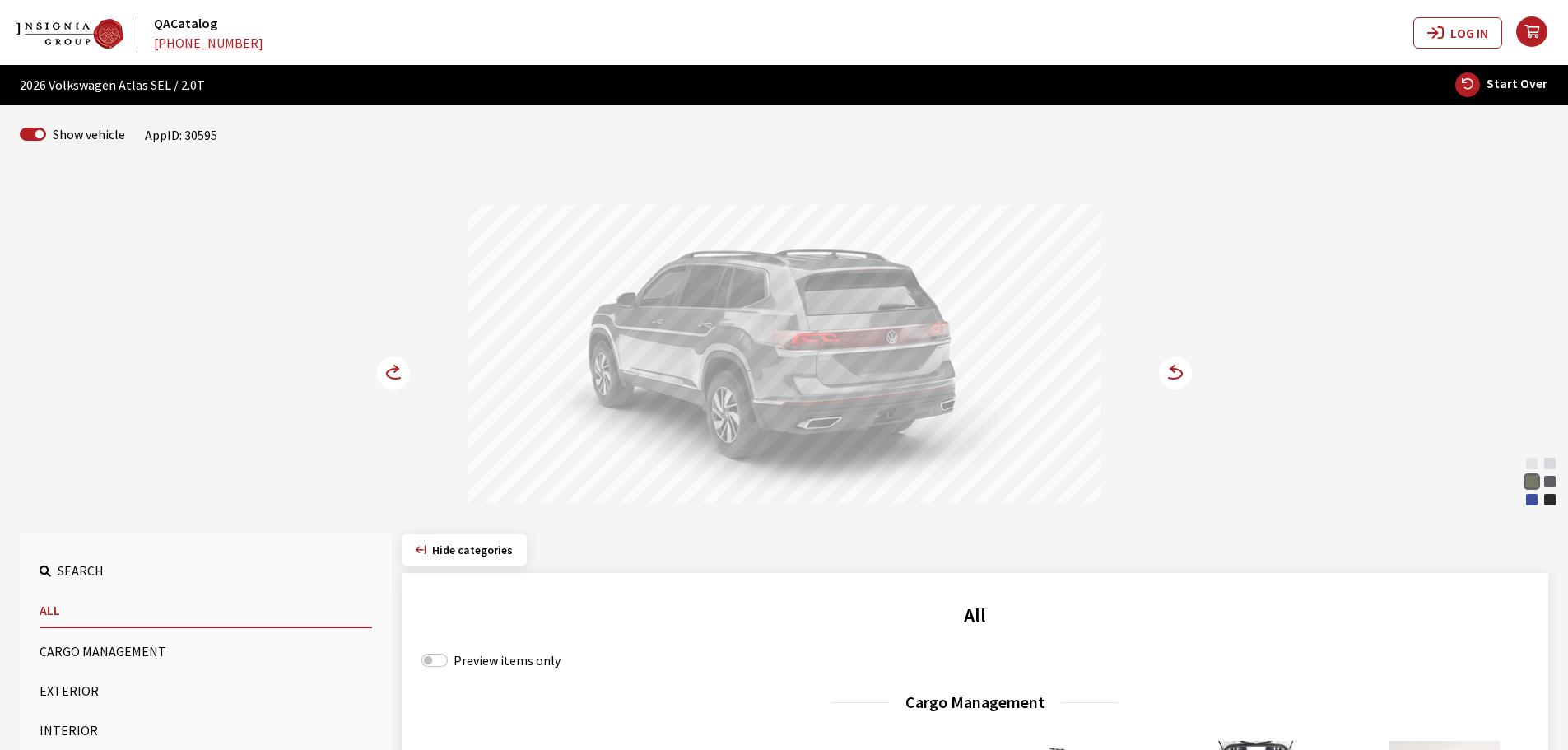
click at [1532, 461] on div "Opal White Pearl" at bounding box center [1531, 463] width 17 height 17
click at [1531, 481] on div "Avocado Green Pearl" at bounding box center [1531, 481] width 17 height 17
click at [1178, 378] on icon at bounding box center [1173, 373] width 17 height 10
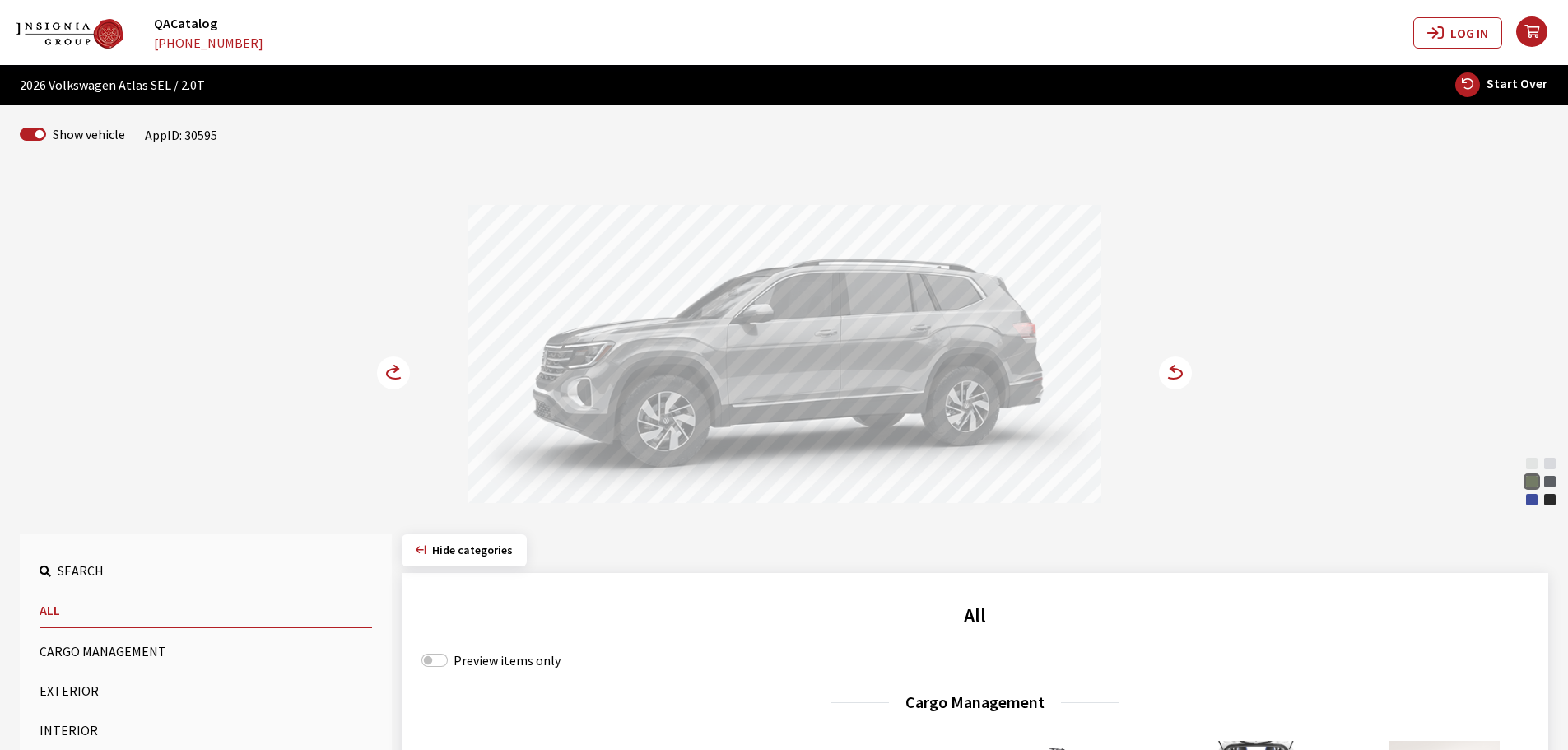
click at [1181, 371] on circle at bounding box center [1175, 373] width 33 height 33
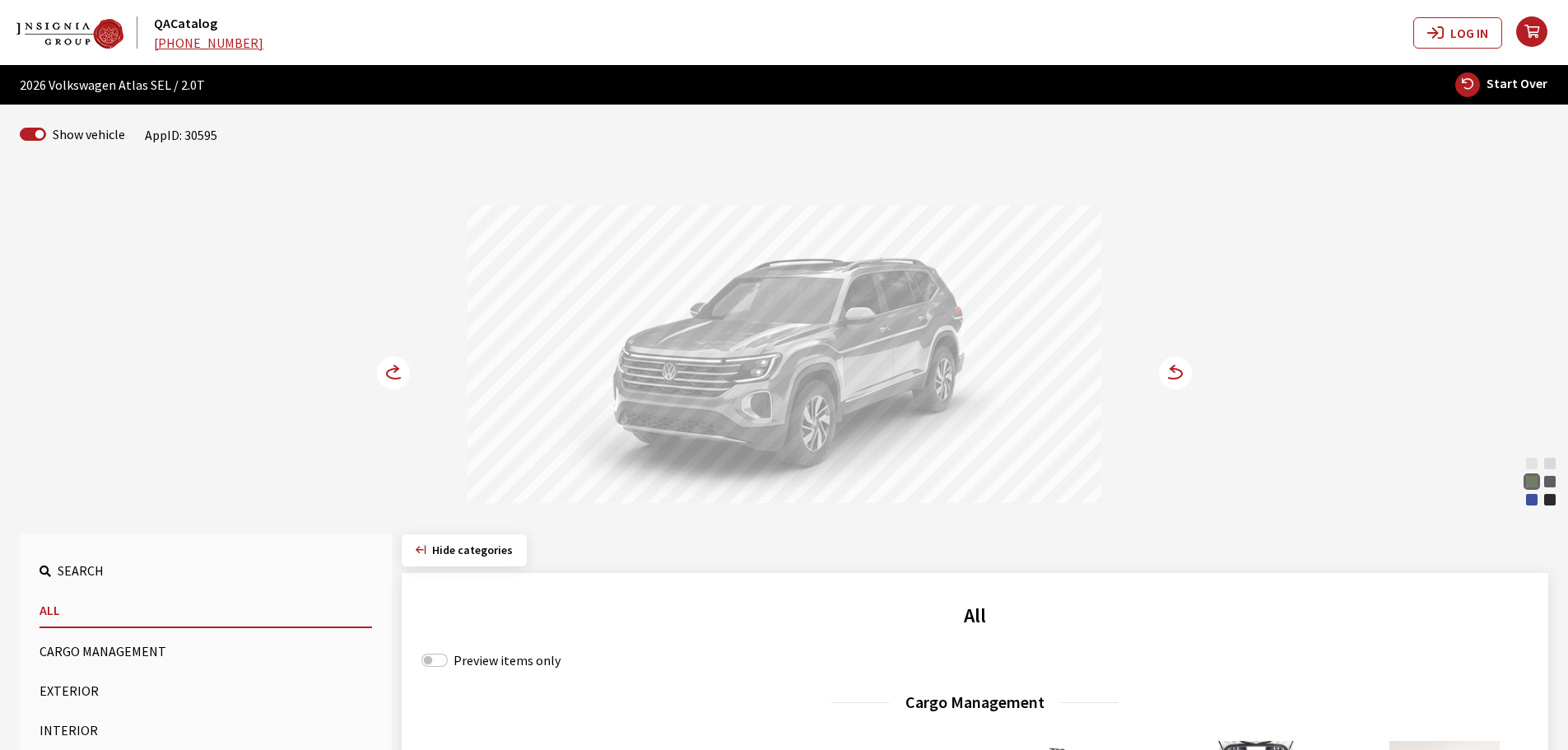
click at [1181, 371] on circle at bounding box center [1175, 373] width 33 height 33
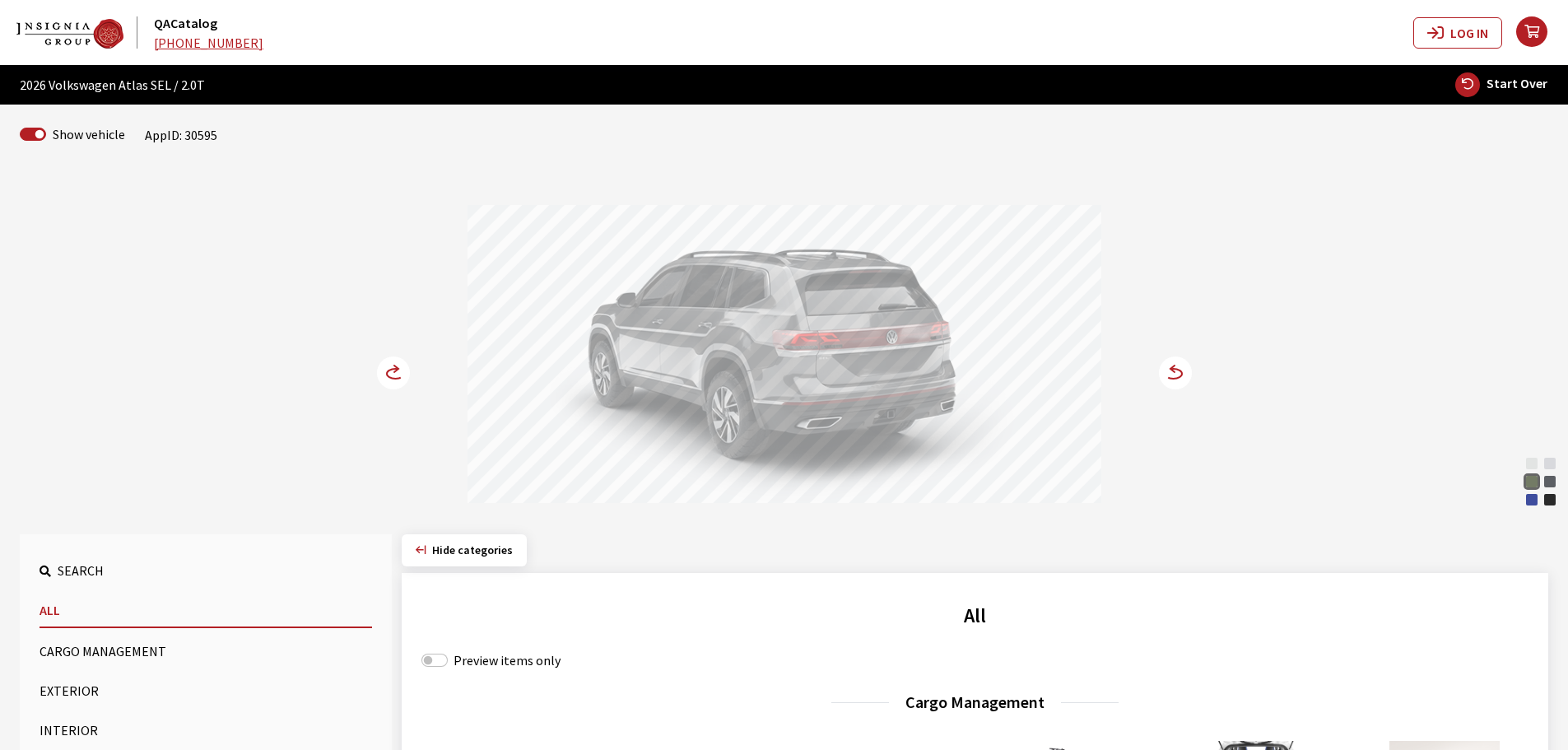
click at [1181, 371] on circle at bounding box center [1175, 373] width 33 height 33
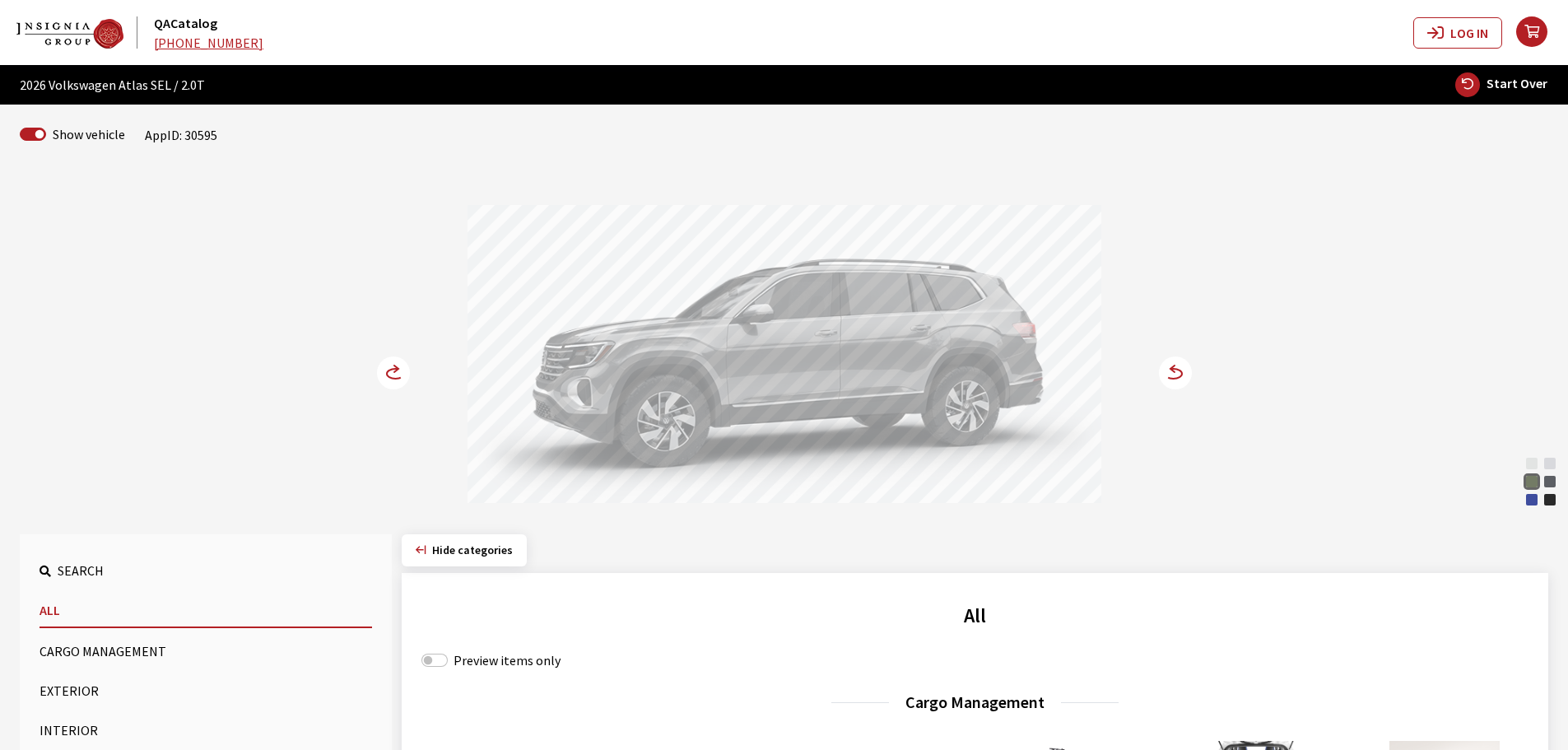
click at [1181, 371] on circle at bounding box center [1175, 373] width 33 height 33
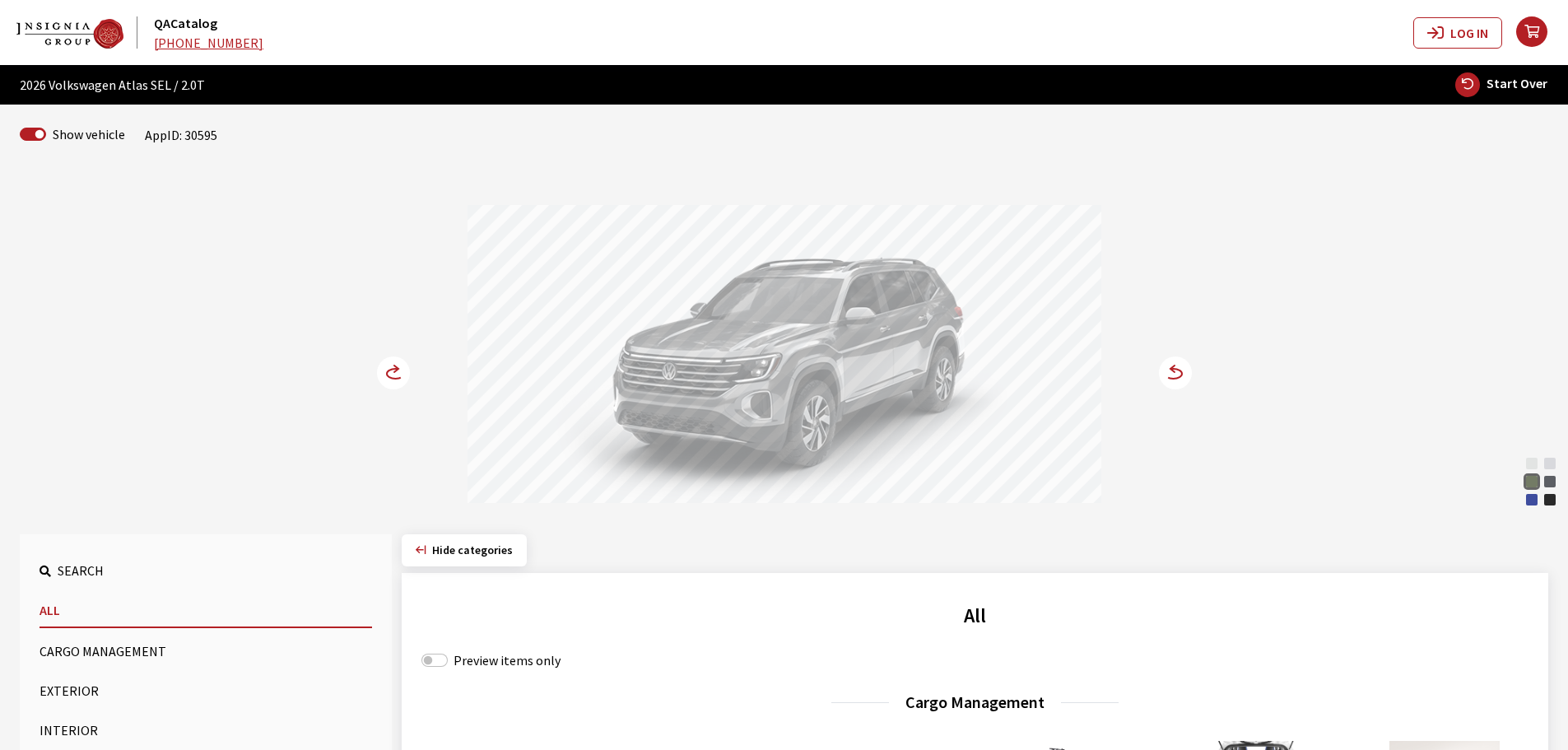
click at [1509, 85] on span "Start Over" at bounding box center [1517, 83] width 61 height 17
select select
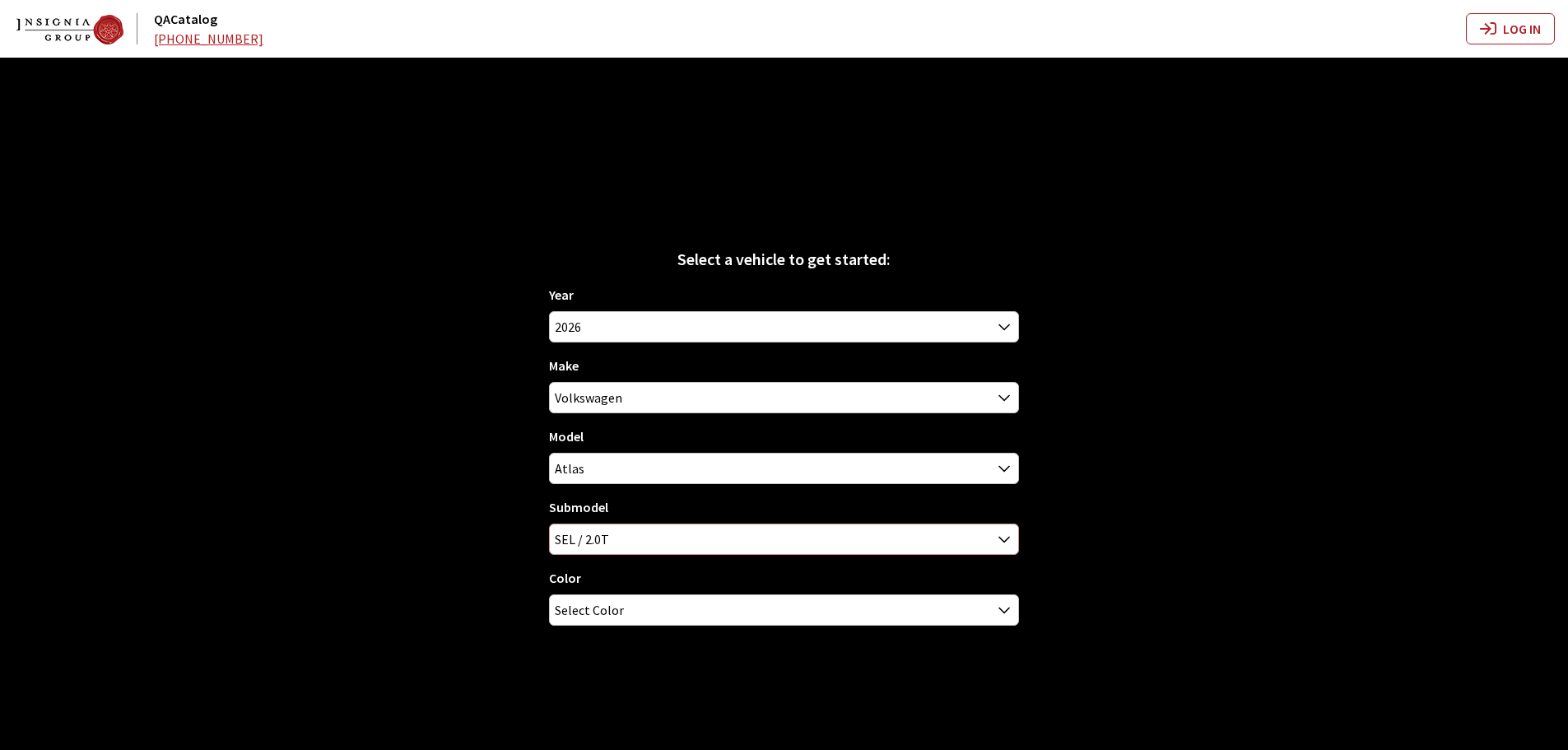
click at [611, 548] on span "SEL / 2.0T" at bounding box center [784, 539] width 468 height 30
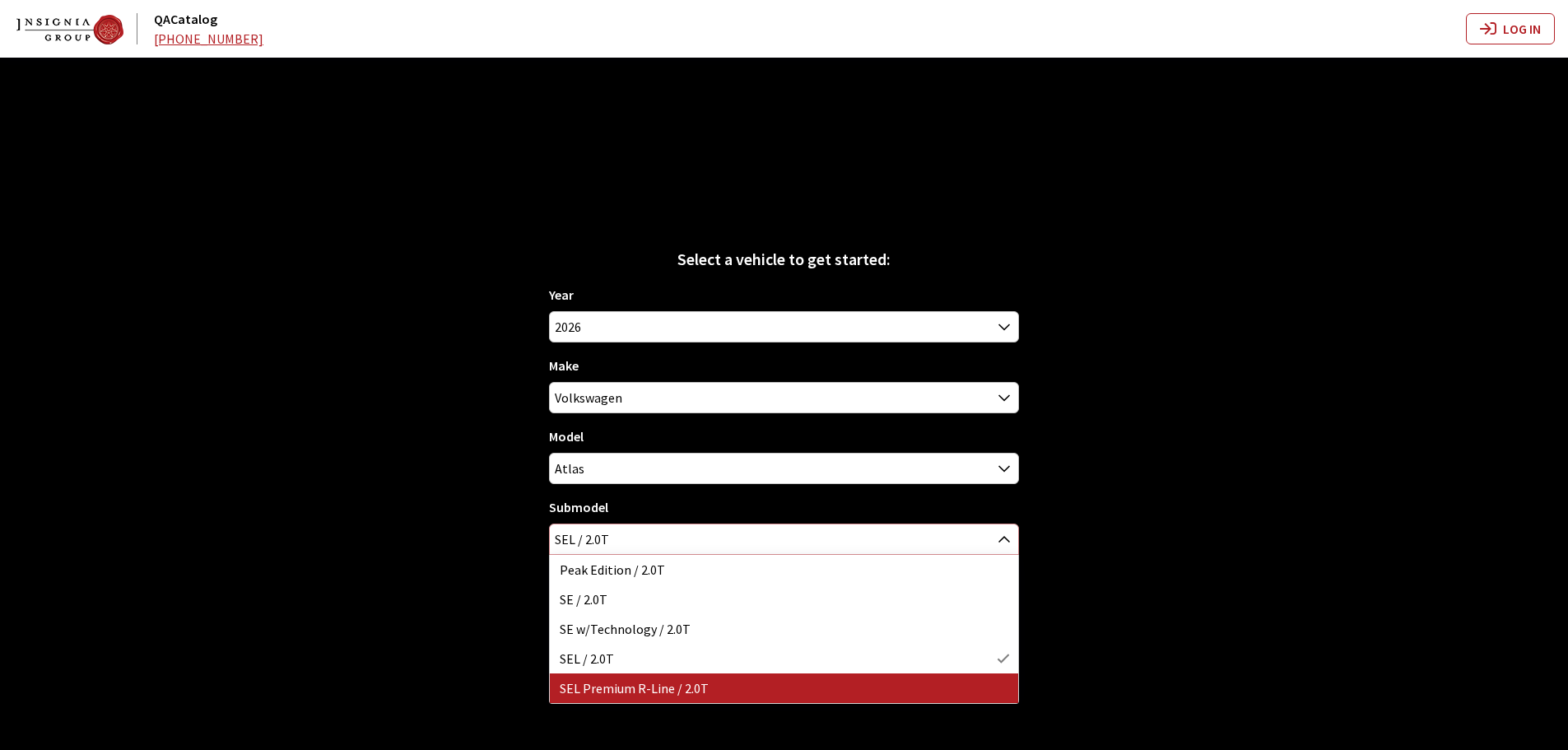
select select "3048"
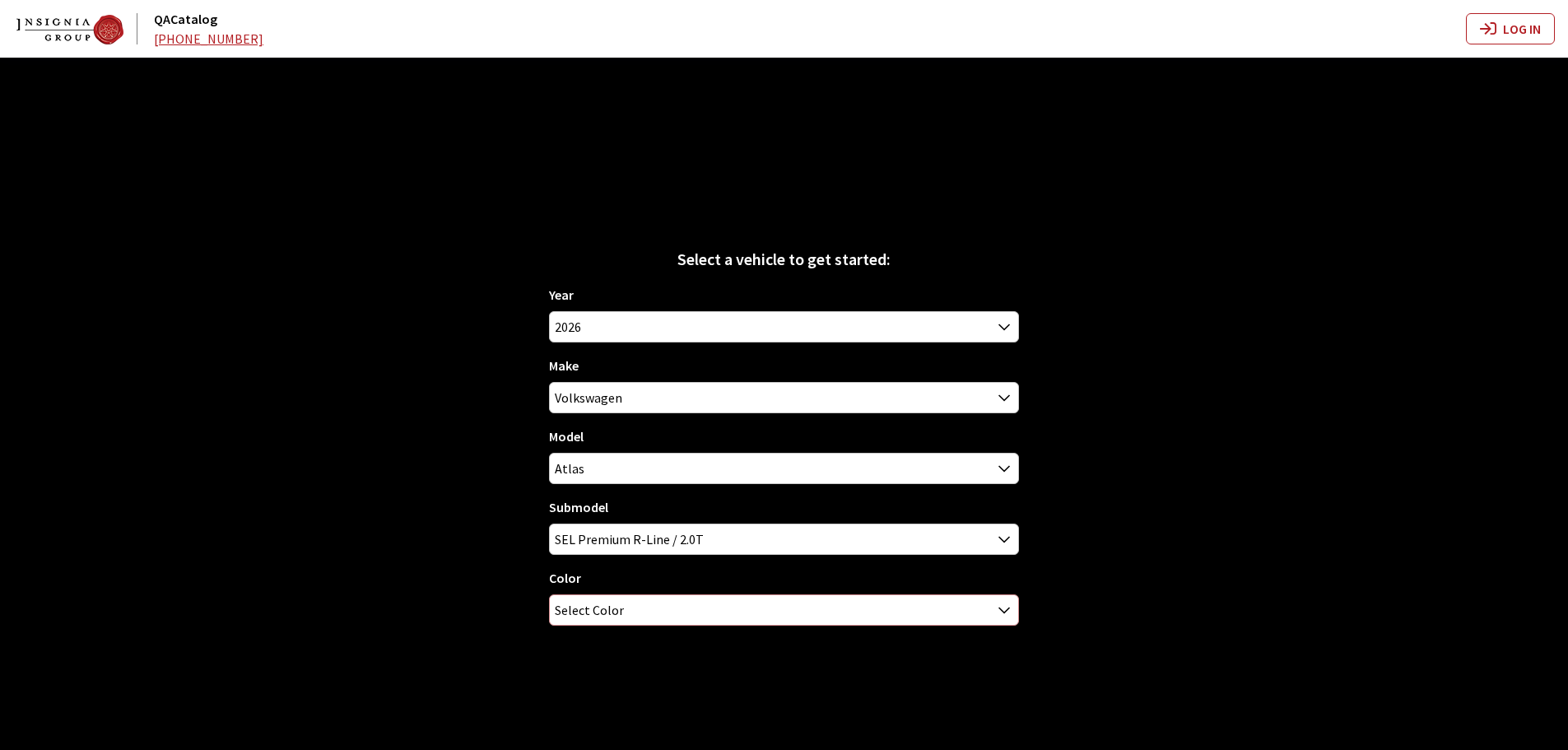
click at [606, 608] on span "Select Color" at bounding box center [588, 610] width 69 height 30
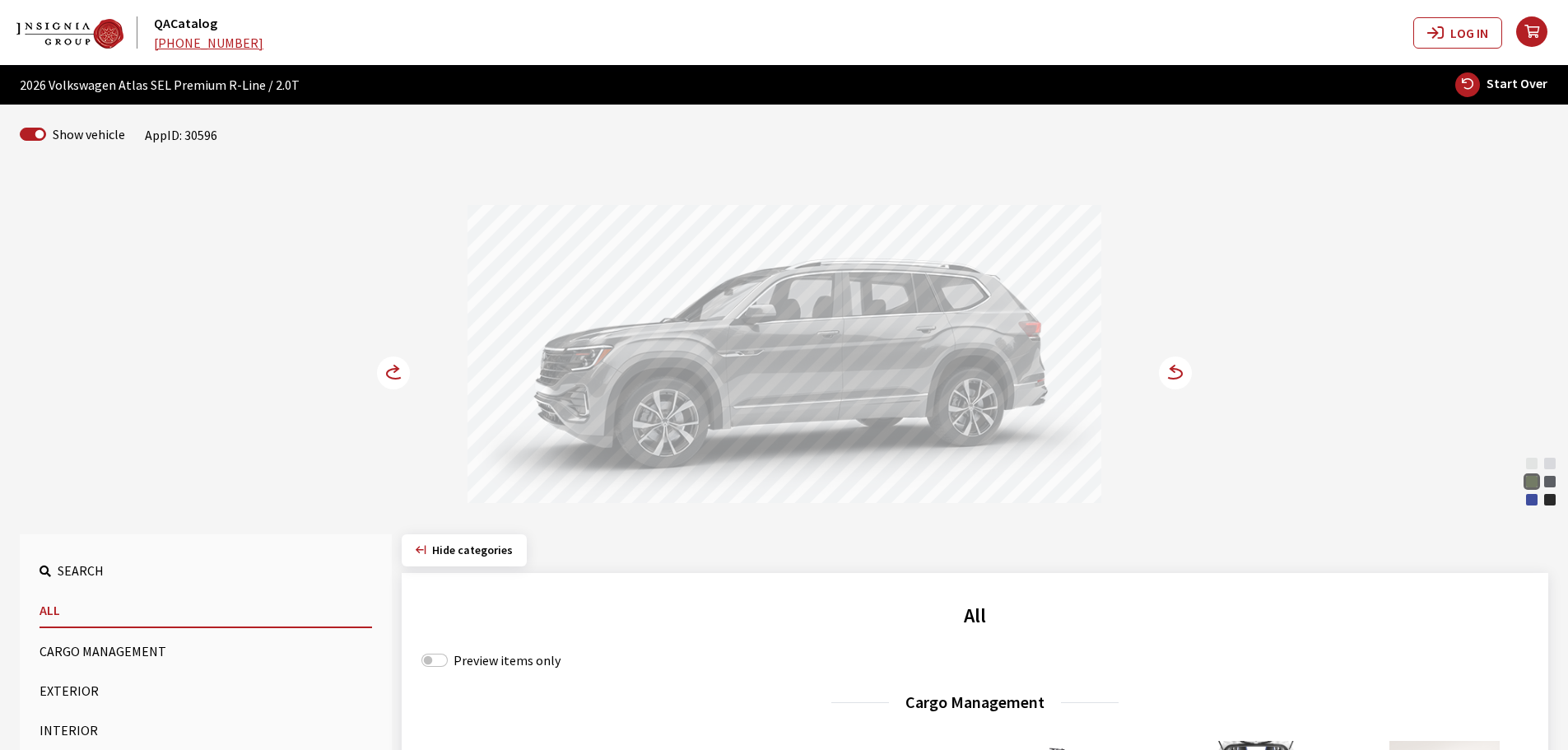
click at [1185, 378] on circle at bounding box center [1175, 373] width 33 height 33
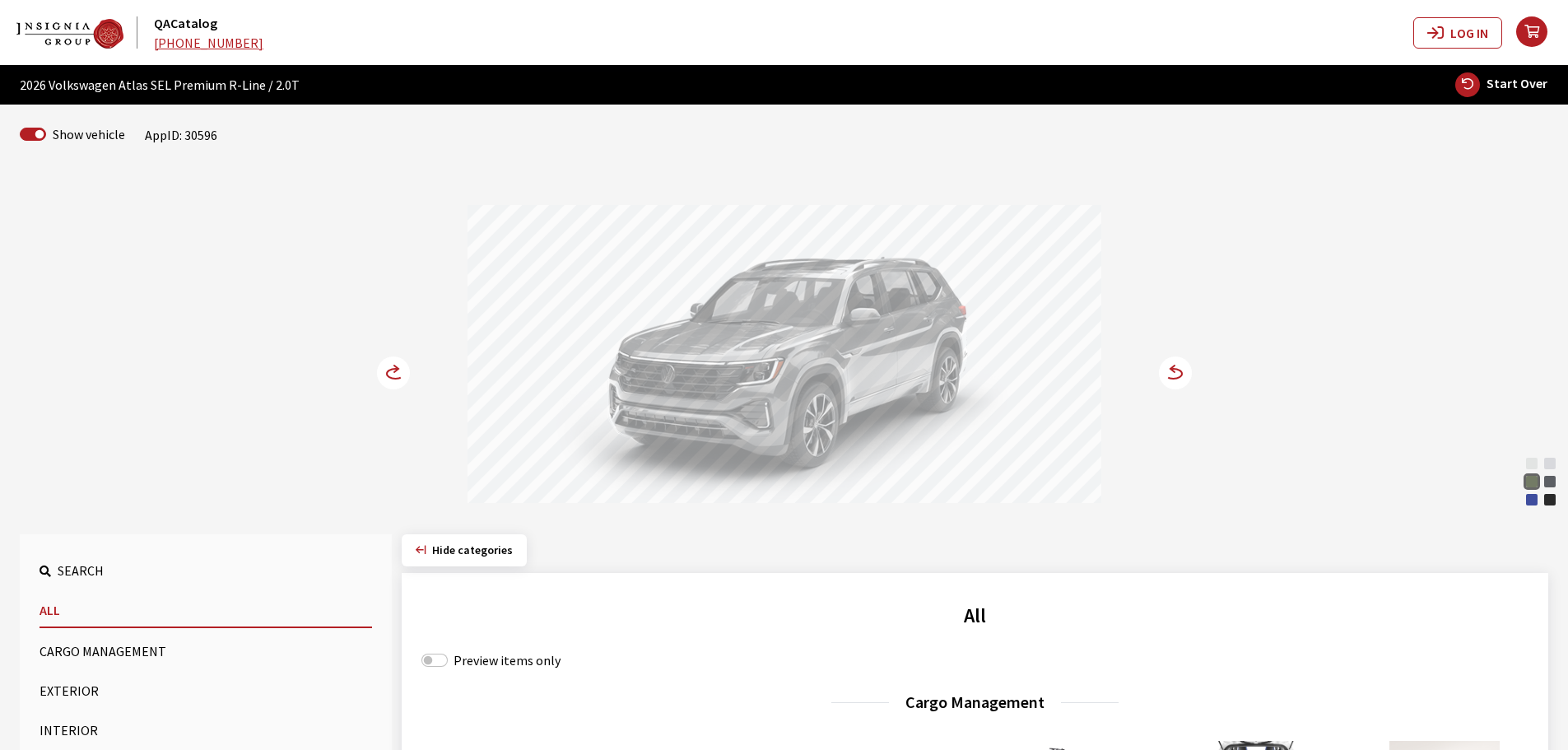
click at [390, 373] on circle at bounding box center [393, 373] width 33 height 33
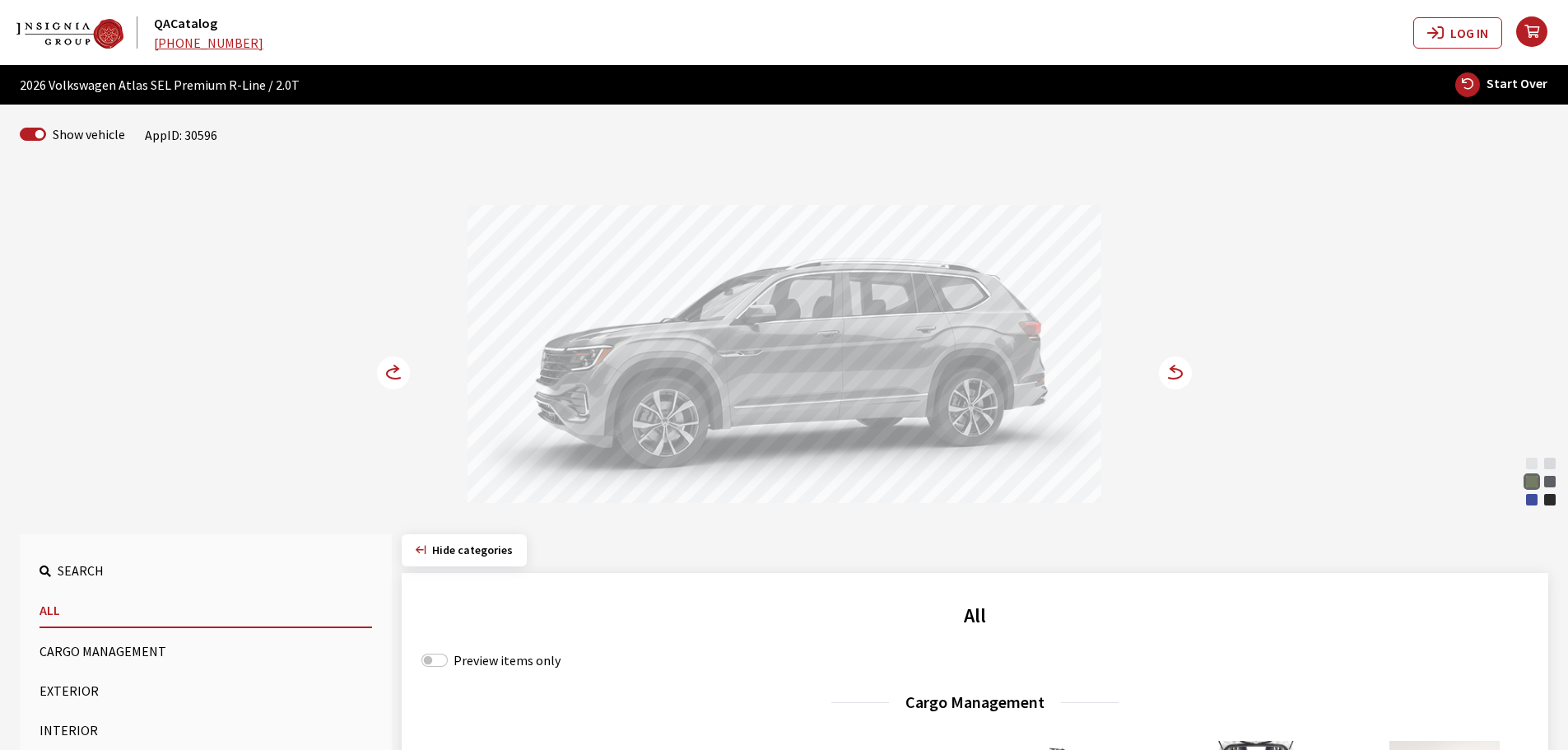
click at [390, 373] on circle at bounding box center [393, 373] width 33 height 33
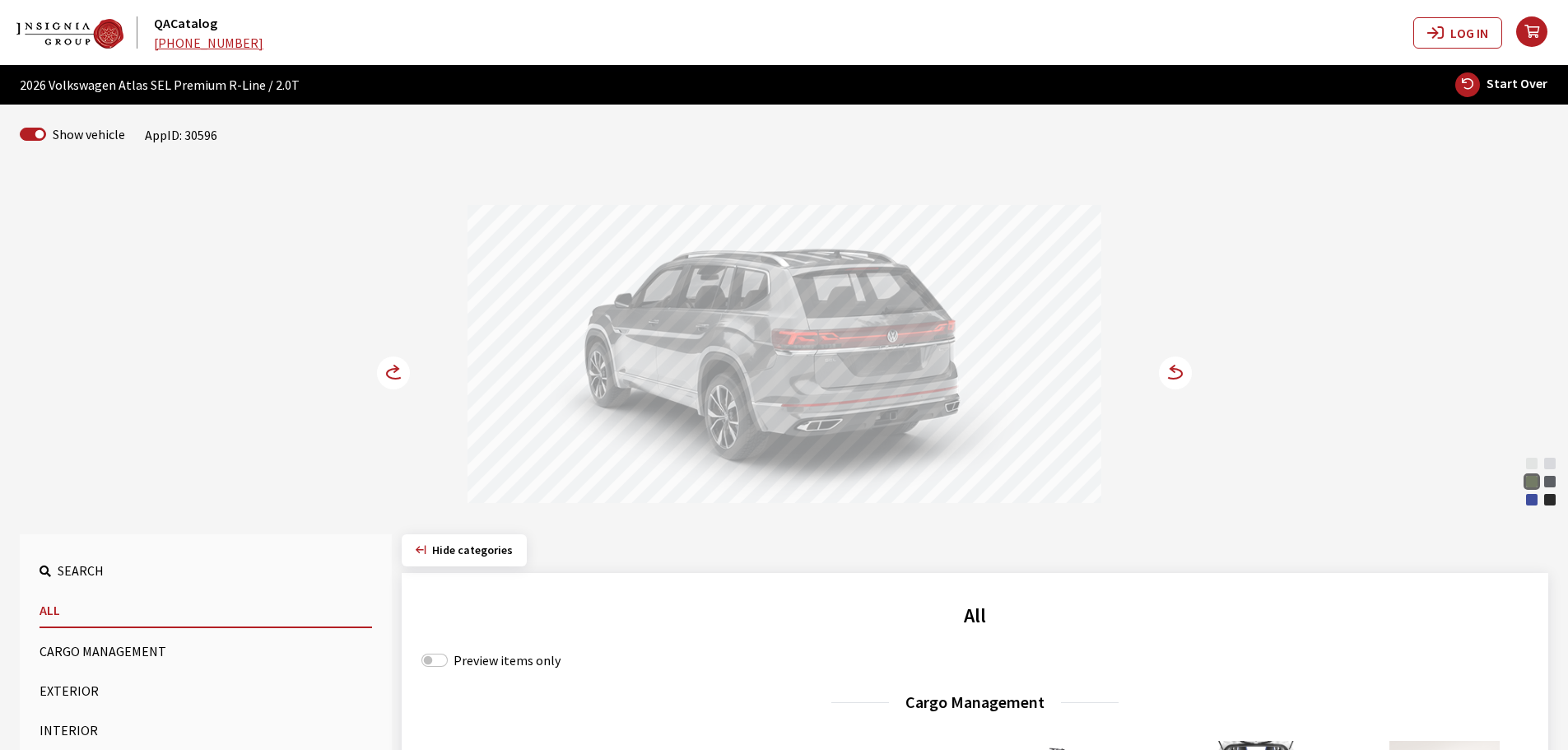
click at [390, 373] on circle at bounding box center [393, 373] width 33 height 33
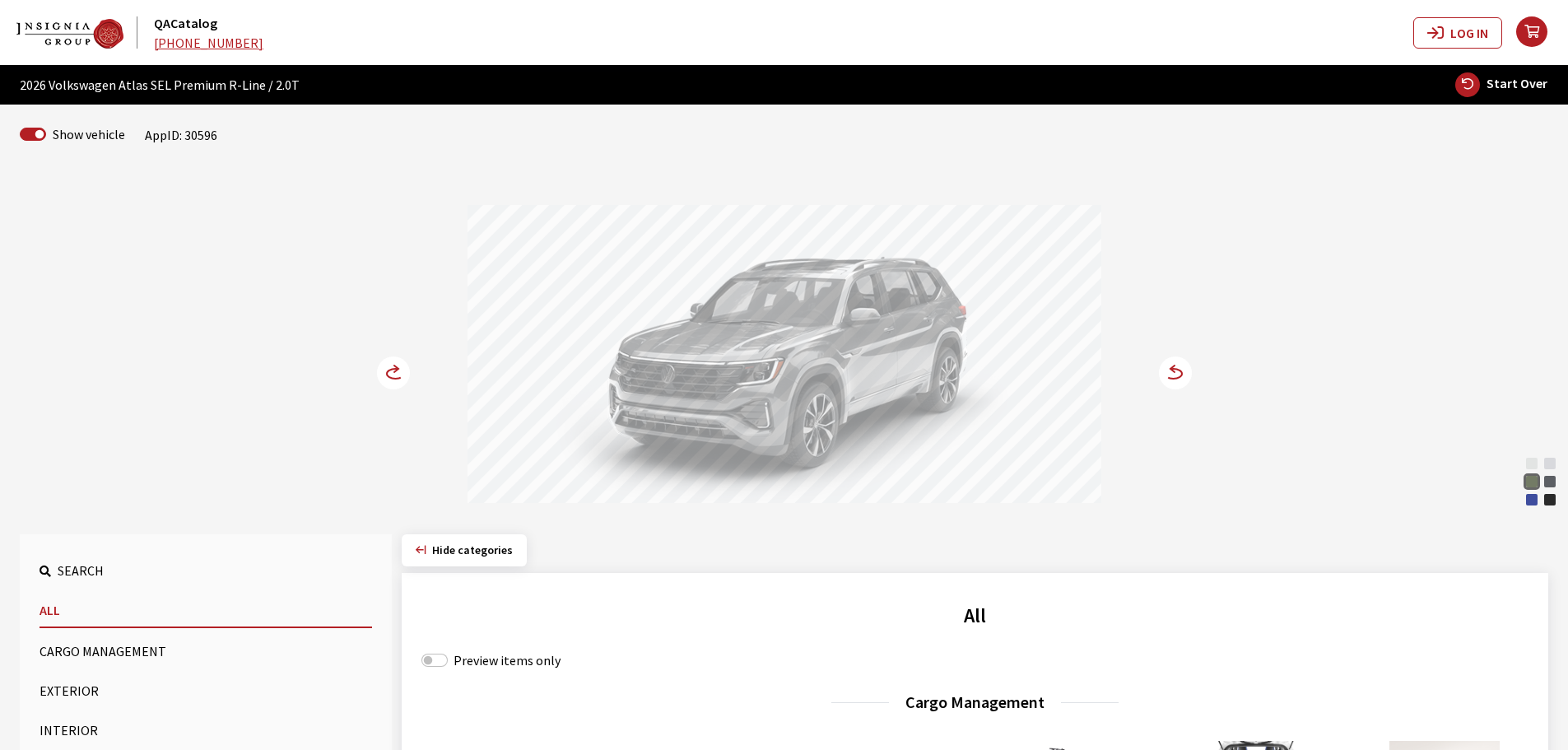
click at [390, 373] on circle at bounding box center [393, 373] width 33 height 33
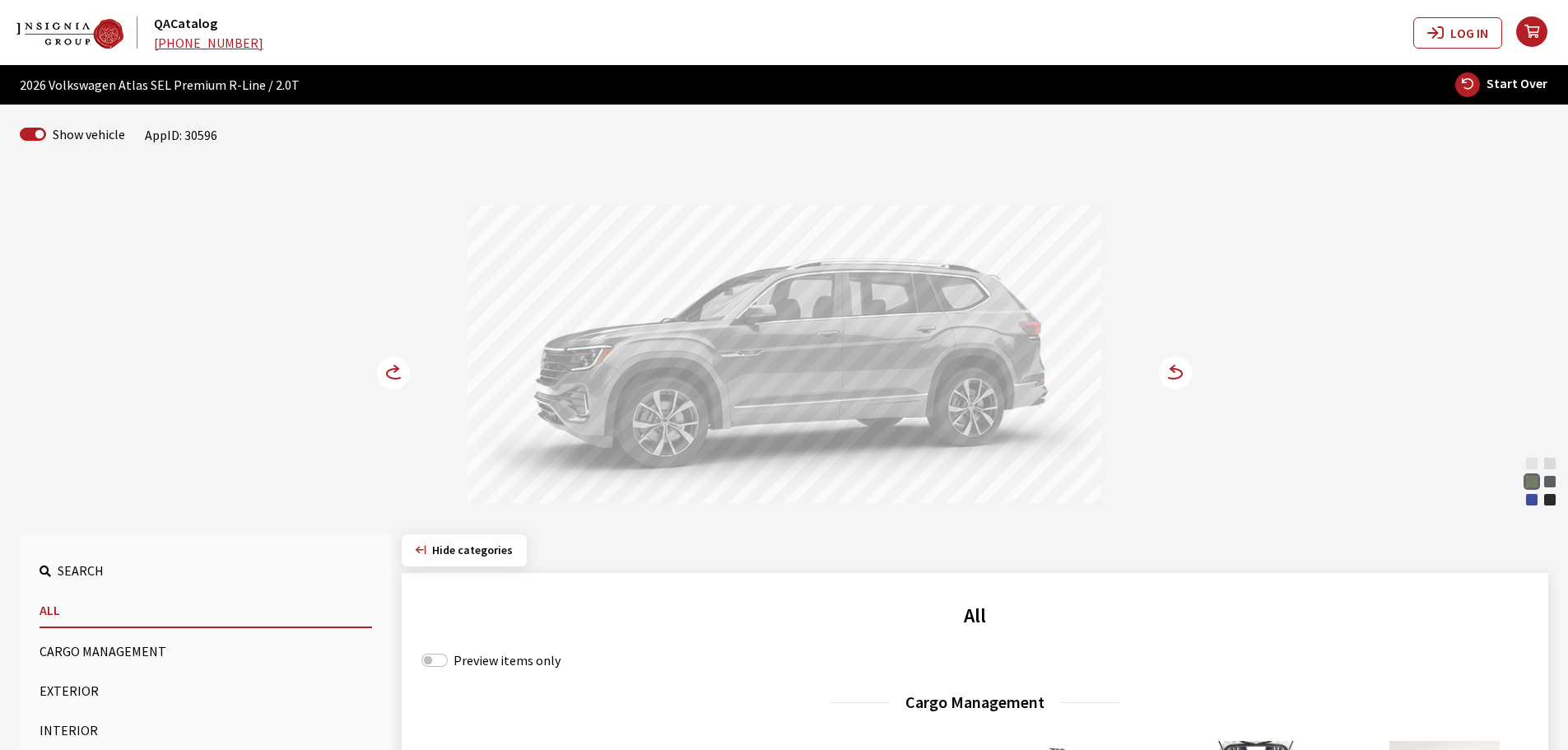
click at [390, 373] on circle at bounding box center [393, 373] width 33 height 33
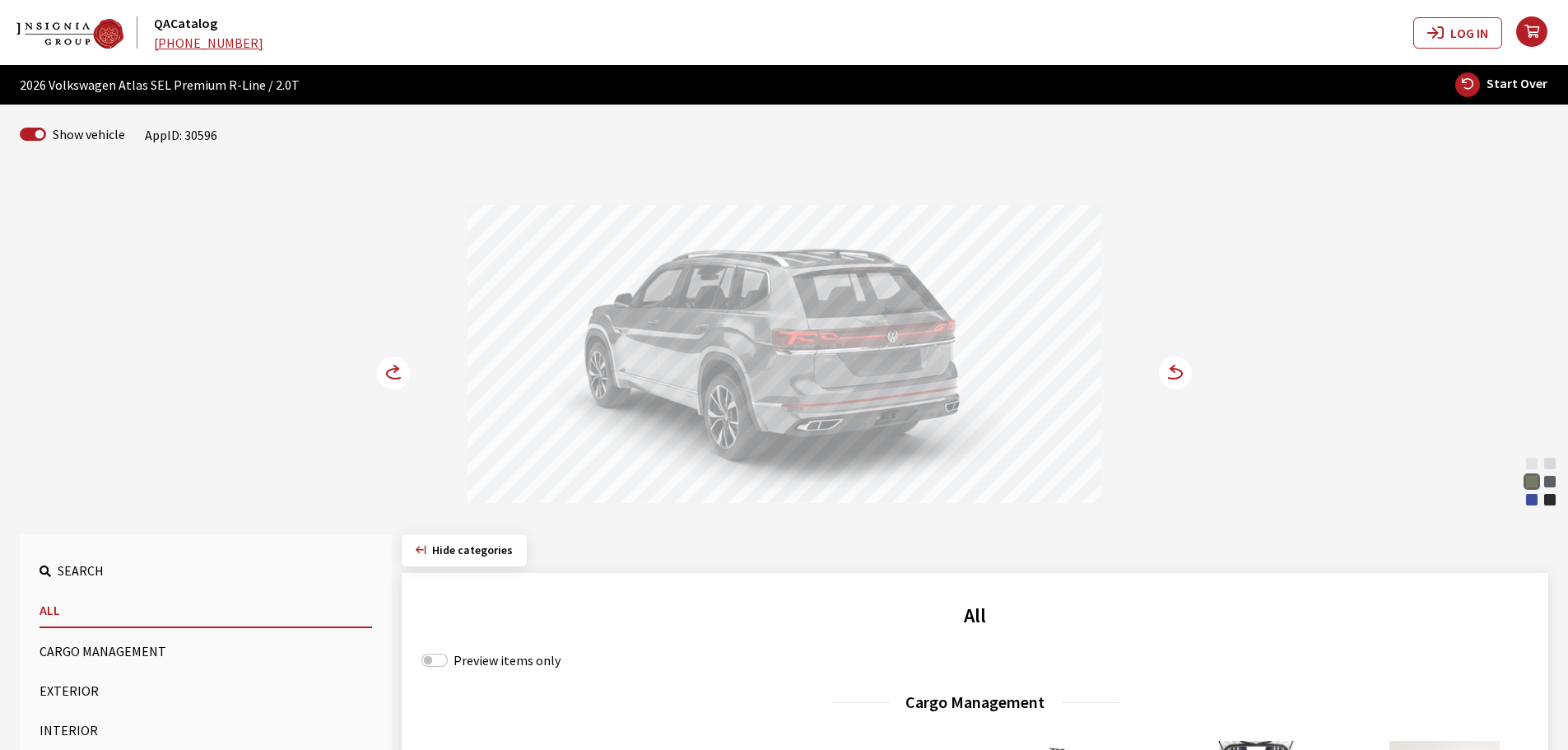
click at [1518, 81] on span "Start Over" at bounding box center [1517, 83] width 61 height 17
select select
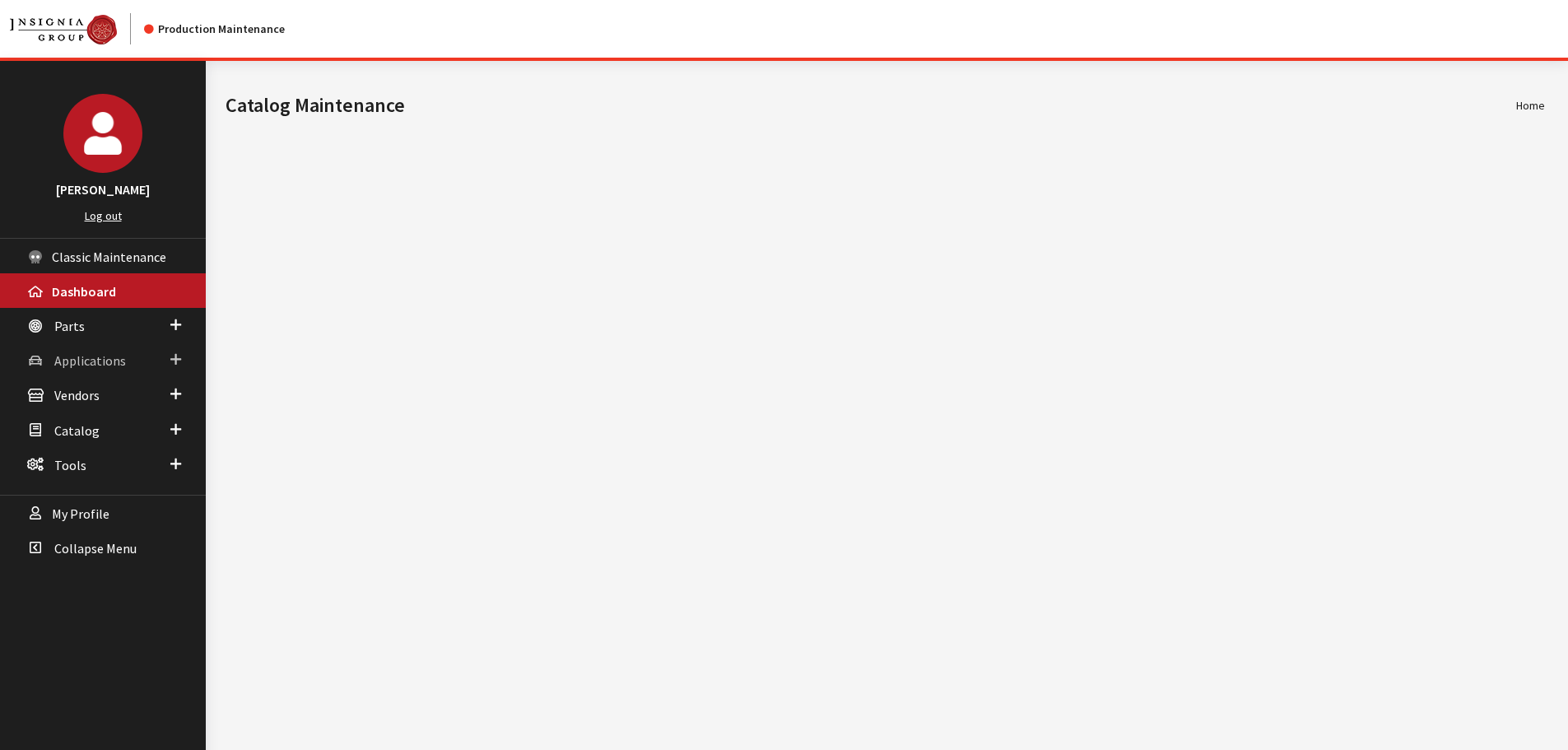
click at [87, 365] on span "Applications" at bounding box center [90, 360] width 71 height 17
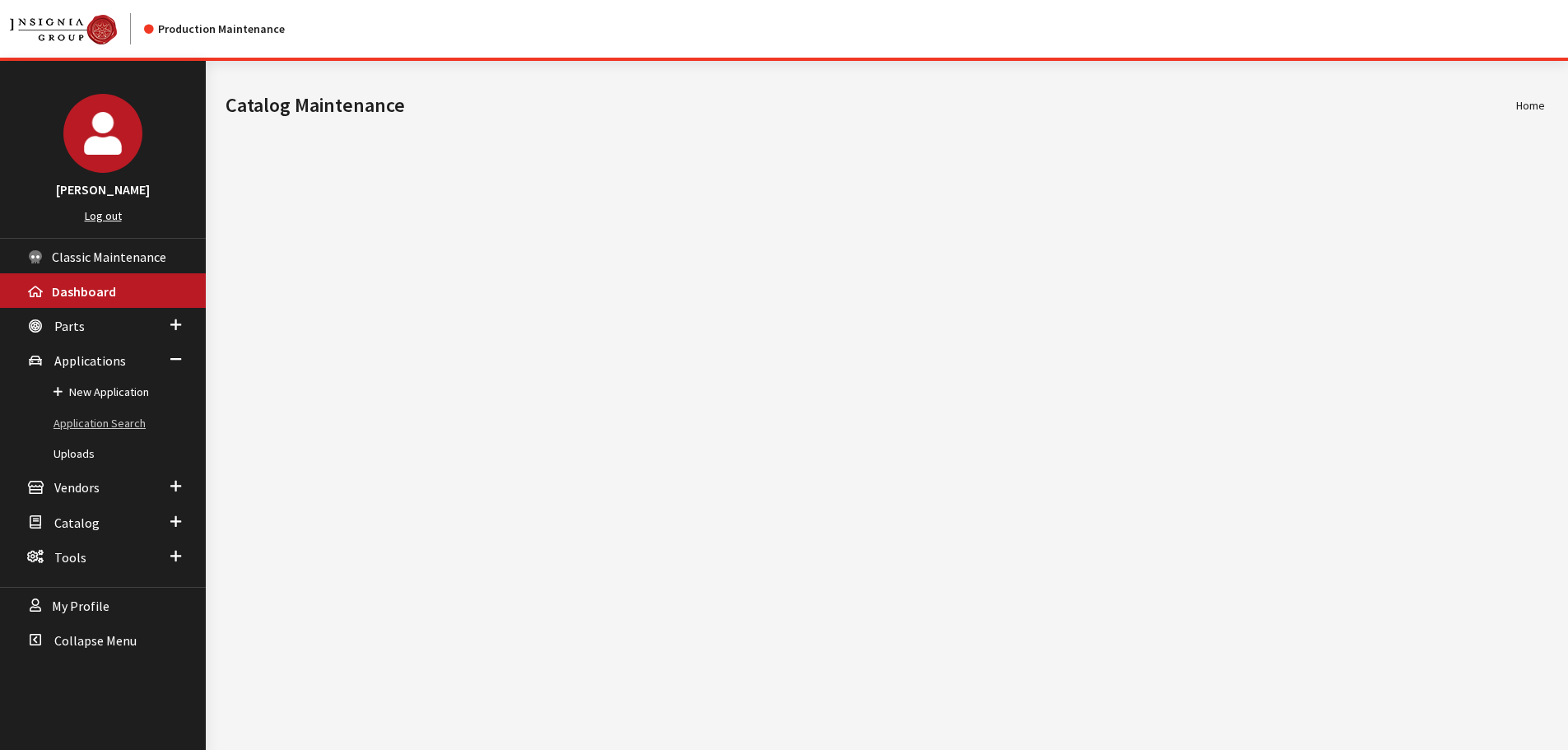
click at [78, 411] on link "Application Search" at bounding box center [103, 423] width 206 height 31
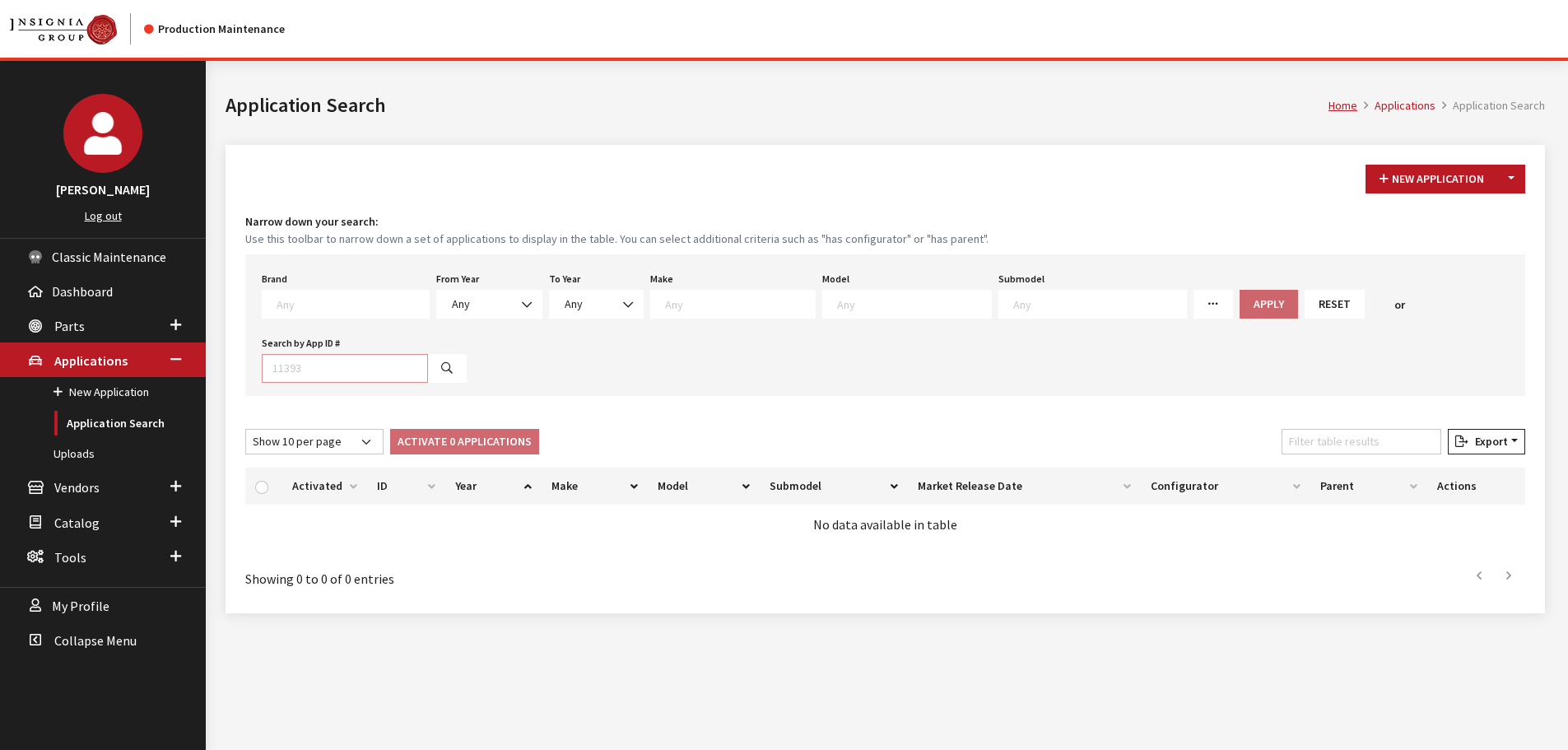
click at [356, 372] on input "Search by App ID #" at bounding box center [344, 368] width 166 height 29
paste input "30601"
type input "30601"
select select
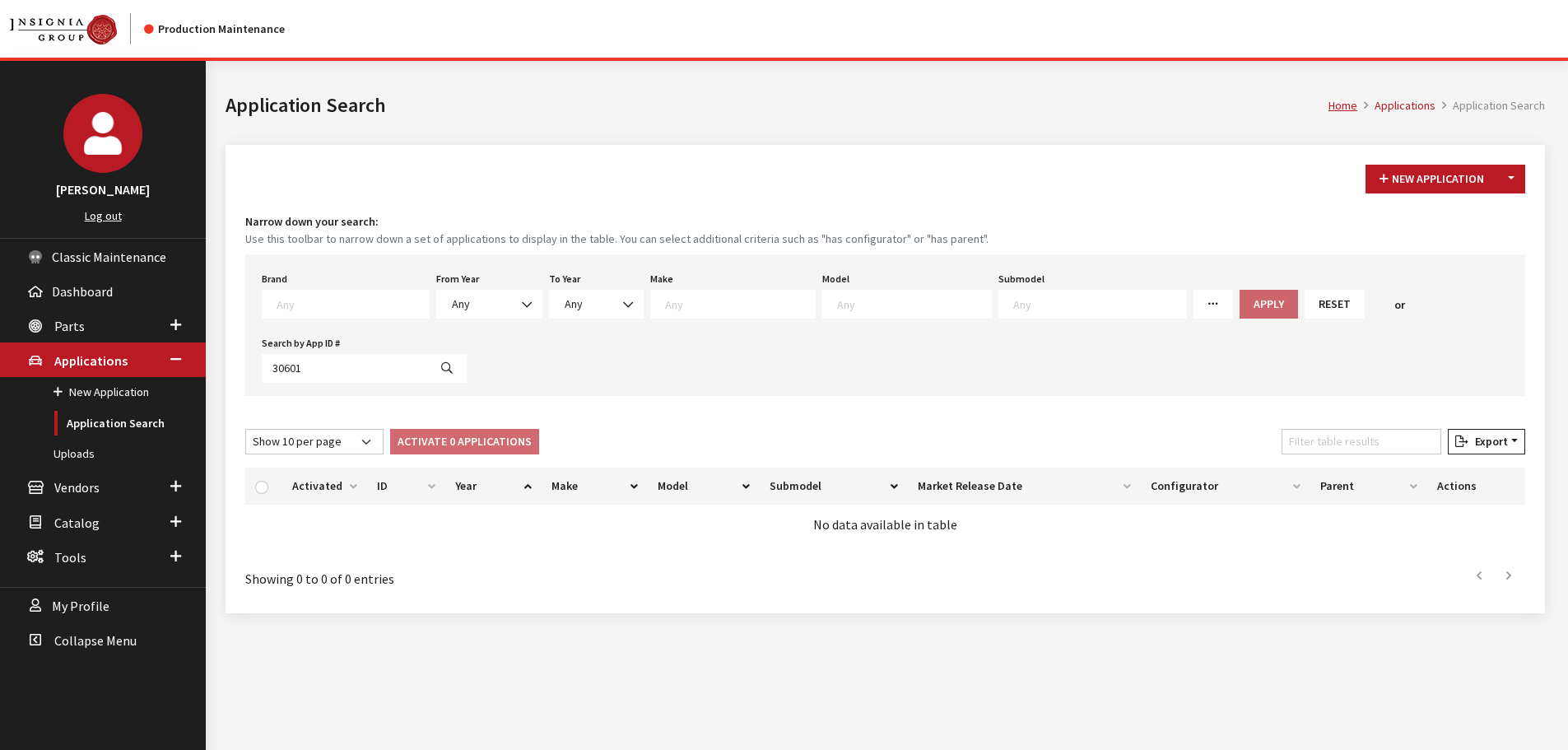
select select
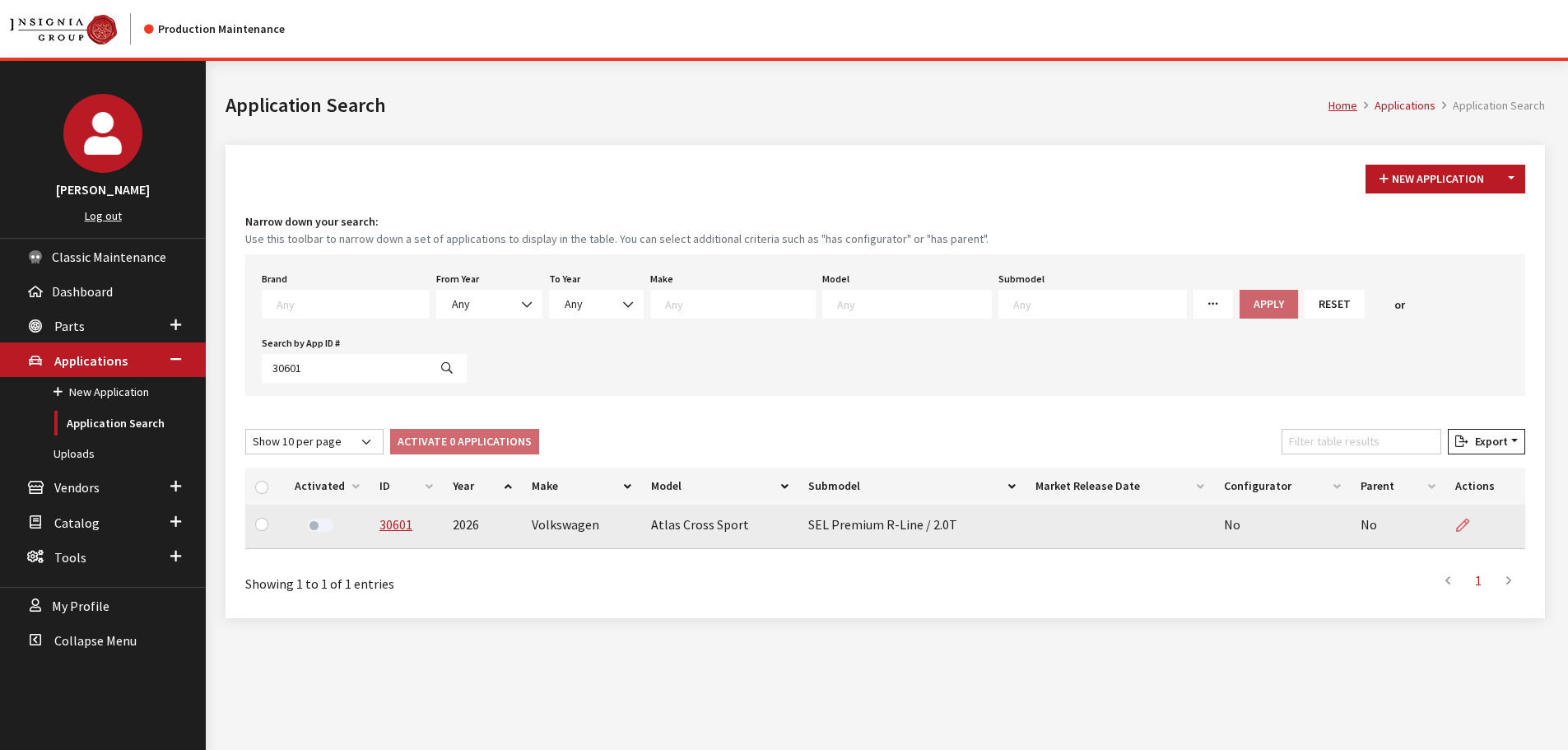
click at [1465, 520] on icon at bounding box center [1462, 526] width 13 height 13
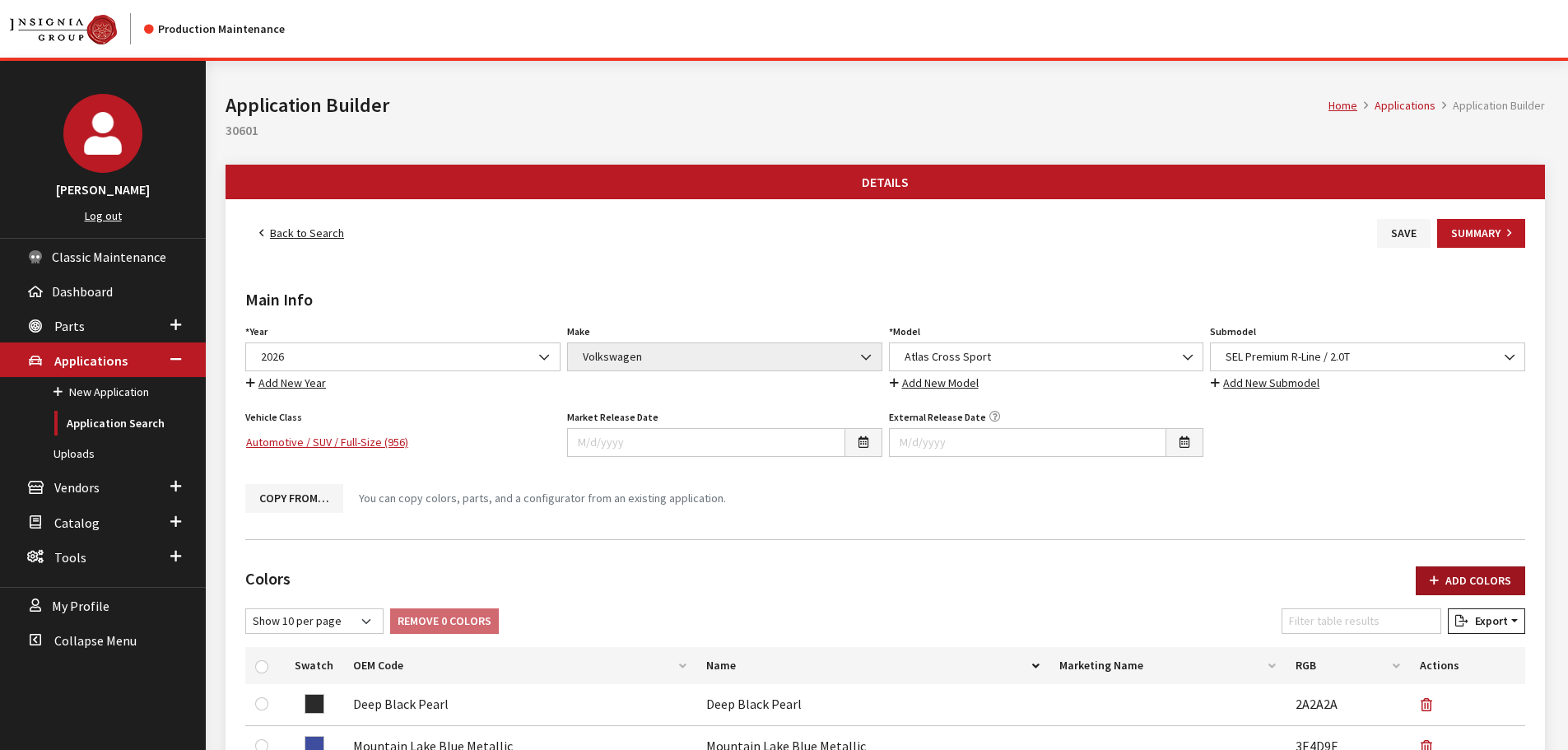
click at [1462, 569] on button "Add Colors" at bounding box center [1470, 581] width 110 height 29
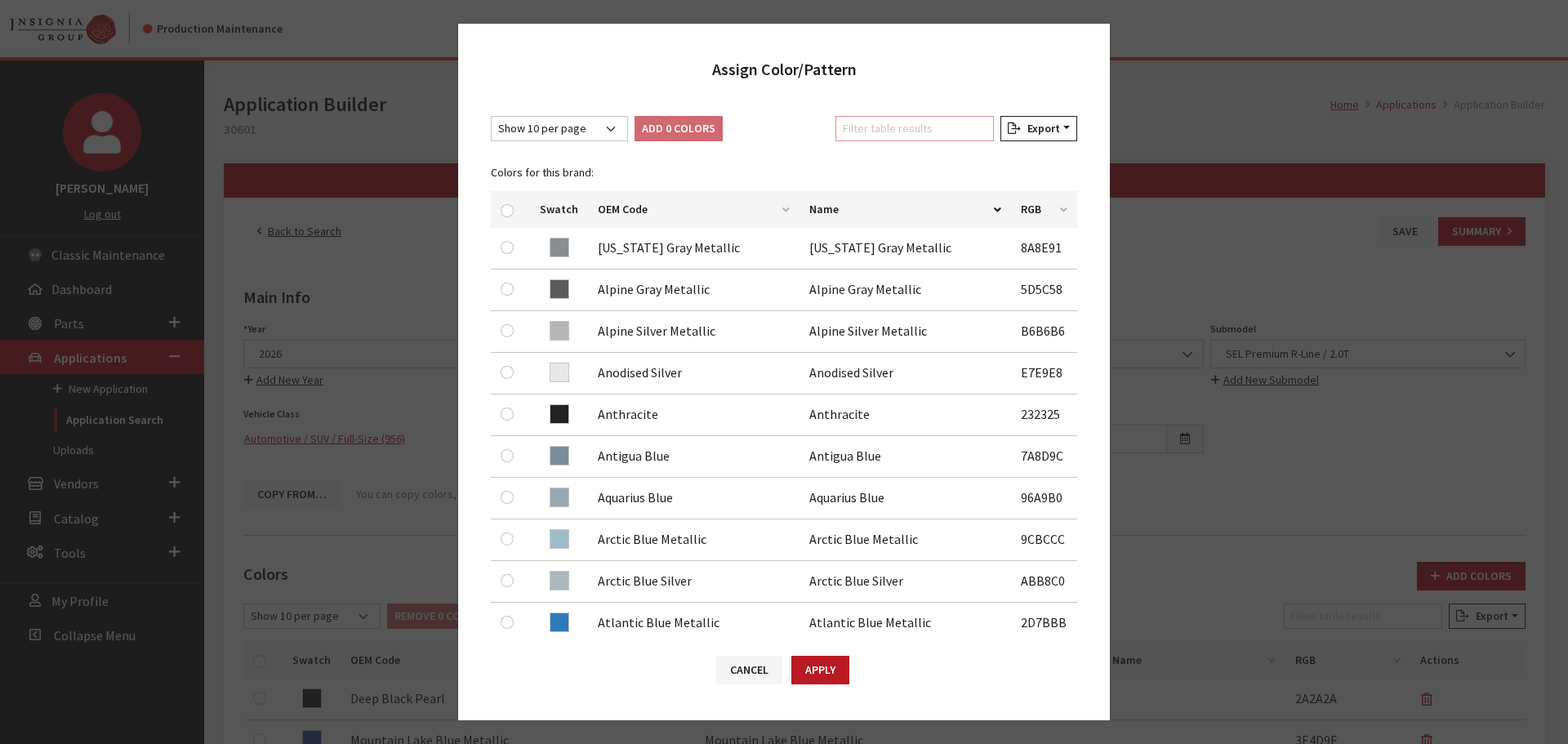
click at [912, 134] on input "Filter table results" at bounding box center [914, 128] width 158 height 25
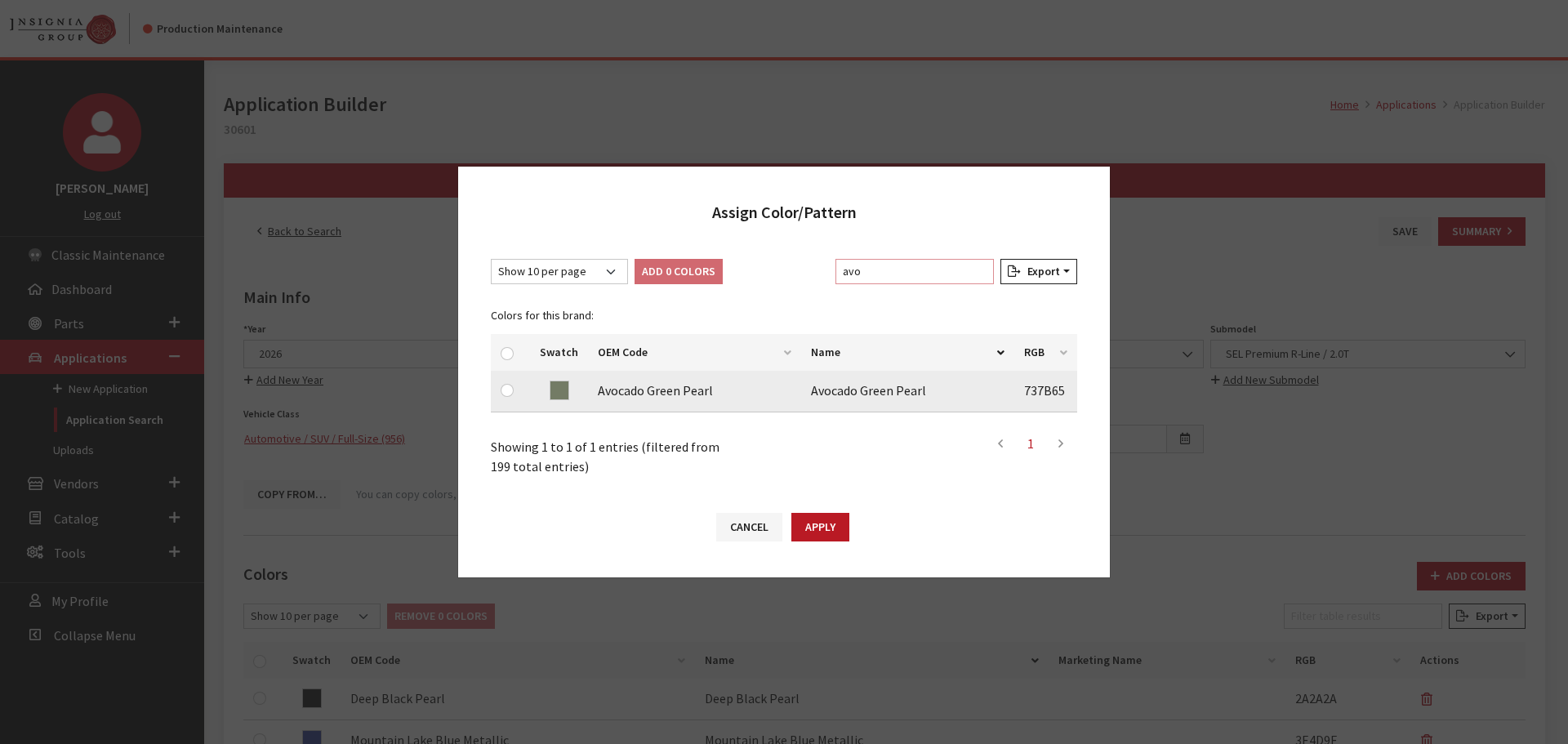
type input "avo"
click at [508, 388] on input "checkbox" at bounding box center [507, 390] width 13 height 13
checkbox input "true"
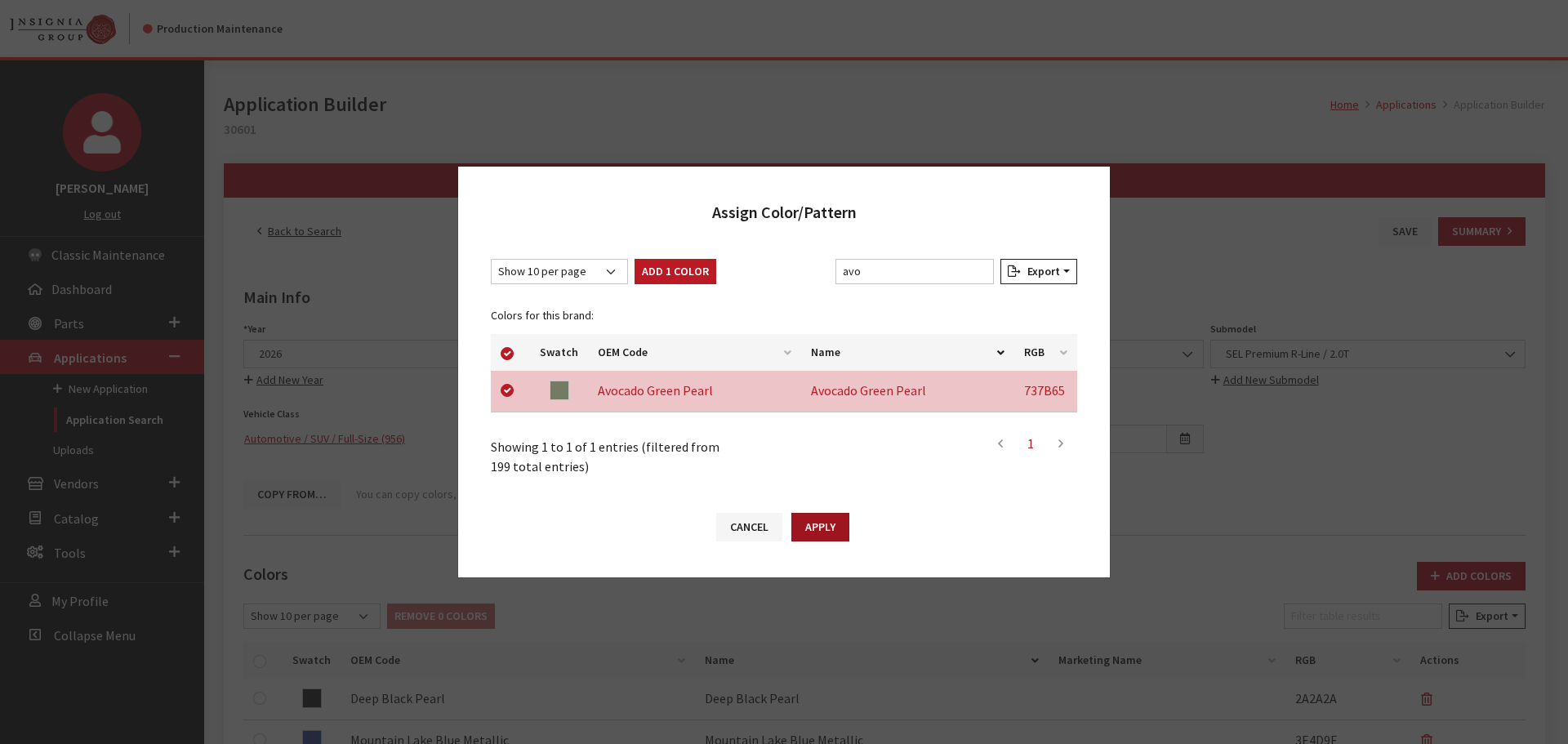
click at [832, 526] on button "Apply" at bounding box center [820, 527] width 58 height 29
checkbox input "false"
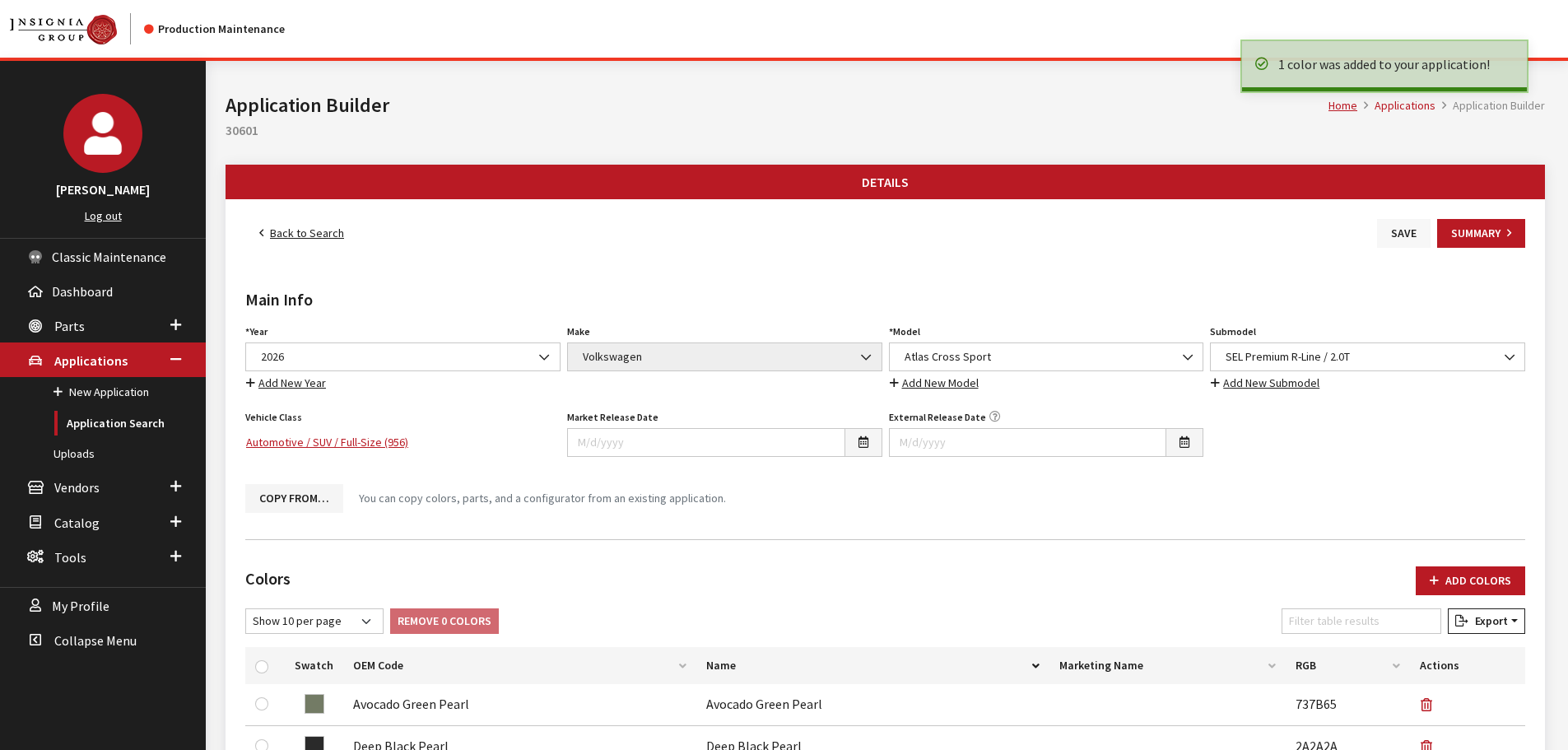
click at [1401, 228] on button "Save" at bounding box center [1402, 233] width 53 height 29
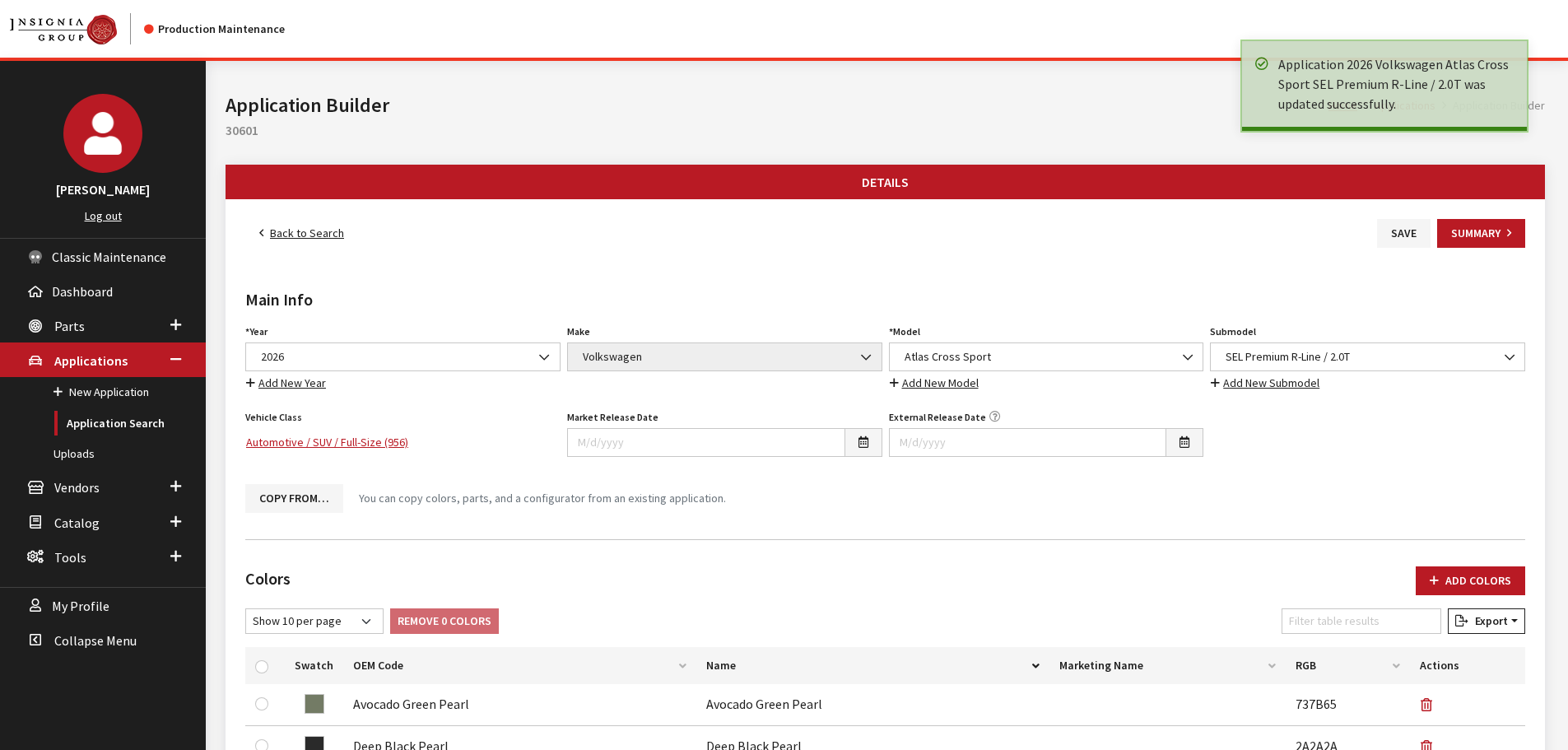
click at [319, 235] on link "Back to Search" at bounding box center [301, 233] width 112 height 29
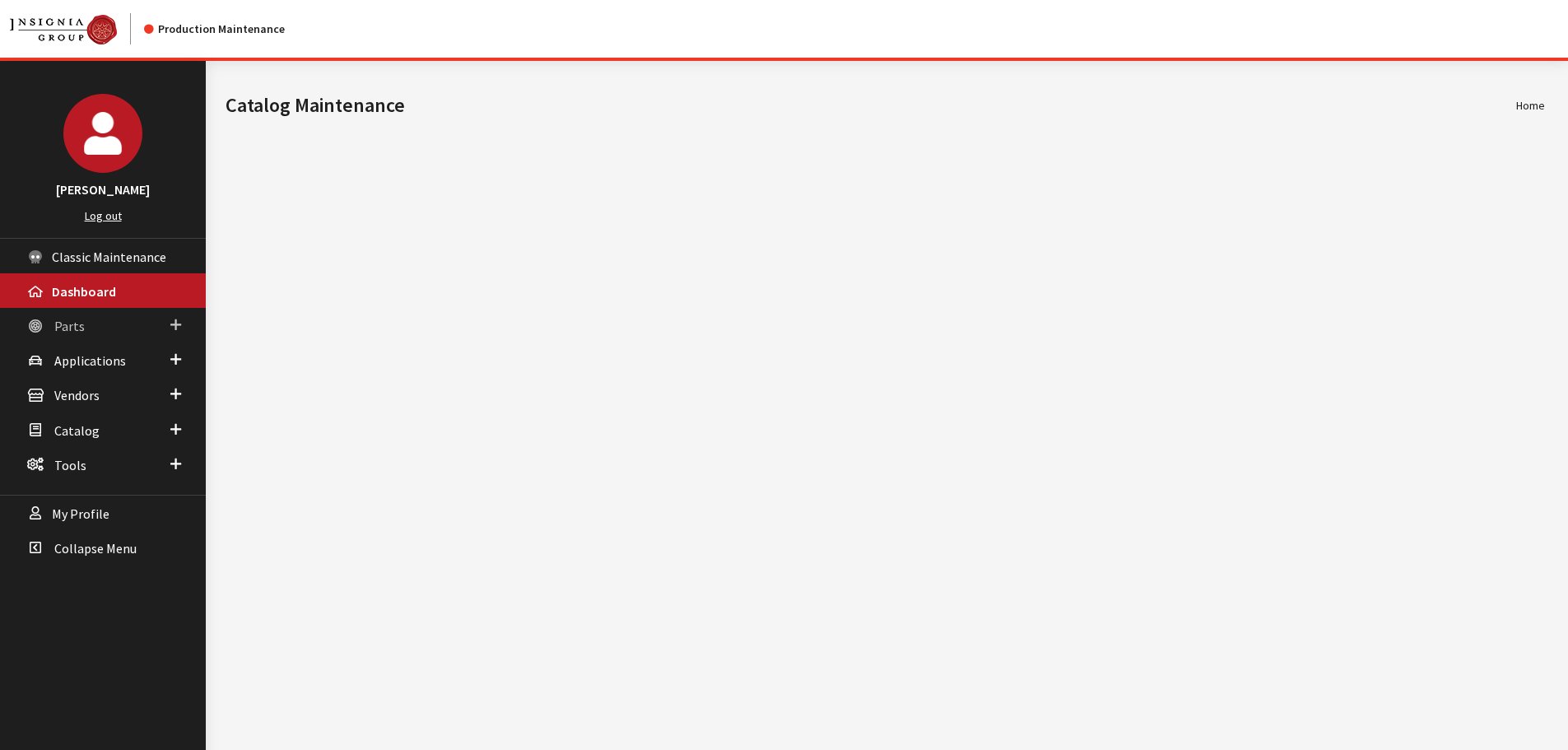
click at [64, 331] on span "Parts" at bounding box center [69, 325] width 31 height 17
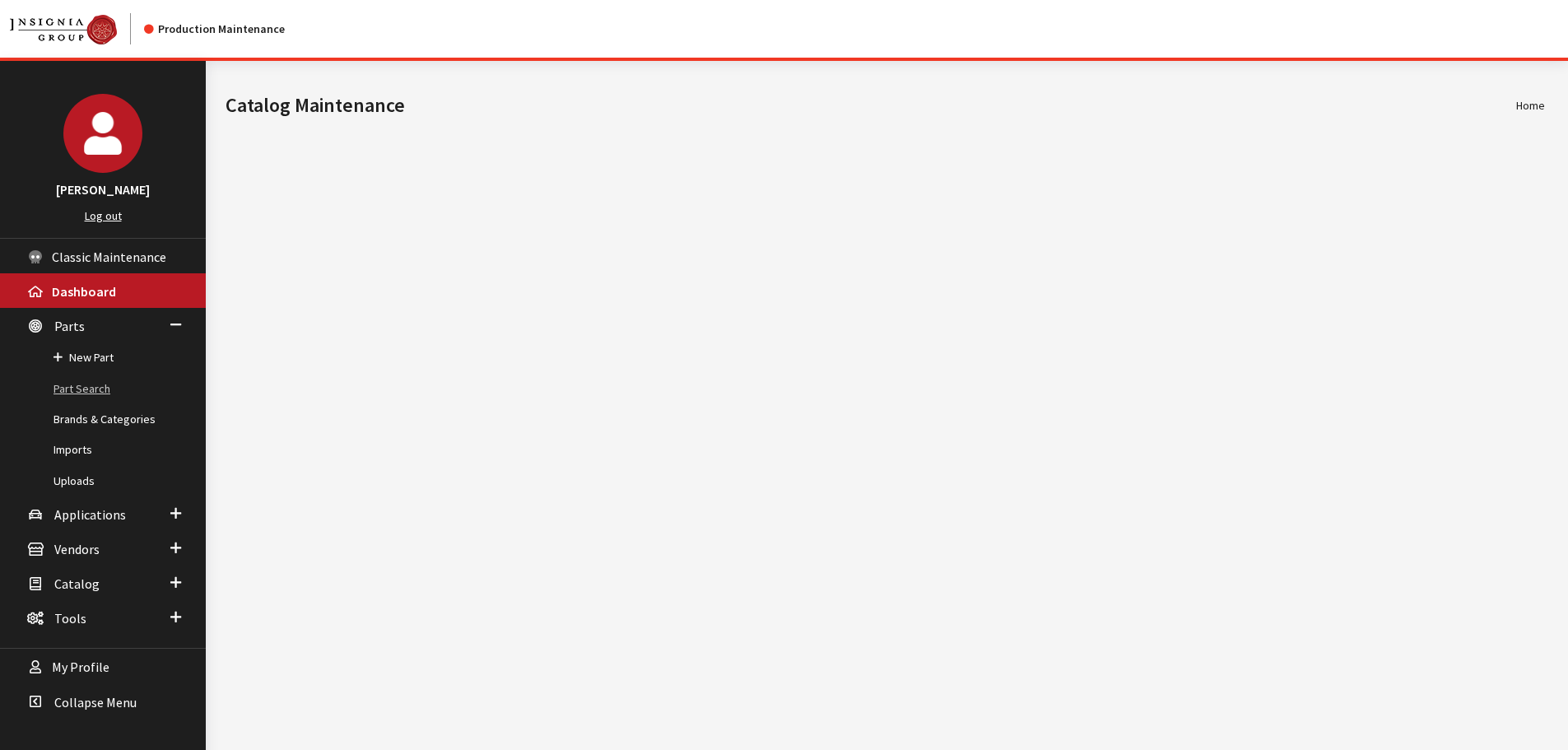
click at [70, 381] on link "Part Search" at bounding box center [103, 389] width 206 height 31
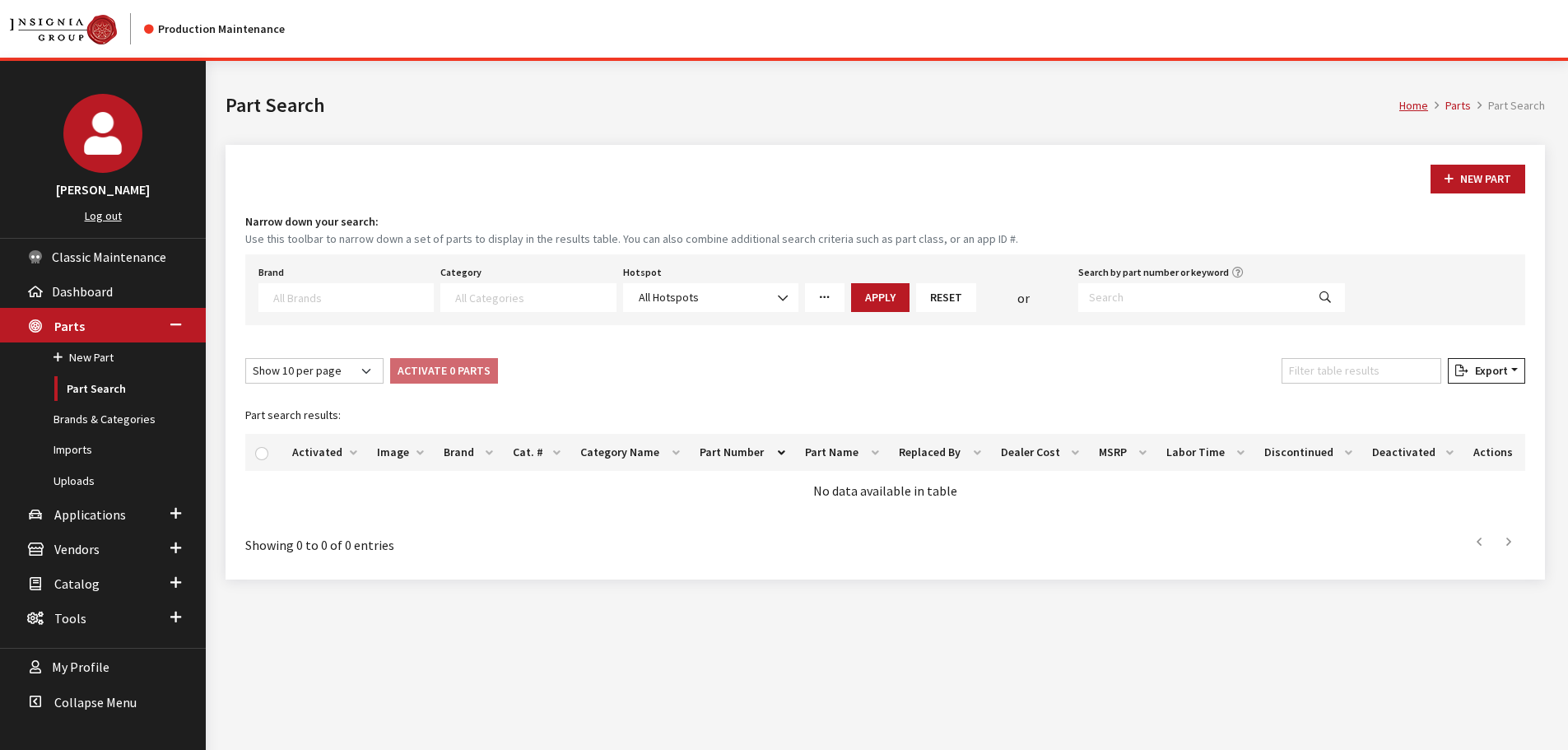
select select
click at [1144, 296] on input "Search by part number or keyword" at bounding box center [1192, 297] width 228 height 29
paste input "08P05-T20-1U0"
type input "08P05-T20-1U0"
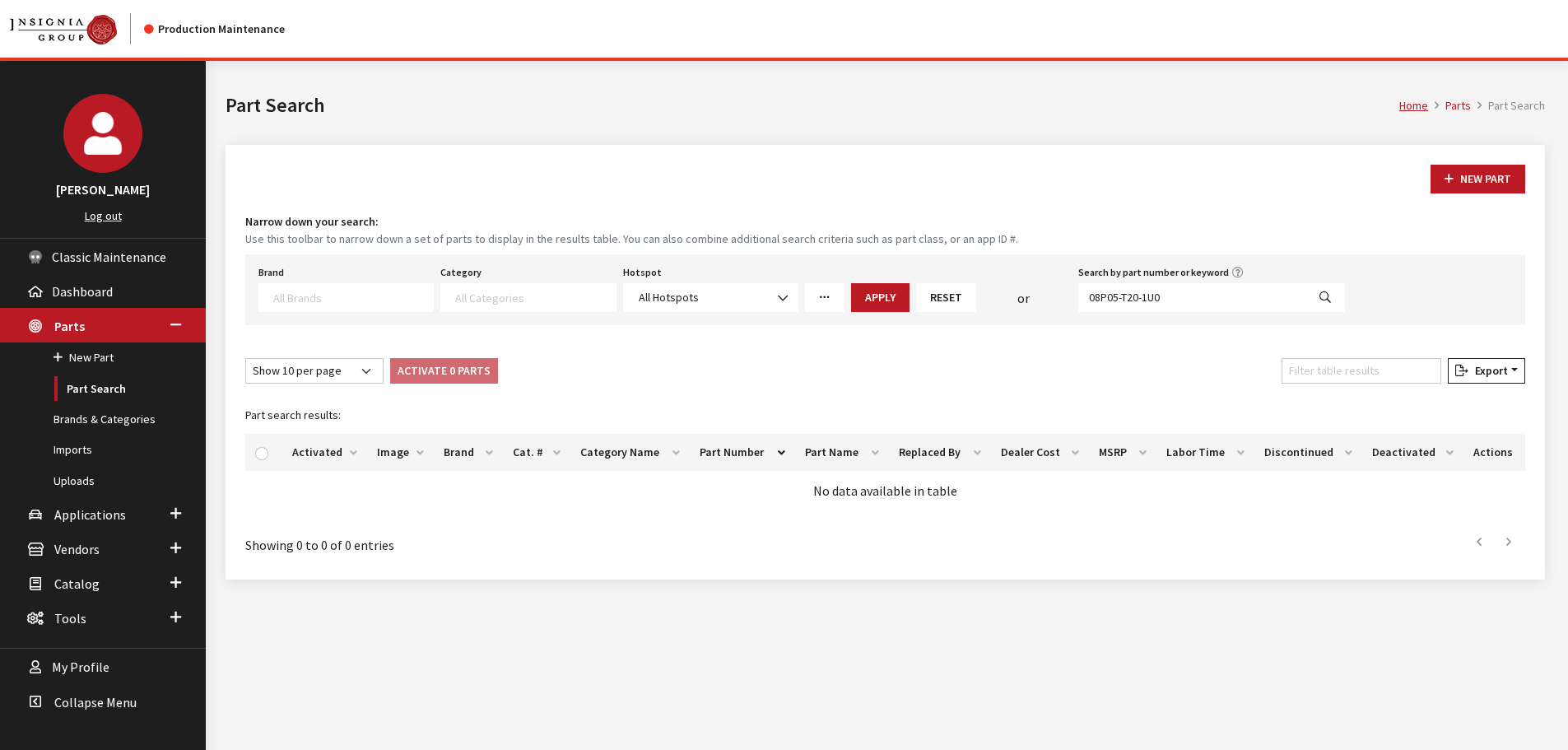
select select
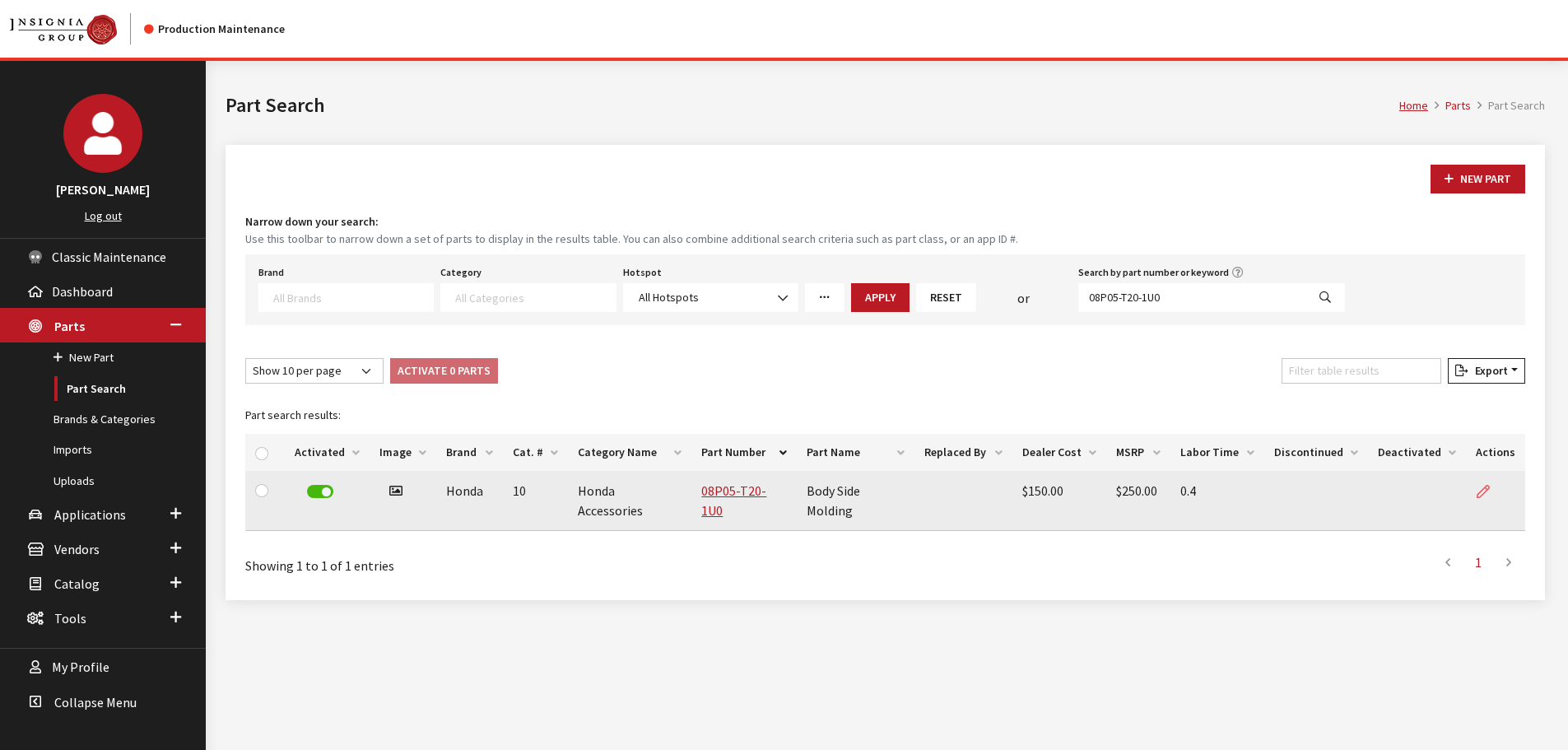
click at [1493, 484] on link at bounding box center [1490, 491] width 28 height 41
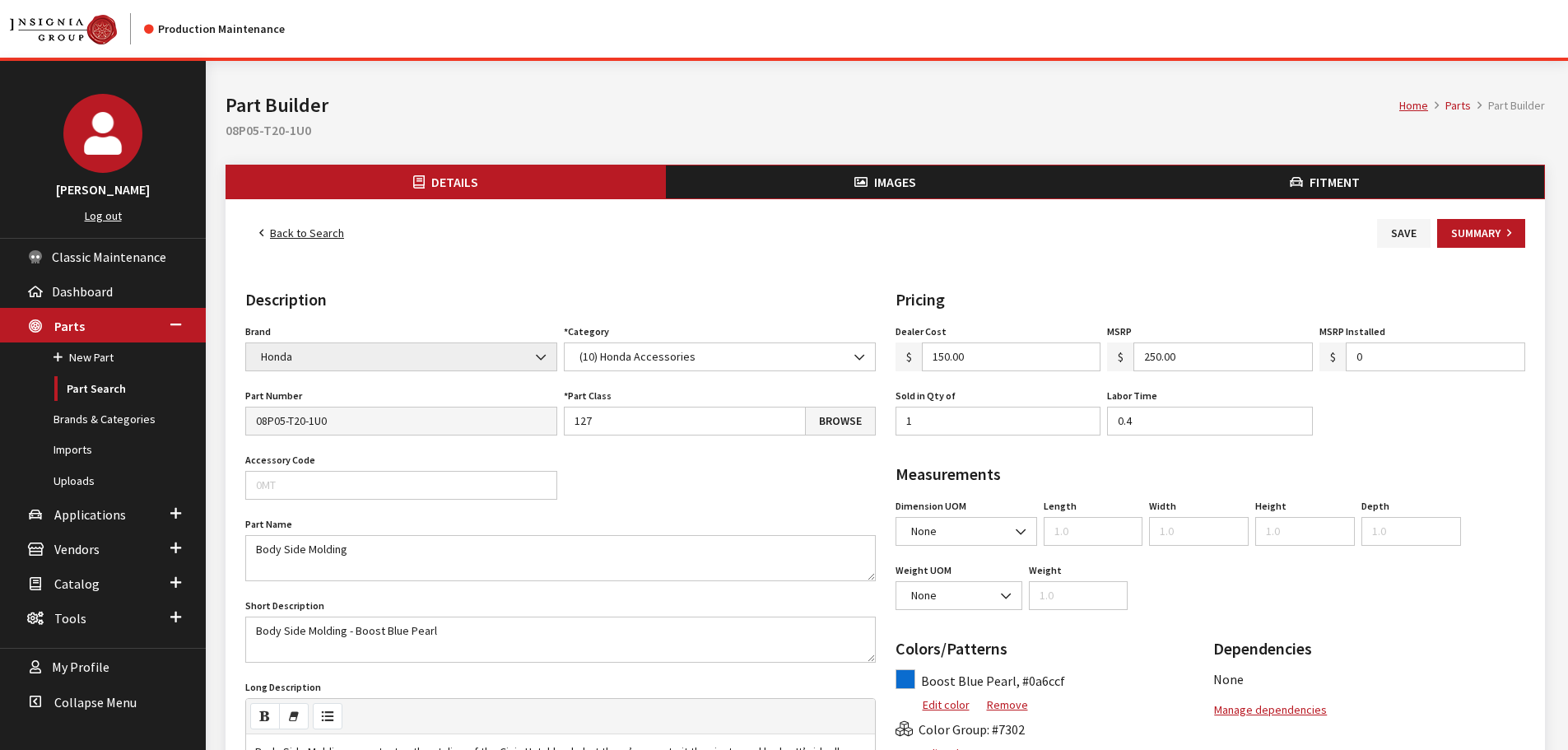
click at [825, 178] on button "Images" at bounding box center [886, 182] width 439 height 33
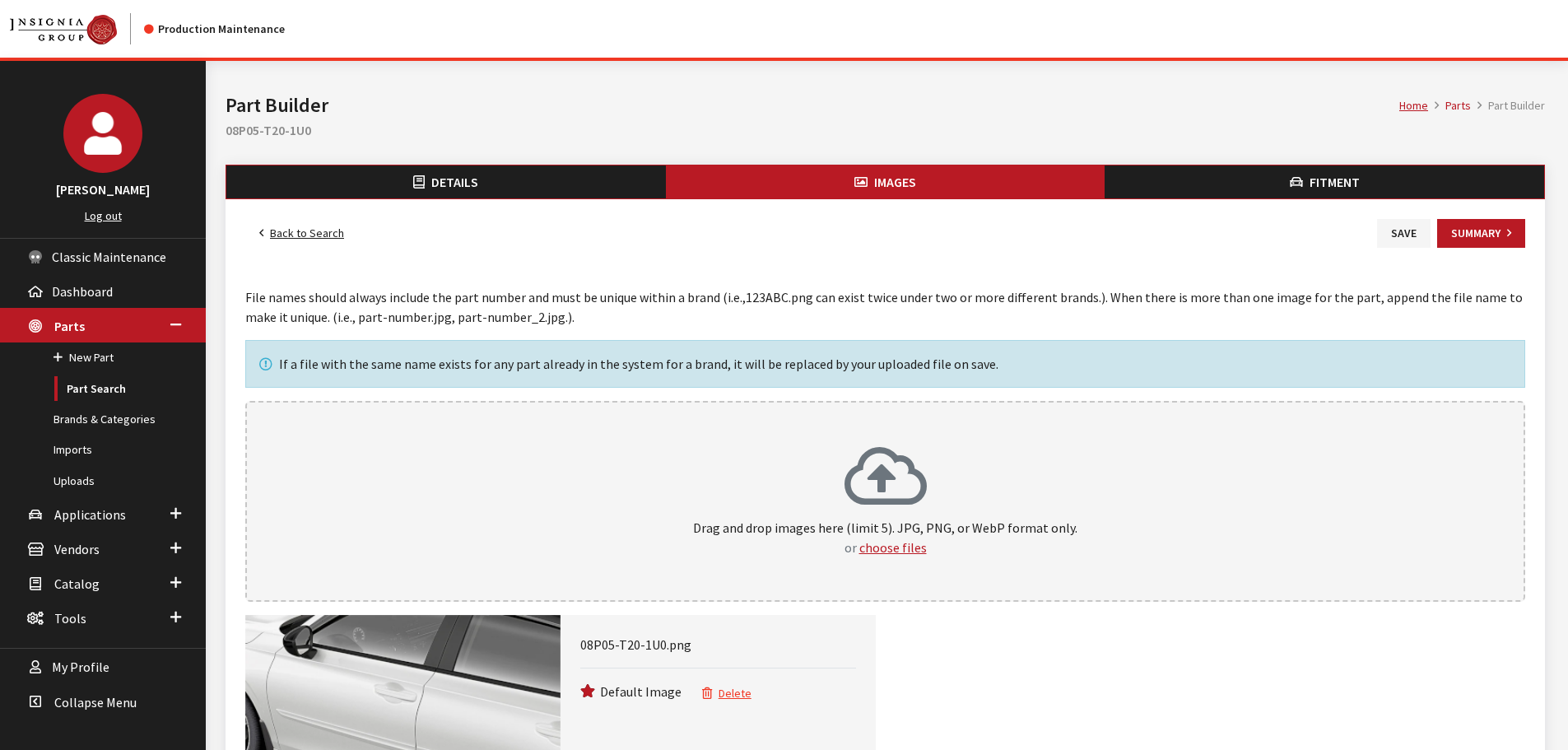
click at [895, 490] on icon at bounding box center [886, 479] width 82 height 66
click at [736, 695] on button "Delete" at bounding box center [726, 694] width 51 height 19
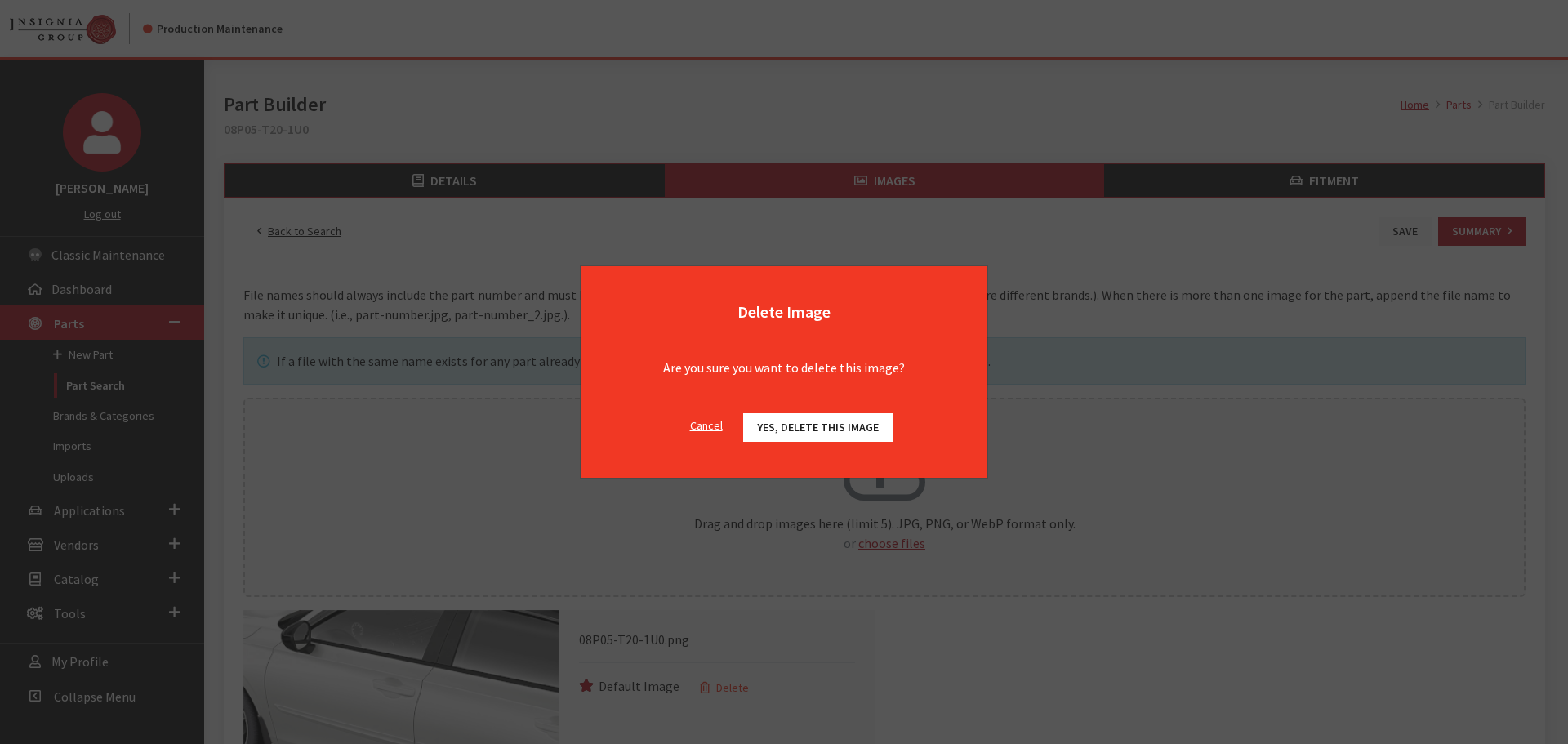
click at [790, 431] on span "Yes, delete this image" at bounding box center [817, 427] width 122 height 15
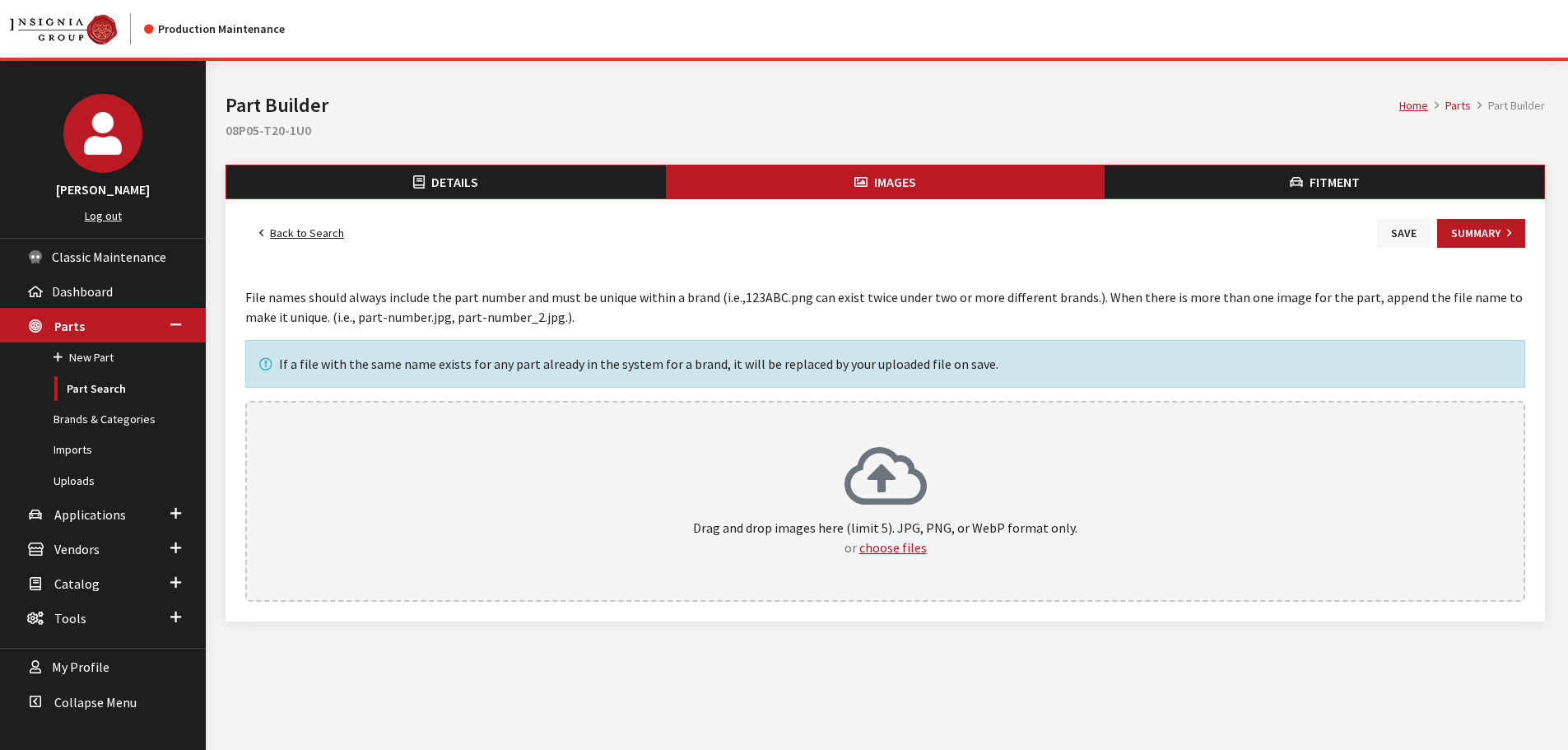
click at [1412, 231] on button "Save" at bounding box center [1402, 233] width 53 height 29
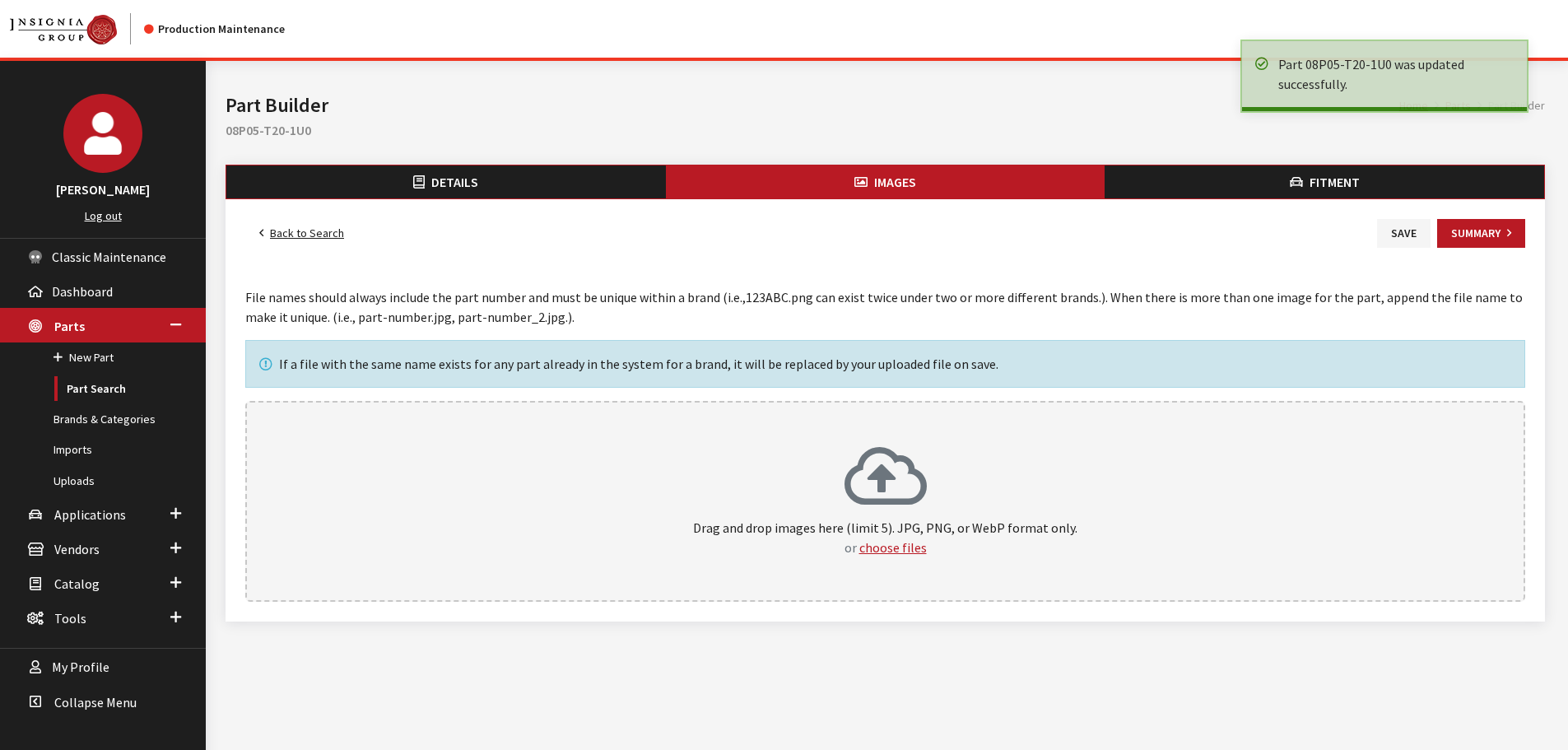
click at [294, 235] on link "Back to Search" at bounding box center [301, 233] width 112 height 29
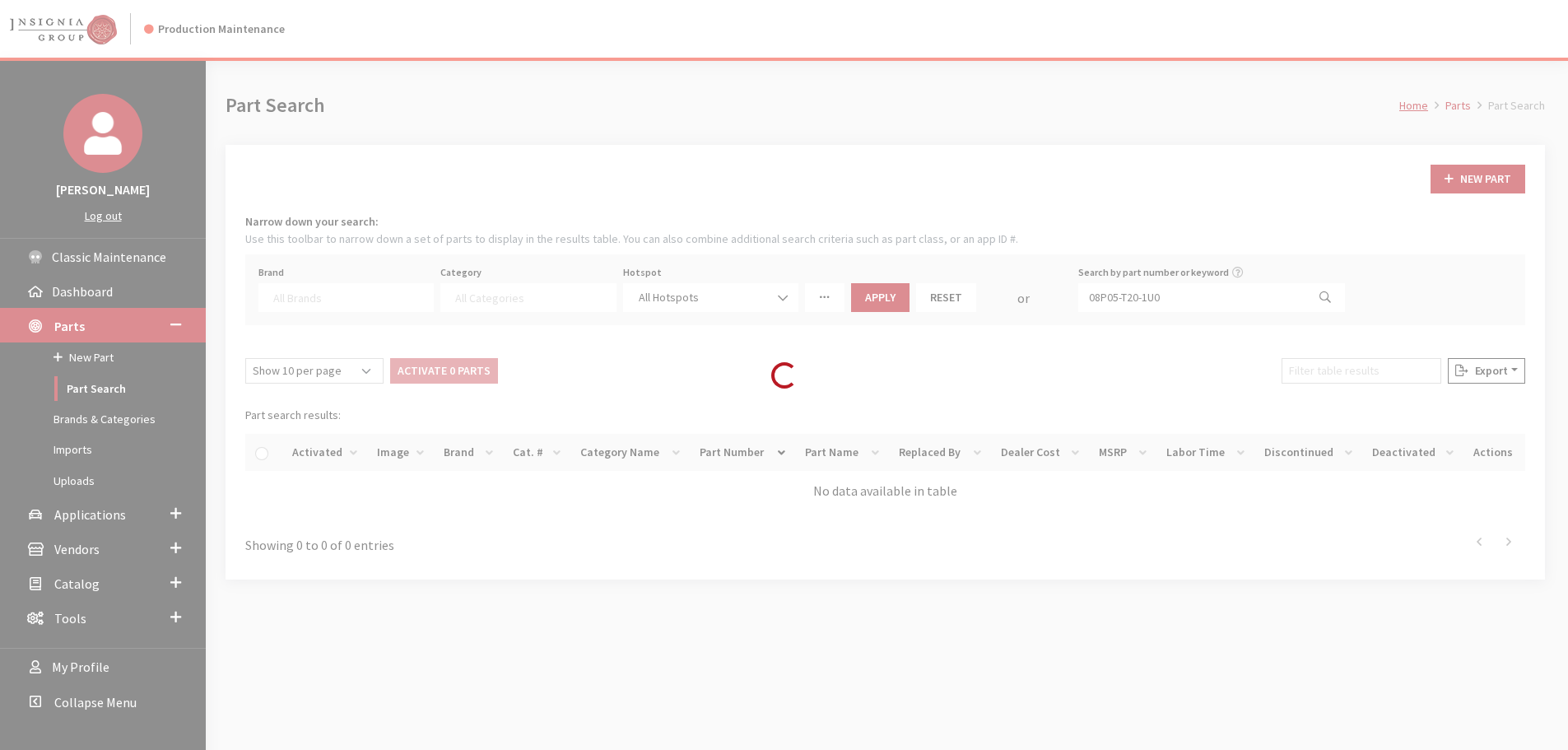
select select
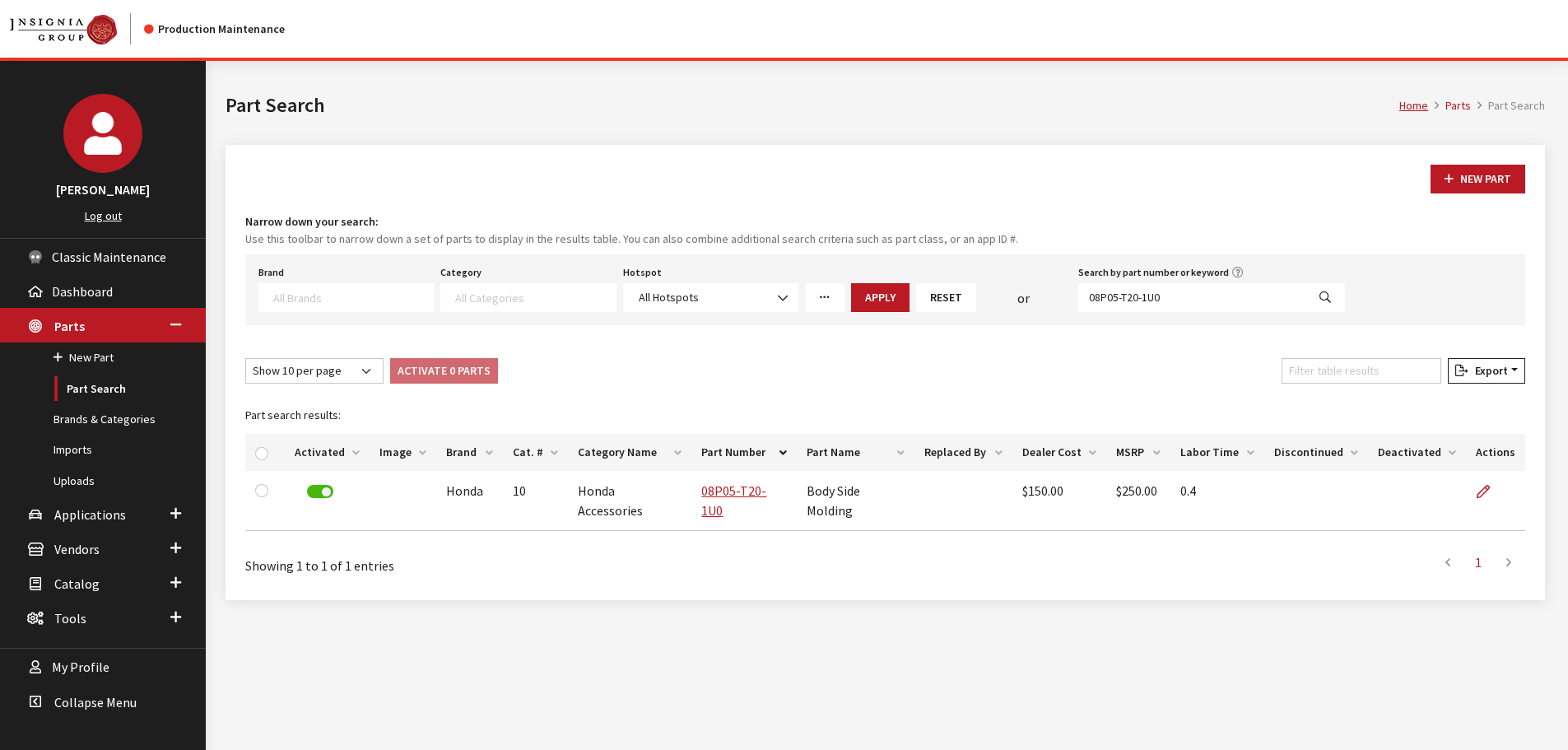
click at [1479, 487] on icon at bounding box center [1483, 492] width 13 height 13
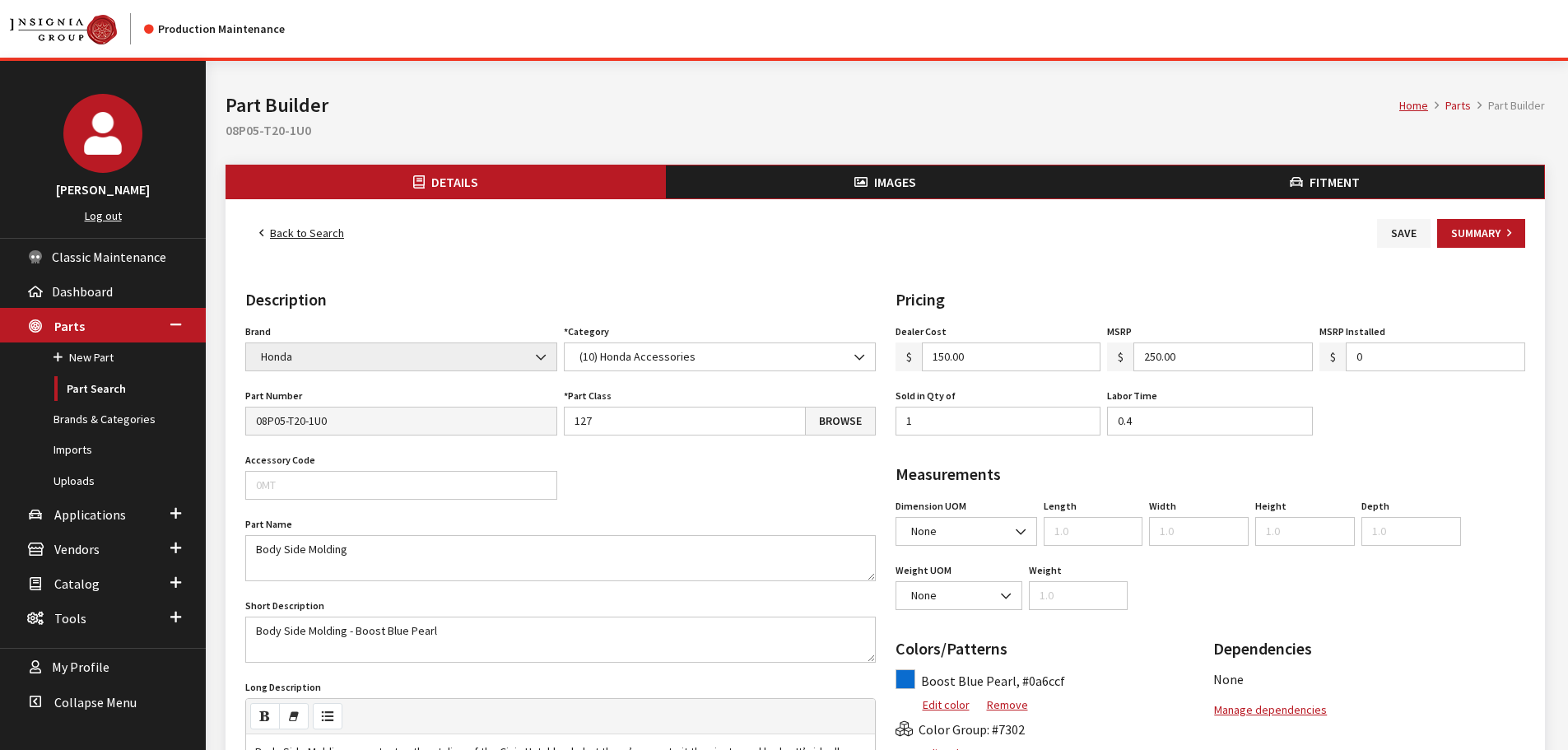
click at [881, 178] on span "Images" at bounding box center [895, 181] width 42 height 17
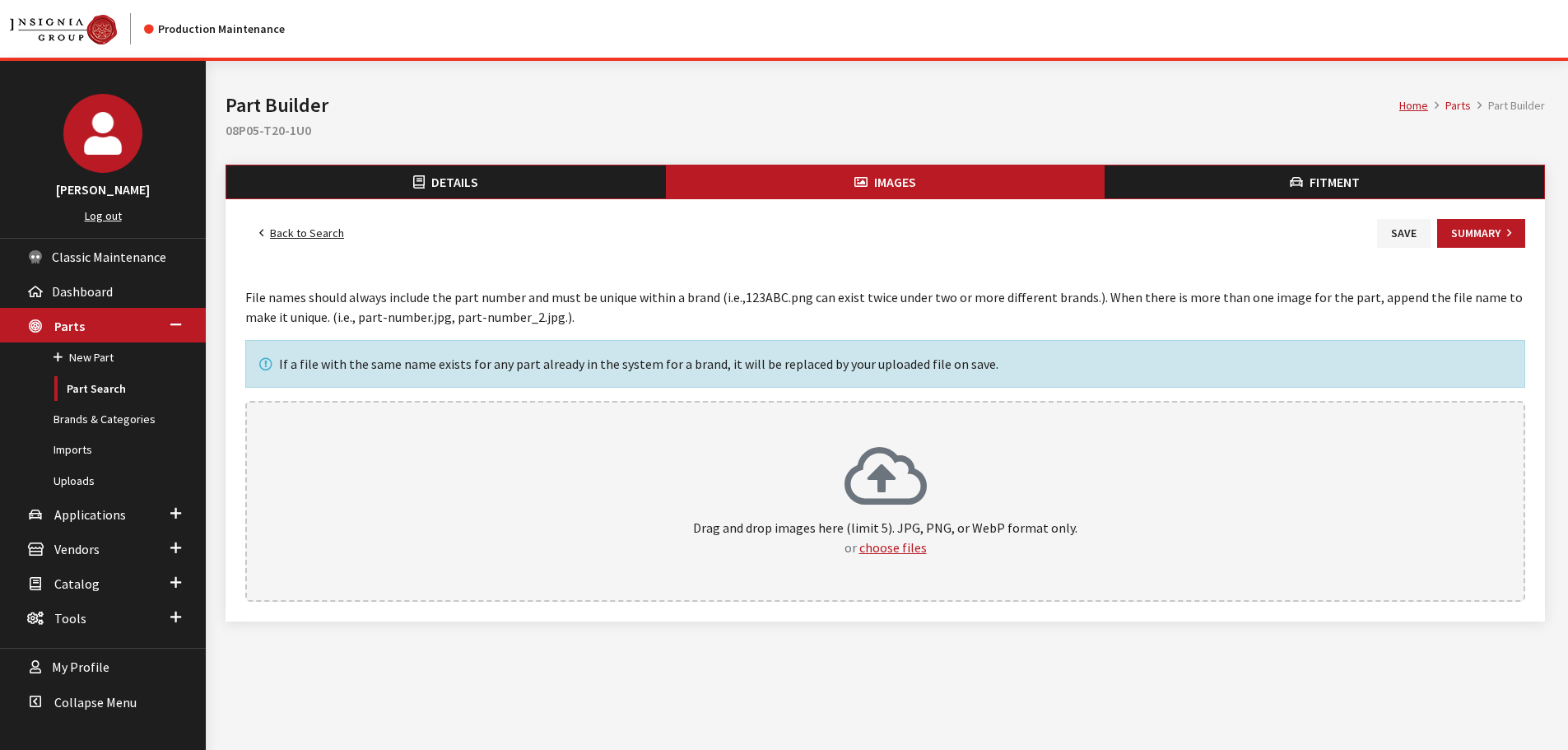
click at [886, 522] on p "Drag and drop images here (limit 5). JPG, PNG, or WebP format only. or choose f…" at bounding box center [885, 537] width 1244 height 39
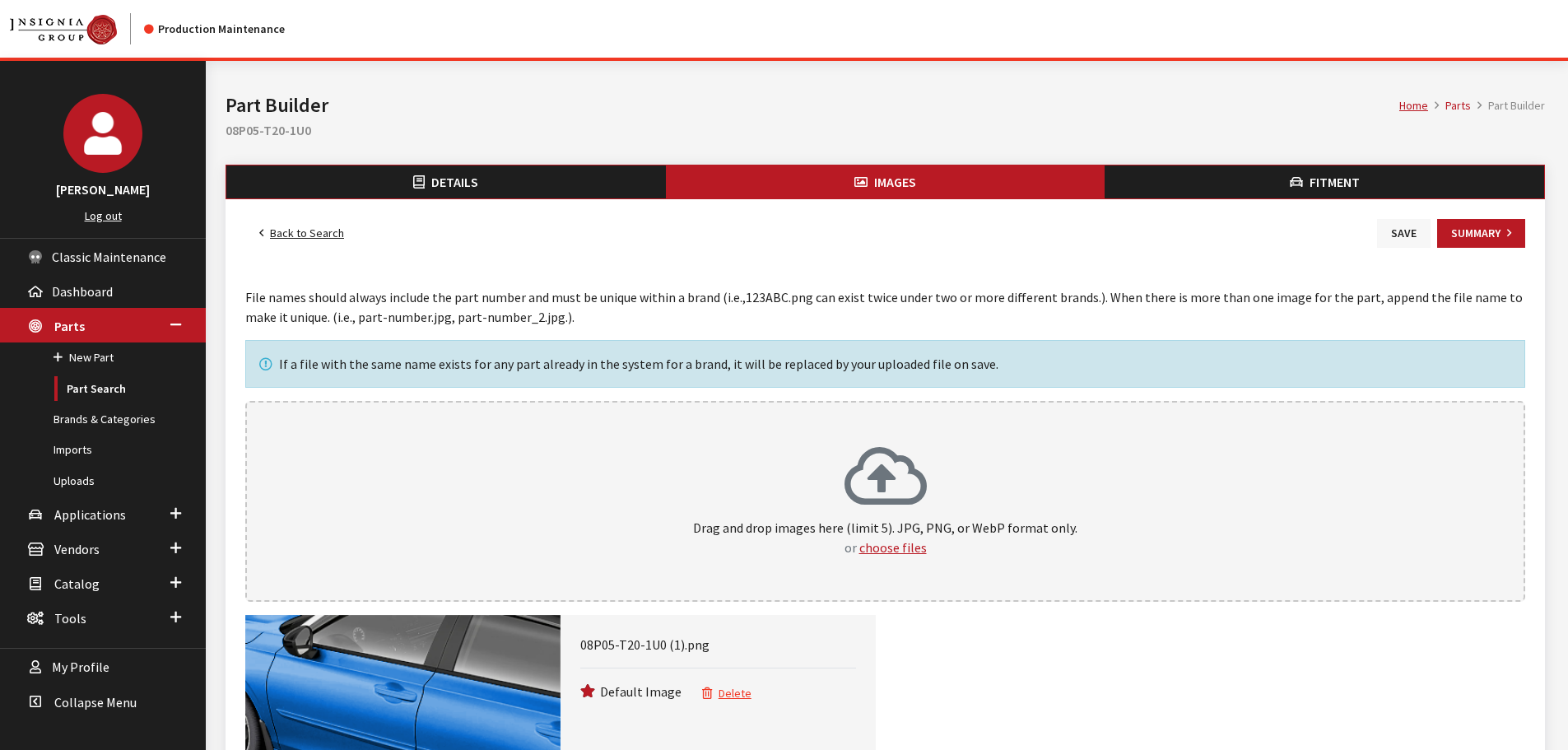
click at [1412, 235] on button "Save" at bounding box center [1402, 233] width 53 height 29
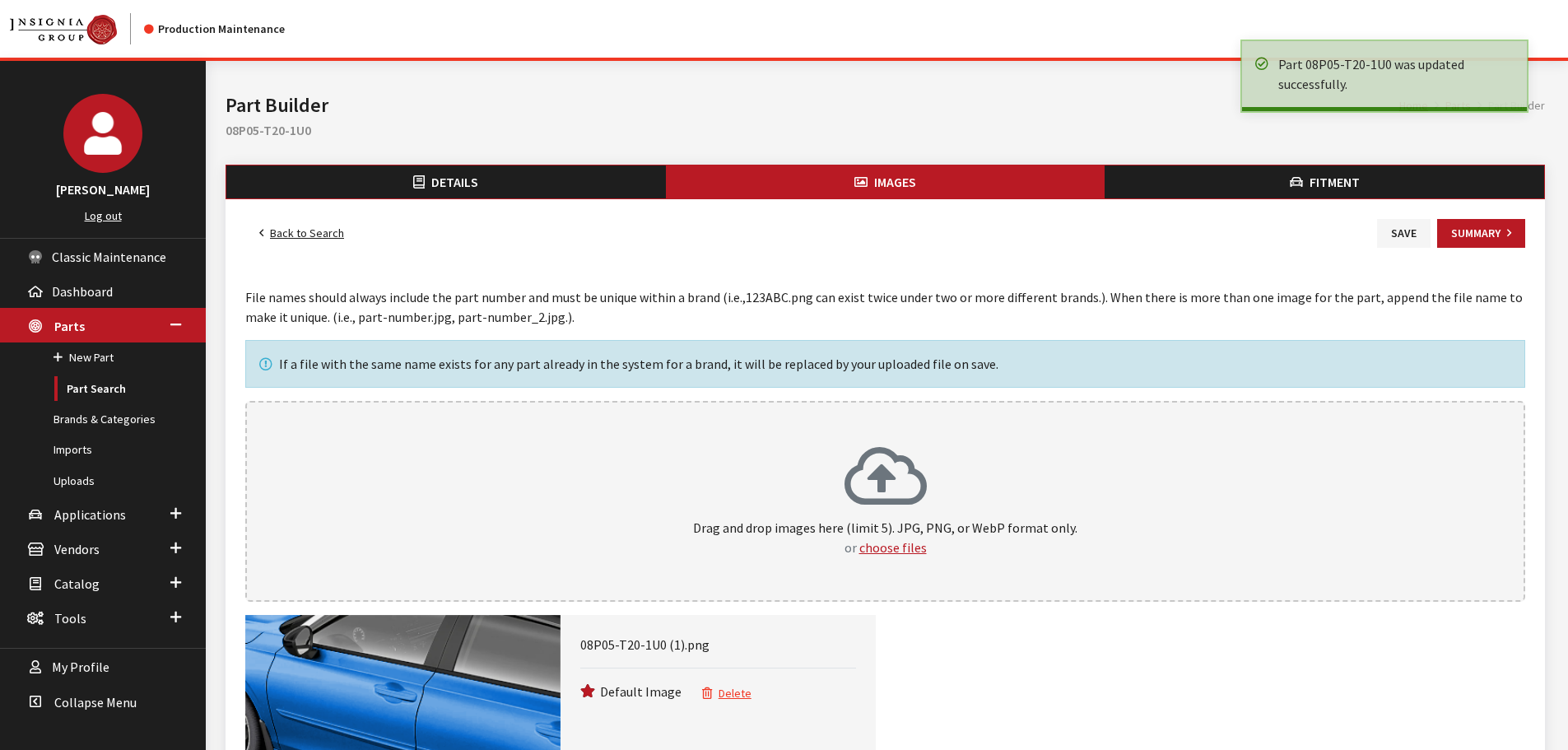
drag, startPoint x: 0, startPoint y: 0, endPoint x: 316, endPoint y: 230, distance: 390.8
click at [316, 230] on link "Back to Search" at bounding box center [301, 233] width 112 height 29
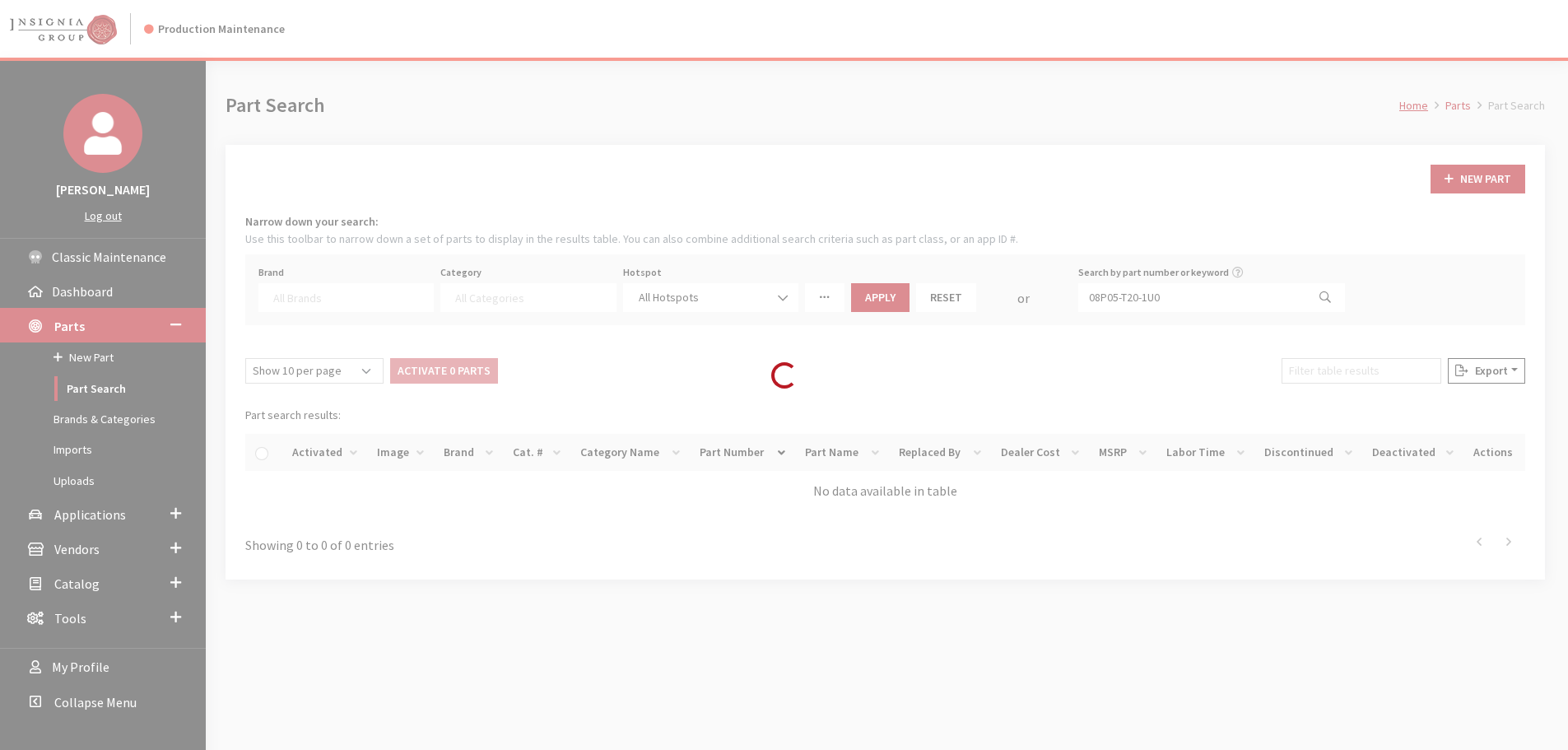
select select
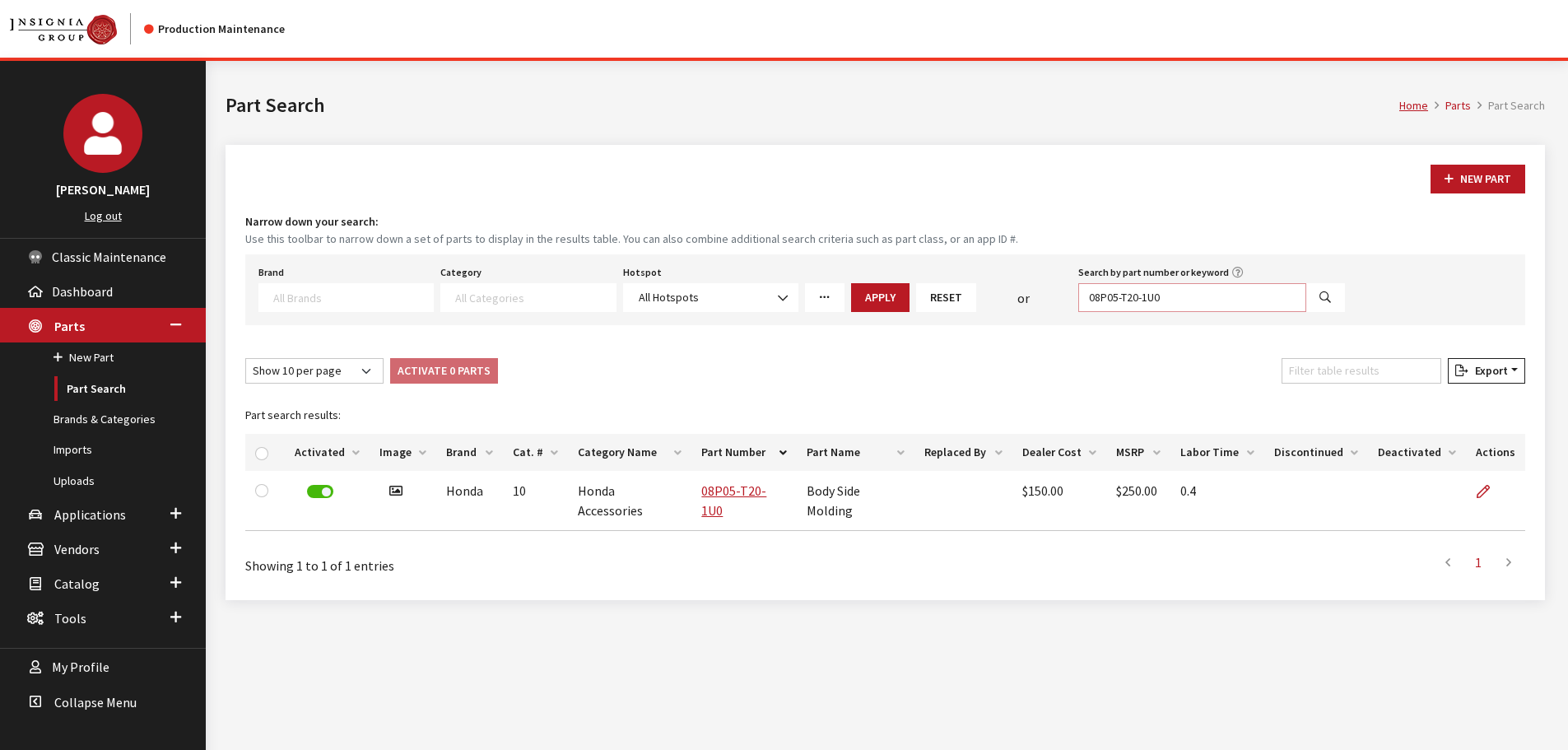
click at [1191, 300] on input "08P05-T20-1U0" at bounding box center [1192, 297] width 228 height 29
paste input "20"
type input "08P20-T20-1U0"
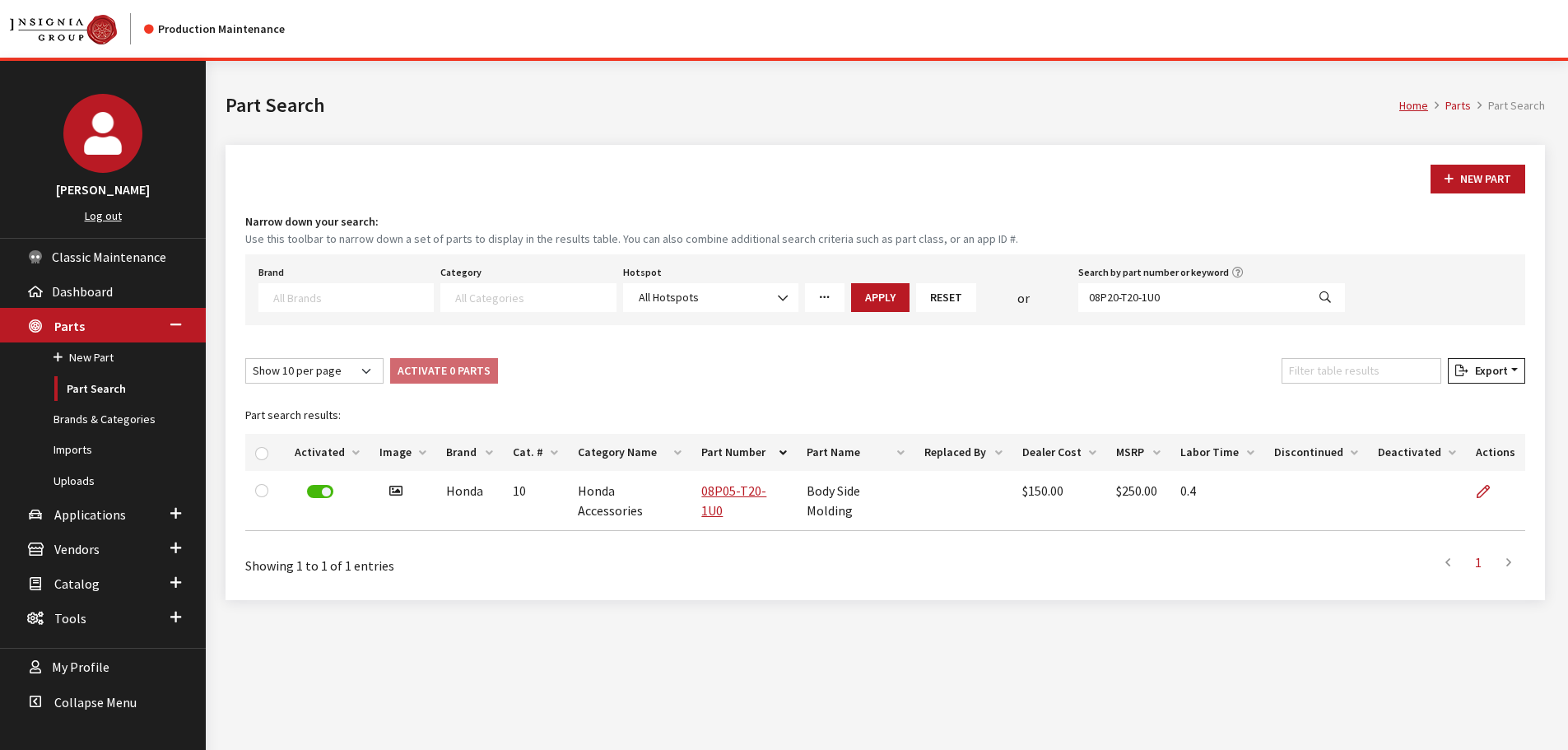
select select
drag, startPoint x: 1490, startPoint y: 484, endPoint x: 1436, endPoint y: 453, distance: 62.3
click at [1490, 484] on link at bounding box center [1490, 491] width 28 height 41
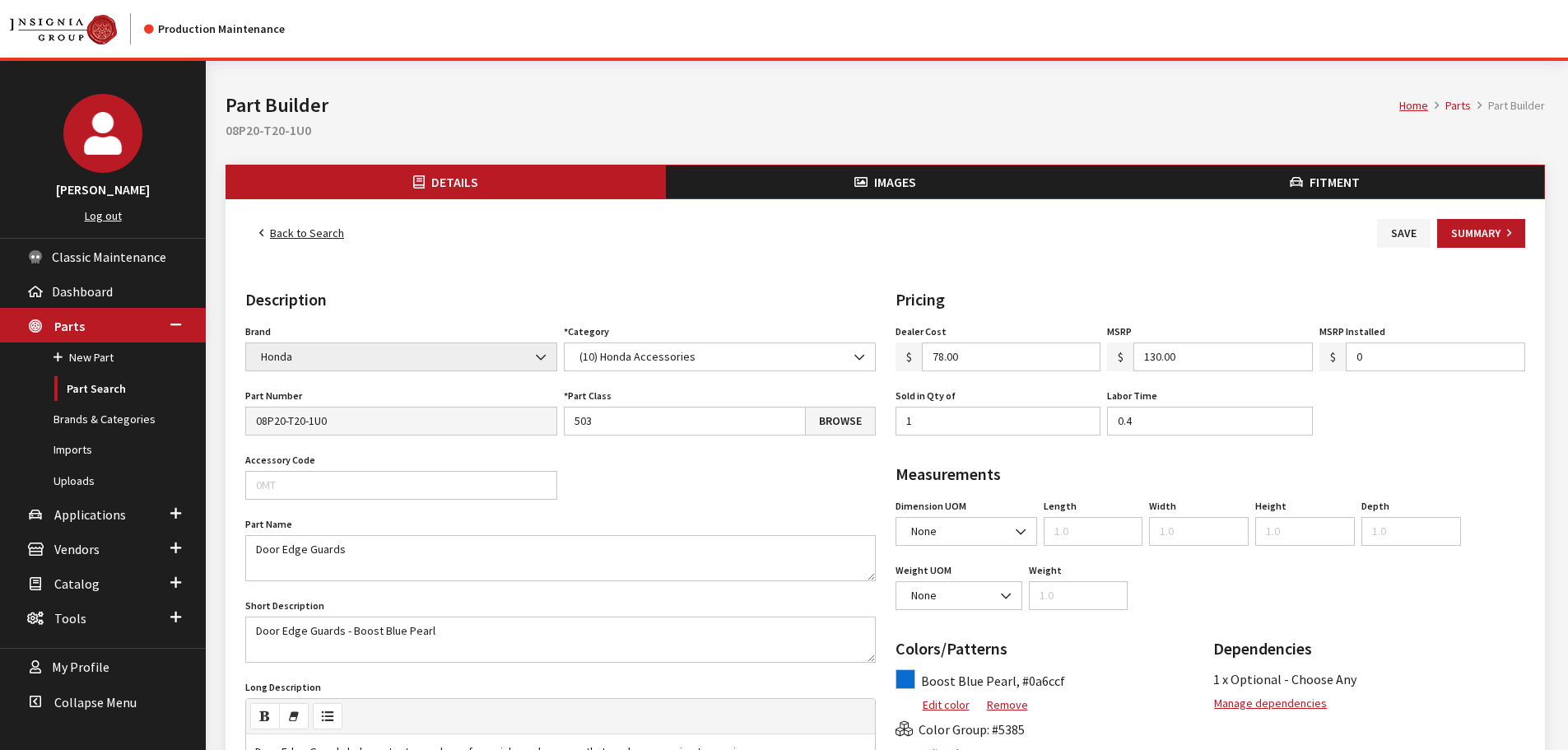
click at [809, 184] on button "Images" at bounding box center [886, 182] width 439 height 33
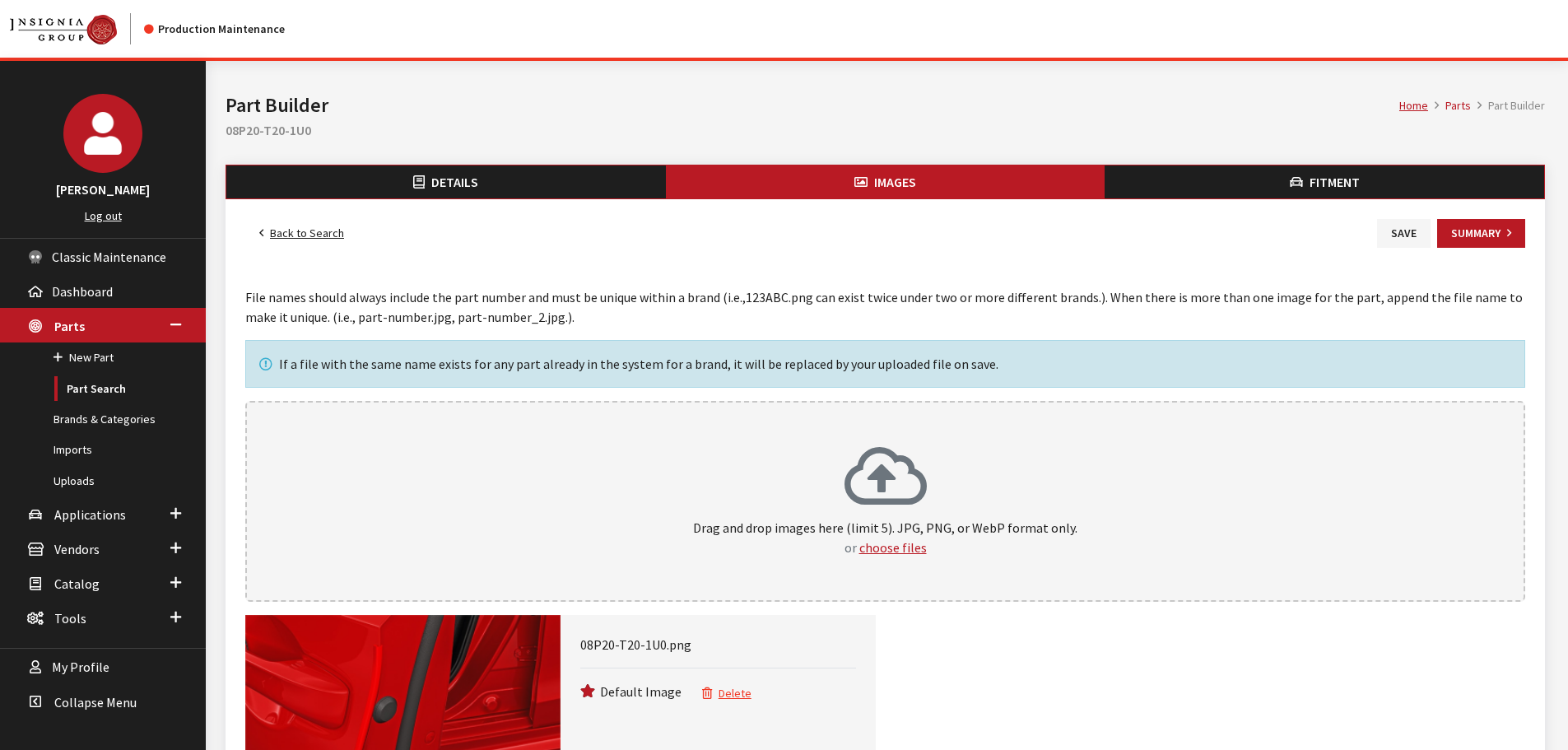
click at [841, 498] on div "Drag and drop images here (limit 5). JPG, PNG, or WebP format only. or choose f…" at bounding box center [885, 501] width 1244 height 112
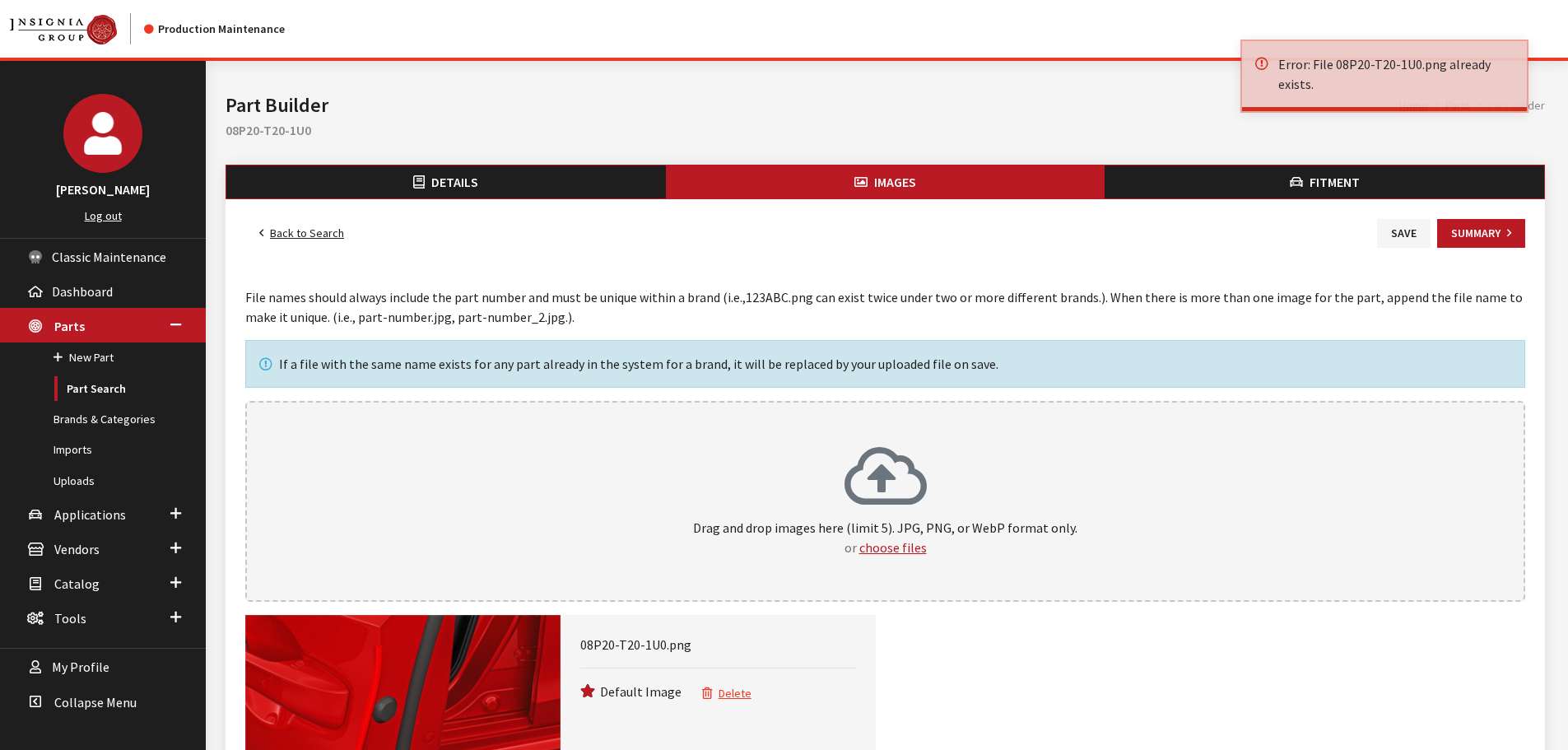
click at [729, 700] on button "Delete" at bounding box center [726, 694] width 51 height 19
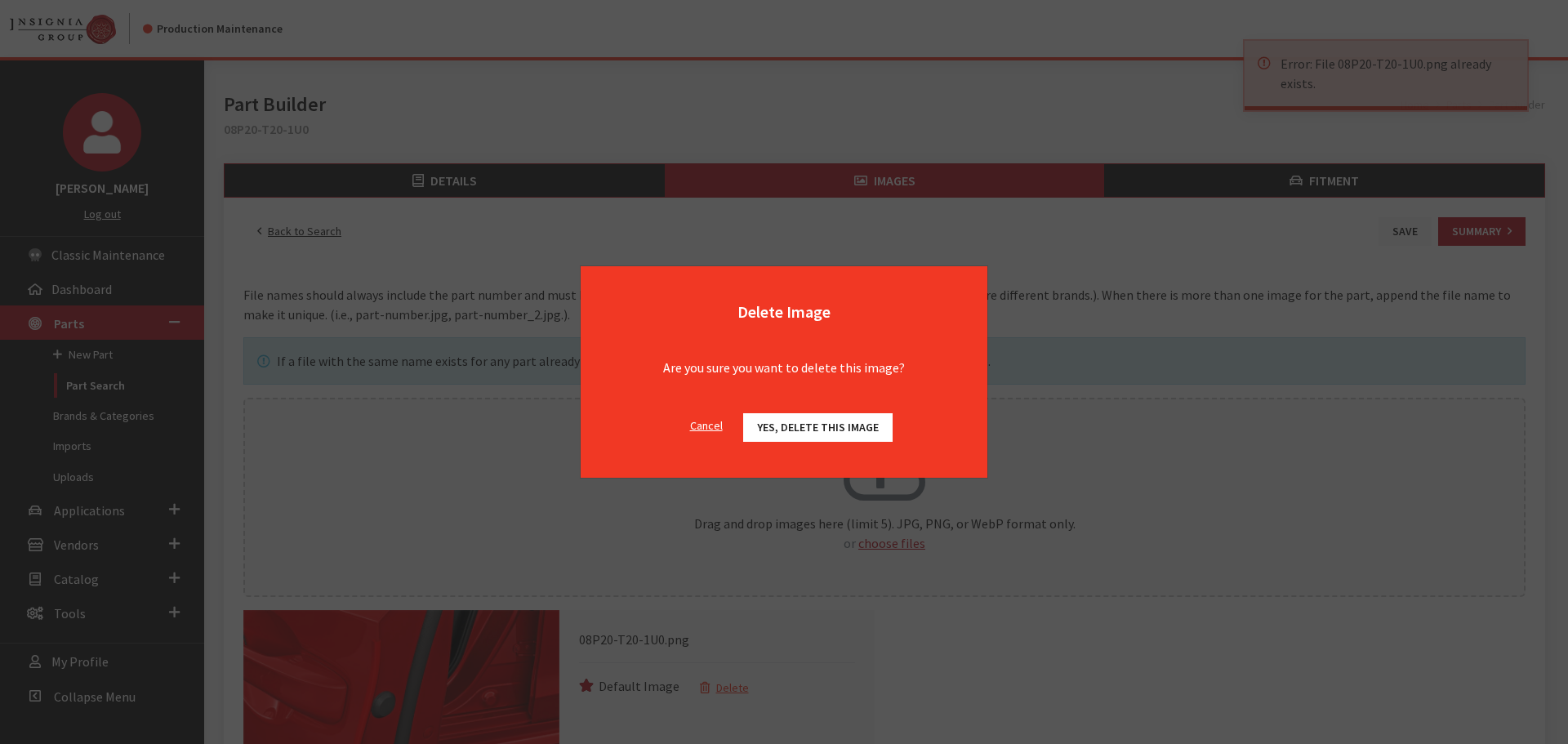
click at [847, 435] on button "Yes, delete this image" at bounding box center [817, 427] width 150 height 29
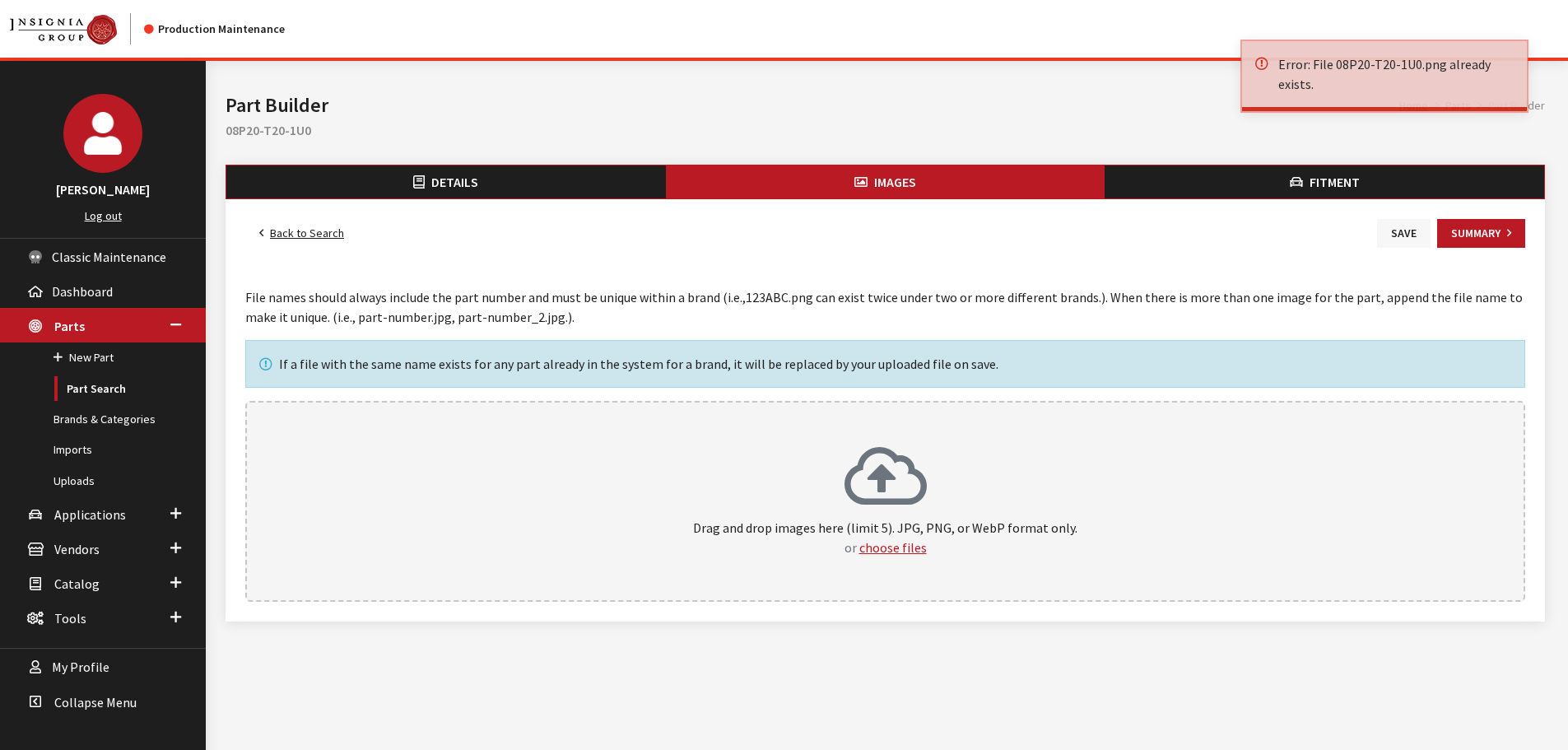
click at [1409, 235] on button "Save" at bounding box center [1402, 233] width 53 height 29
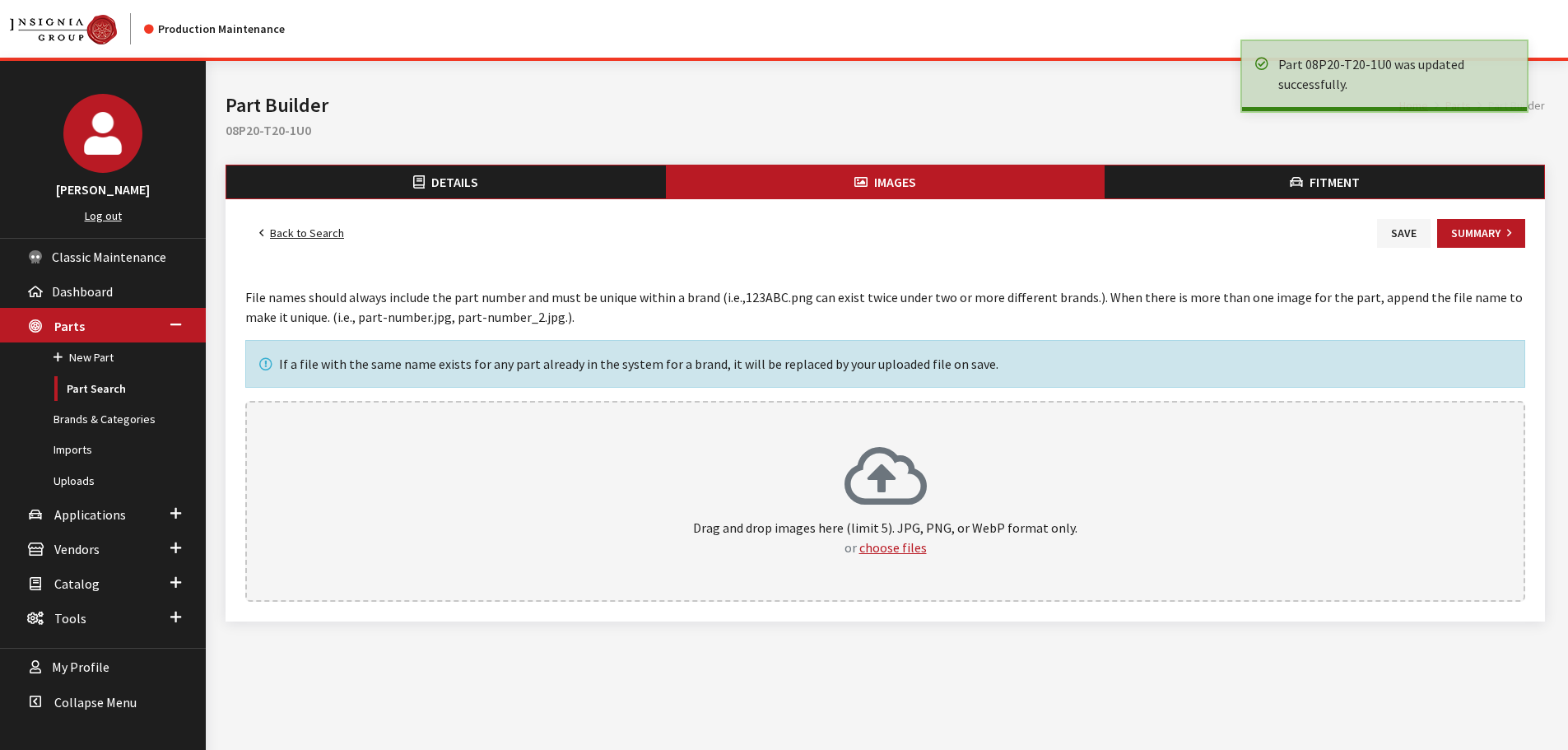
click at [316, 236] on link "Back to Search" at bounding box center [301, 233] width 112 height 29
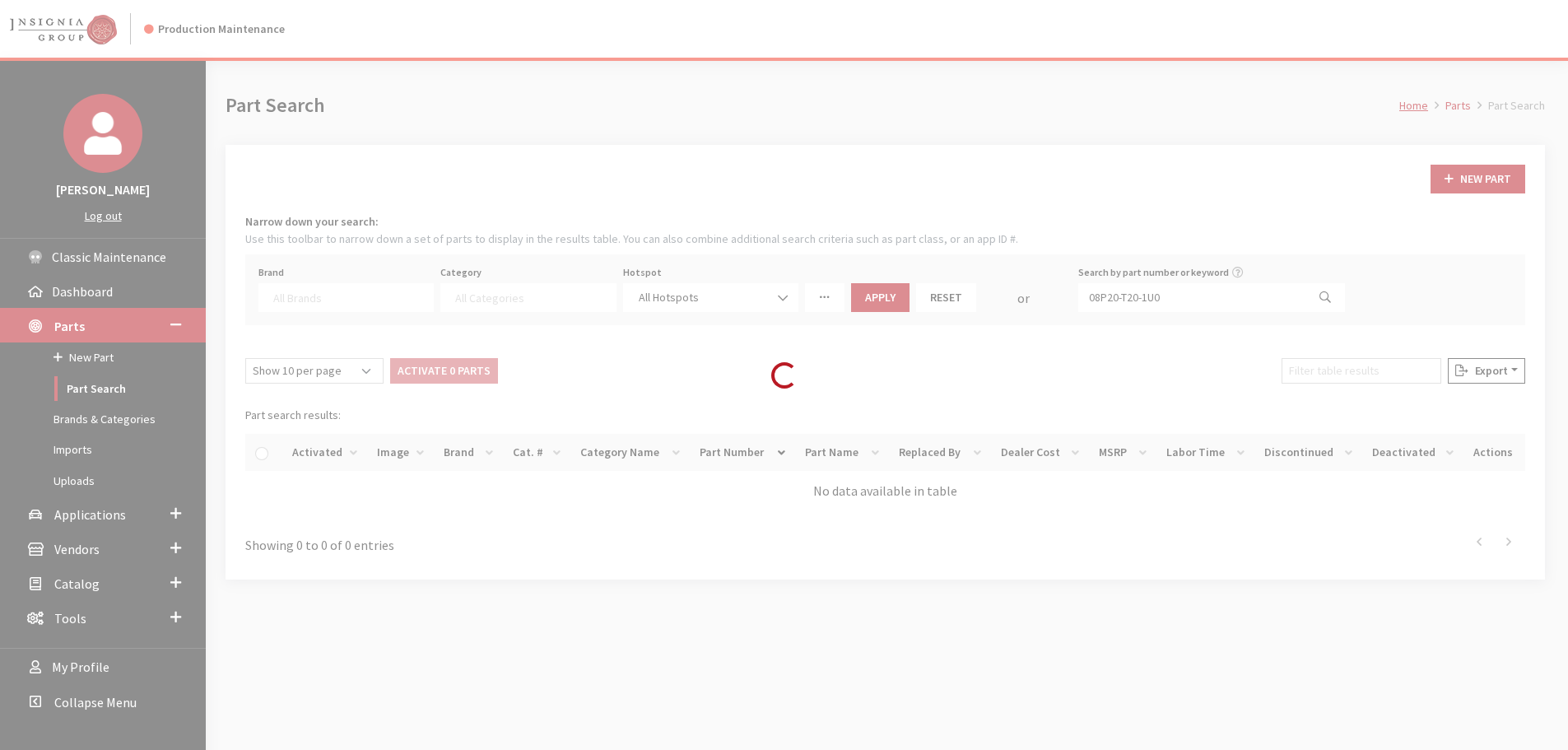
select select
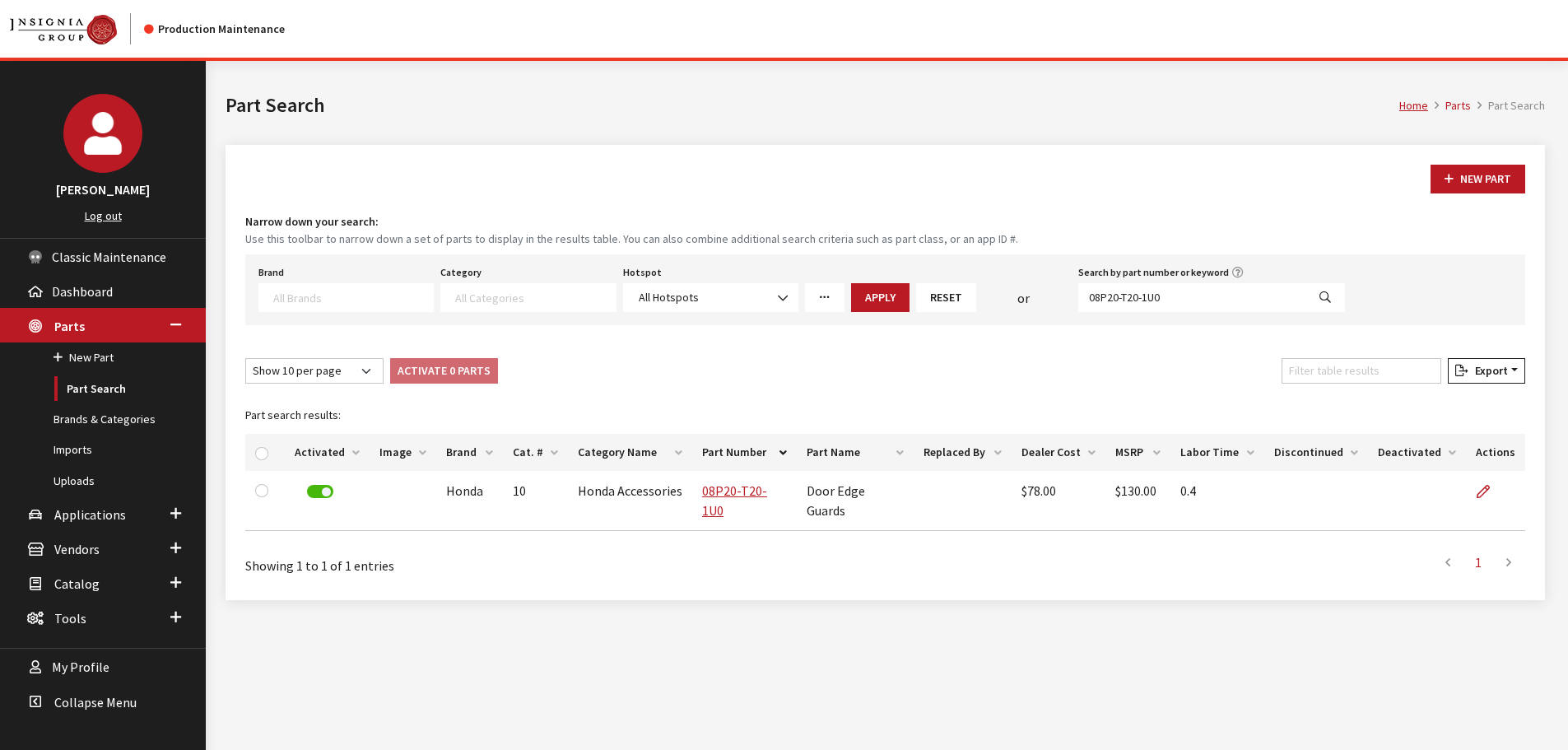
click at [1483, 493] on icon at bounding box center [1483, 492] width 13 height 13
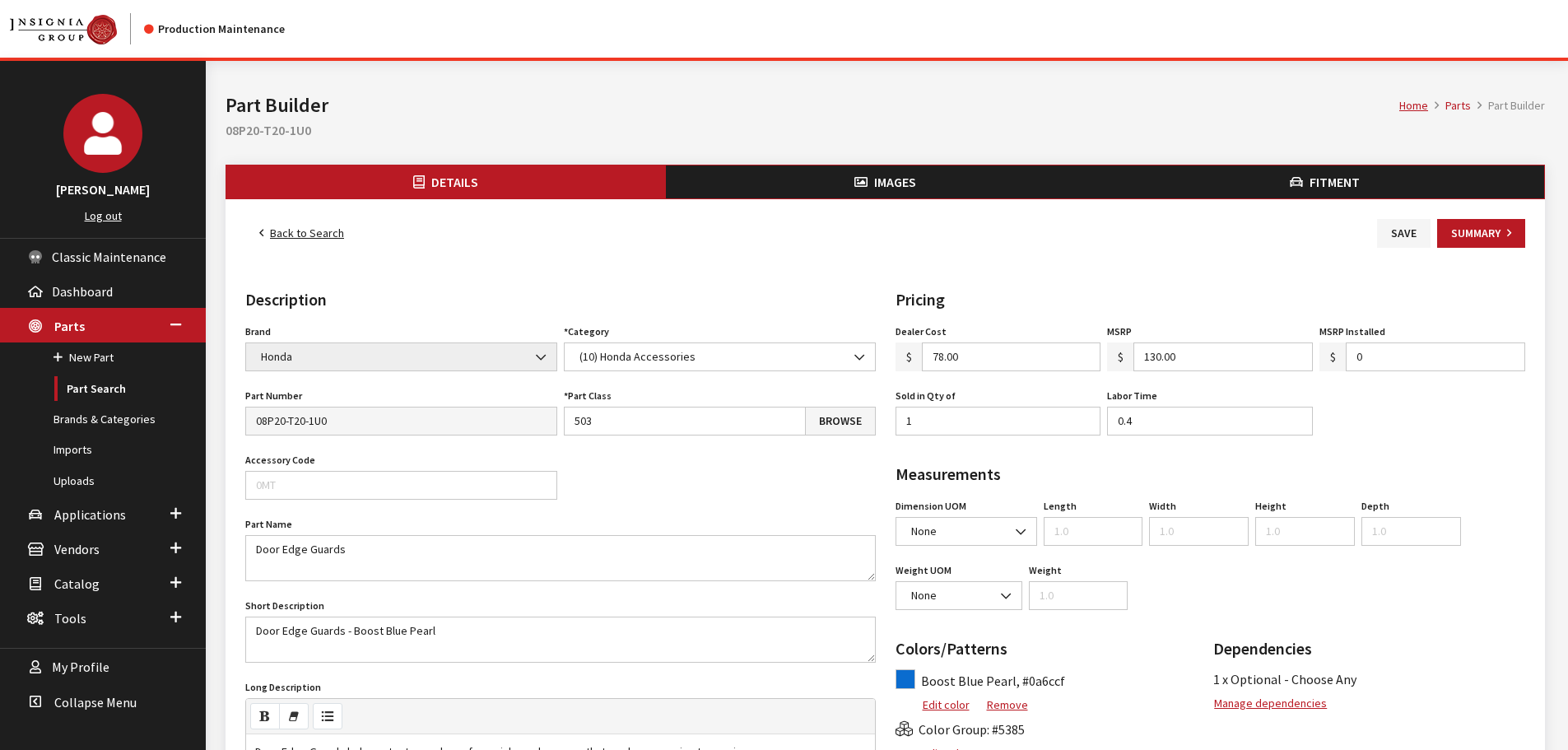
click at [886, 192] on button "Images" at bounding box center [886, 182] width 439 height 33
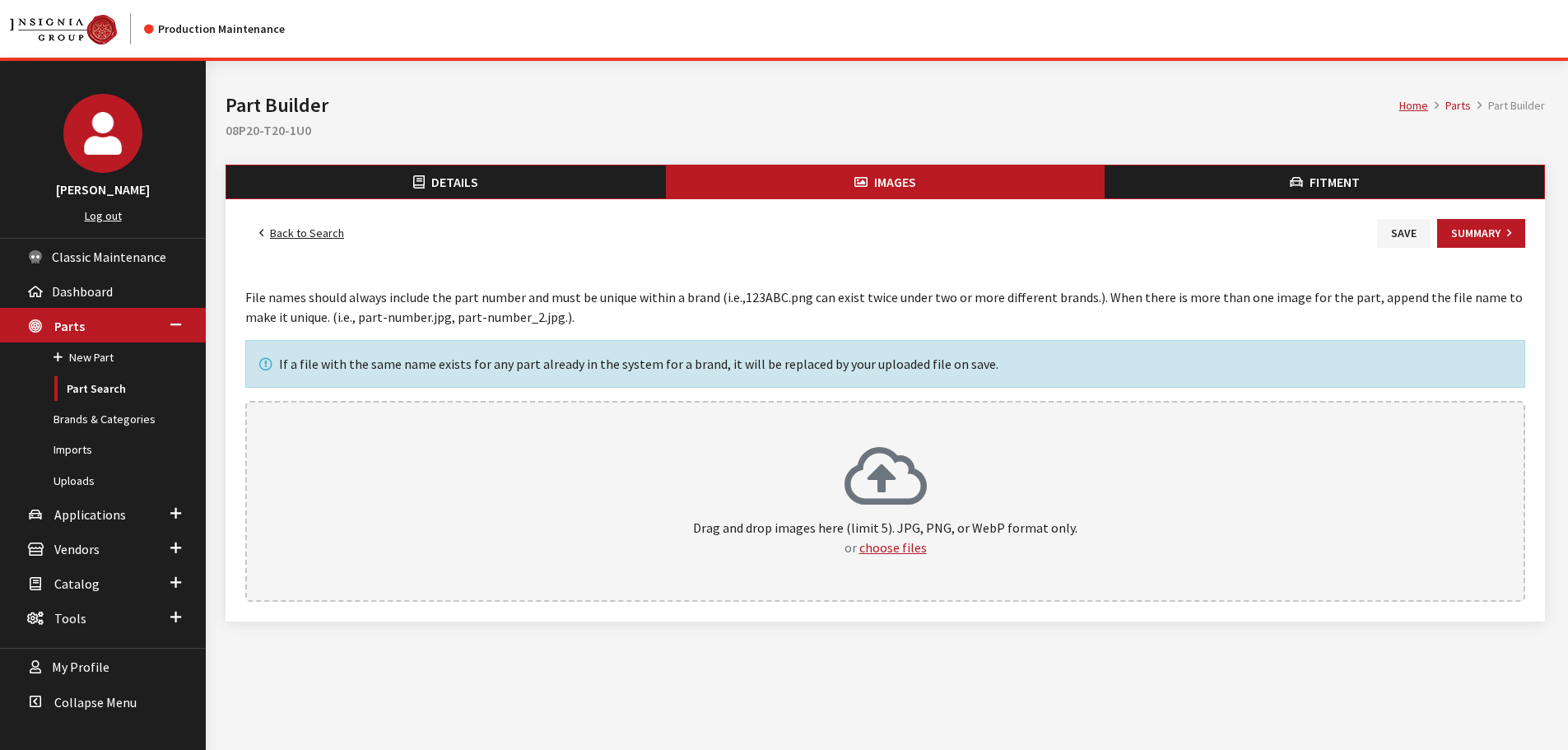
click at [877, 511] on icon at bounding box center [886, 479] width 82 height 66
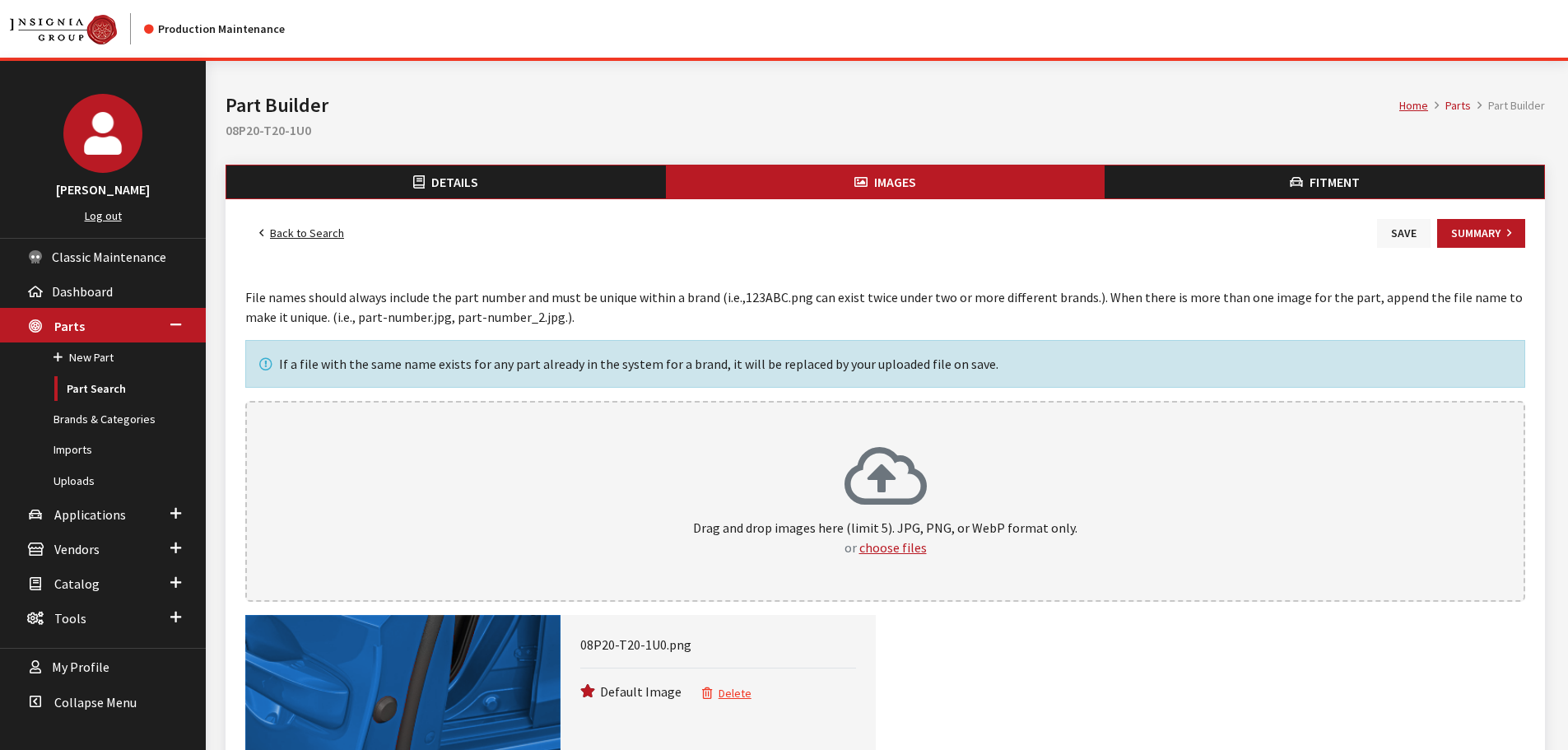
click at [1377, 240] on button "Save" at bounding box center [1402, 233] width 53 height 29
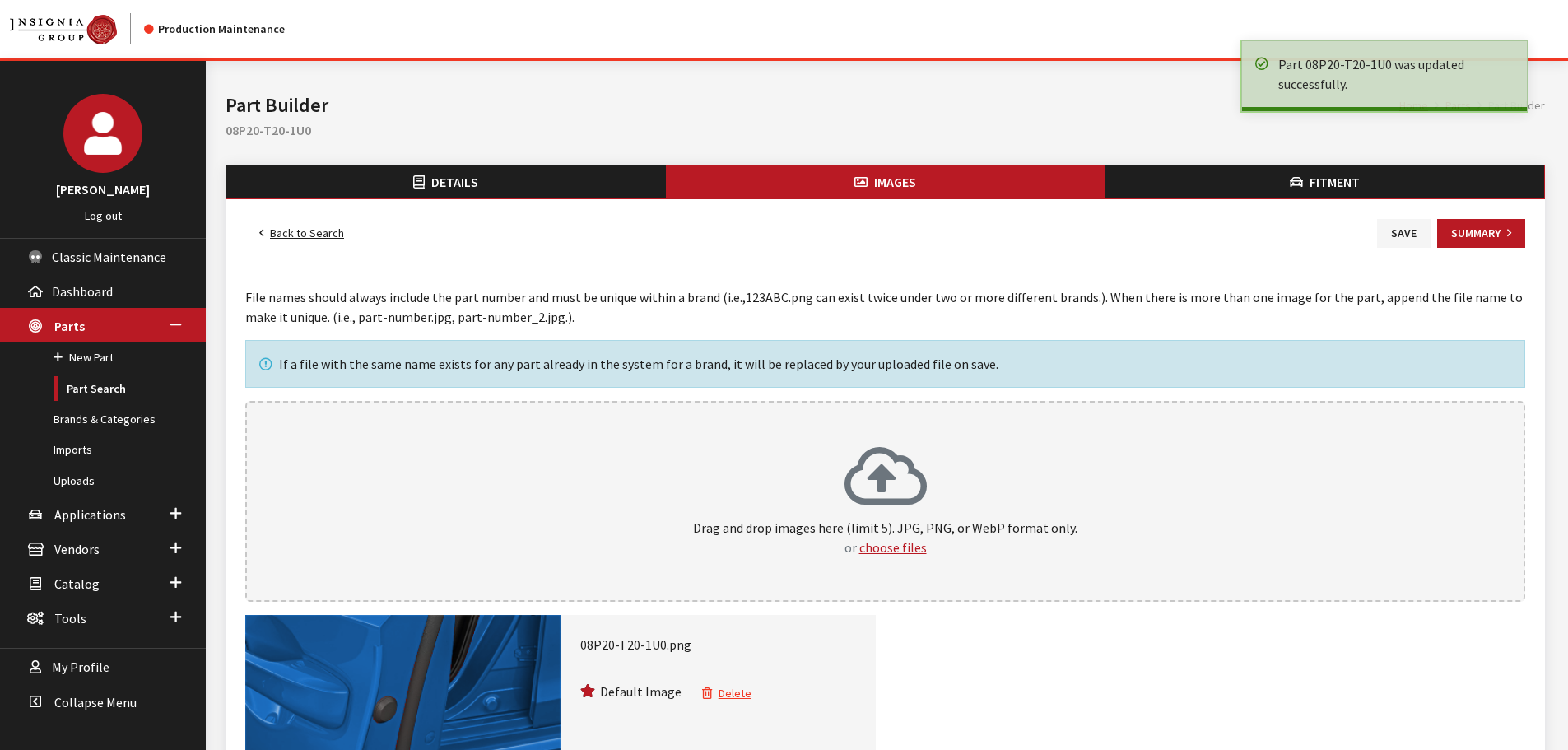
click at [322, 242] on link "Back to Search" at bounding box center [301, 233] width 112 height 29
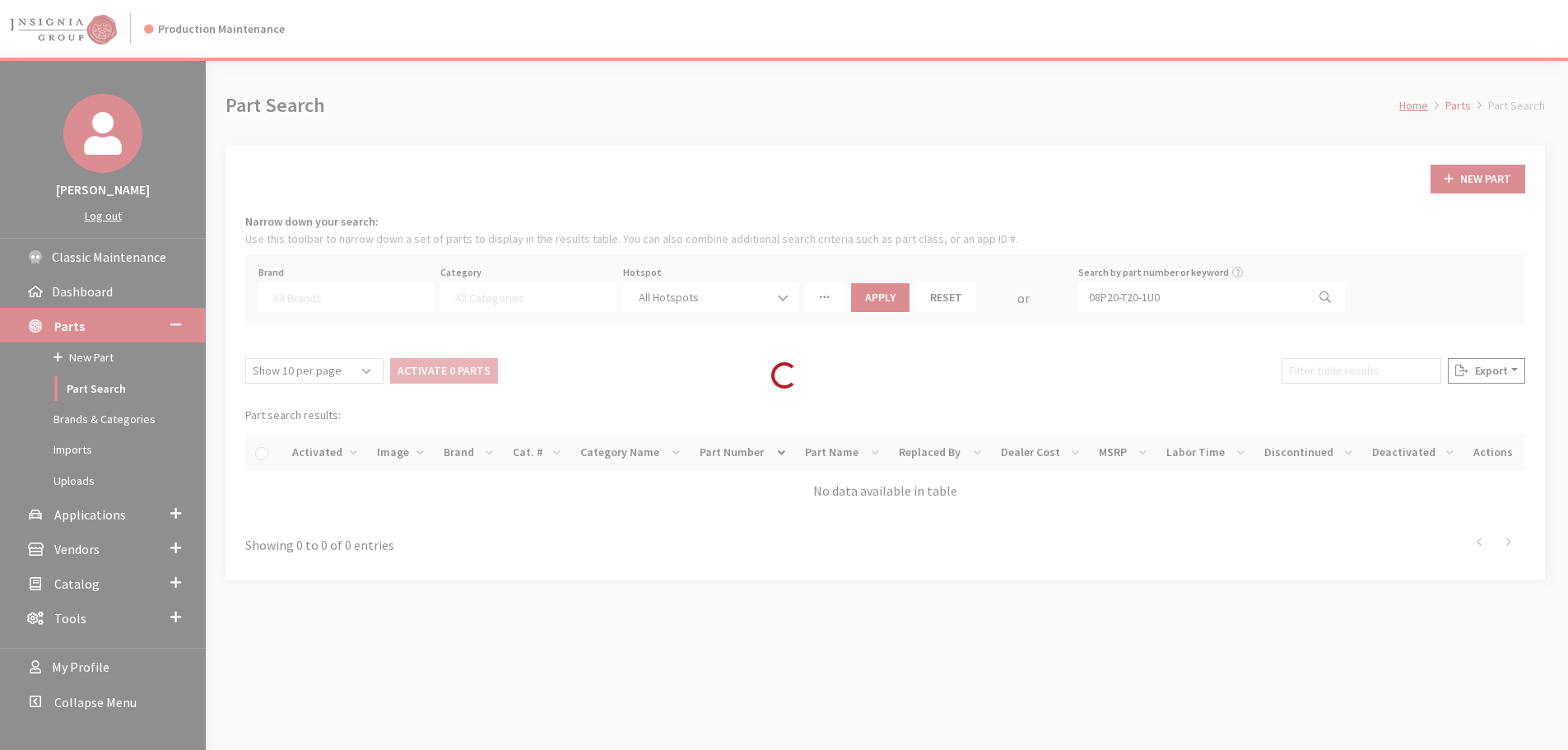
select select
